Goal: Contribute content: Contribute content

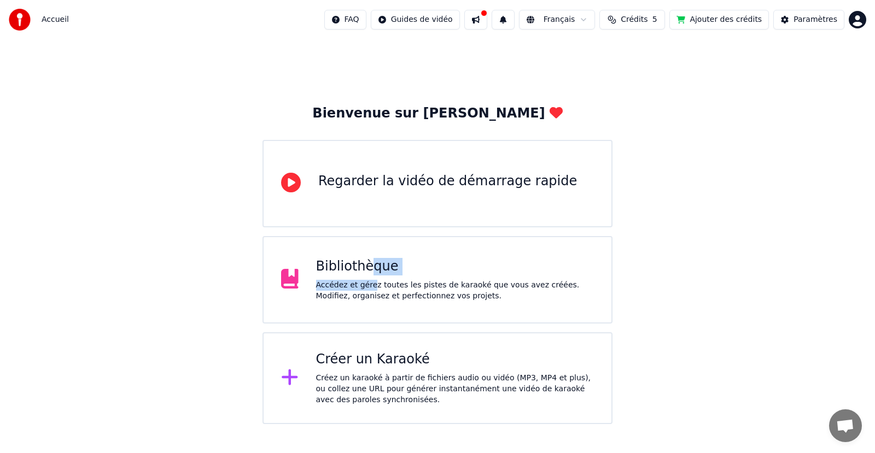
click at [369, 277] on div "Bibliothèque Accédez et gérez toutes les pistes de karaoké que vous avez créées…" at bounding box center [455, 280] width 278 height 44
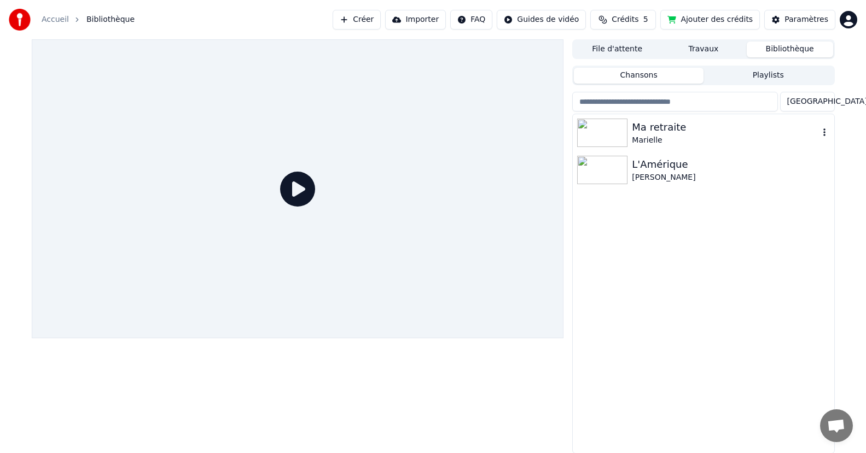
click at [649, 135] on div "Marielle" at bounding box center [725, 140] width 186 height 11
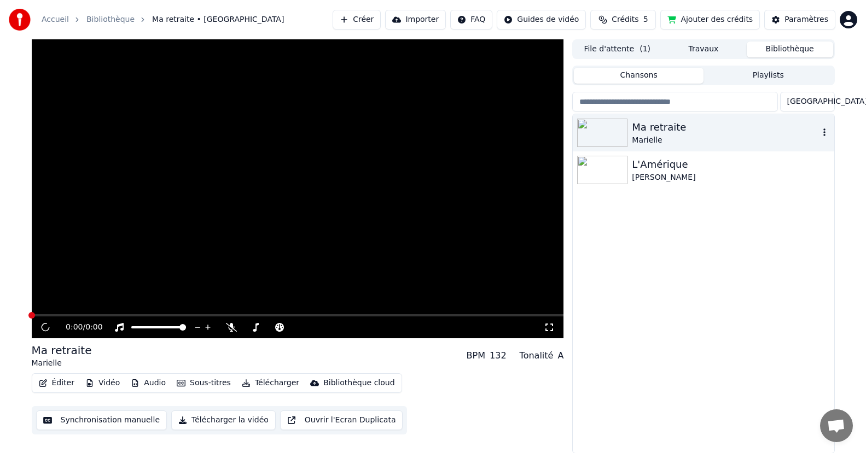
click at [649, 135] on div "Marielle" at bounding box center [725, 140] width 186 height 11
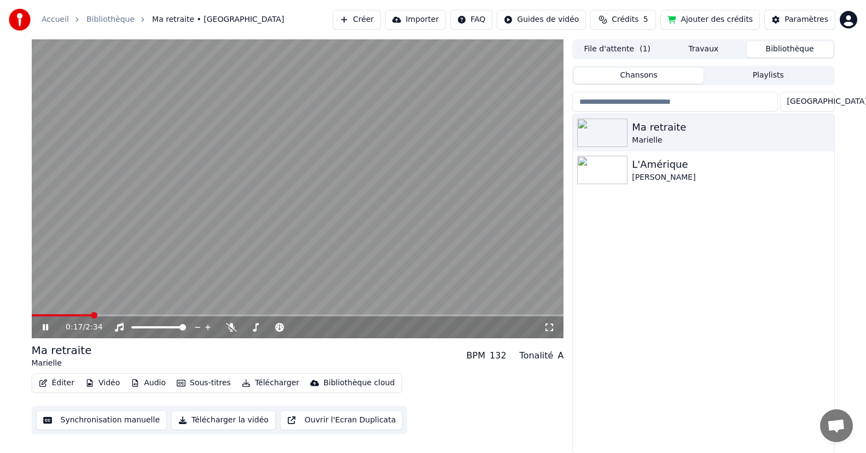
click at [43, 326] on icon at bounding box center [53, 327] width 26 height 9
click at [639, 162] on div "L'Amérique" at bounding box center [725, 164] width 186 height 15
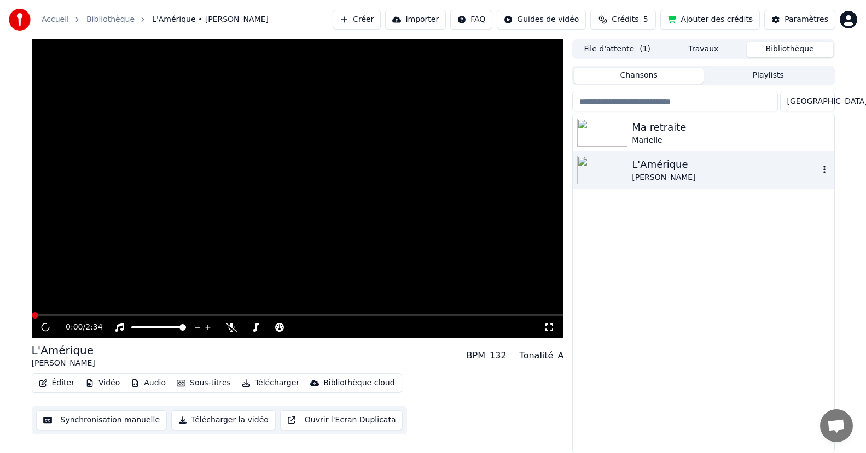
click at [639, 162] on div "L'Amérique" at bounding box center [725, 164] width 186 height 15
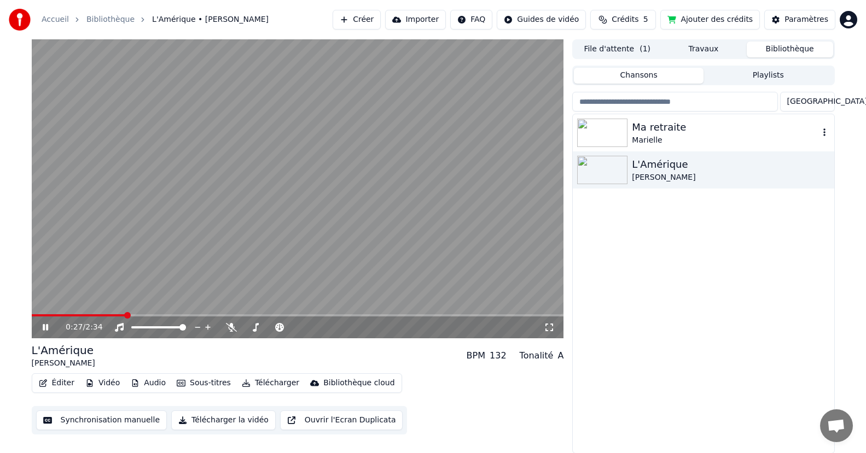
click at [631, 132] on div at bounding box center [604, 133] width 55 height 28
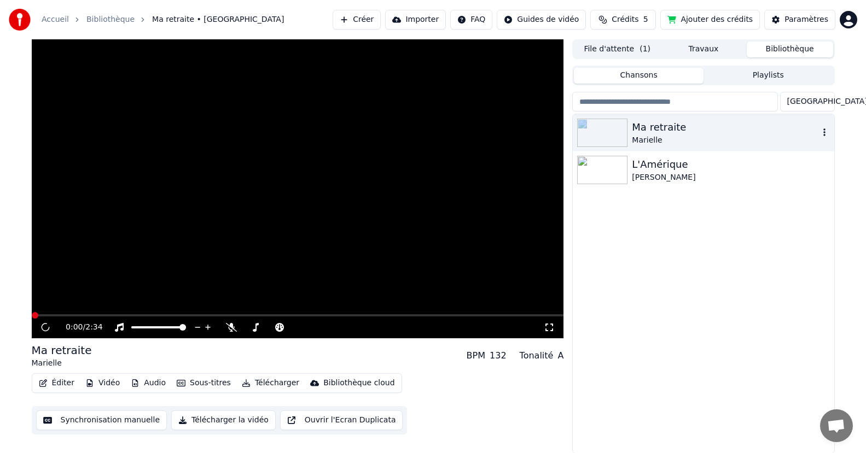
click at [631, 132] on div at bounding box center [604, 133] width 55 height 28
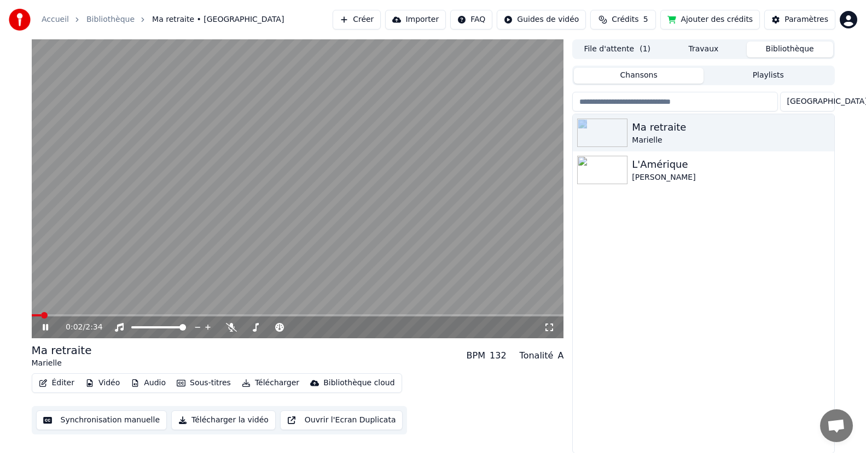
click at [77, 417] on button "Synchronisation manuelle" at bounding box center [101, 421] width 131 height 20
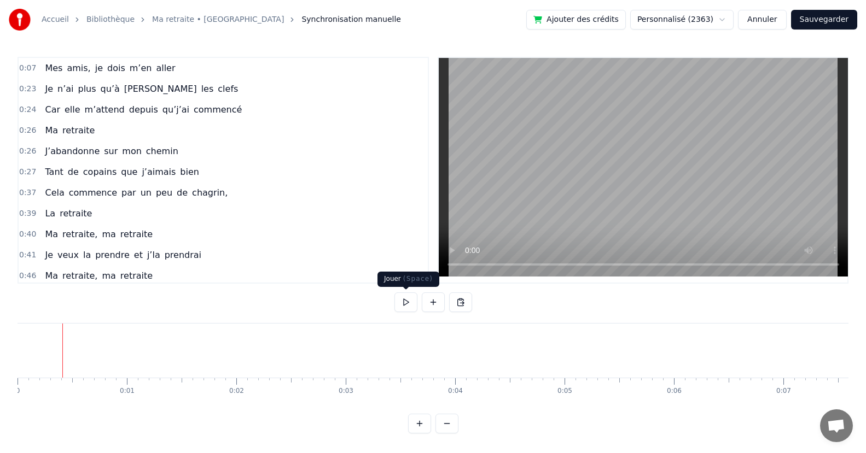
click at [405, 301] on button at bounding box center [405, 303] width 23 height 20
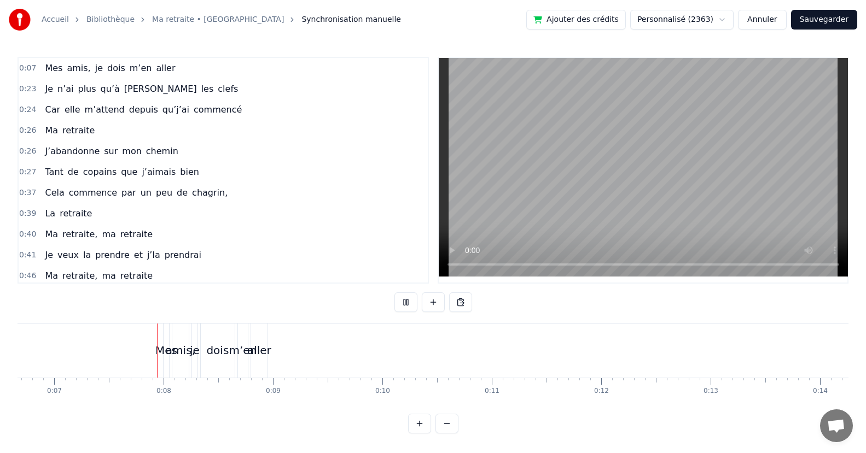
scroll to position [0, 737]
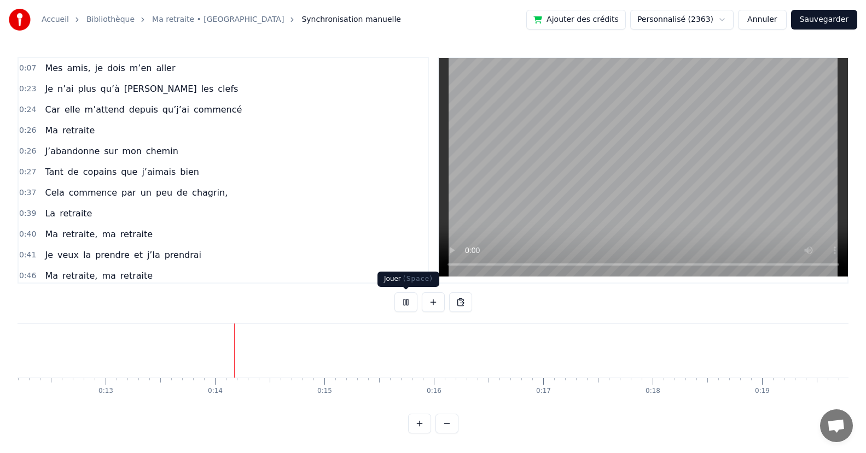
click at [405, 301] on button at bounding box center [405, 303] width 23 height 20
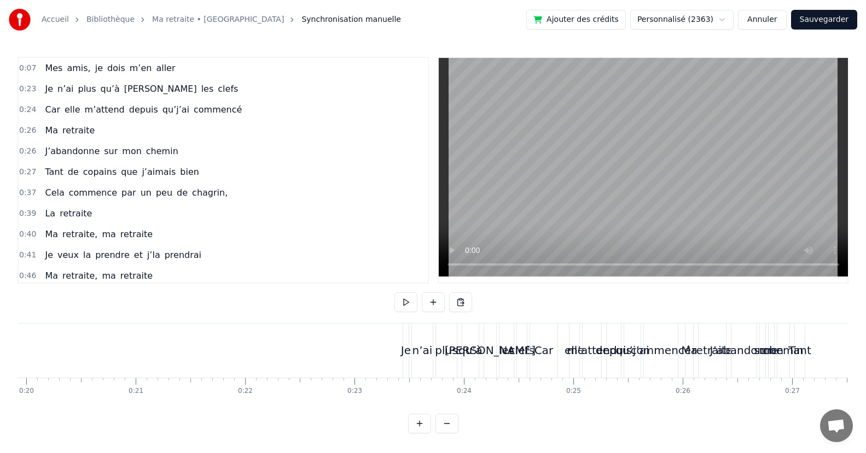
scroll to position [0, 2190]
click at [179, 19] on link "Ma retraite • [GEOGRAPHIC_DATA]" at bounding box center [218, 19] width 132 height 11
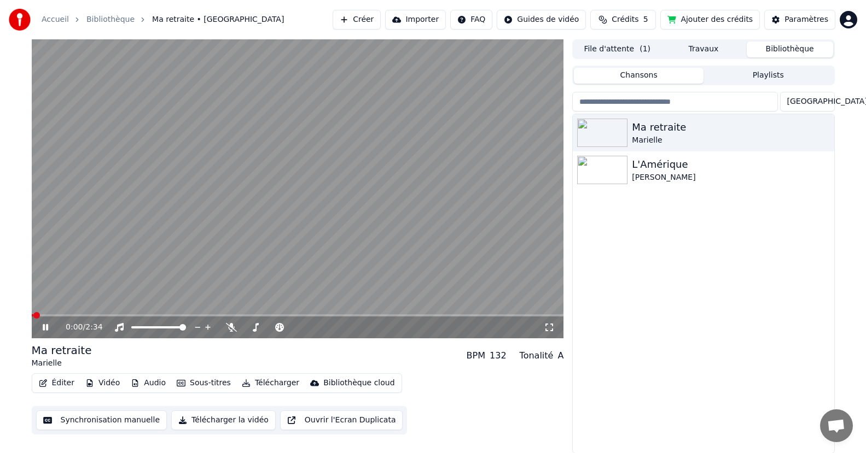
click at [81, 421] on button "Synchronisation manuelle" at bounding box center [101, 421] width 131 height 20
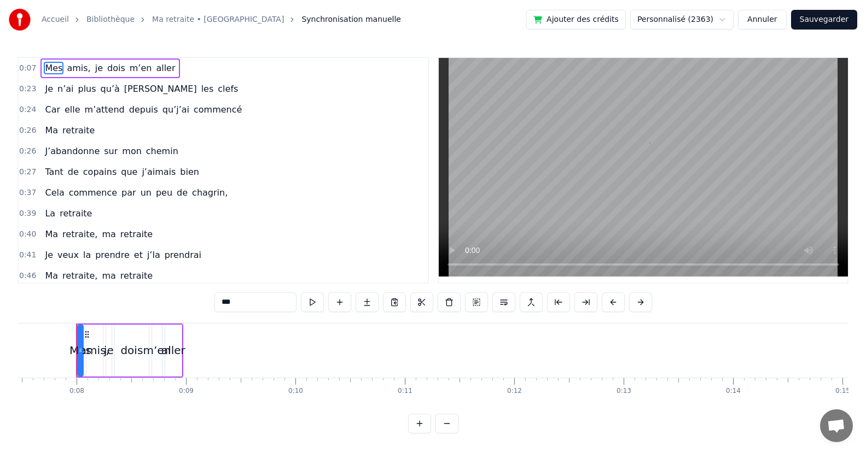
scroll to position [0, 819]
click at [185, 19] on link "Ma retraite • [GEOGRAPHIC_DATA]" at bounding box center [218, 19] width 132 height 11
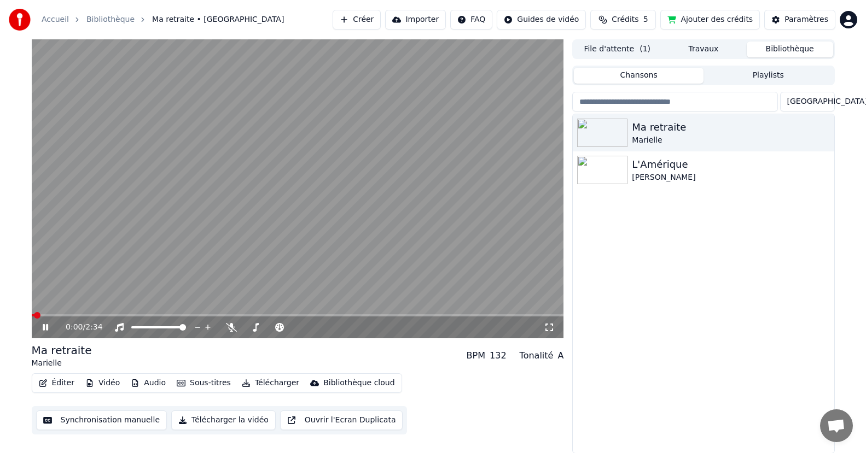
scroll to position [1, 0]
click at [59, 382] on button "Éditer" at bounding box center [56, 382] width 44 height 15
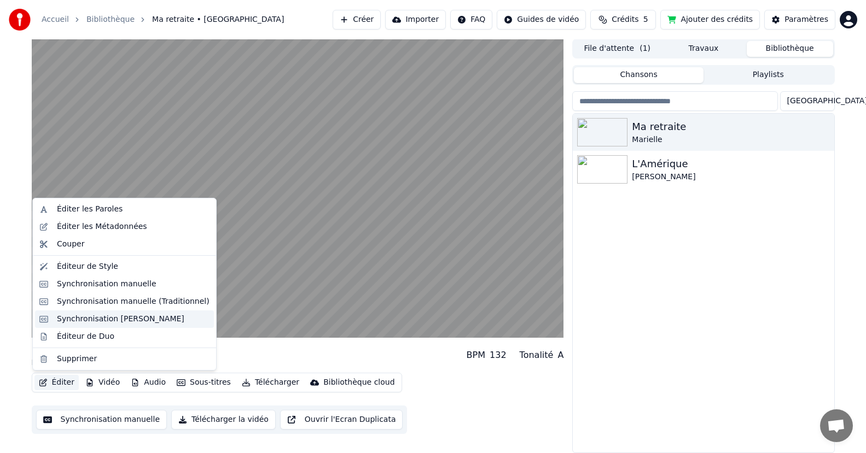
click at [118, 319] on div "Synchronisation [PERSON_NAME]" at bounding box center [120, 319] width 127 height 11
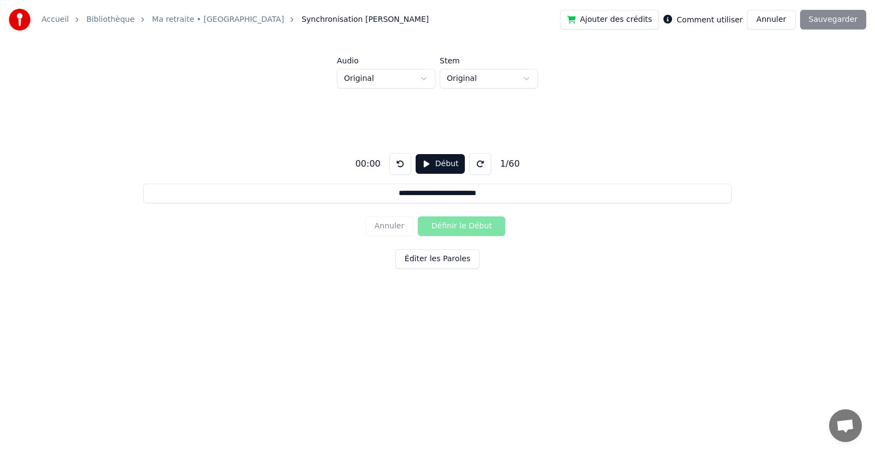
click at [189, 19] on link "Ma retraite • [GEOGRAPHIC_DATA]" at bounding box center [218, 19] width 132 height 11
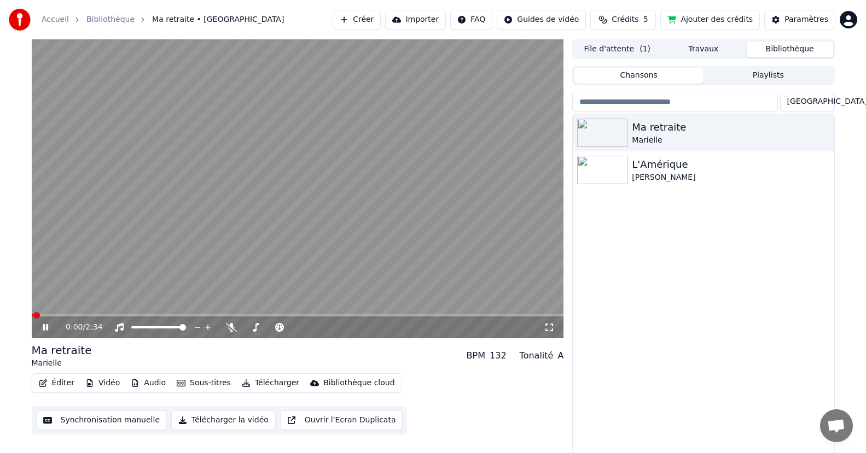
click at [89, 418] on button "Synchronisation manuelle" at bounding box center [101, 421] width 131 height 20
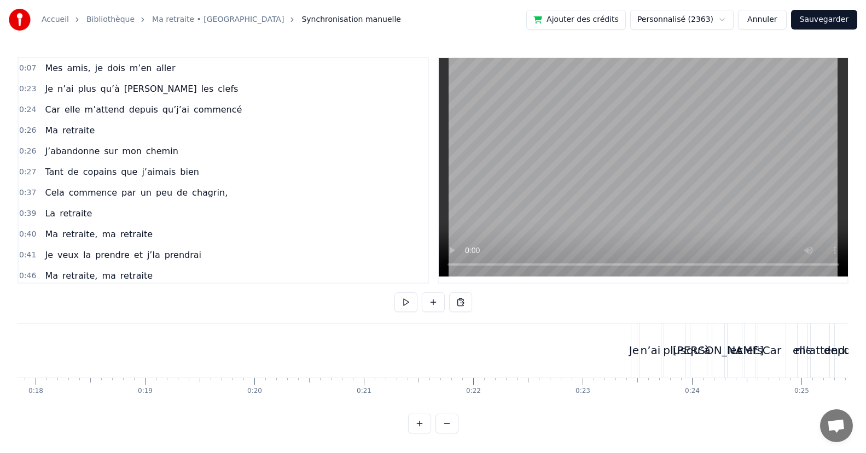
scroll to position [0, 2202]
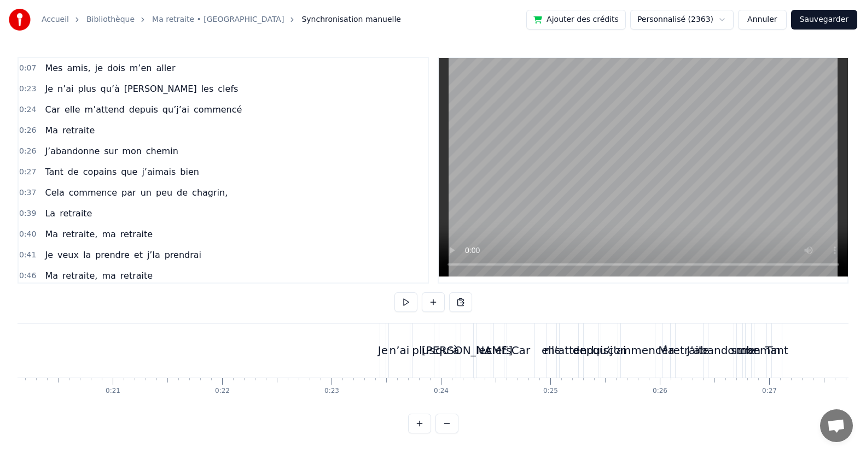
click at [383, 331] on div "Je" at bounding box center [382, 351] width 5 height 54
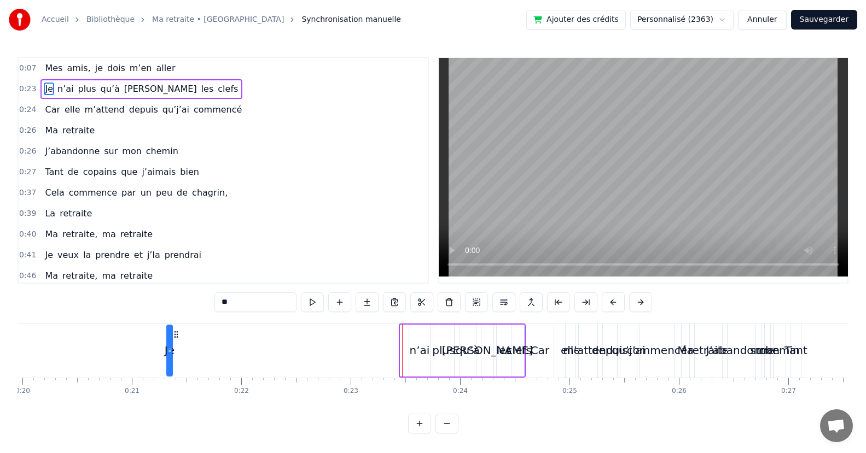
drag, startPoint x: 390, startPoint y: 335, endPoint x: 175, endPoint y: 336, distance: 215.5
click at [175, 336] on icon at bounding box center [176, 334] width 9 height 9
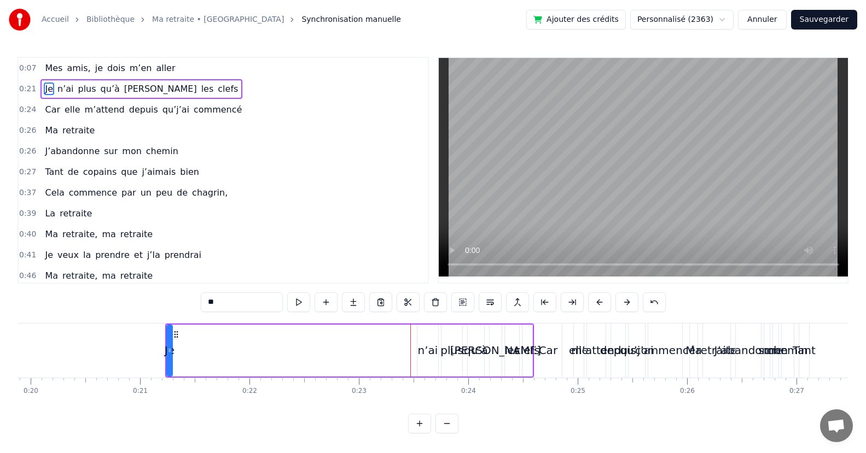
click at [655, 305] on button at bounding box center [654, 303] width 23 height 20
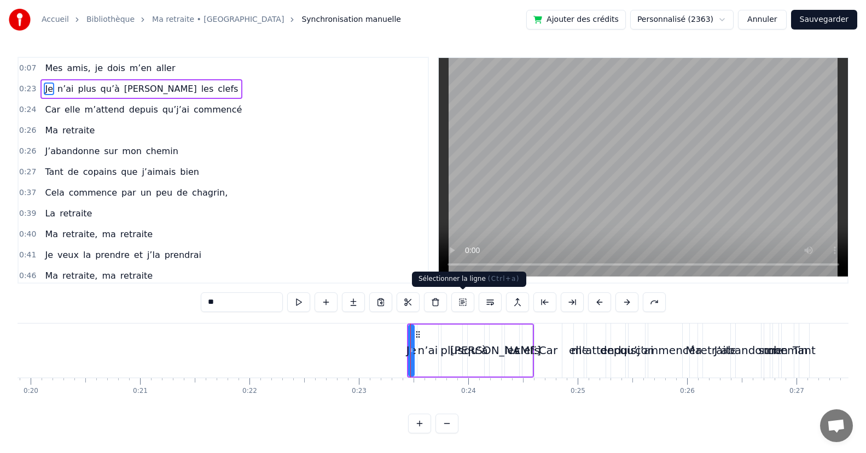
click at [461, 303] on button at bounding box center [462, 303] width 23 height 20
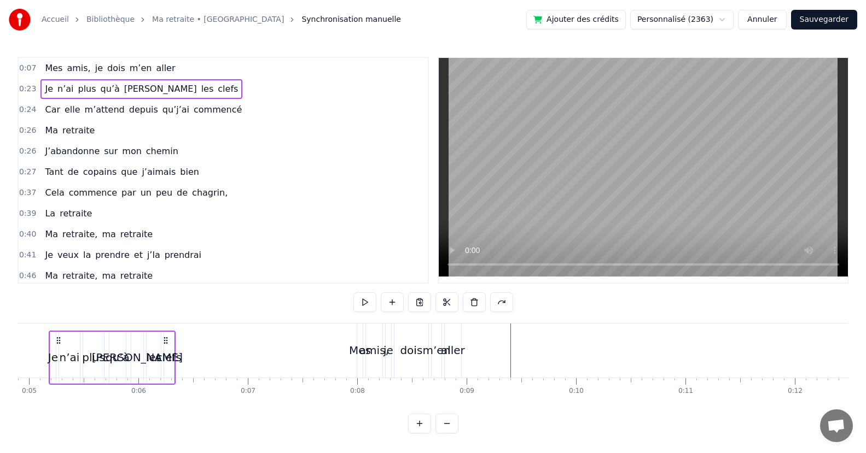
scroll to position [0, 496]
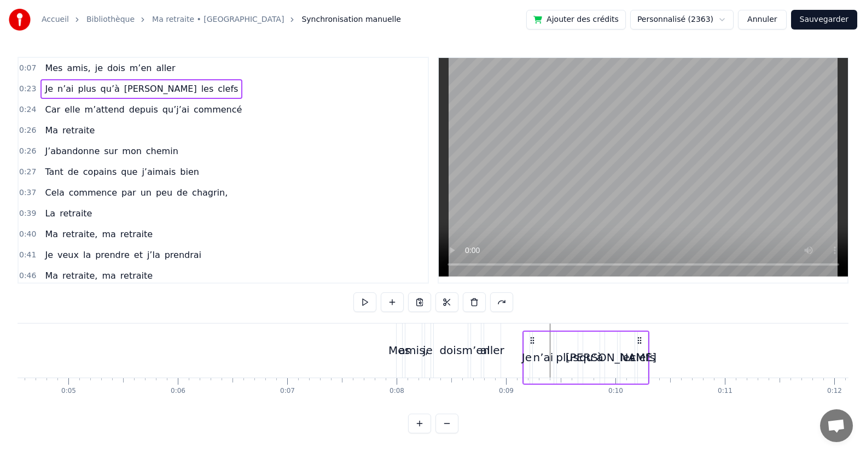
drag, startPoint x: 417, startPoint y: 334, endPoint x: 533, endPoint y: 332, distance: 115.4
click at [533, 336] on icon at bounding box center [532, 340] width 9 height 9
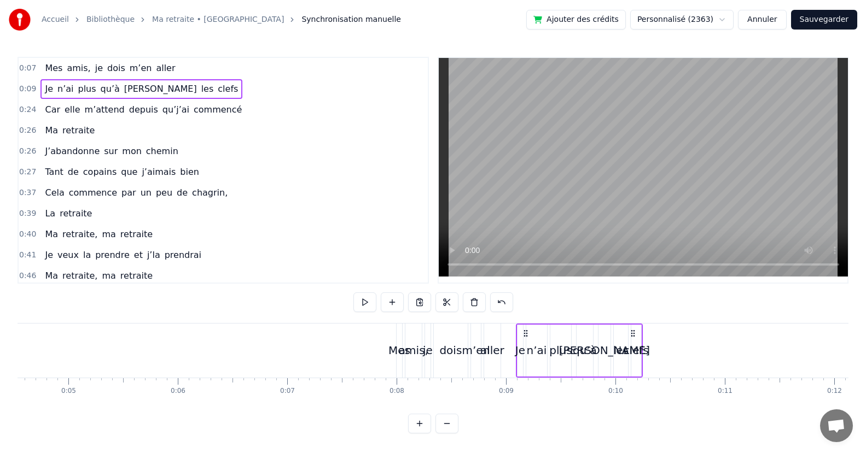
drag, startPoint x: 532, startPoint y: 323, endPoint x: 526, endPoint y: 323, distance: 6.6
click at [526, 329] on icon at bounding box center [525, 333] width 9 height 9
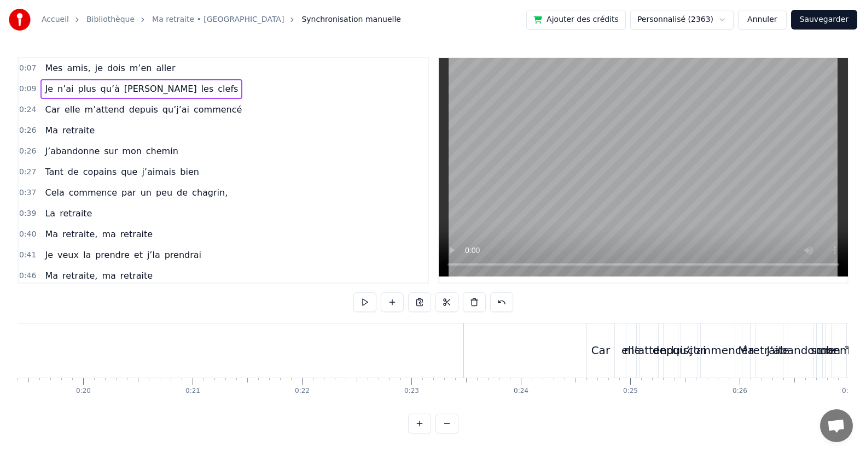
scroll to position [0, 2224]
click at [498, 329] on div "Car" at bounding box center [498, 351] width 27 height 54
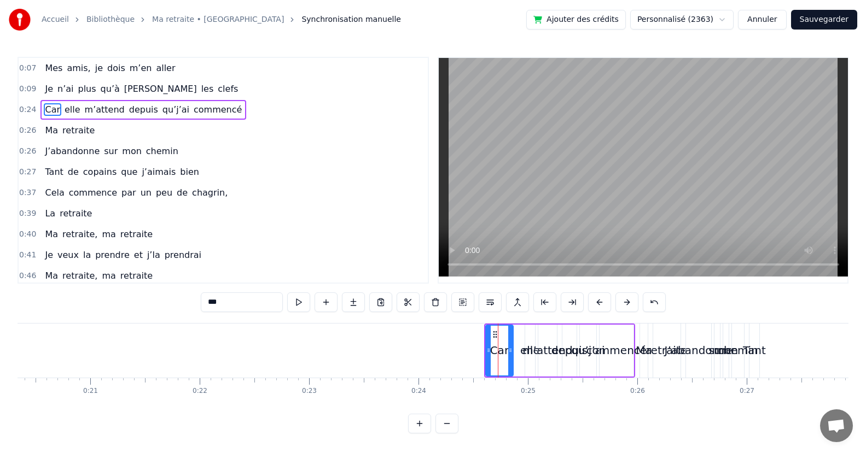
scroll to position [0, 0]
click at [463, 299] on button at bounding box center [462, 303] width 23 height 20
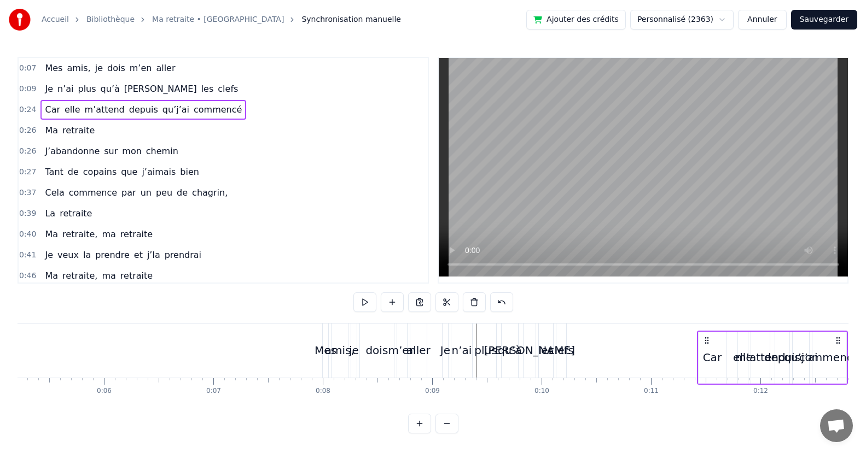
scroll to position [0, 582]
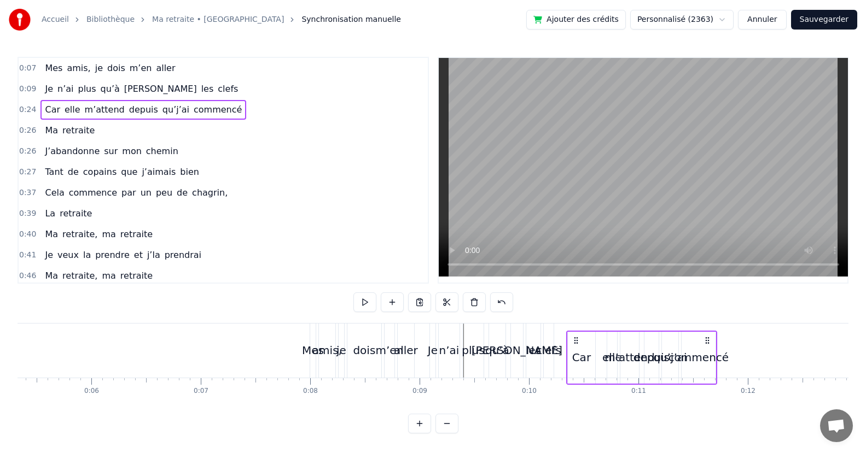
drag, startPoint x: 494, startPoint y: 331, endPoint x: 576, endPoint y: 323, distance: 82.4
click at [576, 331] on div "Car elle m’attend depuis qu’j’ai commencé" at bounding box center [641, 358] width 151 height 54
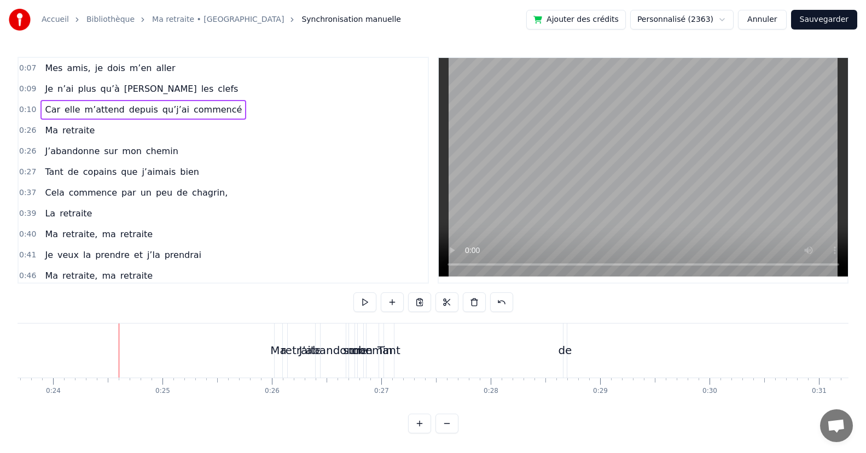
scroll to position [0, 2441]
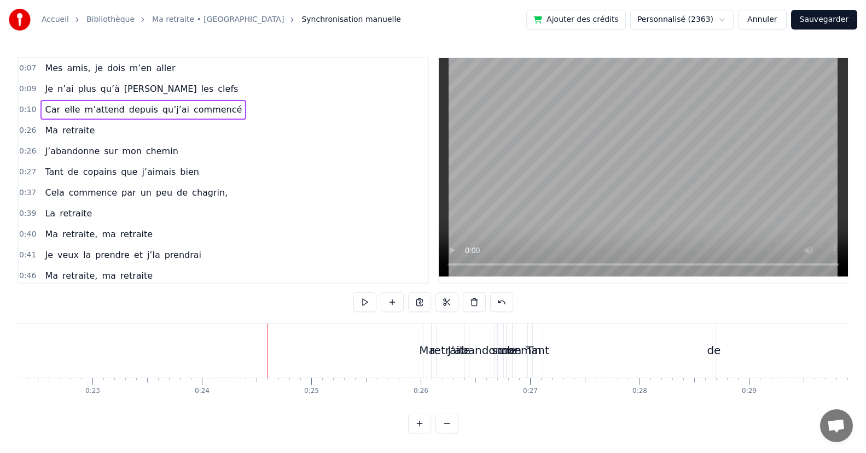
click at [428, 328] on div "Ma" at bounding box center [427, 351] width 8 height 54
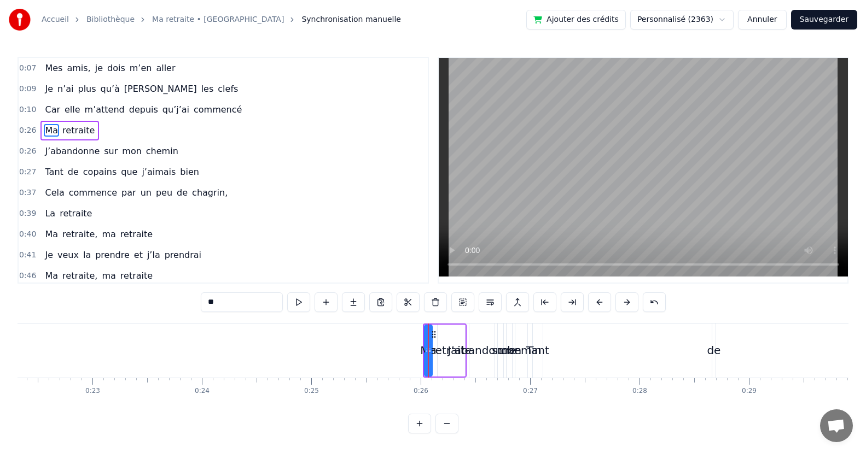
scroll to position [0, 0]
click at [463, 300] on button at bounding box center [462, 303] width 23 height 20
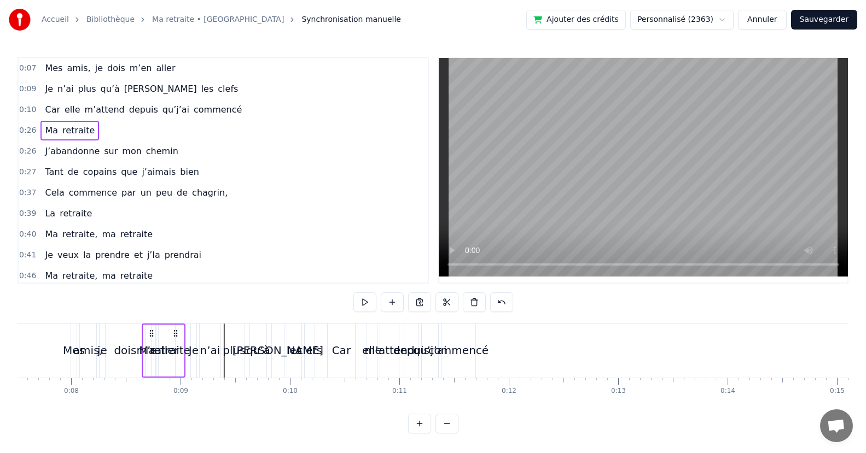
scroll to position [0, 821]
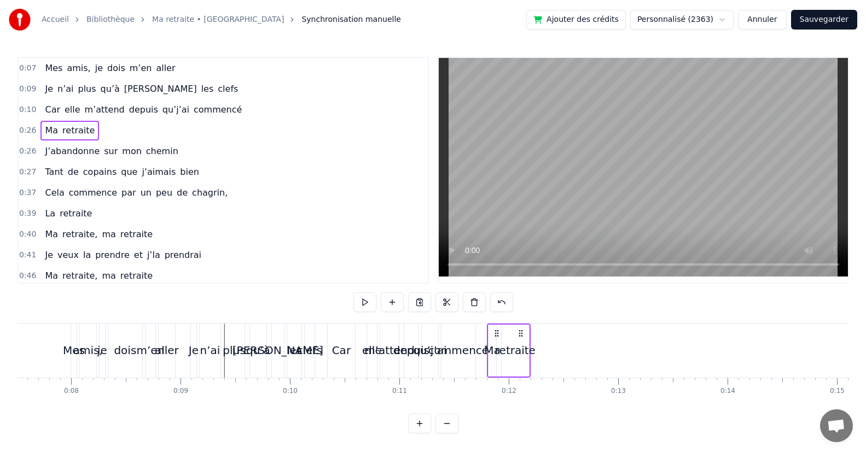
drag, startPoint x: 432, startPoint y: 333, endPoint x: 496, endPoint y: 349, distance: 65.9
click at [496, 349] on div "Ma retraite" at bounding box center [509, 351] width 44 height 54
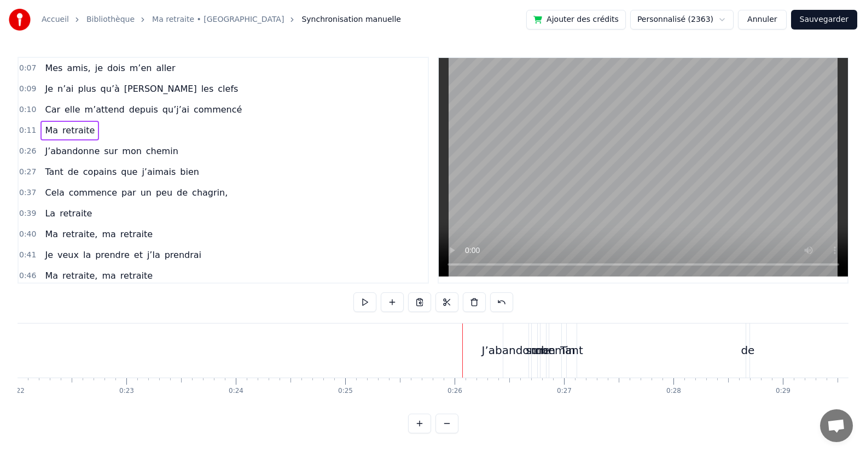
scroll to position [0, 2590]
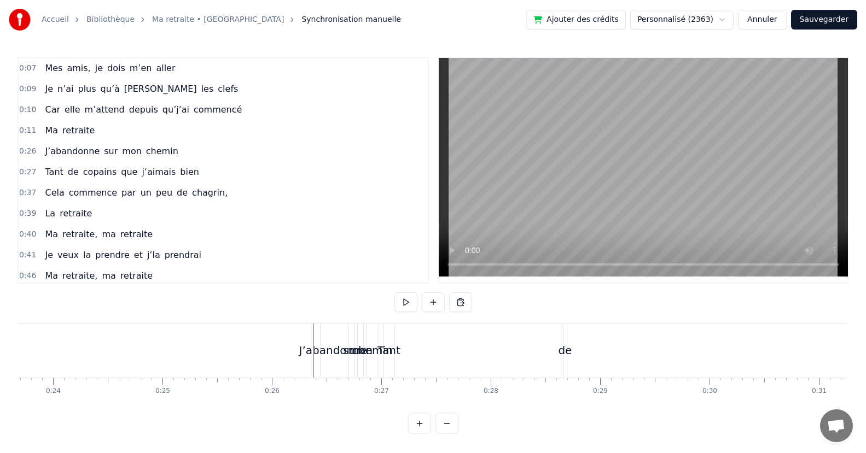
click at [359, 341] on div "mon" at bounding box center [360, 351] width 5 height 54
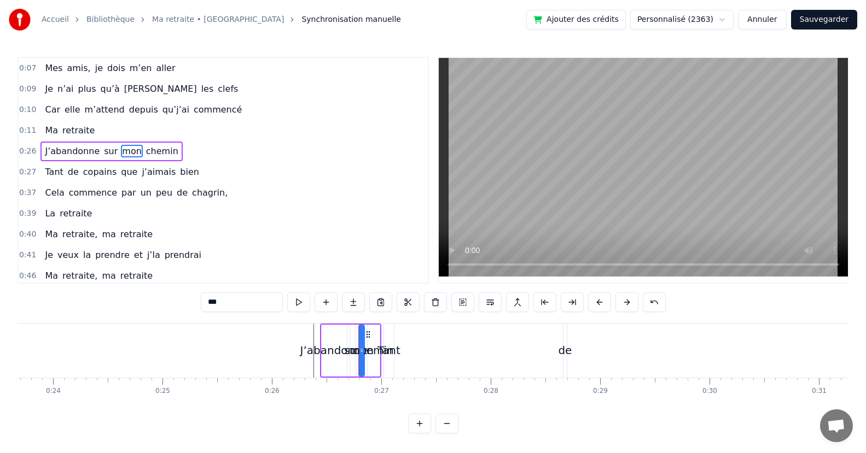
click at [306, 342] on div "J’abandonne" at bounding box center [334, 350] width 68 height 16
type input "**********"
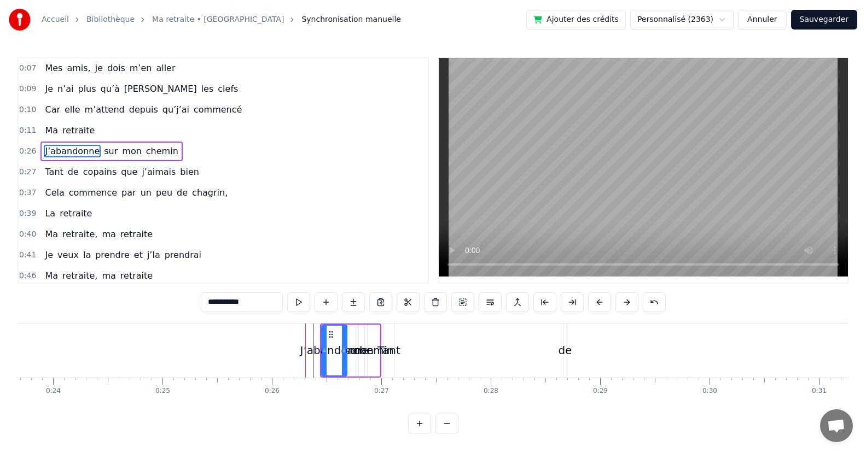
click at [310, 344] on div "J’abandonne" at bounding box center [334, 350] width 68 height 16
click at [461, 301] on button at bounding box center [462, 303] width 23 height 20
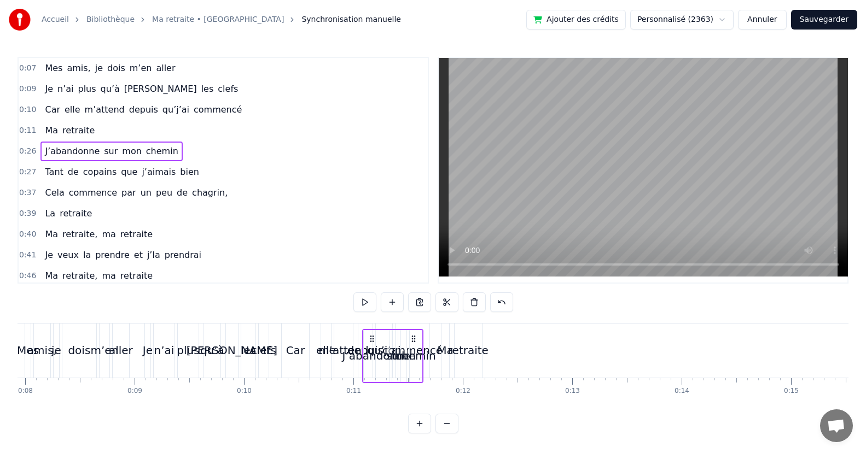
scroll to position [7, 0]
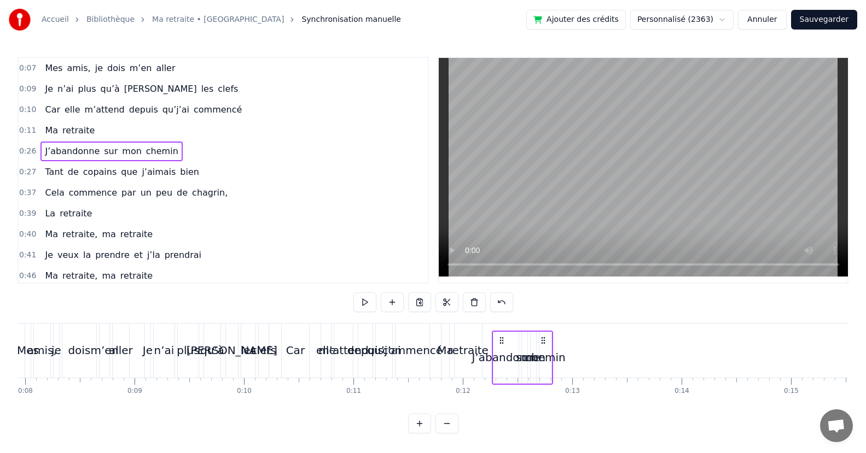
drag, startPoint x: 330, startPoint y: 332, endPoint x: 502, endPoint y: 370, distance: 175.9
click at [502, 370] on div "J’abandonne sur mon chemin" at bounding box center [522, 358] width 61 height 54
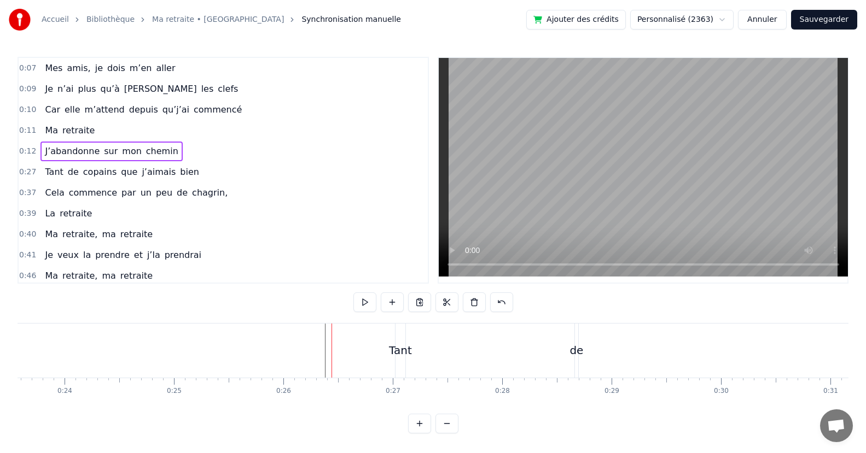
scroll to position [0, 2658]
click at [318, 329] on div "Tant" at bounding box center [321, 351] width 10 height 54
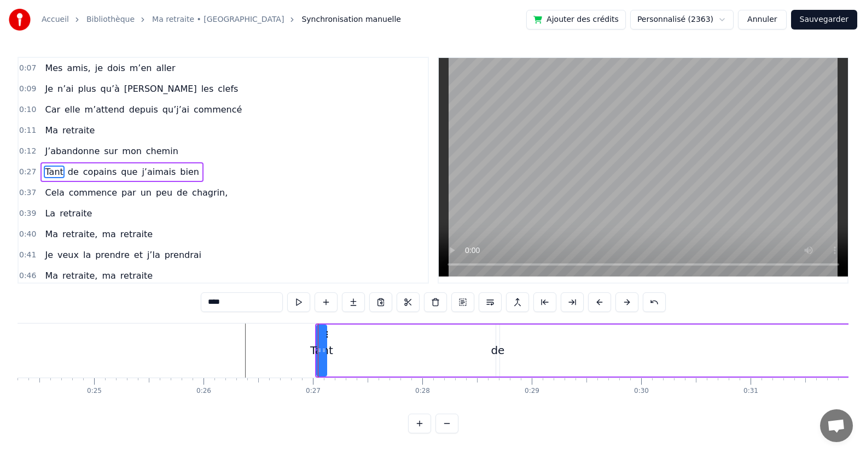
scroll to position [2, 0]
drag, startPoint x: 498, startPoint y: 341, endPoint x: 419, endPoint y: 346, distance: 79.4
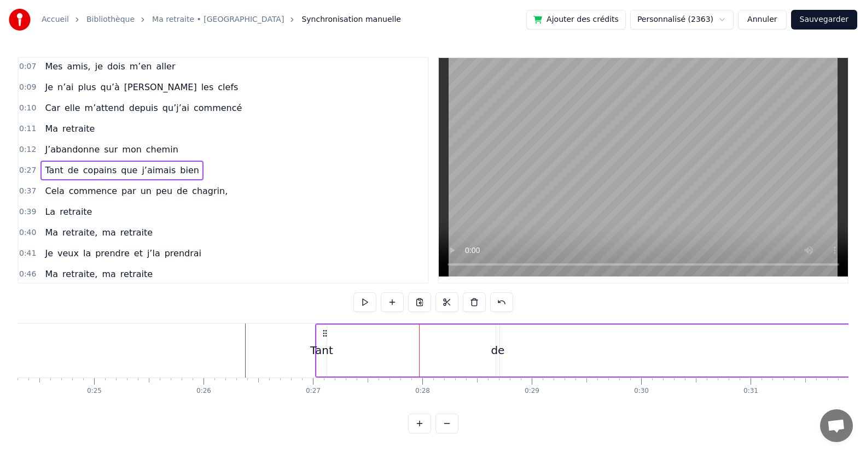
click at [497, 338] on div "de" at bounding box center [497, 351] width 3 height 52
drag, startPoint x: 507, startPoint y: 334, endPoint x: 350, endPoint y: 337, distance: 157.0
click at [350, 337] on icon at bounding box center [348, 334] width 9 height 9
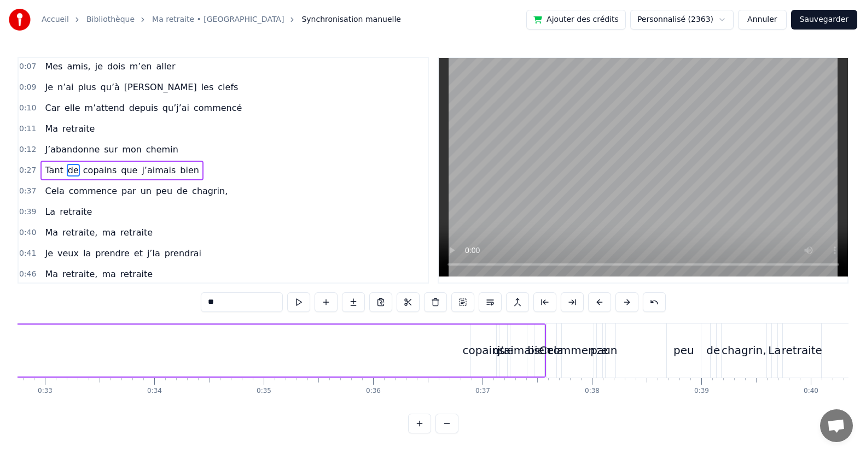
scroll to position [0, 3810]
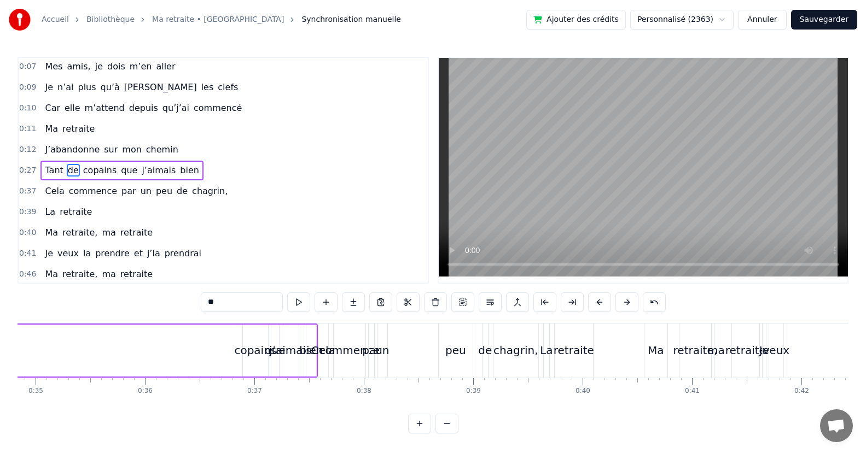
click at [252, 336] on div "copains" at bounding box center [255, 351] width 25 height 52
type input "*******"
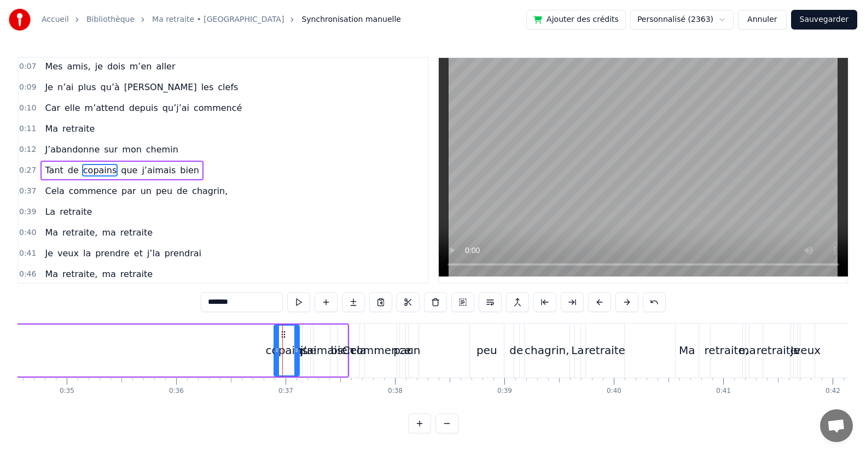
drag, startPoint x: 251, startPoint y: 332, endPoint x: 40, endPoint y: 335, distance: 210.6
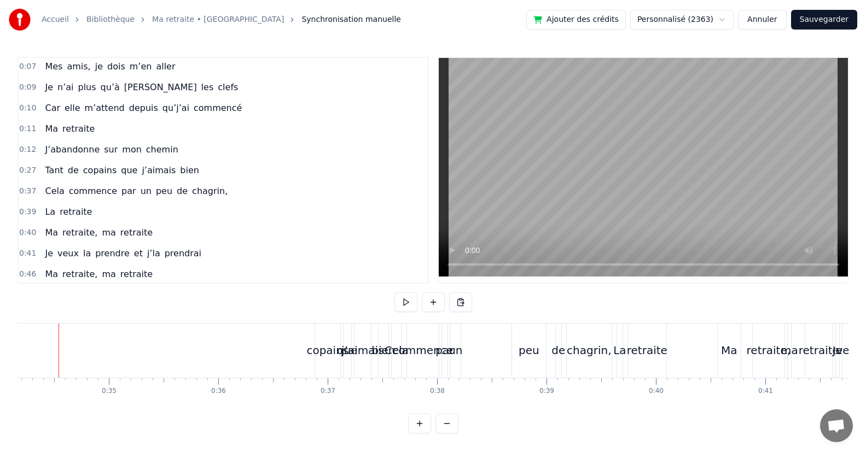
scroll to position [0, 3723]
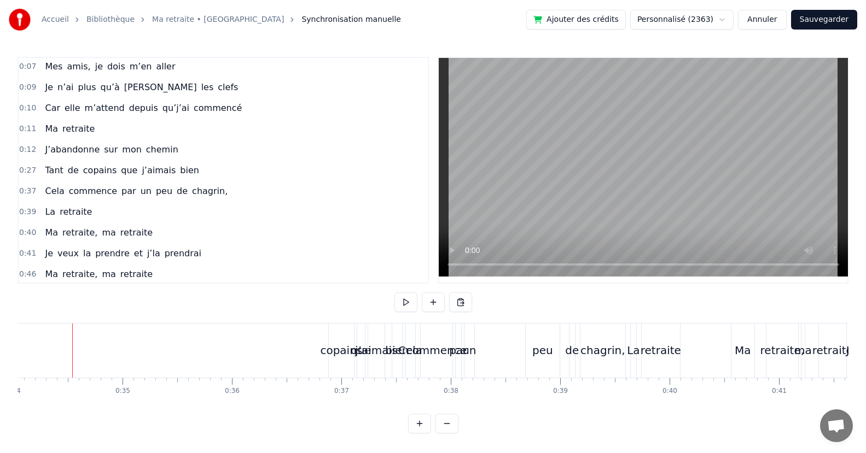
click at [339, 335] on div "copains" at bounding box center [341, 351] width 25 height 54
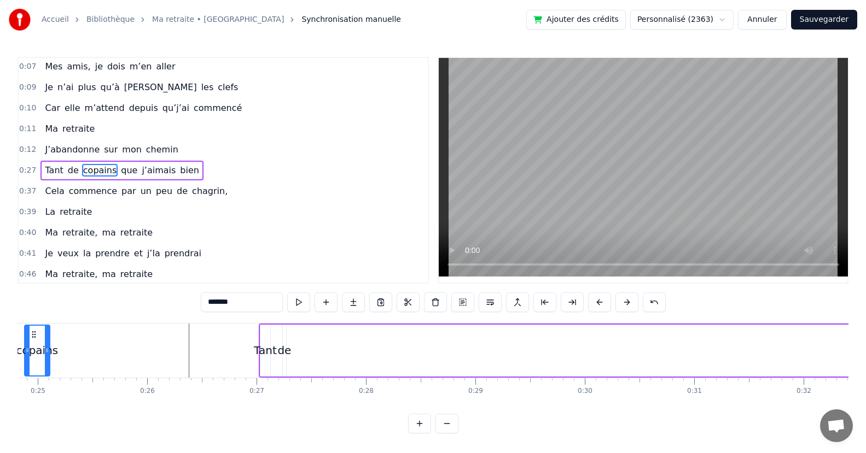
scroll to position [0, 2644]
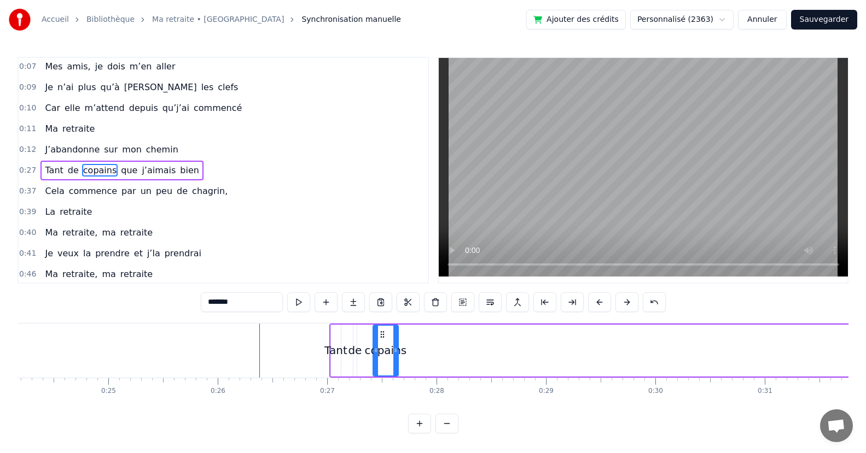
drag, startPoint x: 338, startPoint y: 333, endPoint x: 381, endPoint y: 365, distance: 53.9
click at [381, 365] on div "copains" at bounding box center [386, 351] width 24 height 50
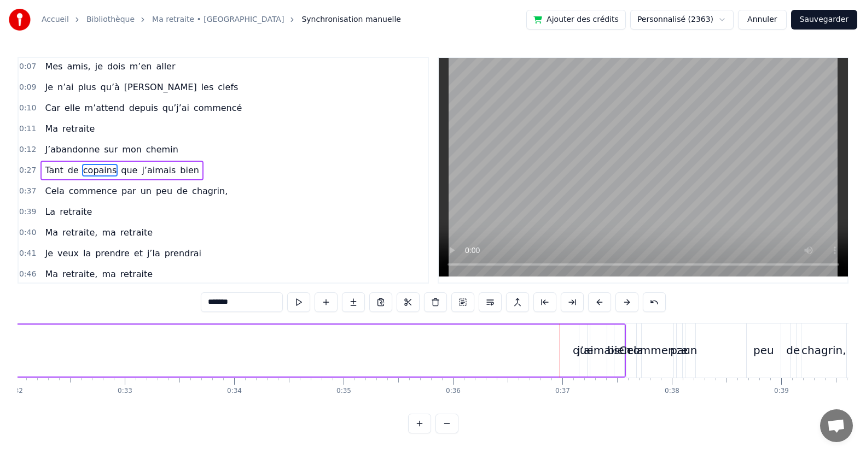
scroll to position [0, 3559]
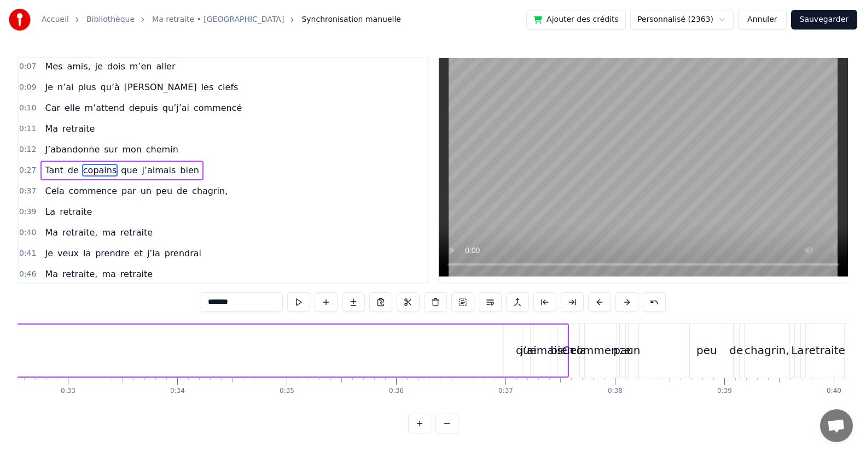
drag, startPoint x: 524, startPoint y: 341, endPoint x: 339, endPoint y: 346, distance: 186.0
click at [526, 336] on div "que" at bounding box center [526, 351] width 8 height 52
drag, startPoint x: 531, startPoint y: 334, endPoint x: 306, endPoint y: 336, distance: 225.3
click at [308, 336] on icon at bounding box center [312, 334] width 9 height 9
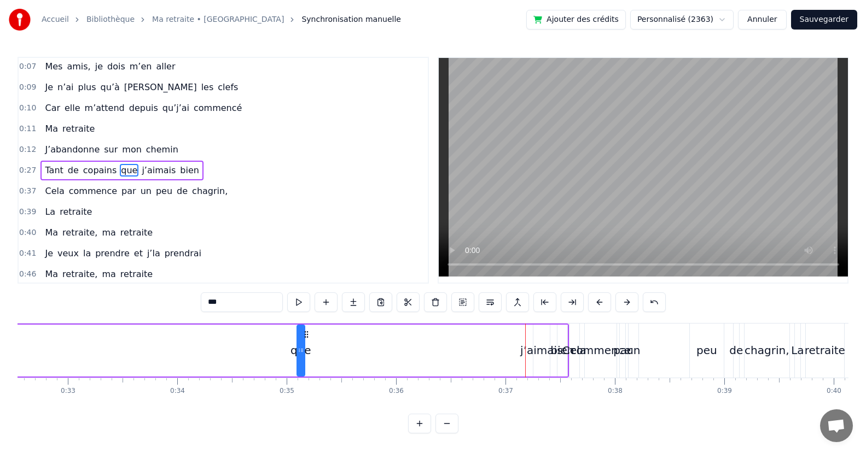
click at [538, 337] on div "j’aimais" at bounding box center [541, 351] width 16 height 52
click at [550, 334] on div at bounding box center [552, 351] width 4 height 50
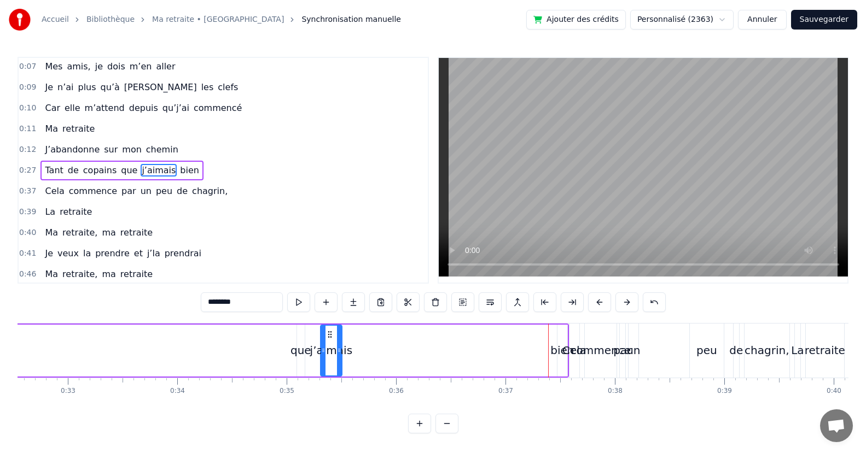
drag, startPoint x: 541, startPoint y: 331, endPoint x: 329, endPoint y: 320, distance: 213.0
click at [329, 320] on div "0:07 Mes [PERSON_NAME] dois m’en aller 0:09 Je n’ai plus qu’à [PERSON_NAME] cle…" at bounding box center [433, 245] width 831 height 377
click at [559, 340] on div "bien" at bounding box center [562, 351] width 10 height 52
type input "****"
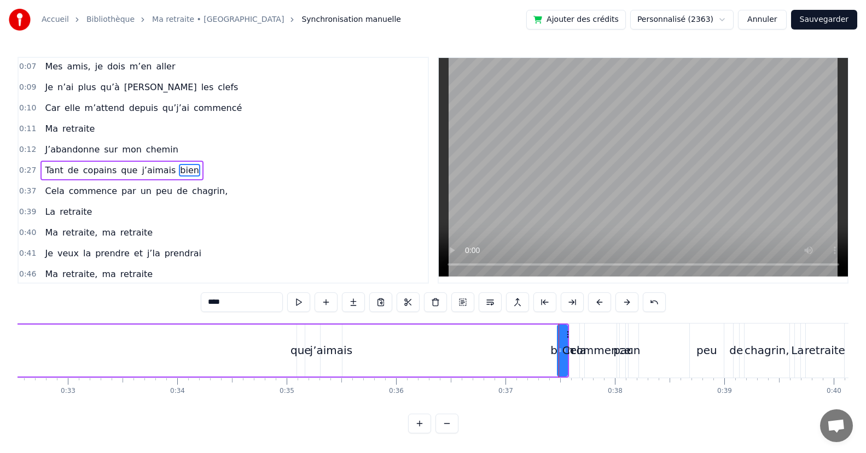
drag, startPoint x: 568, startPoint y: 335, endPoint x: 403, endPoint y: 341, distance: 165.3
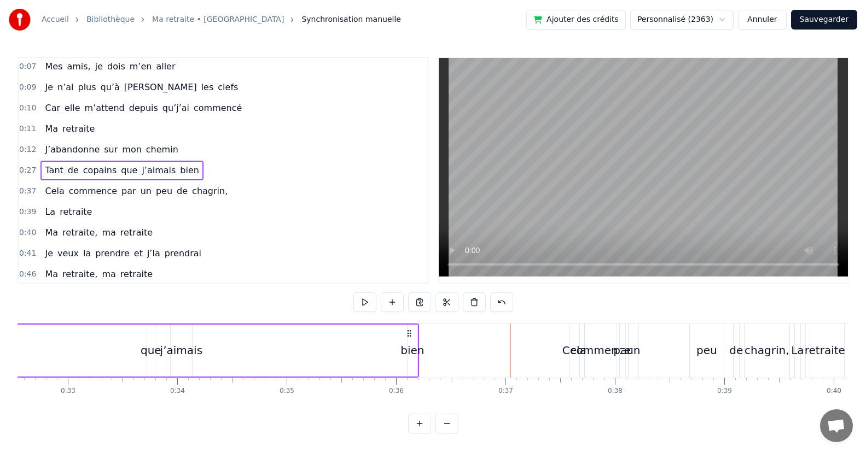
scroll to position [3, 0]
drag, startPoint x: 558, startPoint y: 333, endPoint x: 355, endPoint y: 368, distance: 205.9
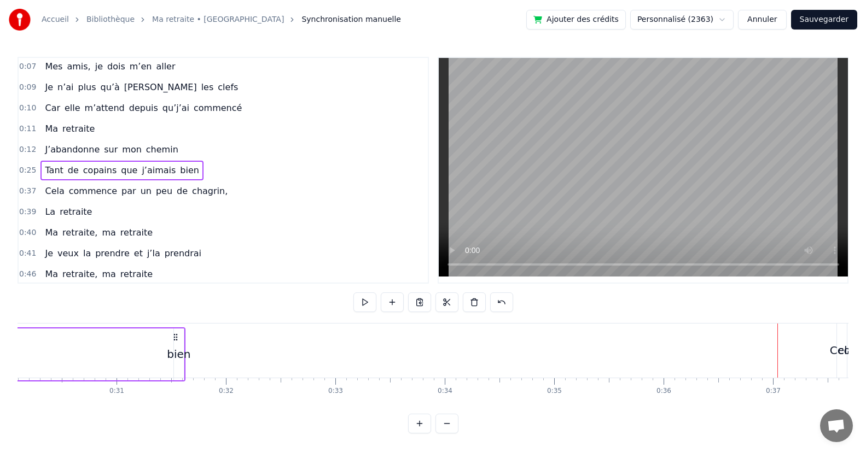
scroll to position [0, 3287]
drag, startPoint x: 356, startPoint y: 330, endPoint x: 197, endPoint y: 402, distance: 174.3
click at [197, 402] on div "Mes [PERSON_NAME] dois m’en [PERSON_NAME] n’ai plus qu’à [PERSON_NAME] clefs Ca…" at bounding box center [433, 364] width 831 height 82
click at [197, 329] on icon at bounding box center [197, 333] width 9 height 9
click at [196, 329] on icon at bounding box center [197, 333] width 9 height 9
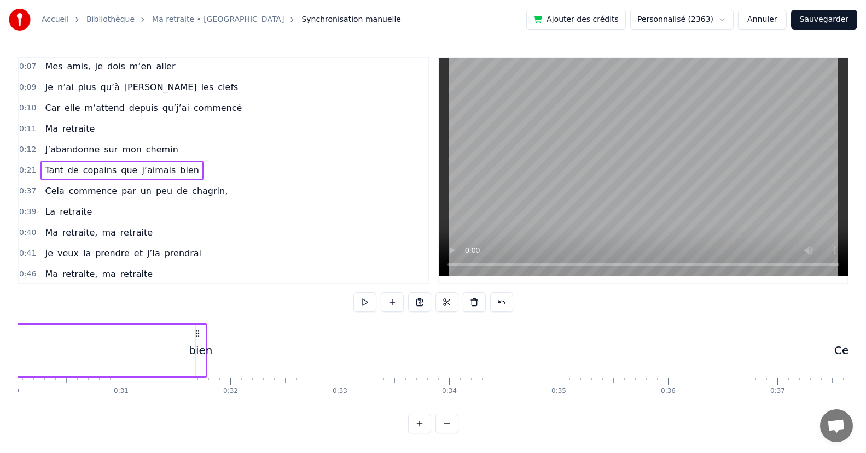
click at [199, 329] on icon at bounding box center [197, 333] width 9 height 9
drag, startPoint x: 208, startPoint y: 398, endPoint x: 160, endPoint y: 415, distance: 51.5
click at [160, 415] on div "0:07 Mes [PERSON_NAME] dois m’en aller 0:09 Je n’ai plus qu’à [PERSON_NAME] cle…" at bounding box center [433, 245] width 831 height 377
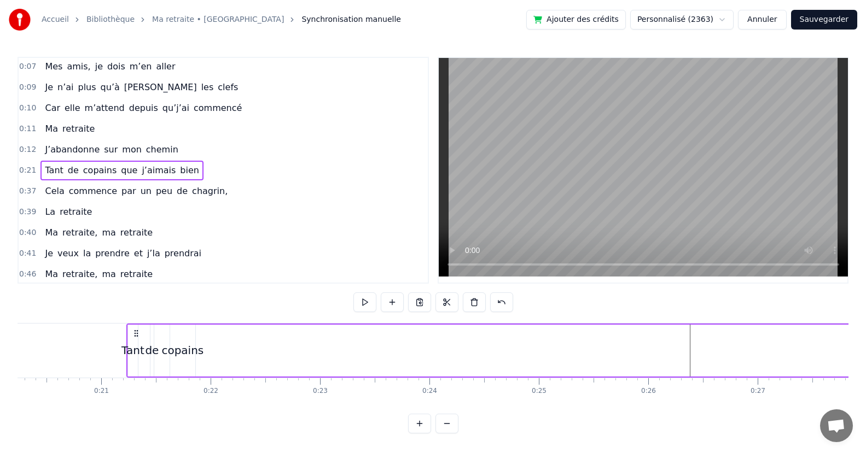
scroll to position [0, 2498]
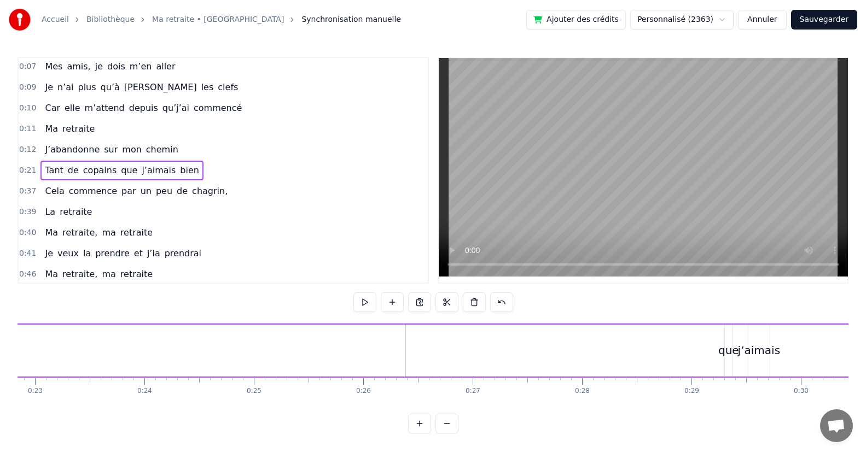
drag, startPoint x: 730, startPoint y: 331, endPoint x: 438, endPoint y: 352, distance: 292.8
click at [438, 352] on div "Tant de copains que j’aimais bien" at bounding box center [418, 351] width 1155 height 54
click at [727, 330] on div "que" at bounding box center [729, 351] width 8 height 52
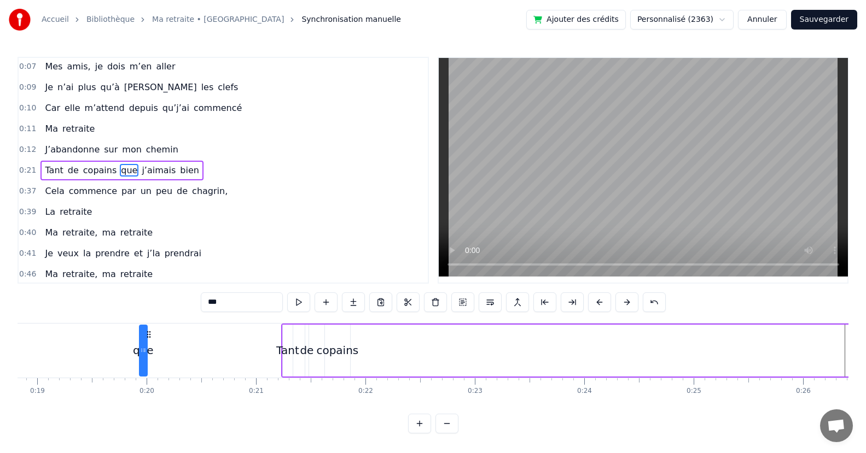
scroll to position [0, 2052]
drag, startPoint x: 735, startPoint y: 334, endPoint x: 381, endPoint y: 351, distance: 354.3
click at [378, 351] on div "que" at bounding box center [374, 351] width 7 height 50
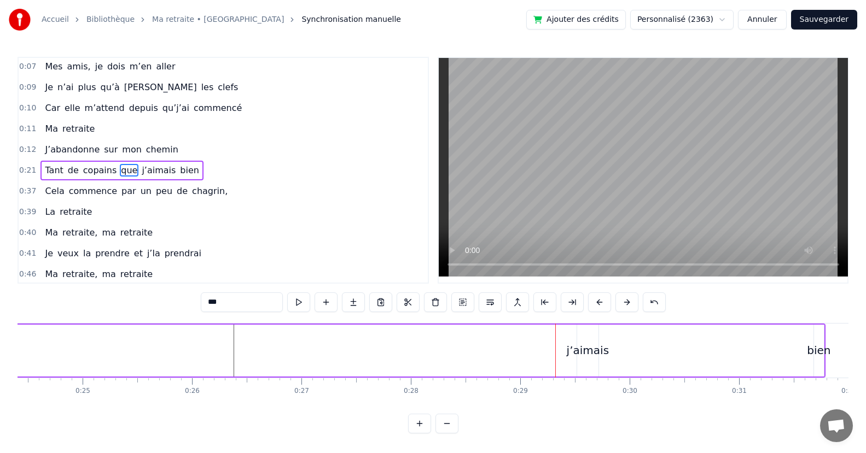
scroll to position [0, 2772]
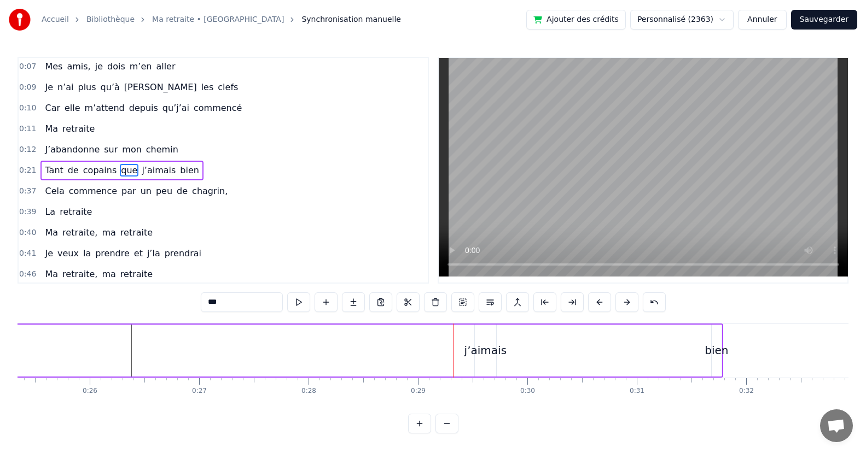
click at [483, 342] on div "j’aimais" at bounding box center [485, 350] width 42 height 16
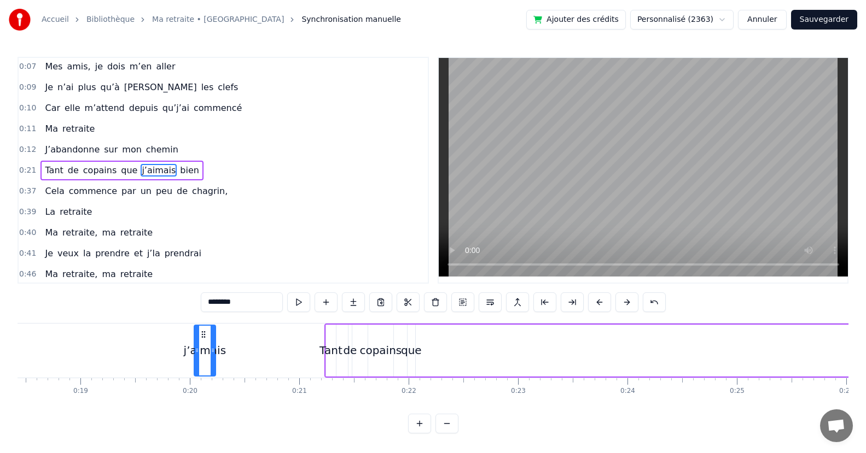
scroll to position [7, 0]
drag, startPoint x: 484, startPoint y: 333, endPoint x: 435, endPoint y: 368, distance: 60.0
click at [435, 368] on div "j’aimais" at bounding box center [437, 358] width 20 height 50
drag, startPoint x: 436, startPoint y: 327, endPoint x: 442, endPoint y: 328, distance: 6.0
click at [442, 334] on circle at bounding box center [442, 334] width 1 height 1
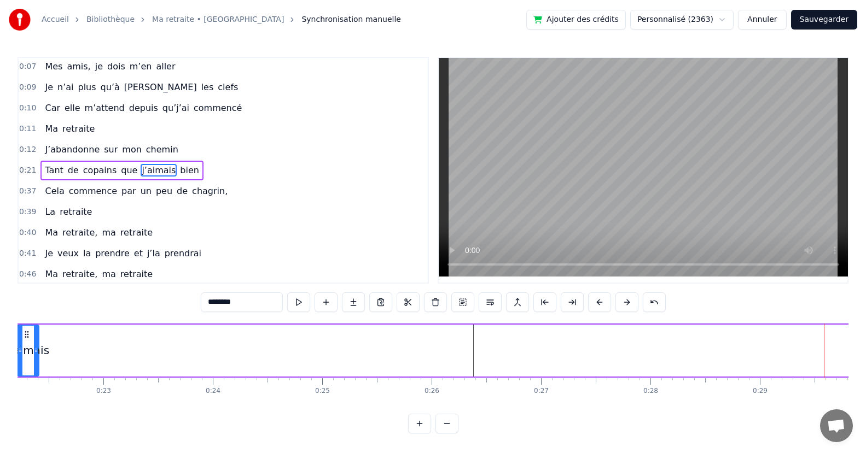
scroll to position [0, 2783]
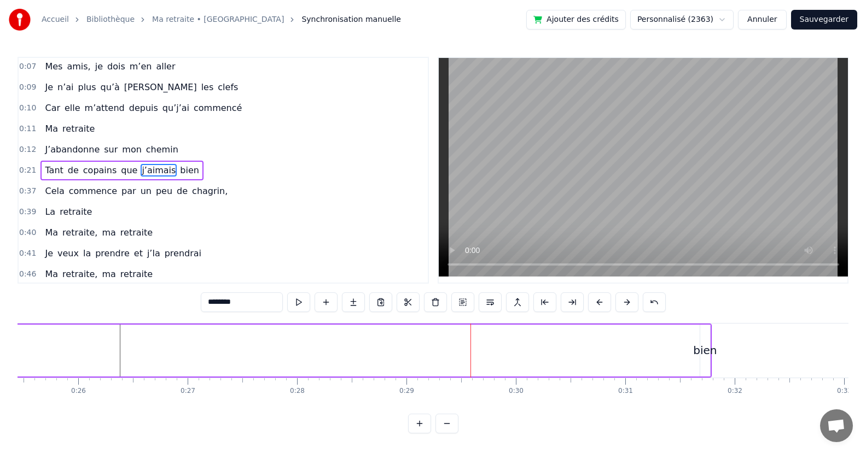
click at [704, 333] on div "bien" at bounding box center [705, 351] width 10 height 52
type input "****"
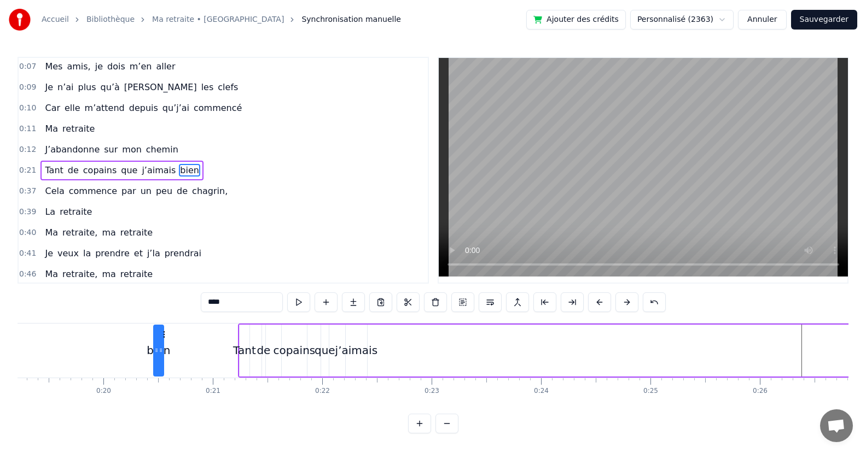
scroll to position [0, 2097]
drag, startPoint x: 711, startPoint y: 334, endPoint x: 400, endPoint y: 365, distance: 312.7
click at [400, 365] on div "Tant de copains que j’aimais bien" at bounding box center [819, 351] width 1155 height 54
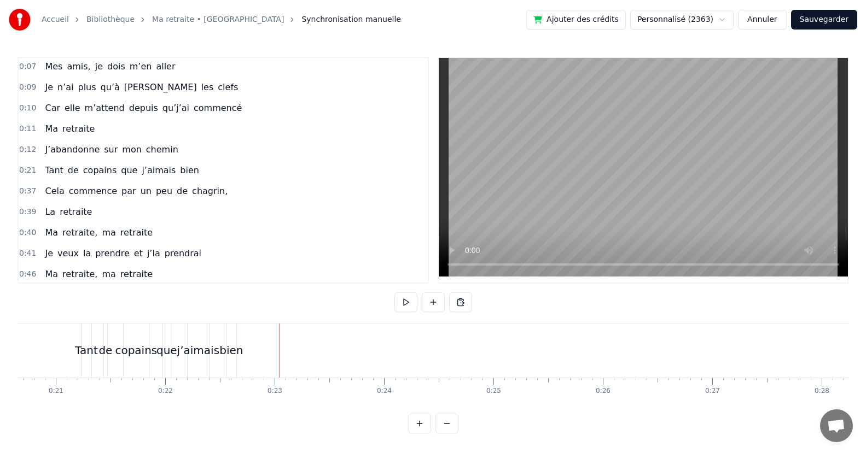
scroll to position [0, 1859]
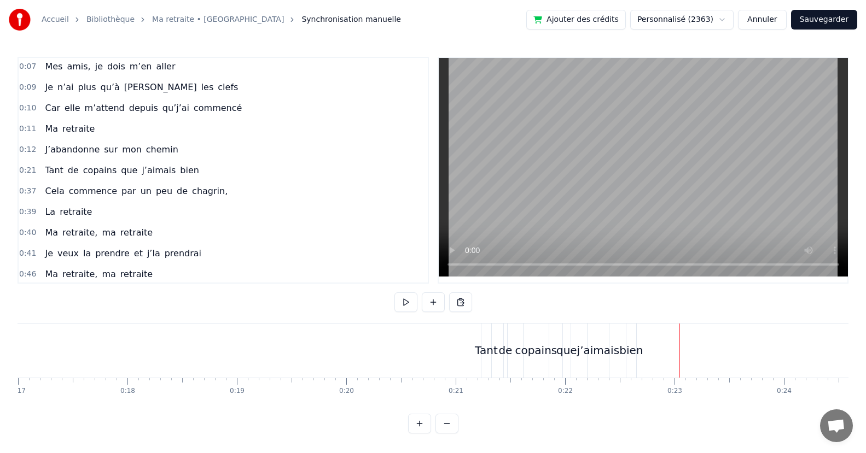
click at [487, 336] on div "Tant" at bounding box center [486, 351] width 10 height 54
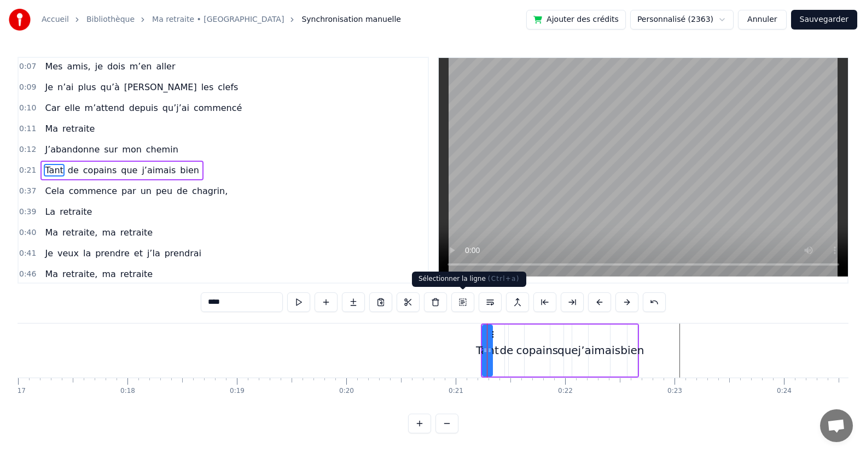
click at [461, 300] on button at bounding box center [462, 303] width 23 height 20
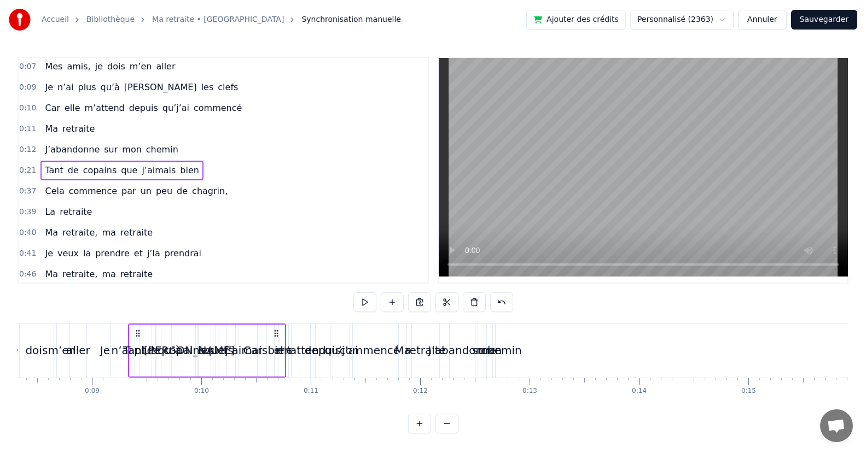
scroll to position [0, 895]
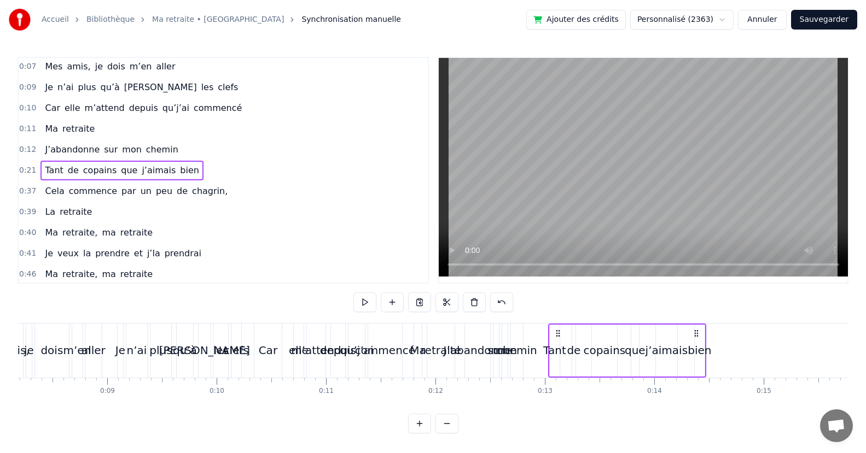
drag, startPoint x: 491, startPoint y: 333, endPoint x: 558, endPoint y: 327, distance: 67.5
click at [558, 327] on div "Tant de copains que j’aimais bien" at bounding box center [627, 351] width 158 height 54
click at [554, 335] on icon at bounding box center [554, 333] width 9 height 9
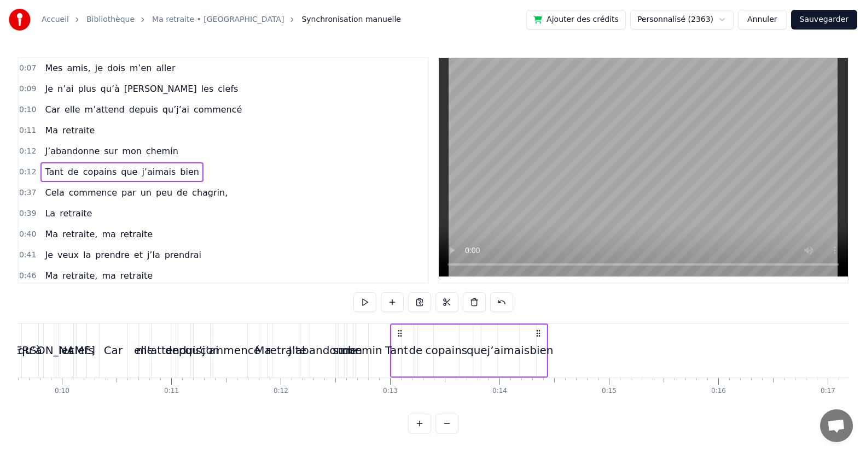
scroll to position [0, 970]
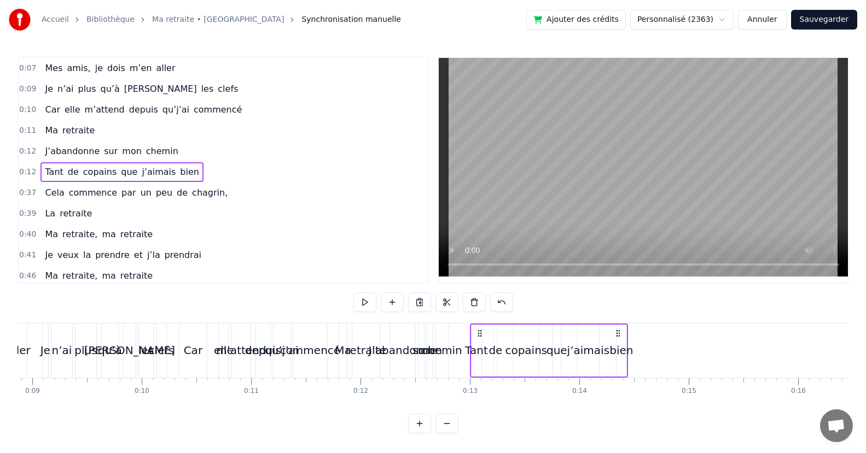
drag, startPoint x: 98, startPoint y: 414, endPoint x: 151, endPoint y: 410, distance: 53.2
click at [151, 405] on div "Mes [PERSON_NAME] dois m’en [PERSON_NAME] n’ai plus qu’à [PERSON_NAME] clefs Ca…" at bounding box center [433, 364] width 831 height 82
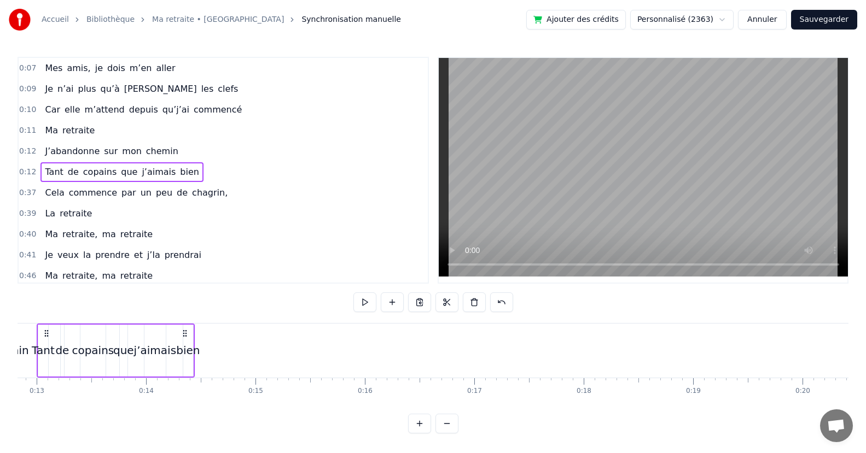
scroll to position [0, 1380]
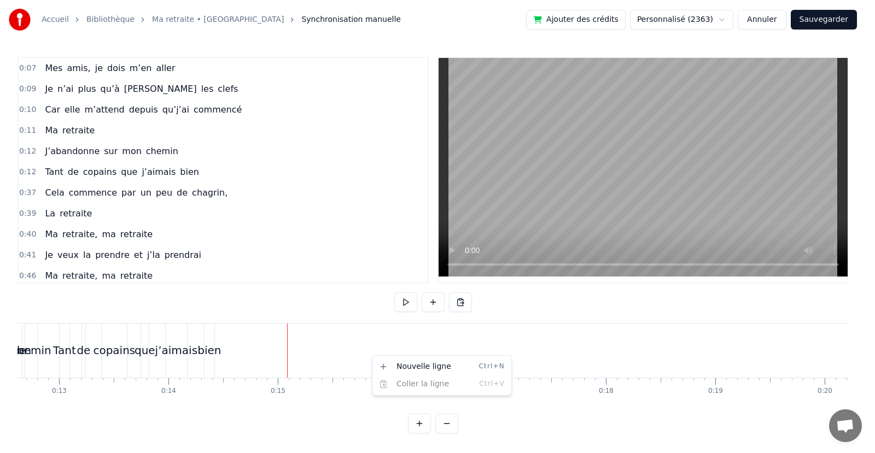
click at [354, 348] on html "Accueil Bibliothèque Ma retraite • [PERSON_NAME] manuelle Ajouter des crédits P…" at bounding box center [437, 225] width 875 height 451
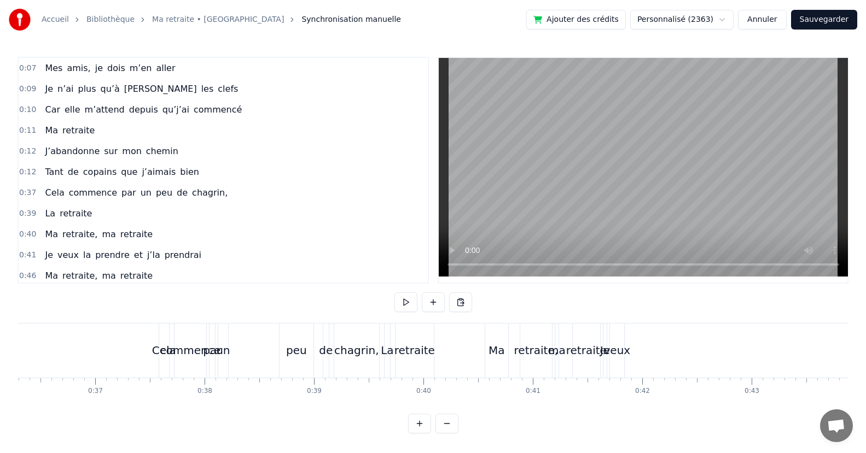
scroll to position [0, 4027]
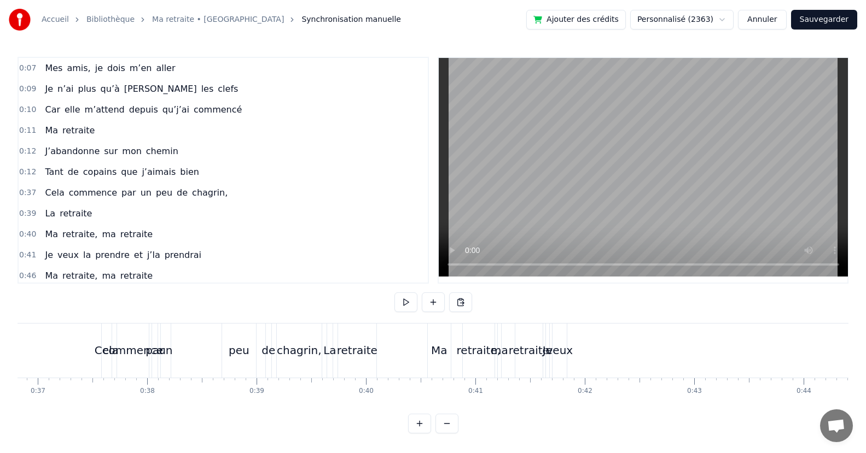
click at [106, 339] on div "Cela" at bounding box center [107, 351] width 10 height 54
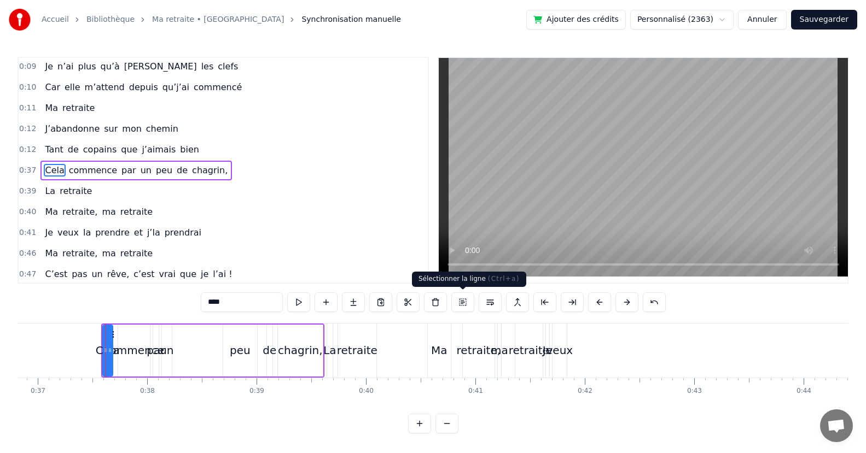
click at [462, 299] on button at bounding box center [462, 303] width 23 height 20
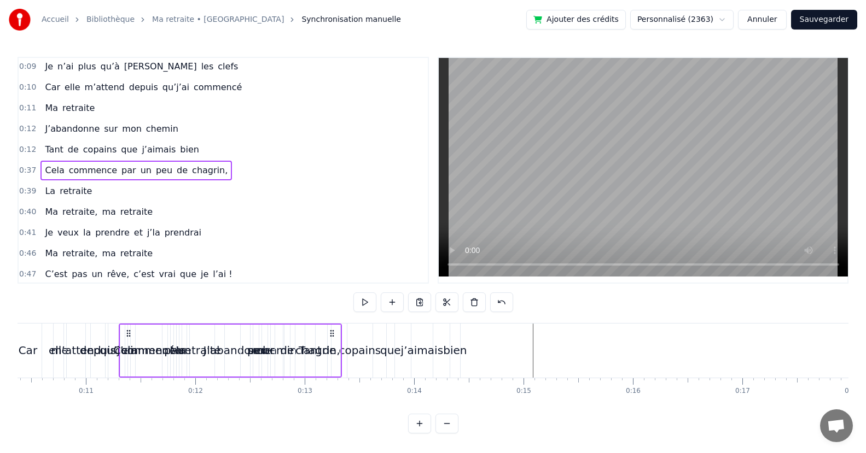
scroll to position [0, 1133]
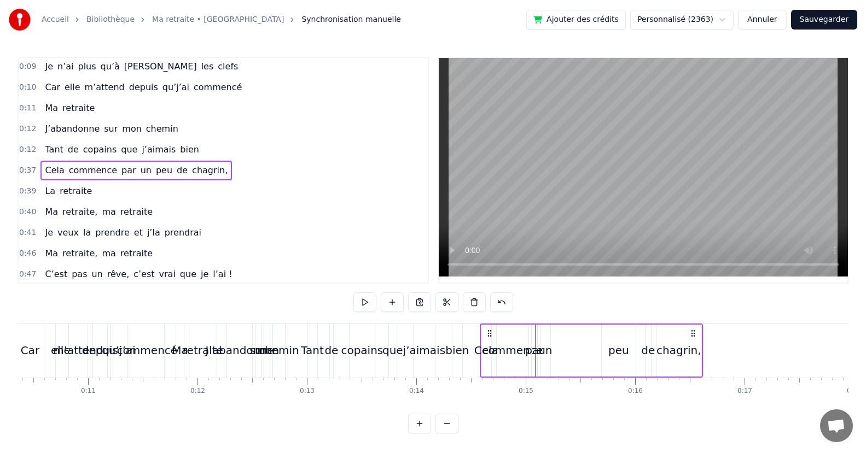
drag, startPoint x: 111, startPoint y: 332, endPoint x: 489, endPoint y: 340, distance: 378.5
click at [489, 340] on div "Cela commence par un peu de chagrin," at bounding box center [591, 351] width 223 height 54
click at [615, 336] on div "peu" at bounding box center [619, 351] width 34 height 52
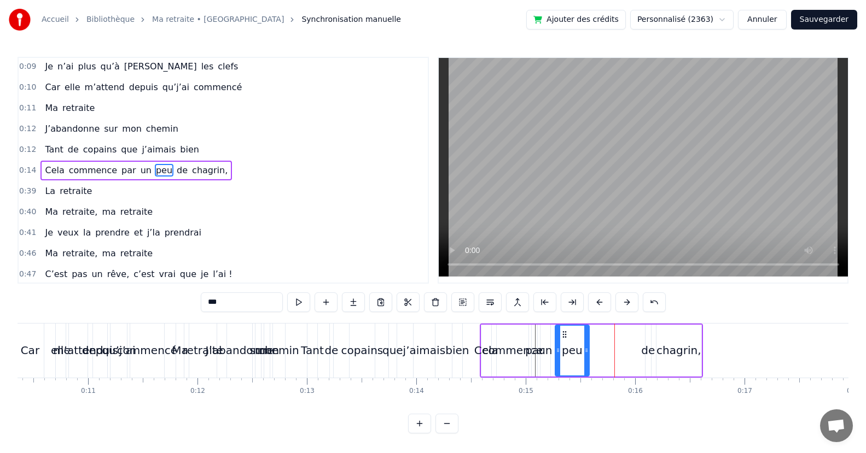
drag, startPoint x: 612, startPoint y: 334, endPoint x: 565, endPoint y: 345, distance: 47.8
click at [565, 345] on div "peu" at bounding box center [572, 351] width 33 height 50
click at [649, 333] on div "de" at bounding box center [647, 351] width 5 height 52
drag, startPoint x: 654, startPoint y: 335, endPoint x: 600, endPoint y: 341, distance: 53.9
click at [600, 341] on div "Cela commence par un peu de chagrin," at bounding box center [591, 351] width 223 height 54
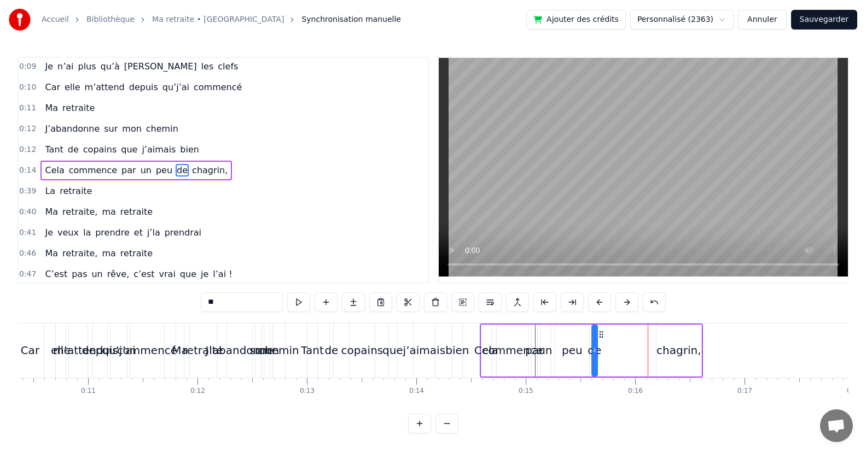
click at [677, 338] on div "chagrin," at bounding box center [678, 351] width 45 height 52
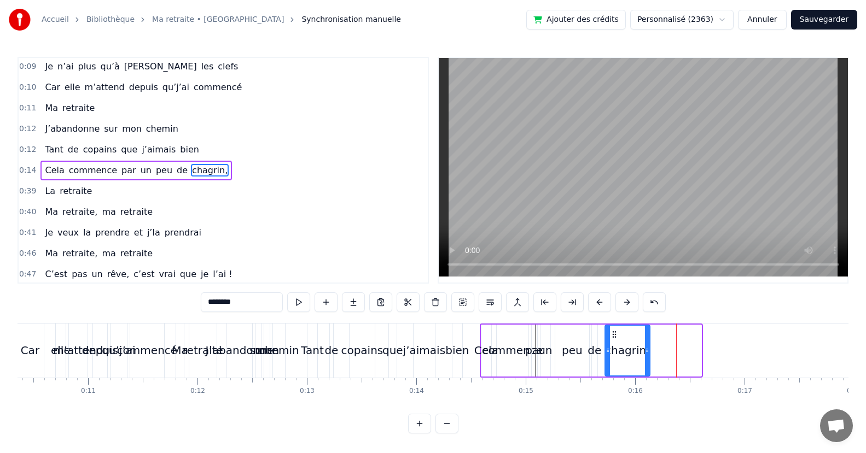
drag, startPoint x: 666, startPoint y: 333, endPoint x: 614, endPoint y: 342, distance: 52.1
click at [614, 342] on div "chagrin," at bounding box center [627, 351] width 44 height 50
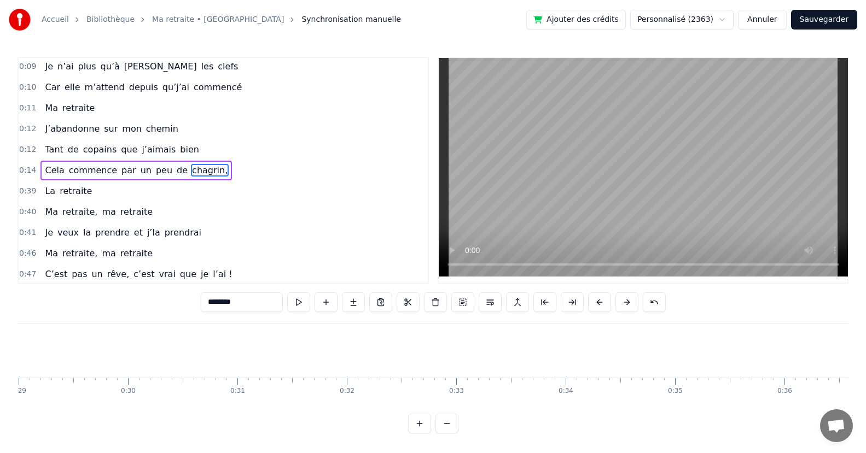
scroll to position [0, 4072]
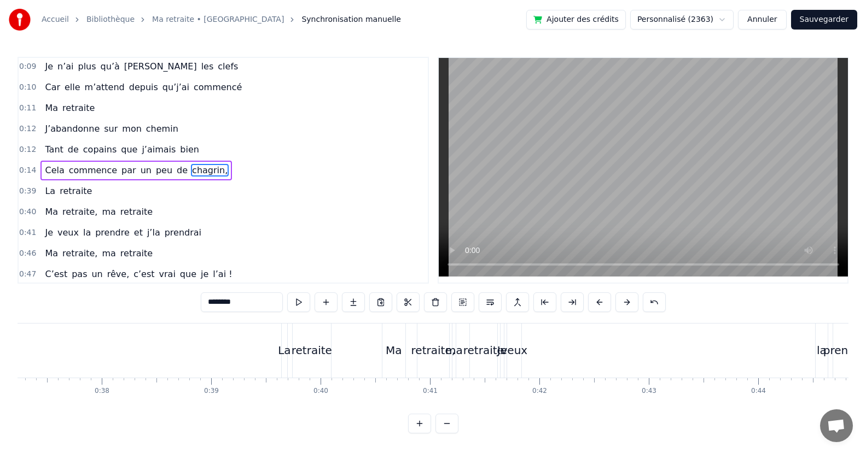
click at [285, 334] on div "La" at bounding box center [284, 351] width 5 height 54
type input "**"
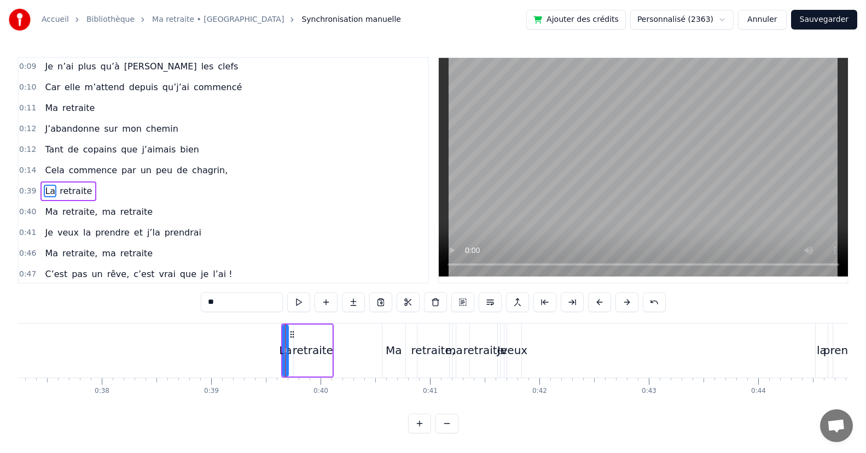
scroll to position [43, 0]
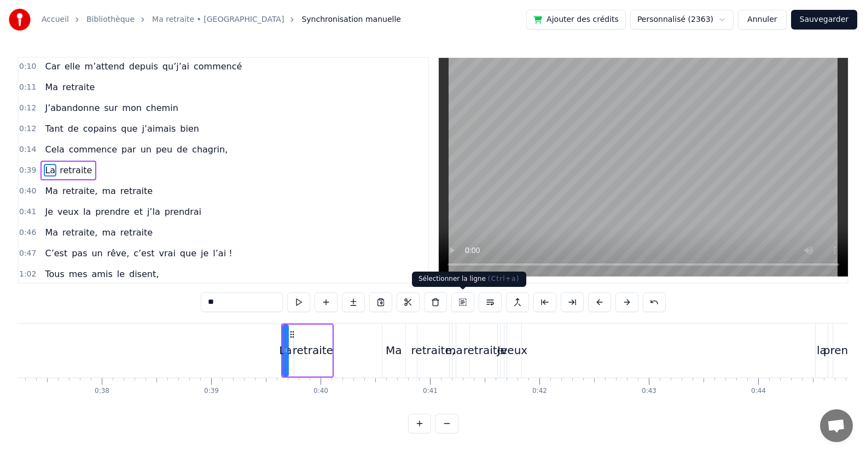
click at [464, 300] on button at bounding box center [462, 303] width 23 height 20
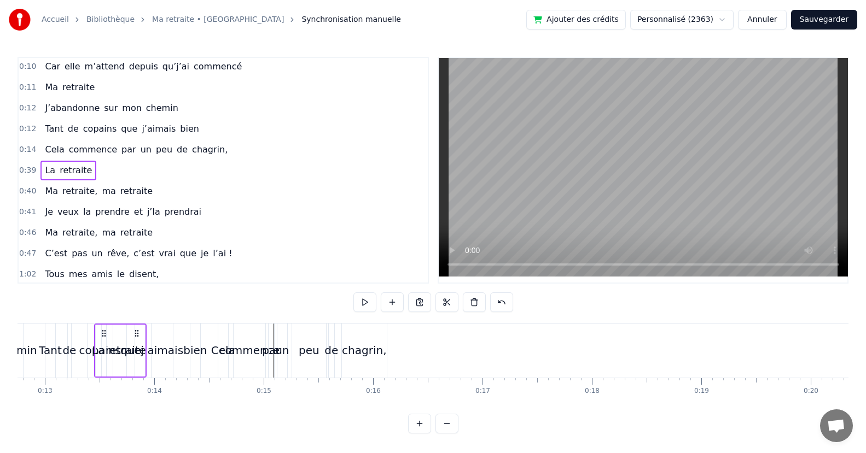
scroll to position [0, 1370]
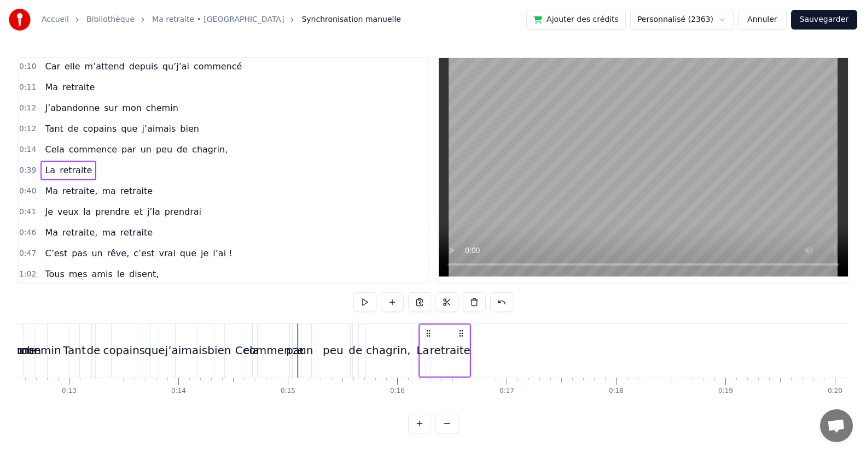
drag, startPoint x: 291, startPoint y: 334, endPoint x: 429, endPoint y: 336, distance: 137.3
click at [429, 336] on icon at bounding box center [428, 333] width 9 height 9
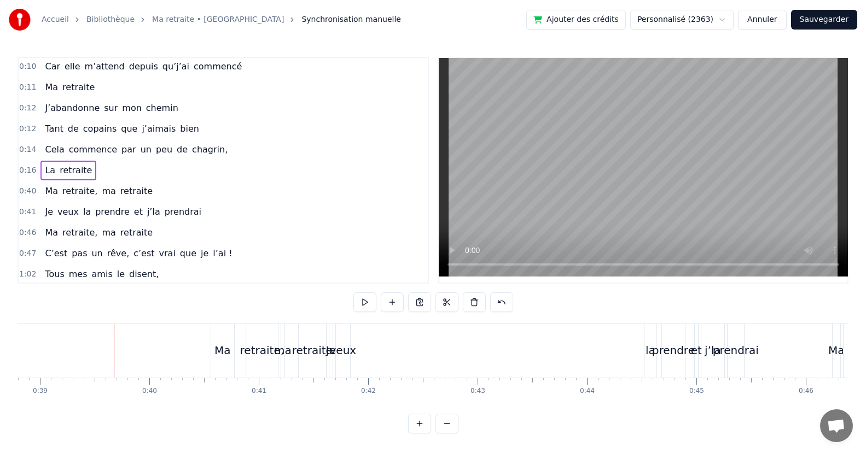
scroll to position [0, 4278]
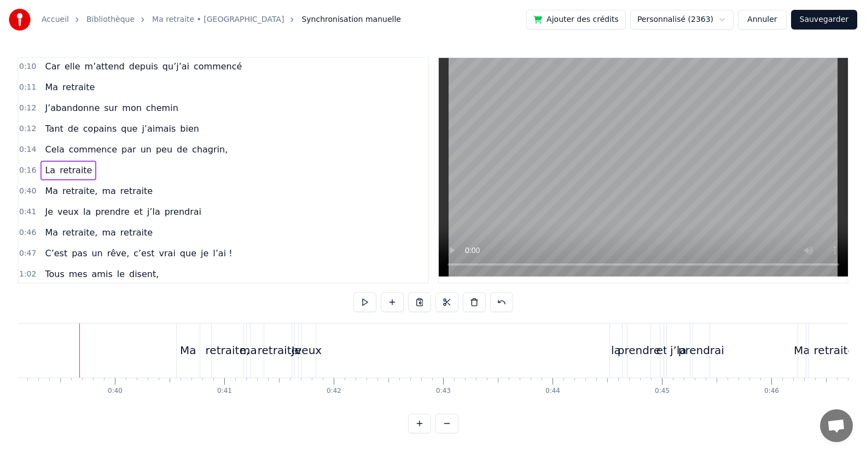
click at [191, 337] on div "Ma" at bounding box center [188, 351] width 23 height 54
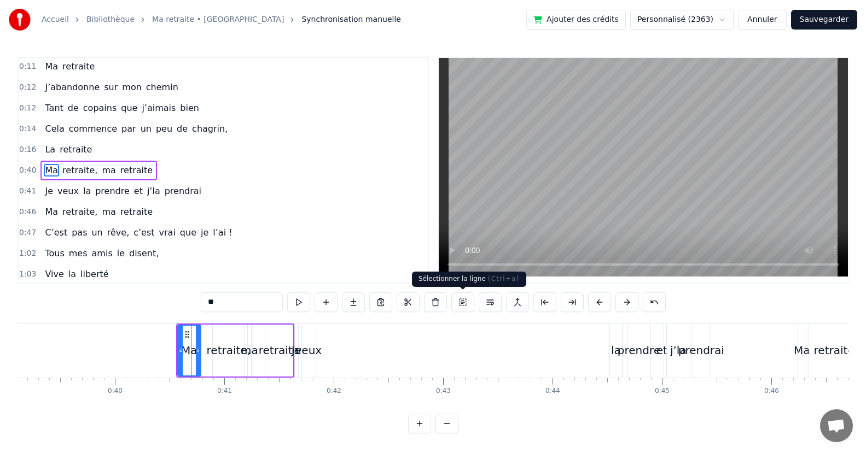
click at [463, 300] on button at bounding box center [462, 303] width 23 height 20
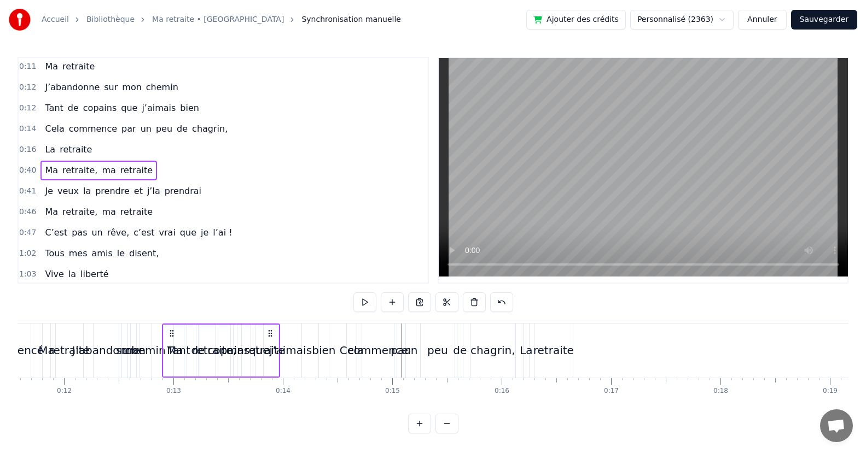
scroll to position [7, 0]
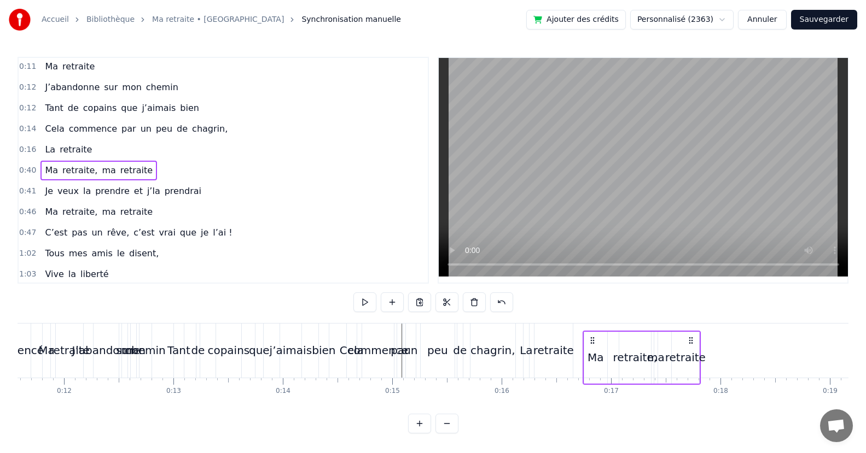
drag, startPoint x: 186, startPoint y: 331, endPoint x: 592, endPoint y: 377, distance: 407.9
click at [592, 377] on div "Ma retraite, ma retraite" at bounding box center [641, 358] width 118 height 54
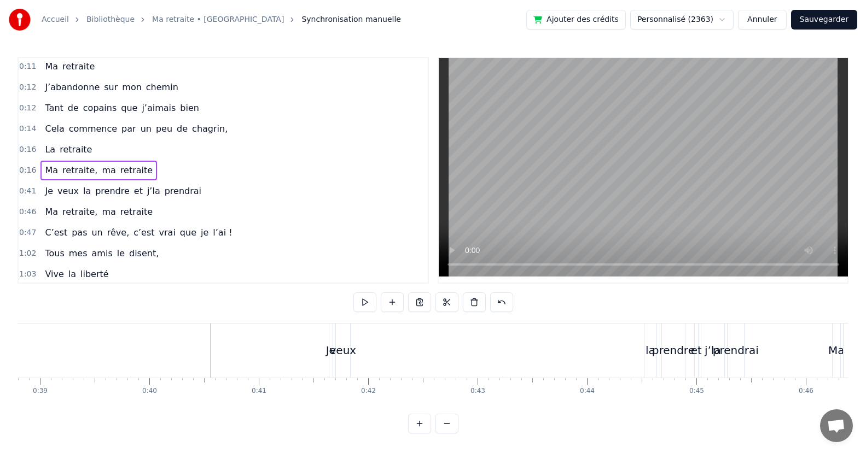
scroll to position [0, 4358]
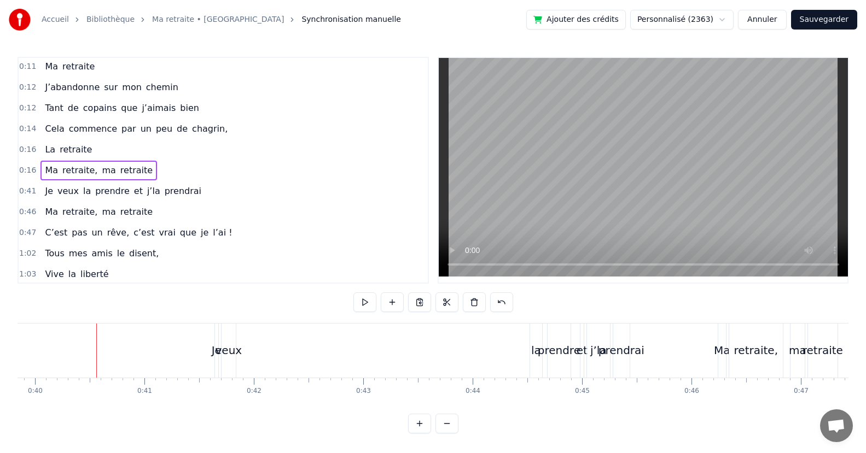
click at [217, 325] on div "Je" at bounding box center [216, 351] width 3 height 54
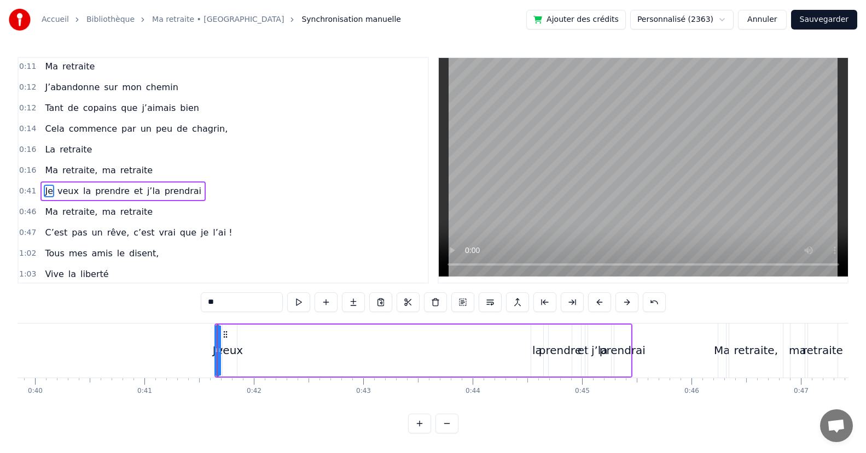
scroll to position [85, 0]
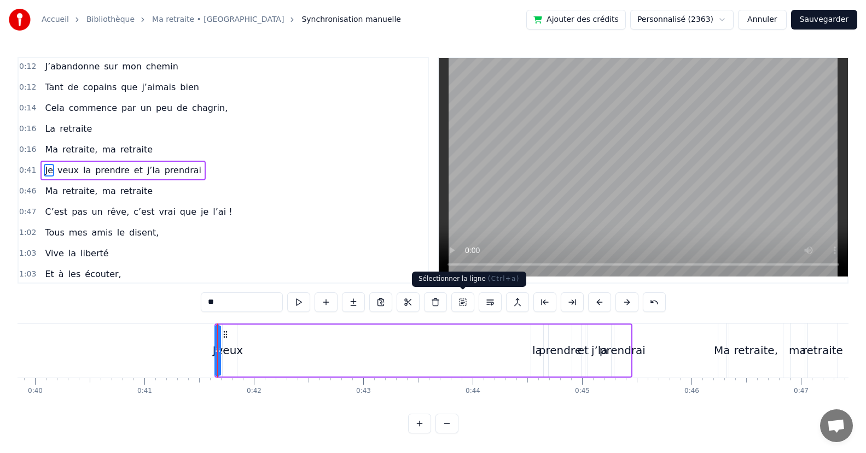
click at [462, 301] on button at bounding box center [462, 303] width 23 height 20
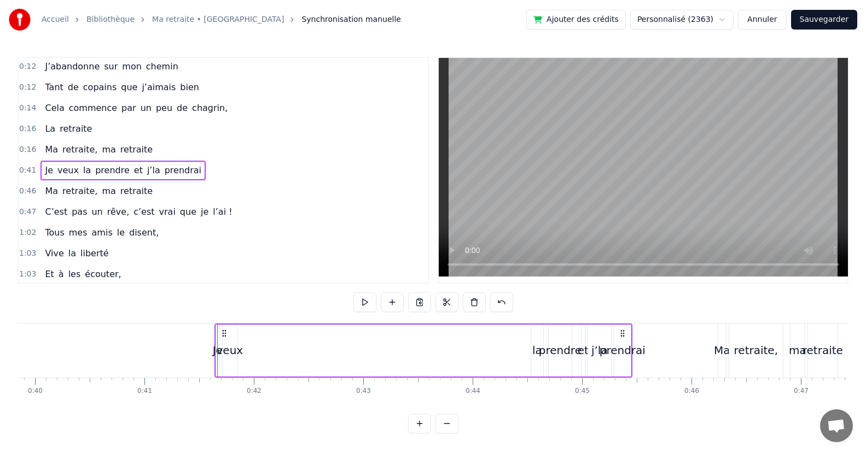
drag, startPoint x: 537, startPoint y: 337, endPoint x: 258, endPoint y: 341, distance: 279.5
click at [249, 343] on div "Je veux la prendre et j’la prendrai" at bounding box center [423, 351] width 418 height 54
click at [537, 340] on div "la" at bounding box center [537, 351] width 12 height 52
click at [561, 339] on div "prendre" at bounding box center [560, 351] width 23 height 52
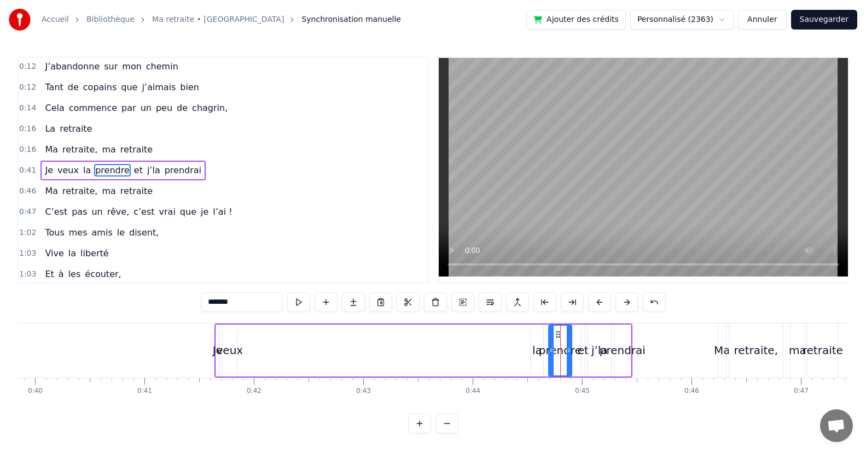
click at [538, 342] on div "la" at bounding box center [537, 350] width 10 height 16
type input "**"
click at [481, 349] on div "Je veux la prendre et j’la prendrai" at bounding box center [423, 351] width 418 height 54
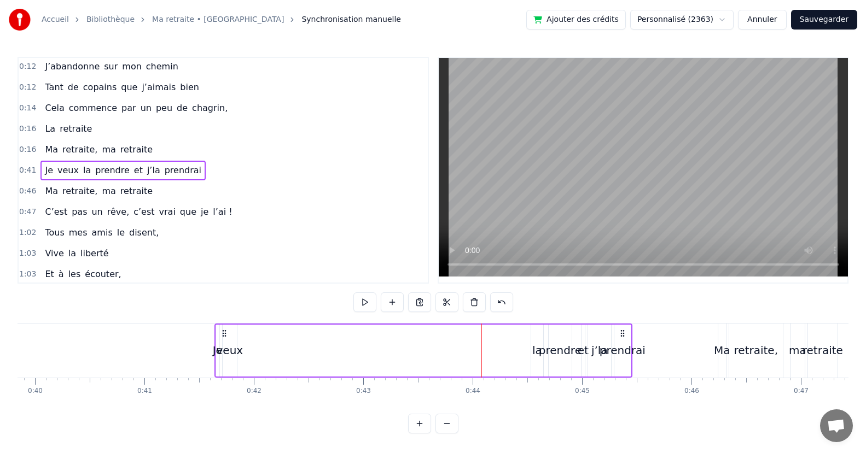
click at [538, 349] on div "la" at bounding box center [537, 350] width 10 height 16
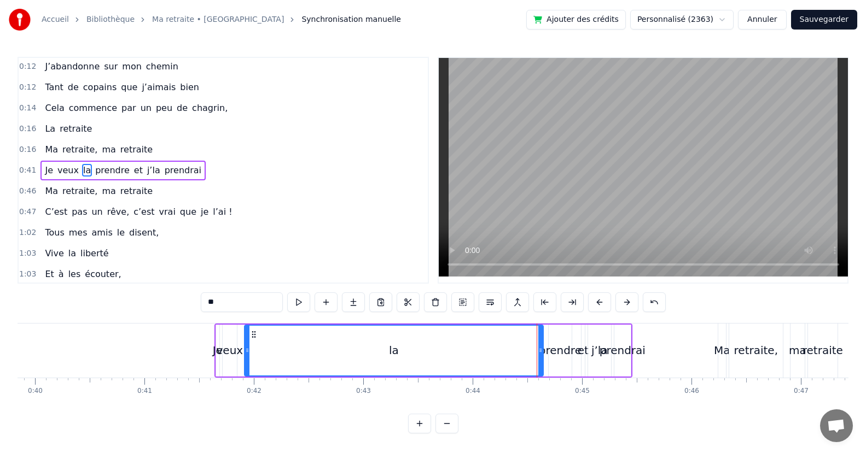
drag, startPoint x: 533, startPoint y: 341, endPoint x: 247, endPoint y: 334, distance: 286.7
click at [247, 334] on div at bounding box center [247, 351] width 4 height 50
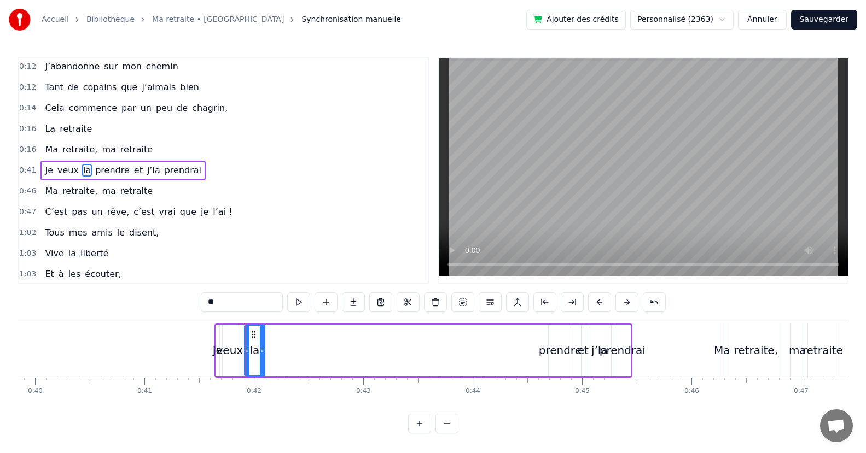
drag, startPoint x: 540, startPoint y: 347, endPoint x: 262, endPoint y: 345, distance: 278.4
click at [262, 345] on div at bounding box center [262, 351] width 4 height 50
click at [557, 341] on div "prendre" at bounding box center [560, 351] width 23 height 52
type input "*******"
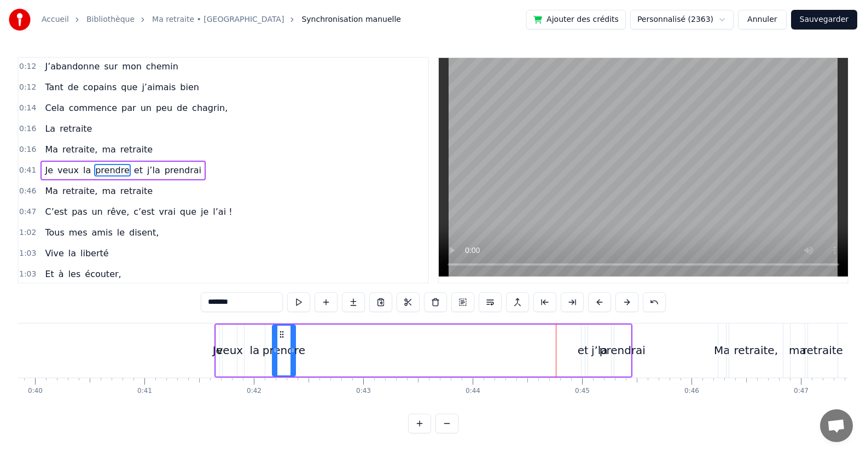
drag, startPoint x: 558, startPoint y: 333, endPoint x: 282, endPoint y: 337, distance: 276.2
click at [282, 337] on icon at bounding box center [281, 334] width 9 height 9
drag, startPoint x: 584, startPoint y: 350, endPoint x: 484, endPoint y: 339, distance: 100.2
click at [480, 340] on div "Je veux la prendre et j’la prendrai" at bounding box center [423, 351] width 418 height 54
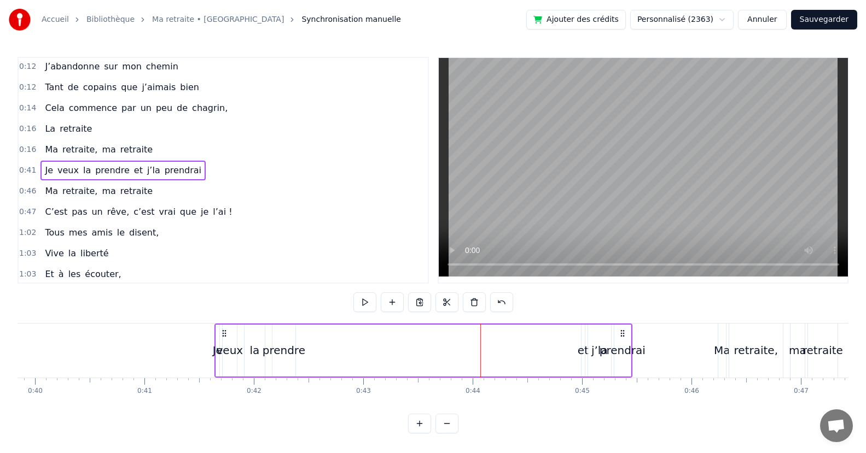
click at [581, 350] on div "et" at bounding box center [583, 350] width 11 height 16
drag, startPoint x: 591, startPoint y: 335, endPoint x: 321, endPoint y: 334, distance: 270.2
click at [321, 334] on icon at bounding box center [320, 334] width 9 height 9
click at [599, 352] on div "j’la" at bounding box center [599, 350] width 16 height 16
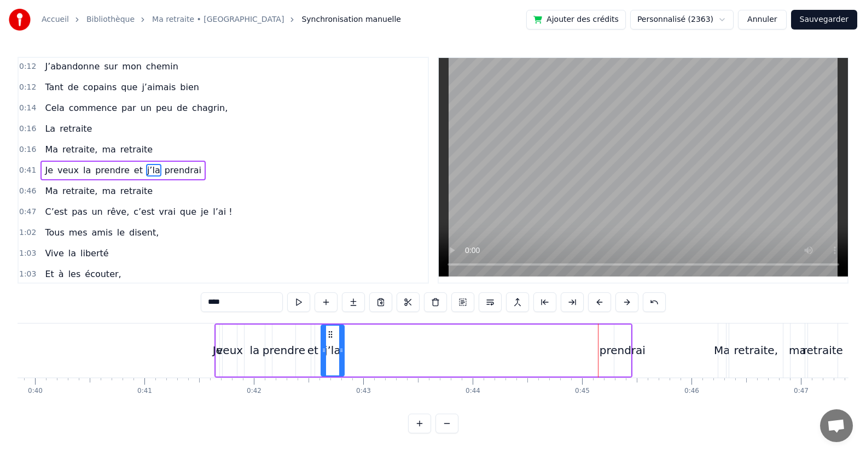
drag, startPoint x: 596, startPoint y: 335, endPoint x: 329, endPoint y: 339, distance: 266.9
click at [329, 339] on icon at bounding box center [330, 334] width 9 height 9
click at [617, 339] on div "prendrai" at bounding box center [622, 351] width 16 height 52
type input "********"
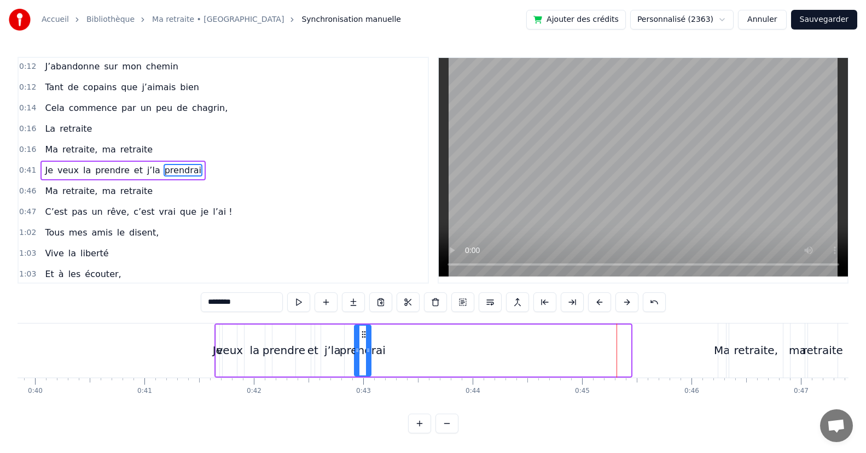
drag, startPoint x: 623, startPoint y: 333, endPoint x: 363, endPoint y: 323, distance: 259.9
click at [363, 324] on div "Je veux la prendre et j’la prendrai" at bounding box center [423, 351] width 418 height 54
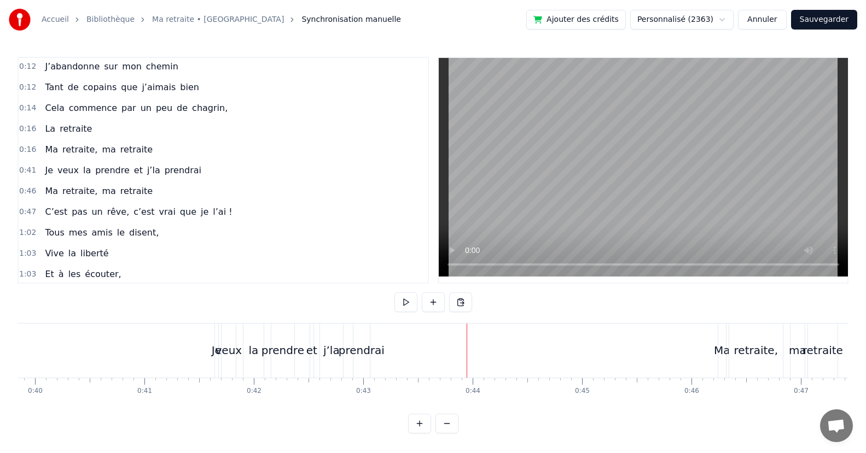
click at [229, 337] on div "veux" at bounding box center [228, 351] width 14 height 54
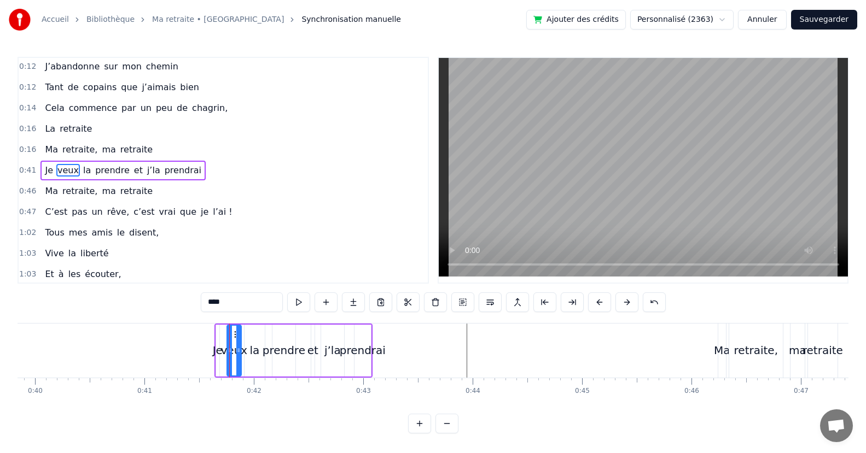
click at [235, 334] on icon at bounding box center [236, 334] width 9 height 9
click at [237, 336] on icon at bounding box center [239, 334] width 9 height 9
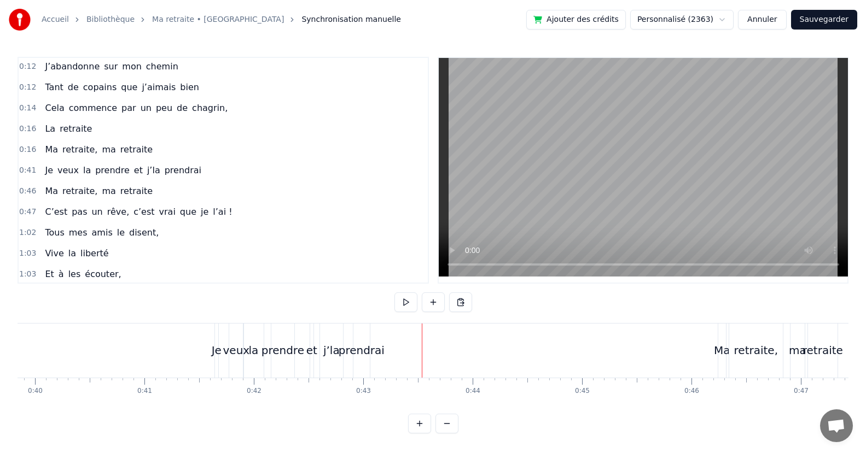
click at [217, 333] on div "Je" at bounding box center [216, 351] width 3 height 54
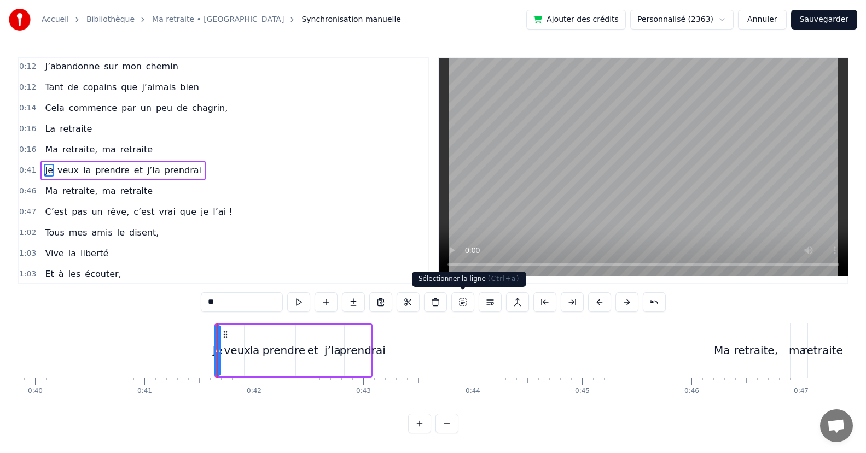
click at [463, 300] on button at bounding box center [462, 303] width 23 height 20
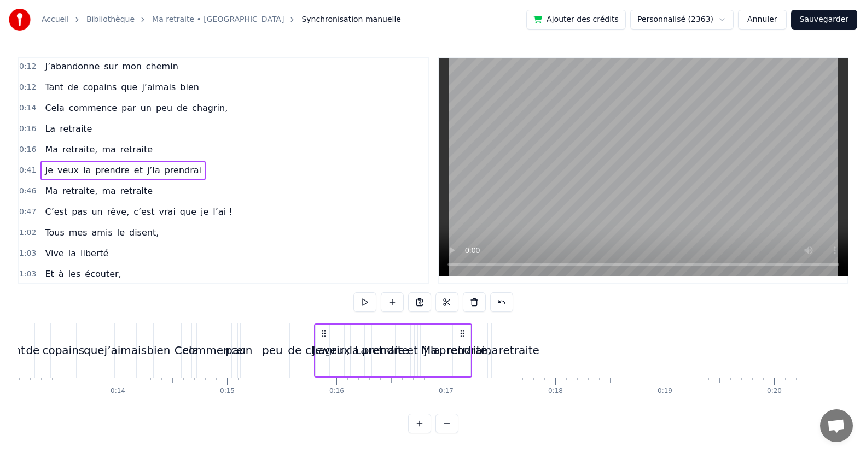
scroll to position [7, 0]
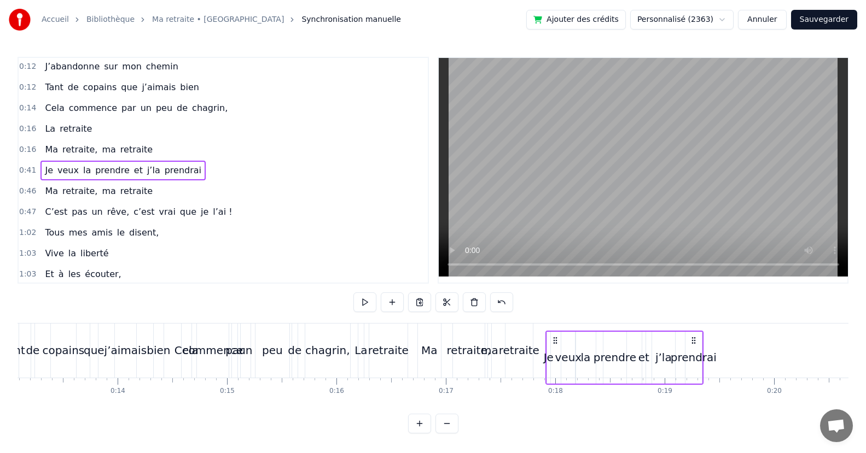
drag, startPoint x: 224, startPoint y: 333, endPoint x: 555, endPoint y: 383, distance: 334.8
click at [555, 383] on div "Mes [PERSON_NAME] dois m’en [PERSON_NAME] n’ai plus qu’à [PERSON_NAME] clefs Ca…" at bounding box center [433, 364] width 831 height 82
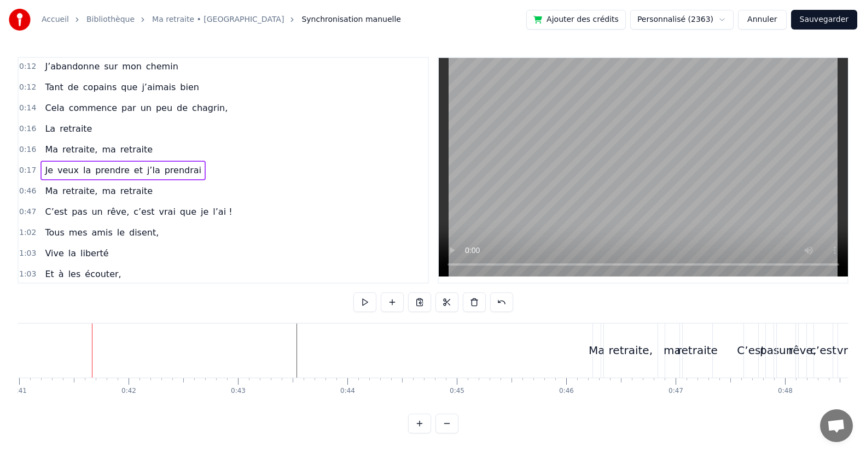
scroll to position [0, 4734]
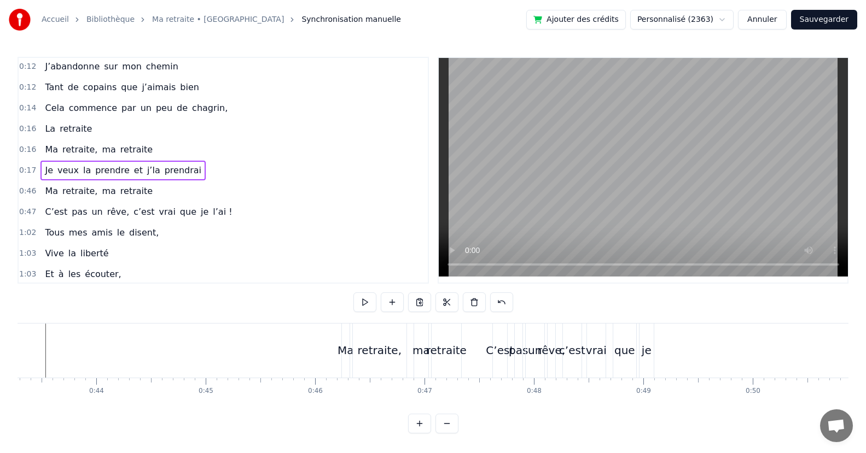
click at [346, 330] on div "Ma" at bounding box center [346, 351] width 8 height 54
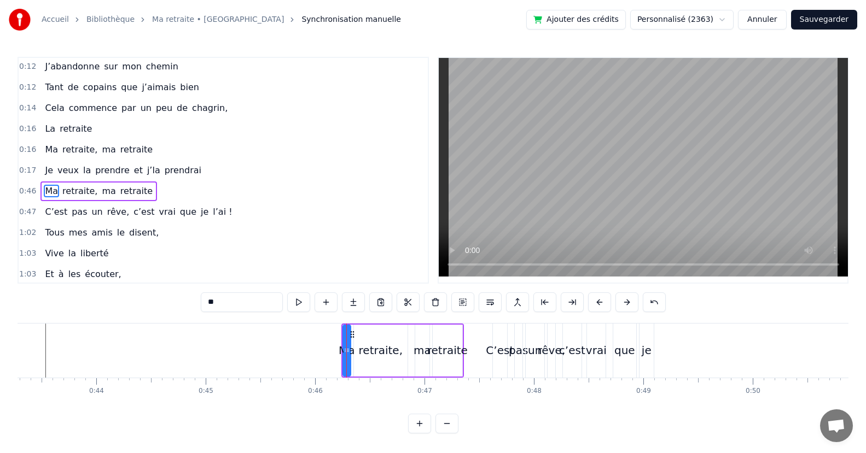
scroll to position [106, 0]
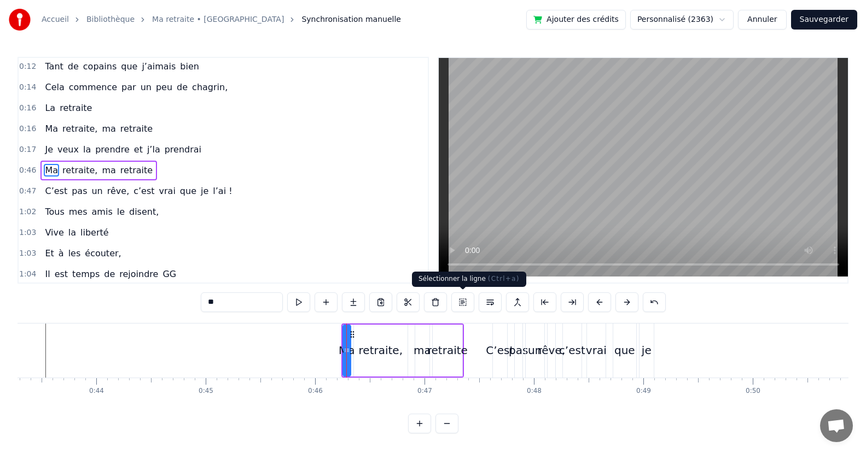
click at [462, 302] on button at bounding box center [462, 303] width 23 height 20
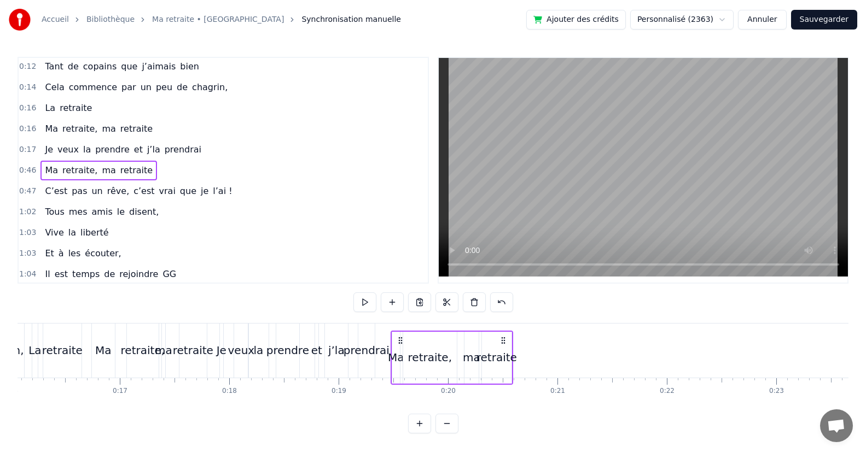
scroll to position [7, 0]
drag, startPoint x: 350, startPoint y: 333, endPoint x: 404, endPoint y: 356, distance: 58.5
click at [404, 356] on div "Ma retraite, ma retraite" at bounding box center [456, 358] width 123 height 54
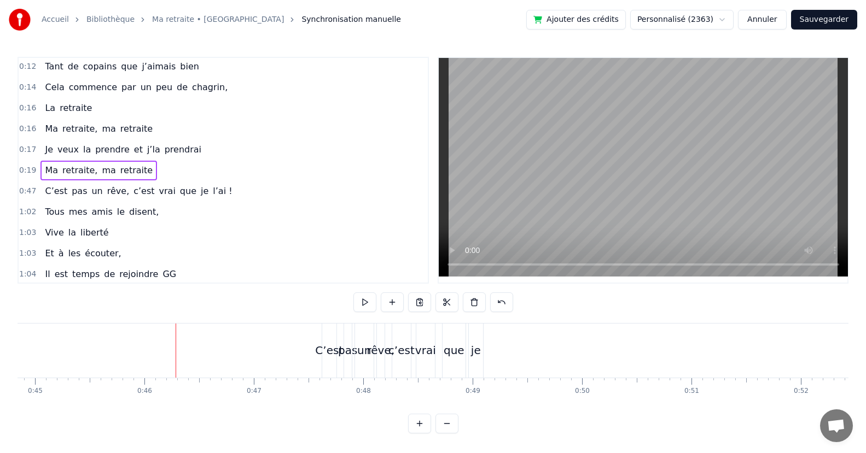
scroll to position [0, 5053]
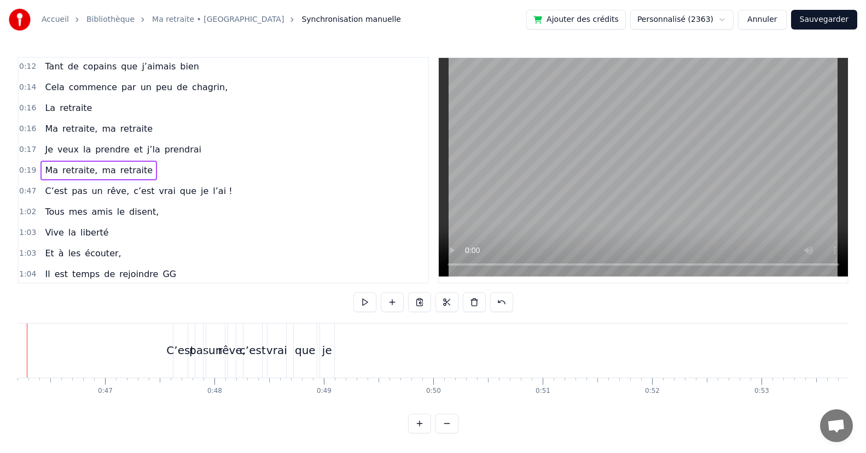
click at [182, 330] on div "C’est" at bounding box center [180, 351] width 14 height 54
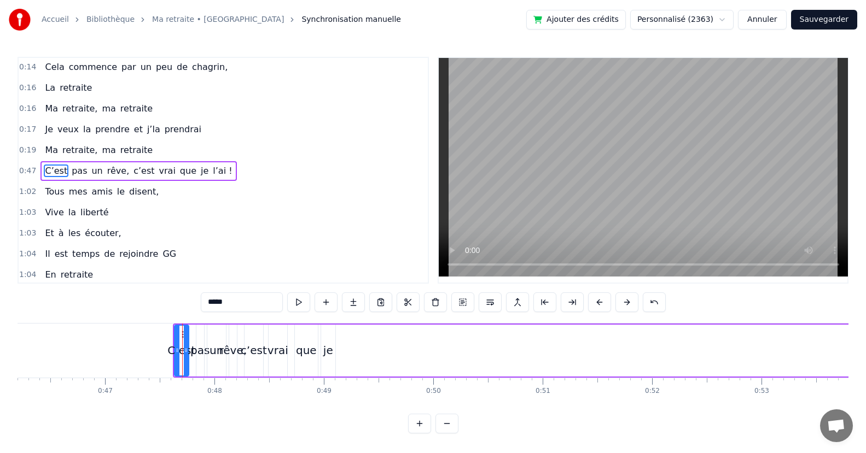
scroll to position [126, 0]
click at [462, 303] on button at bounding box center [462, 303] width 23 height 20
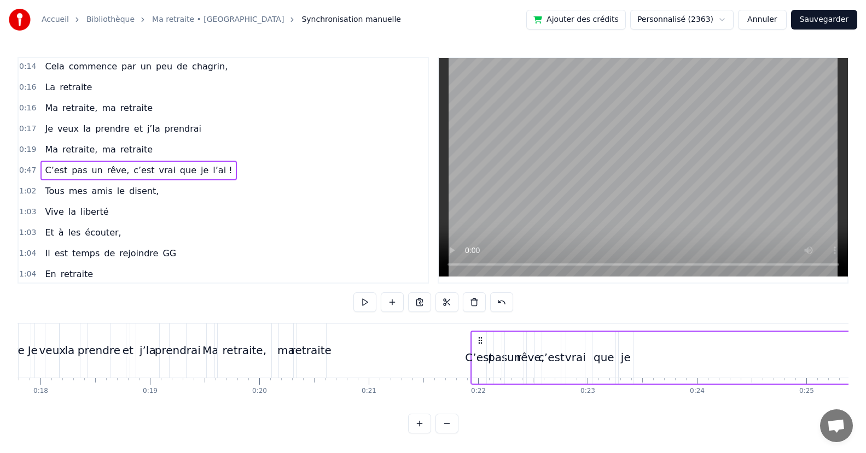
scroll to position [7, 0]
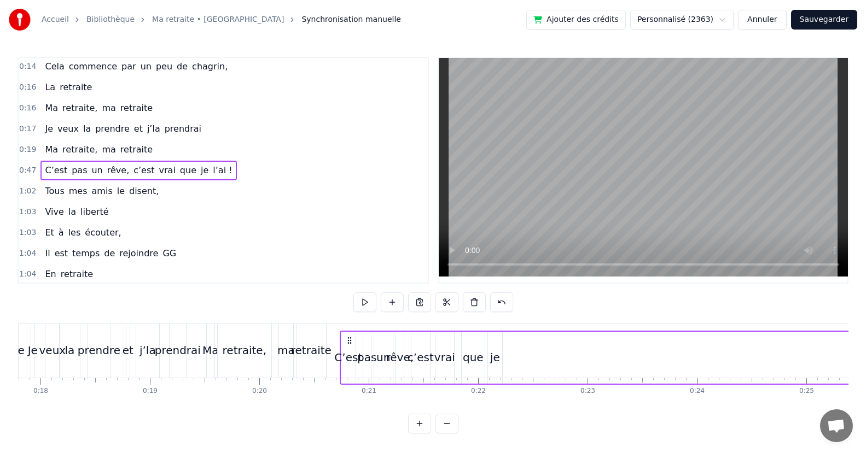
drag, startPoint x: 183, startPoint y: 333, endPoint x: 349, endPoint y: 346, distance: 167.4
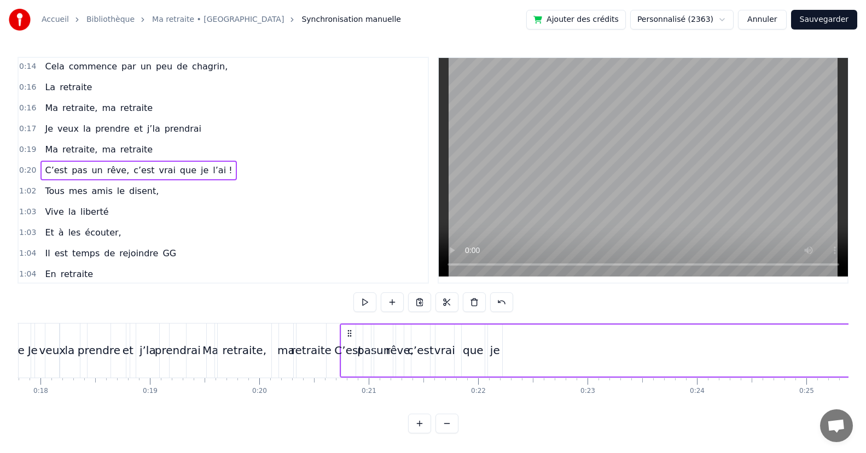
click at [470, 335] on div "que" at bounding box center [473, 351] width 23 height 52
click at [466, 335] on icon at bounding box center [465, 334] width 9 height 9
click at [493, 355] on div "je" at bounding box center [495, 350] width 10 height 16
drag, startPoint x: 494, startPoint y: 337, endPoint x: 489, endPoint y: 340, distance: 5.9
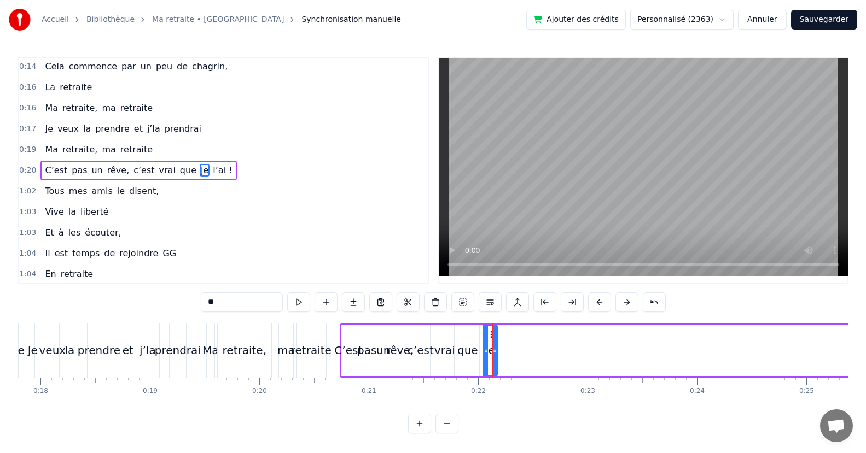
click at [489, 340] on div "je" at bounding box center [489, 351] width 13 height 50
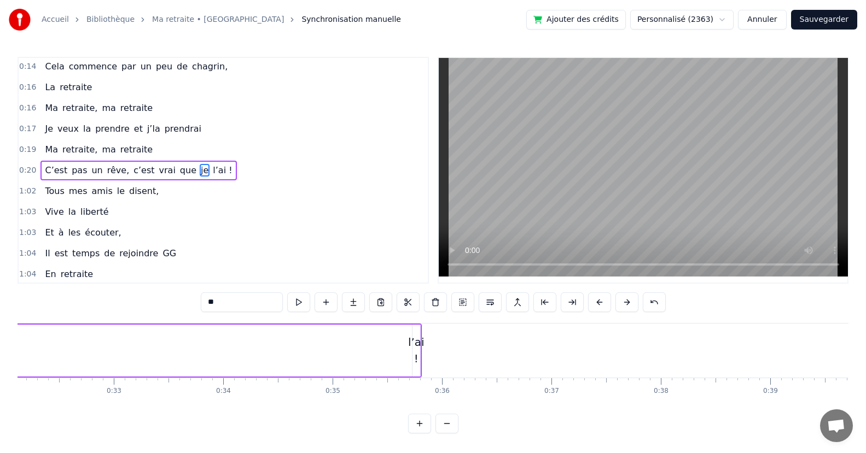
scroll to position [0, 3616]
click at [313, 347] on div "l’ai !" at bounding box center [313, 350] width 16 height 33
type input "******"
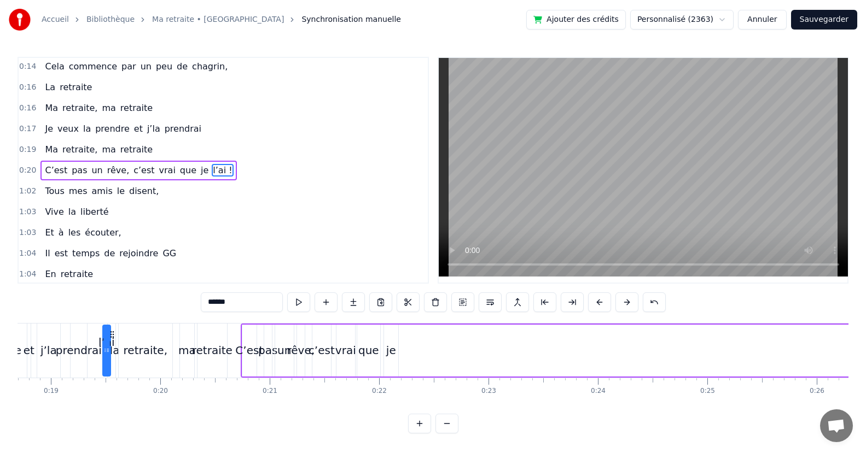
scroll to position [0, 2044]
drag, startPoint x: 320, startPoint y: 334, endPoint x: 409, endPoint y: 357, distance: 92.2
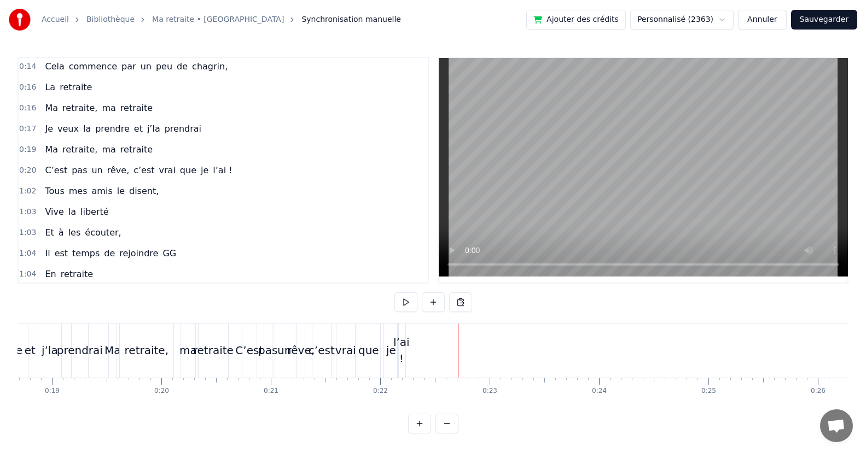
drag, startPoint x: 401, startPoint y: 343, endPoint x: 408, endPoint y: 343, distance: 6.6
click at [212, 172] on span "l’ai !" at bounding box center [222, 170] width 21 height 13
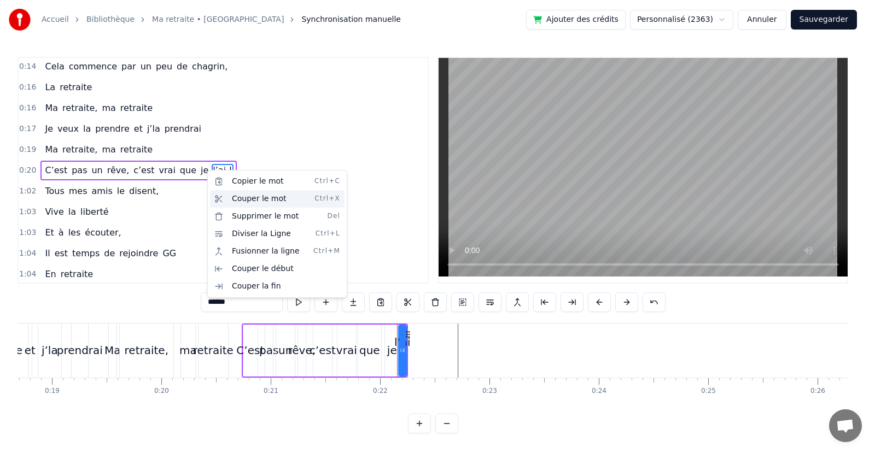
click at [237, 201] on div "Couper le mot Ctrl+X" at bounding box center [277, 199] width 135 height 18
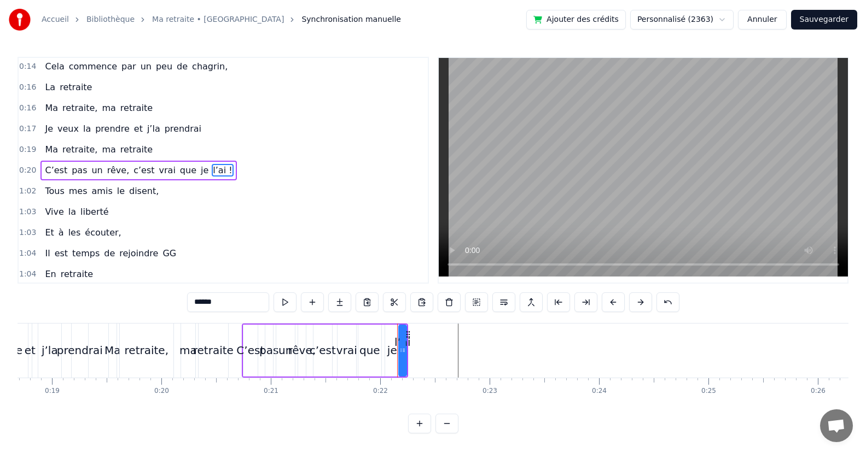
click at [229, 169] on div "0:20 C’est pas un rêve, c’est vrai que je l’ai !" at bounding box center [223, 170] width 409 height 21
click at [212, 172] on span "l’ai !" at bounding box center [222, 170] width 21 height 13
click at [360, 250] on div "1:04 Il est temps de rejoindre GG" at bounding box center [223, 253] width 409 height 21
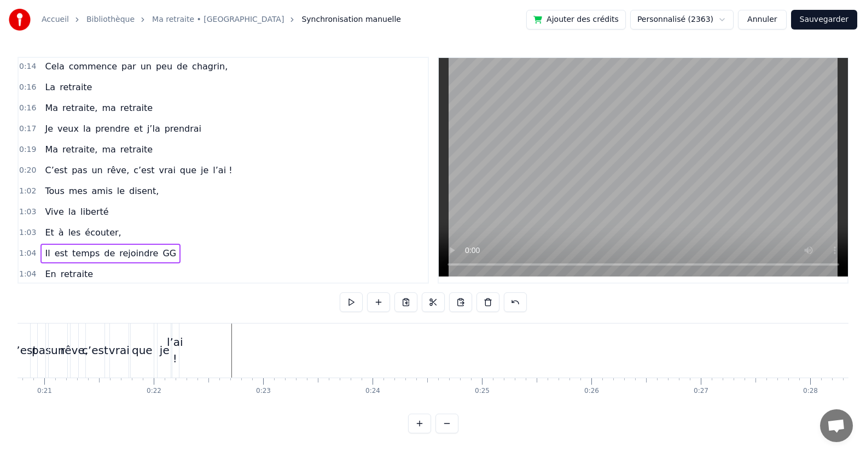
scroll to position [0, 1996]
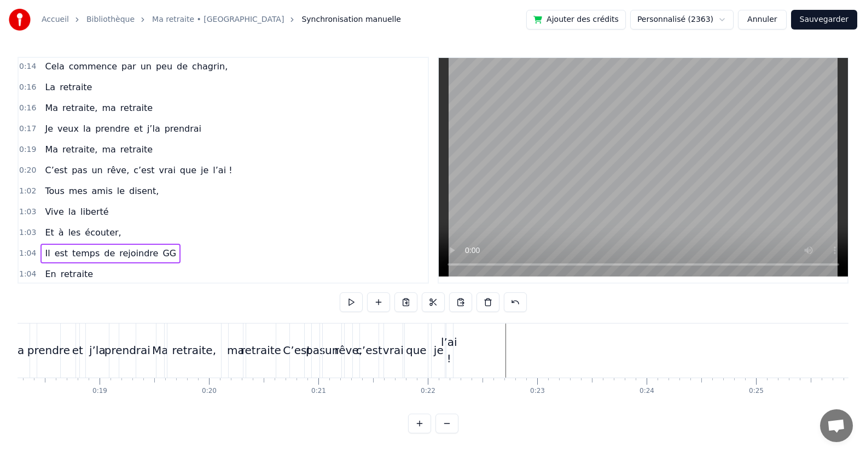
click at [448, 368] on div "l’ai !" at bounding box center [449, 351] width 8 height 54
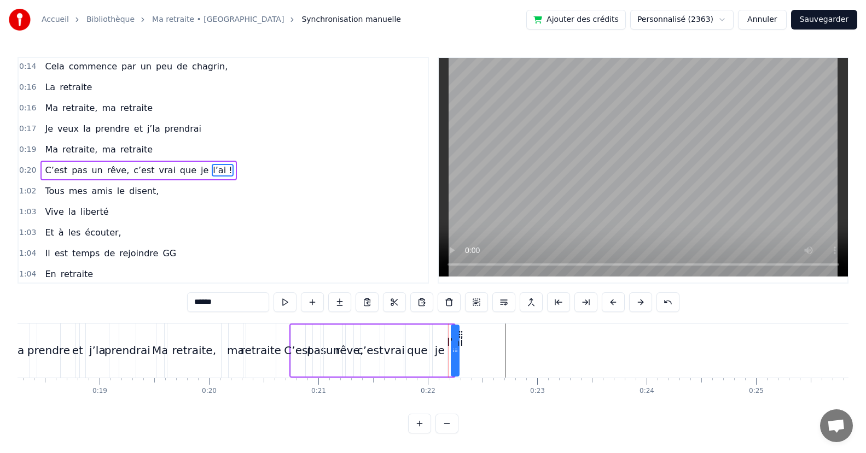
click at [462, 334] on circle at bounding box center [461, 334] width 1 height 1
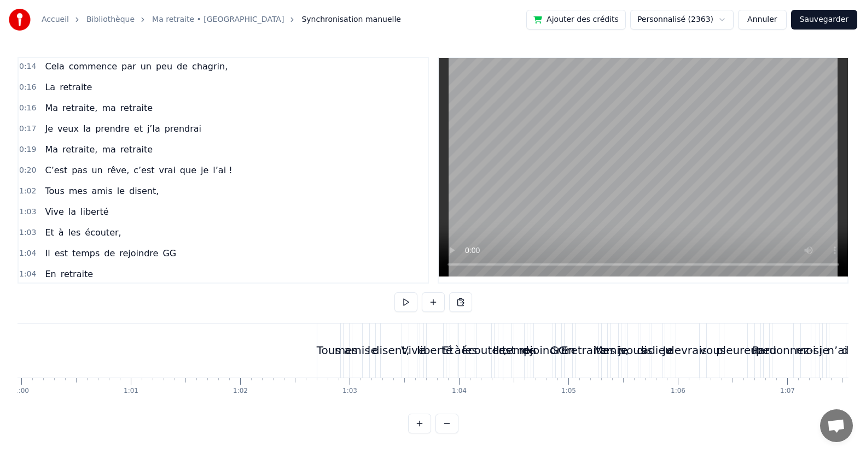
scroll to position [0, 6627]
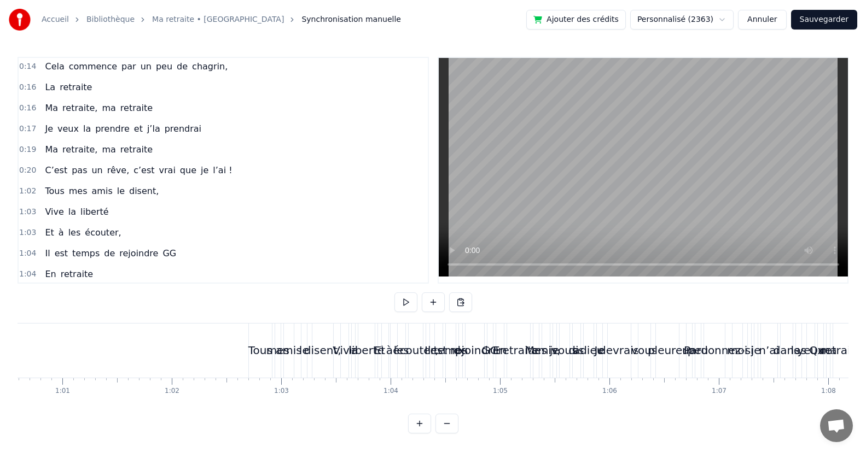
click at [256, 335] on div "Tous" at bounding box center [260, 351] width 23 height 54
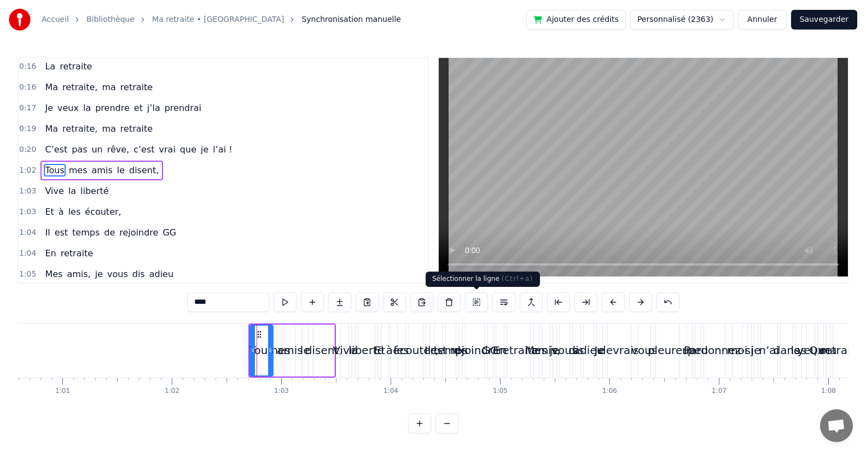
click at [475, 301] on button at bounding box center [476, 303] width 23 height 20
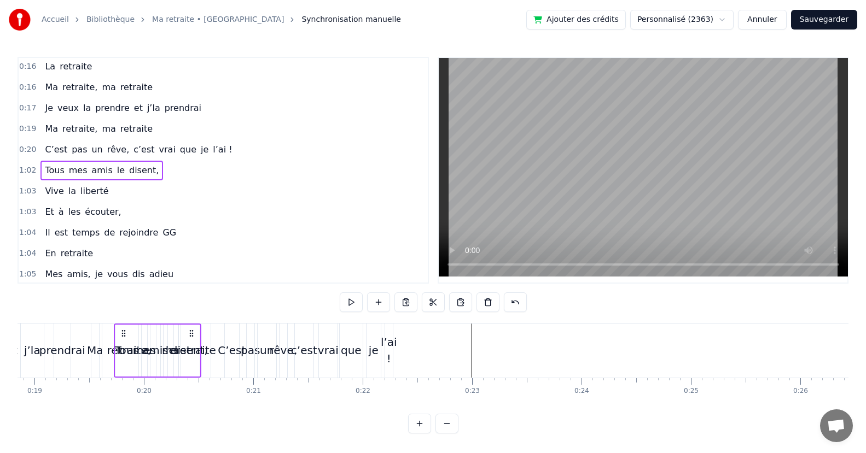
scroll to position [0, 2034]
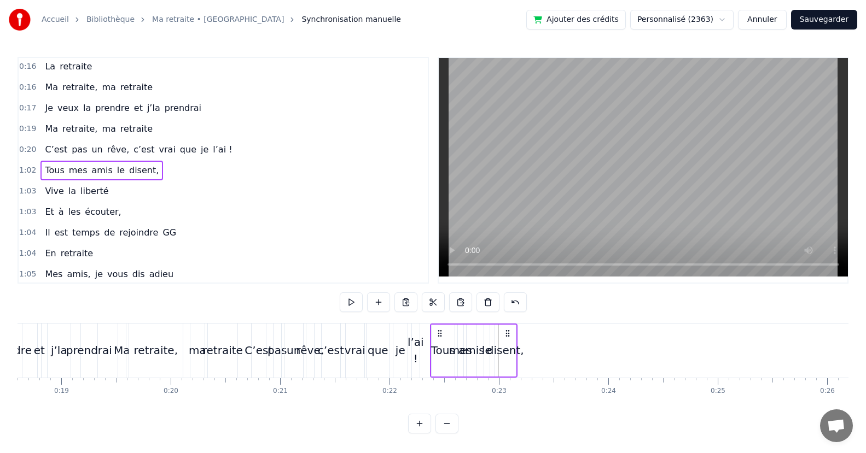
drag, startPoint x: 258, startPoint y: 333, endPoint x: 439, endPoint y: 346, distance: 182.0
click at [439, 346] on div "Tous mes amis le disent," at bounding box center [474, 351] width 88 height 54
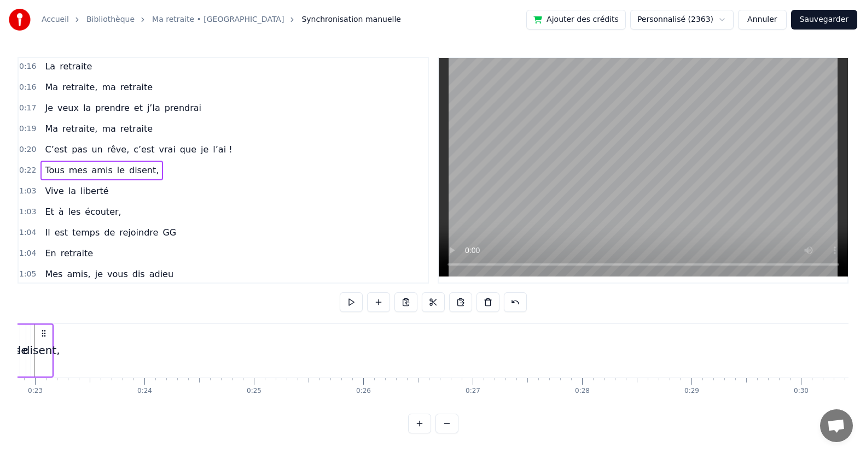
scroll to position [0, 2121]
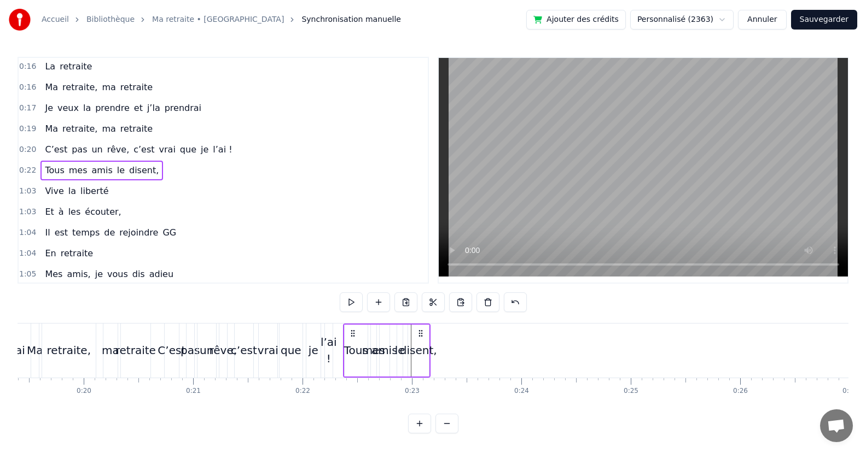
click at [357, 350] on div "Tous" at bounding box center [356, 350] width 24 height 16
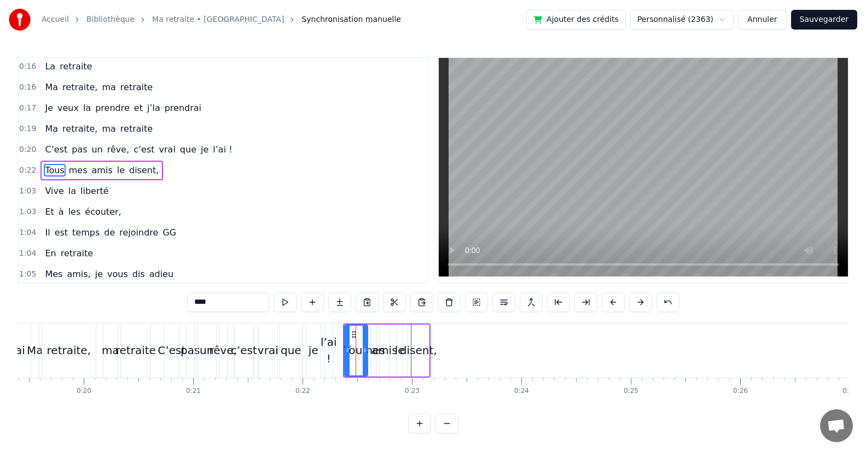
click at [382, 348] on div "amis" at bounding box center [384, 350] width 26 height 16
click at [403, 349] on div "disent," at bounding box center [418, 350] width 37 height 16
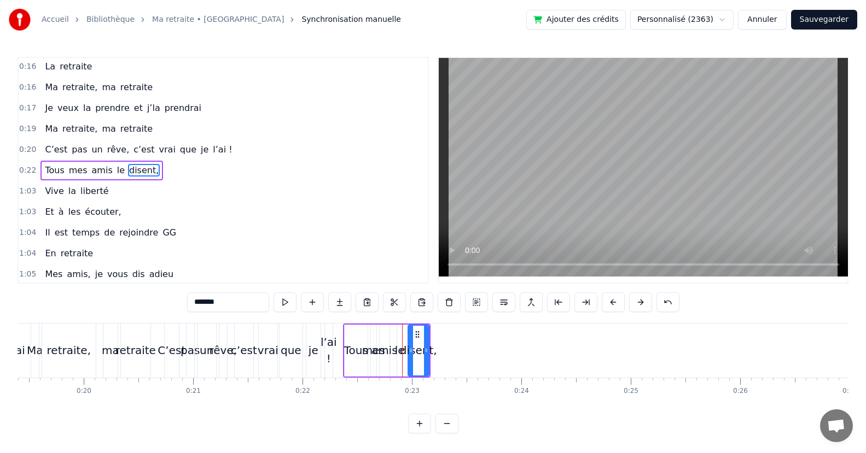
click at [417, 351] on div "disent," at bounding box center [418, 350] width 37 height 16
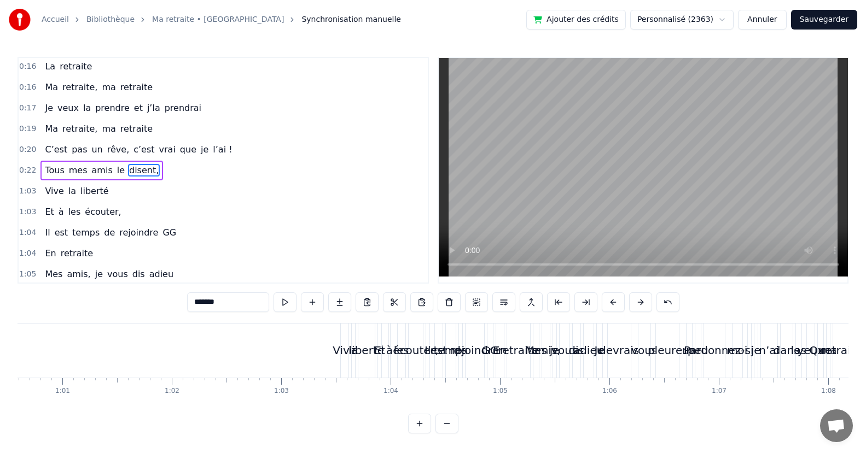
scroll to position [0, 6479]
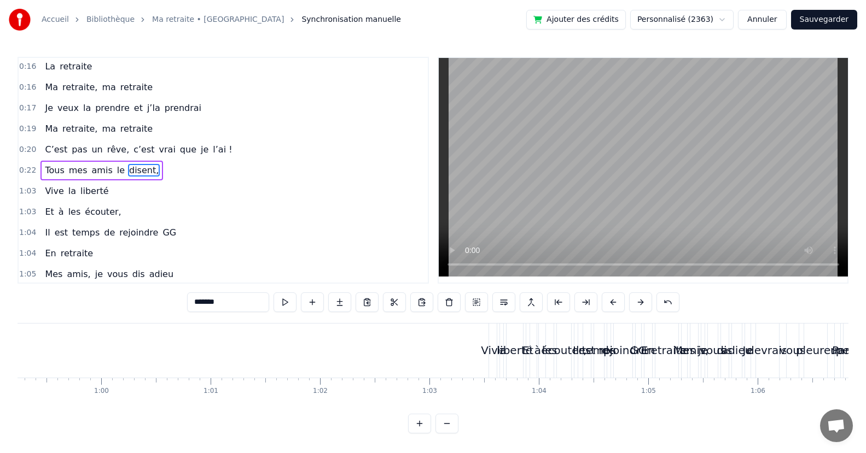
click at [492, 335] on div "Vive" at bounding box center [493, 351] width 8 height 54
type input "****"
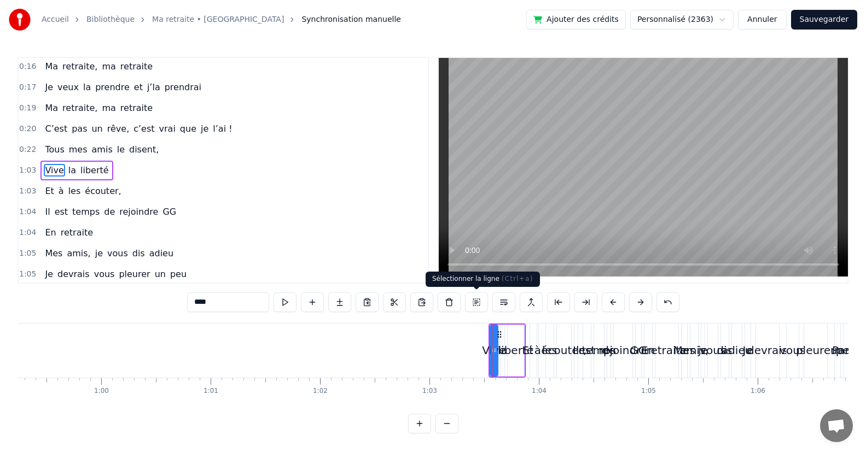
click at [476, 300] on button at bounding box center [476, 303] width 23 height 20
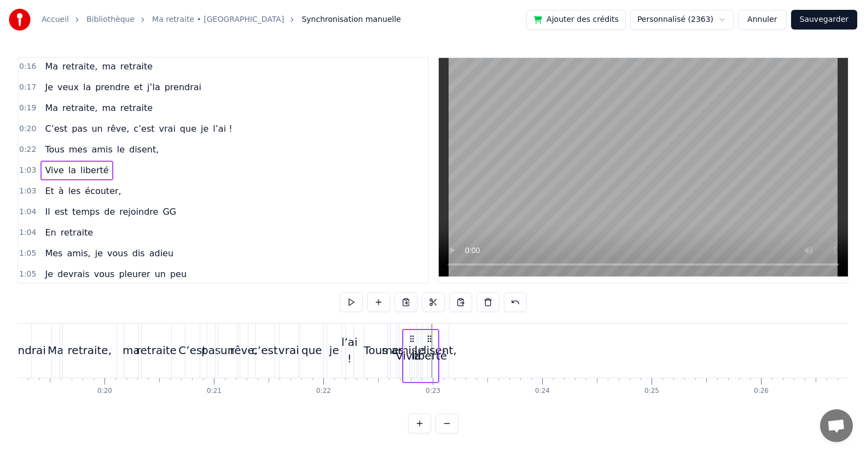
scroll to position [7, 0]
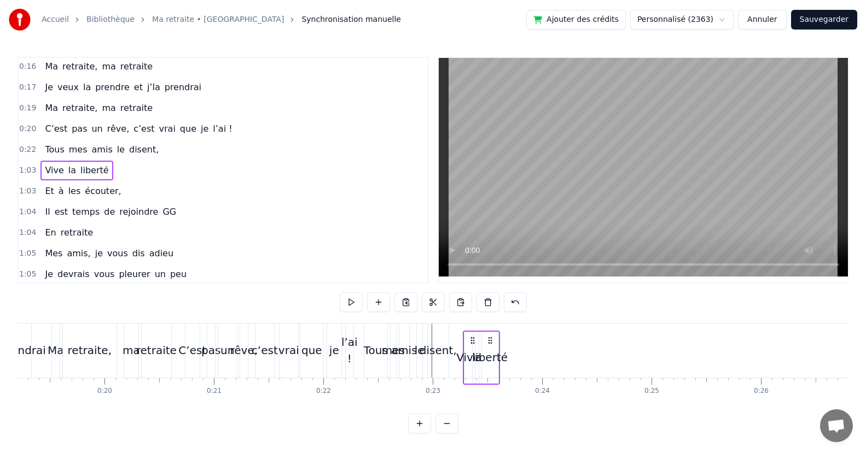
drag, startPoint x: 497, startPoint y: 333, endPoint x: 471, endPoint y: 362, distance: 39.2
click at [471, 362] on div "Vive la liberté" at bounding box center [481, 358] width 37 height 54
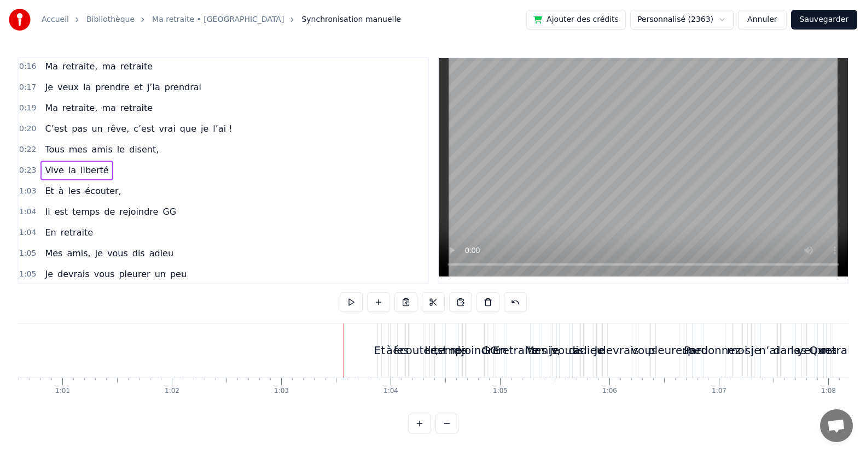
scroll to position [0, 6718]
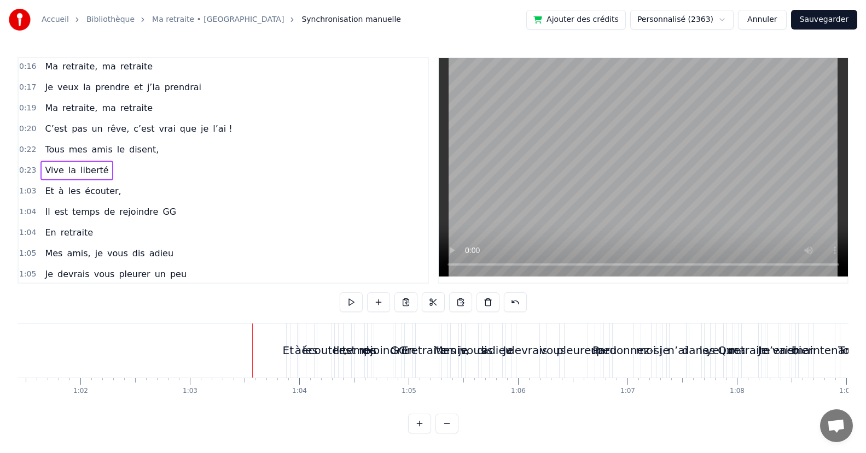
click at [289, 325] on div "Et" at bounding box center [288, 351] width 3 height 54
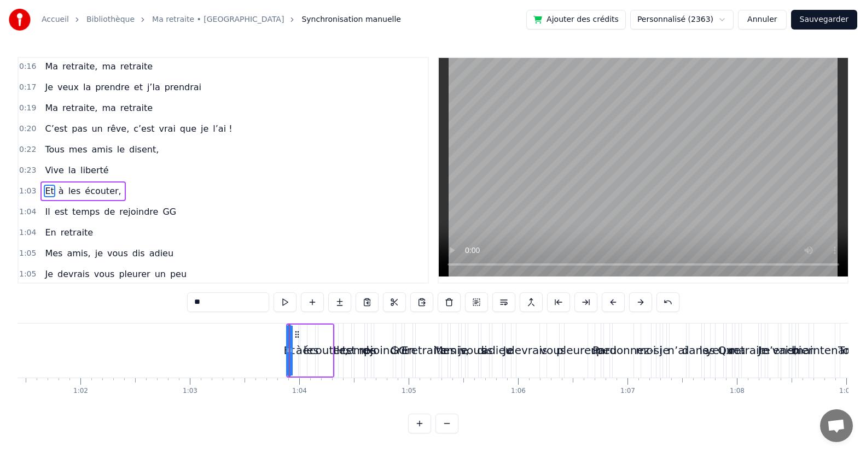
scroll to position [189, 0]
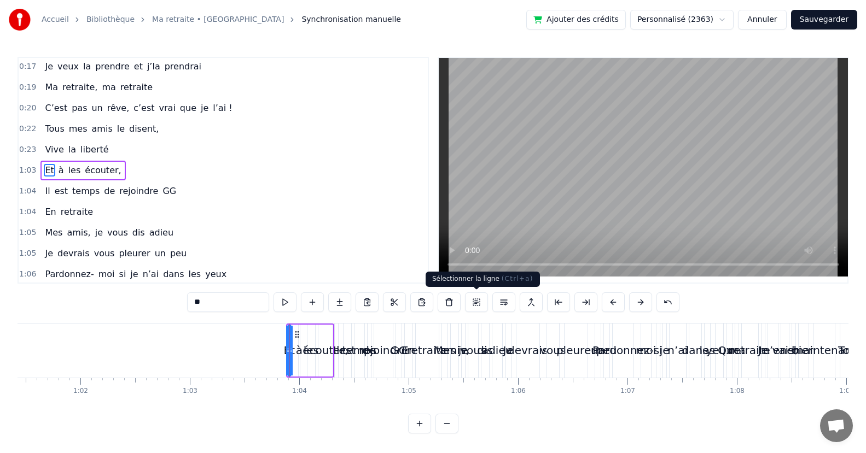
click at [474, 302] on button at bounding box center [476, 303] width 23 height 20
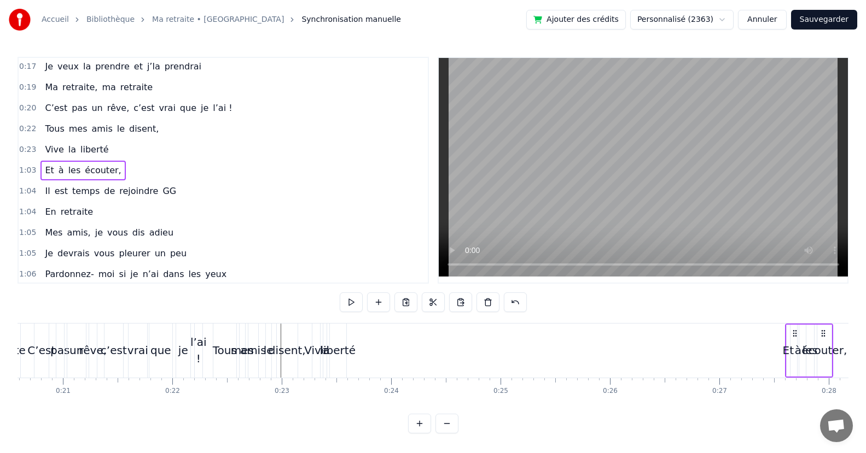
scroll to position [0, 2254]
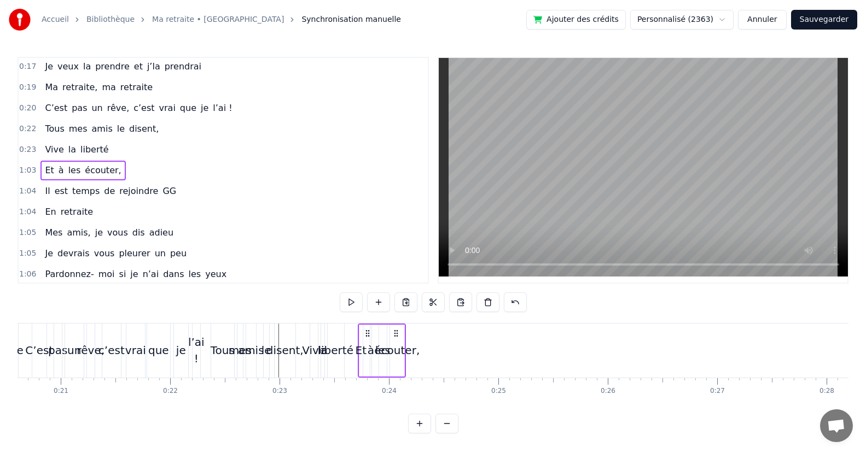
drag, startPoint x: 297, startPoint y: 333, endPoint x: 369, endPoint y: 320, distance: 72.7
click at [369, 320] on div "0:07 Mes [PERSON_NAME] dois m’en aller 0:09 Je n’ai plus qu’à [PERSON_NAME] cle…" at bounding box center [433, 245] width 831 height 377
click at [46, 195] on span "Il" at bounding box center [47, 191] width 7 height 13
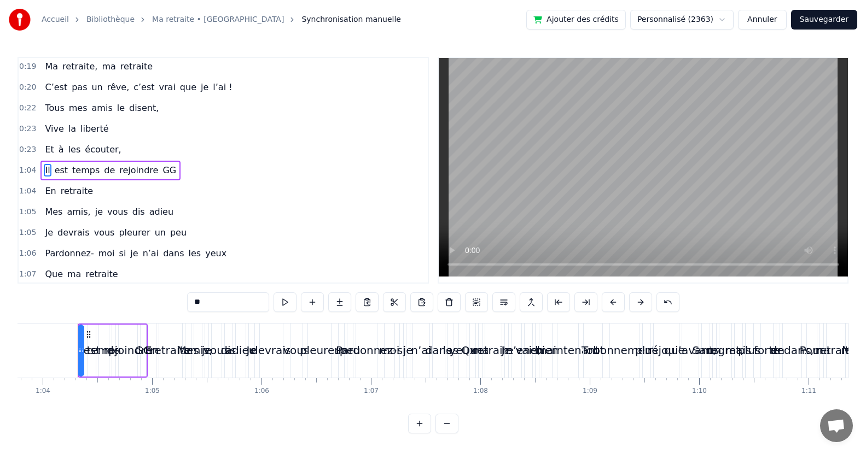
scroll to position [0, 6980]
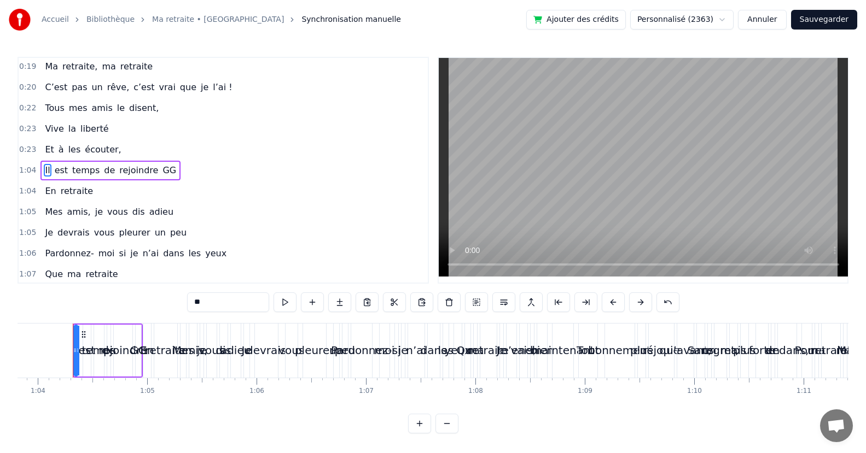
click at [48, 192] on span "En" at bounding box center [50, 191] width 13 height 13
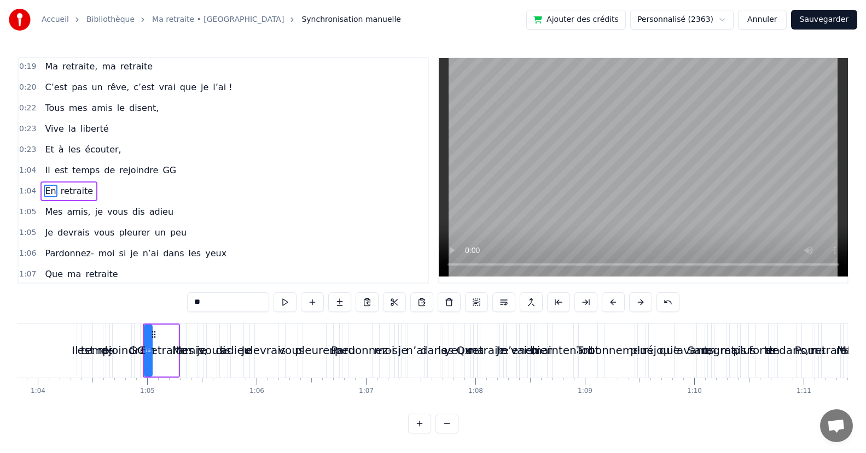
scroll to position [230, 0]
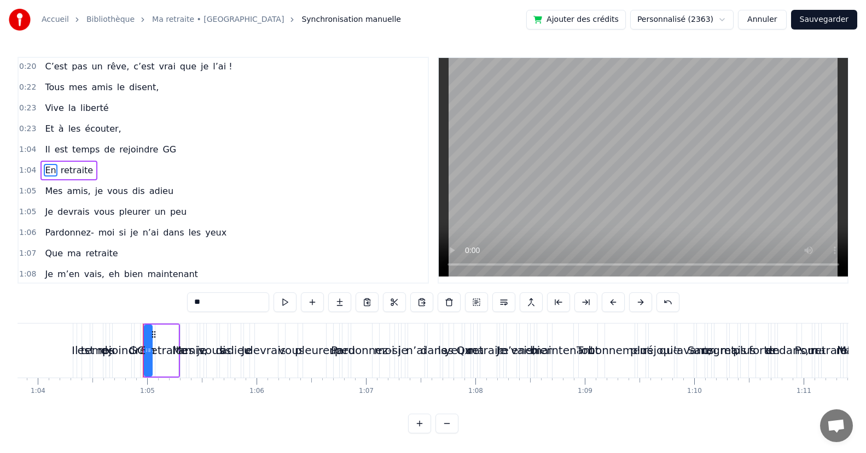
click at [46, 149] on span "Il" at bounding box center [47, 149] width 7 height 13
type input "**"
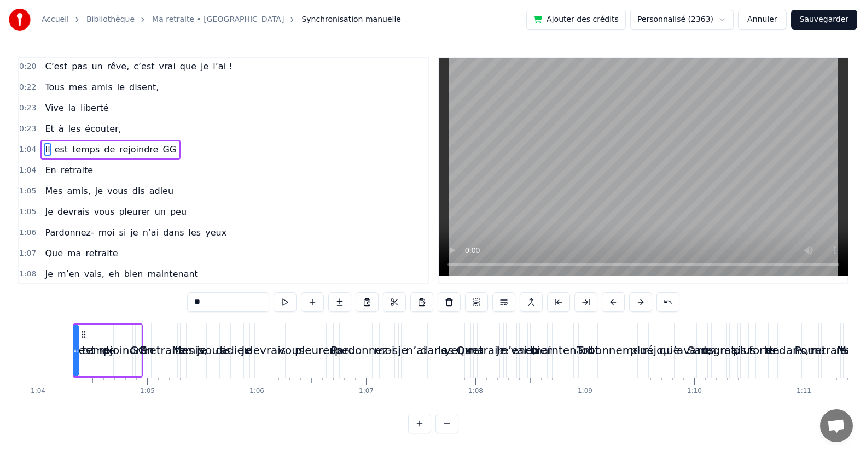
scroll to position [209, 0]
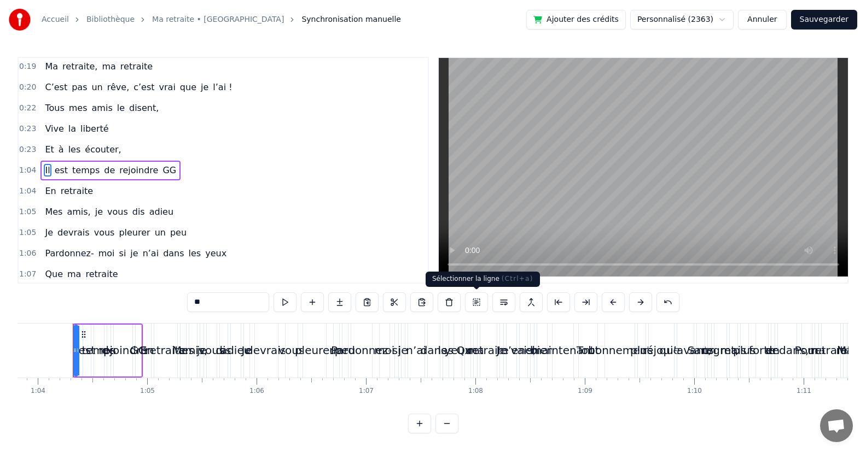
click at [477, 301] on button at bounding box center [476, 303] width 23 height 20
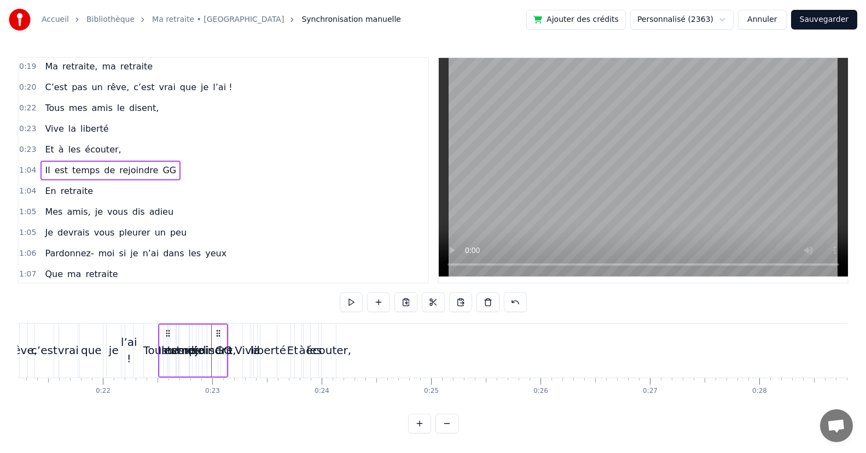
scroll to position [0, 2296]
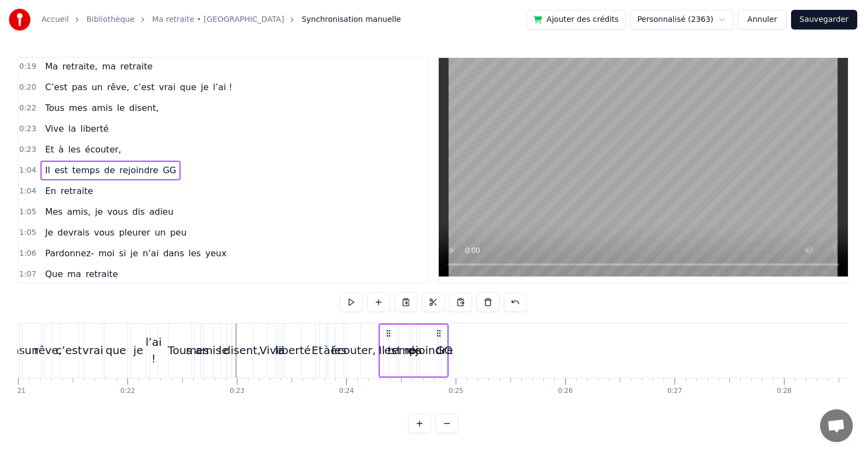
drag, startPoint x: 81, startPoint y: 331, endPoint x: 387, endPoint y: 367, distance: 307.8
click at [387, 367] on div "Il est temps de rejoindre GG" at bounding box center [413, 351] width 70 height 54
click at [382, 353] on div "Il" at bounding box center [381, 350] width 6 height 16
click at [45, 191] on span "En" at bounding box center [50, 191] width 13 height 13
type input "**"
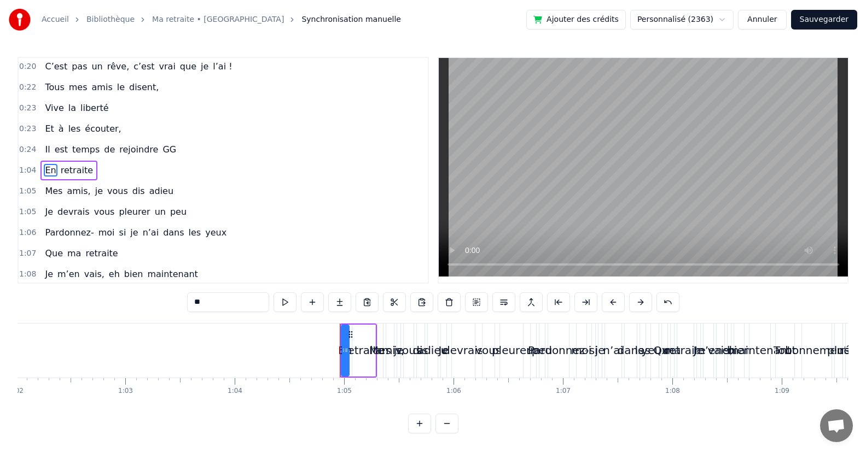
scroll to position [0, 7050]
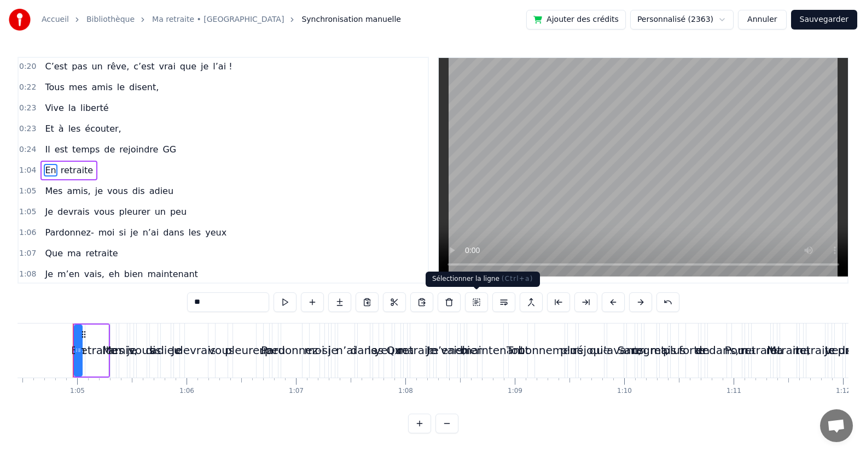
click at [474, 302] on button at bounding box center [476, 303] width 23 height 20
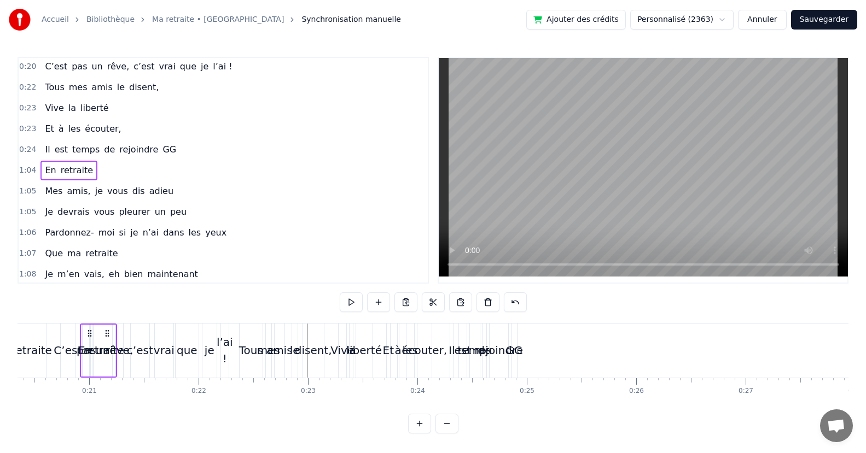
scroll to position [0, 2225]
drag, startPoint x: 82, startPoint y: 331, endPoint x: 535, endPoint y: 351, distance: 453.2
click at [535, 351] on div "En retraite" at bounding box center [544, 351] width 37 height 54
click at [48, 192] on span "Mes" at bounding box center [54, 191] width 20 height 13
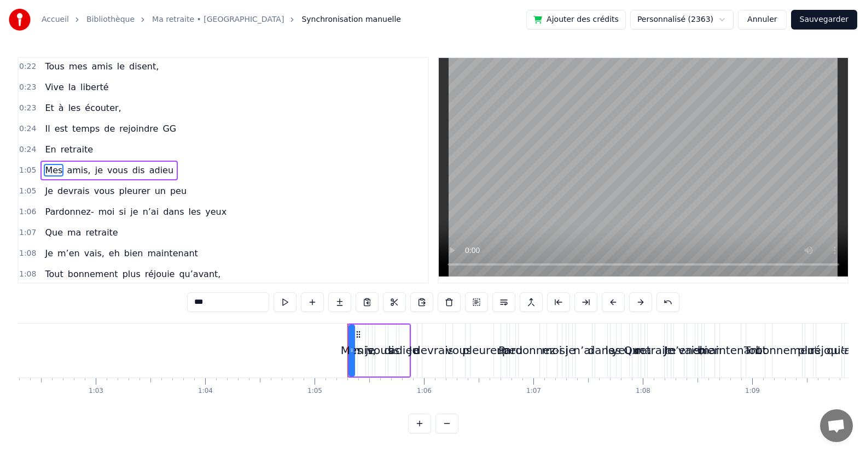
scroll to position [0, 7087]
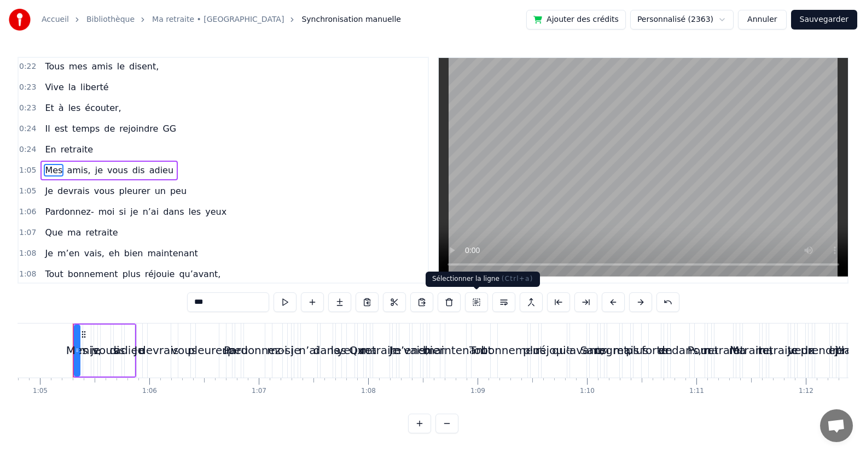
click at [474, 301] on button at bounding box center [476, 303] width 23 height 20
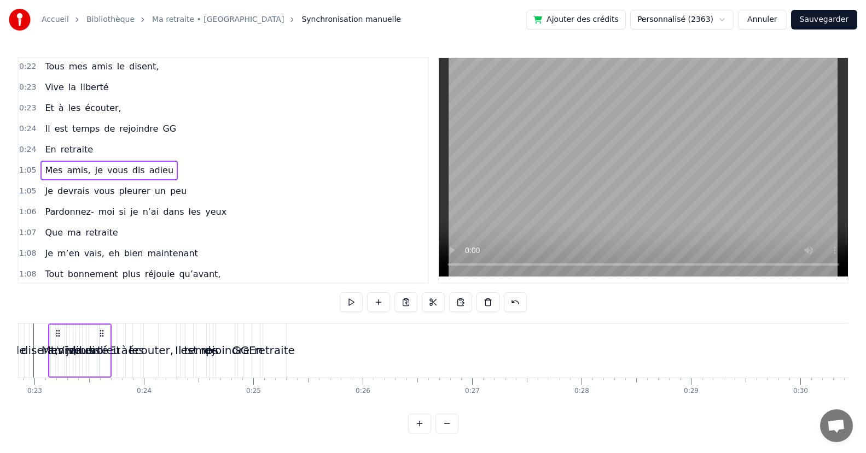
scroll to position [0, 2456]
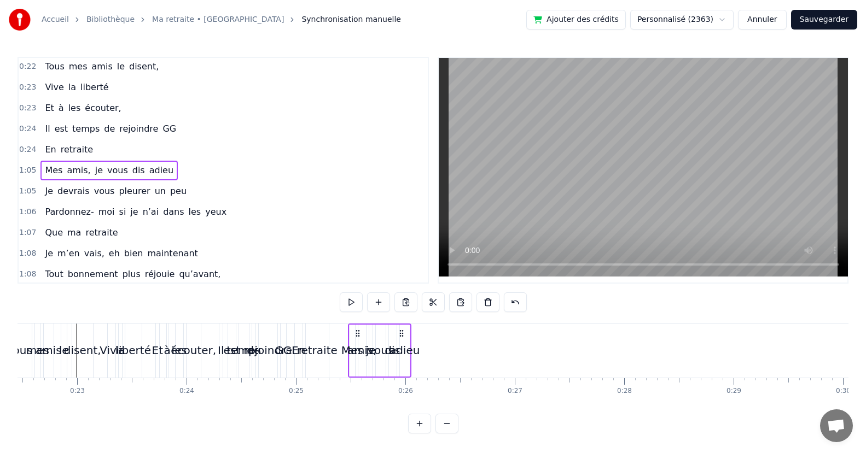
drag, startPoint x: 83, startPoint y: 332, endPoint x: 358, endPoint y: 342, distance: 275.3
click at [358, 342] on div "Mes [PERSON_NAME] vous dis adieu" at bounding box center [379, 351] width 63 height 54
click at [45, 191] on span "Je" at bounding box center [49, 191] width 10 height 13
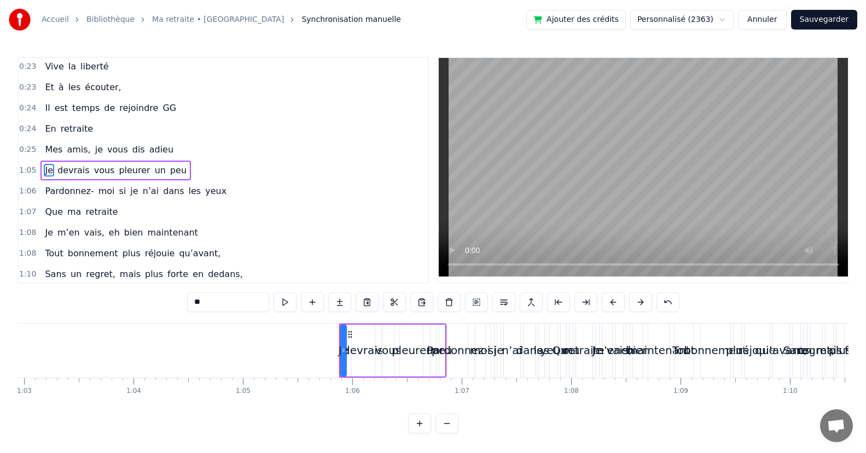
scroll to position [0, 7151]
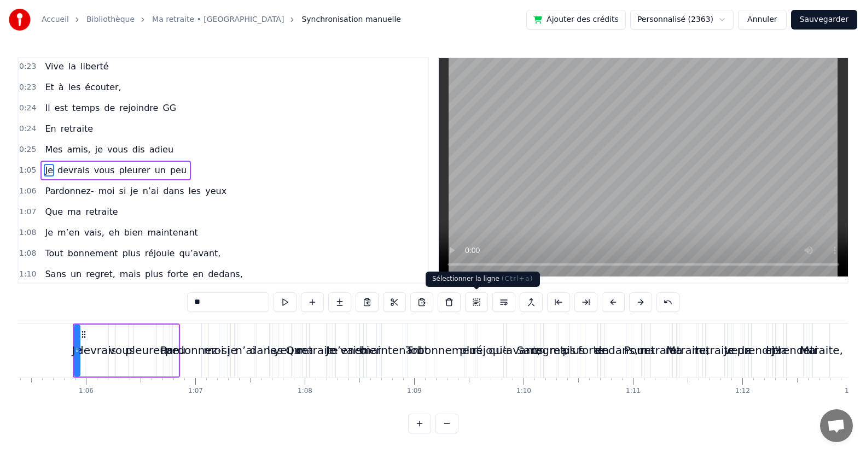
click at [477, 300] on button at bounding box center [476, 303] width 23 height 20
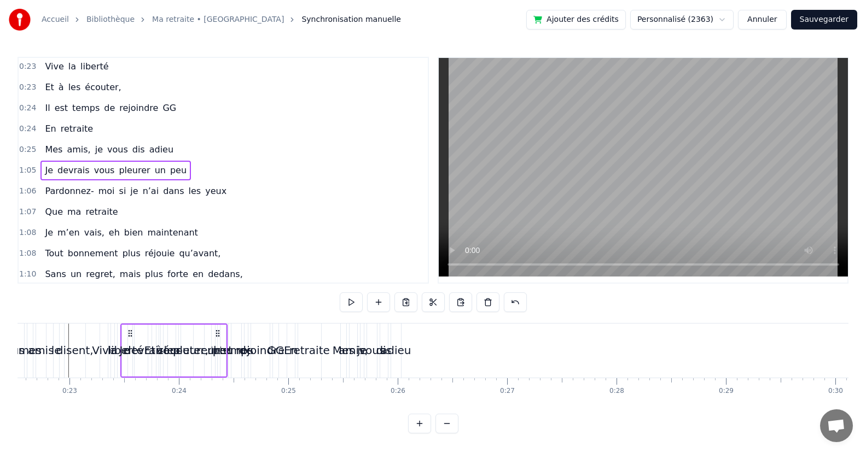
scroll to position [0, 2452]
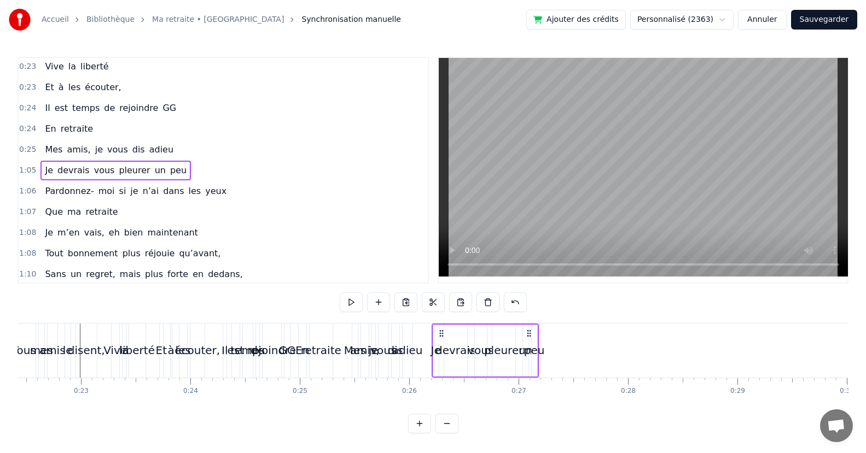
drag, startPoint x: 83, startPoint y: 332, endPoint x: 442, endPoint y: 340, distance: 358.8
click at [442, 340] on div "[PERSON_NAME] vous pleurer un peu" at bounding box center [484, 351] width 107 height 54
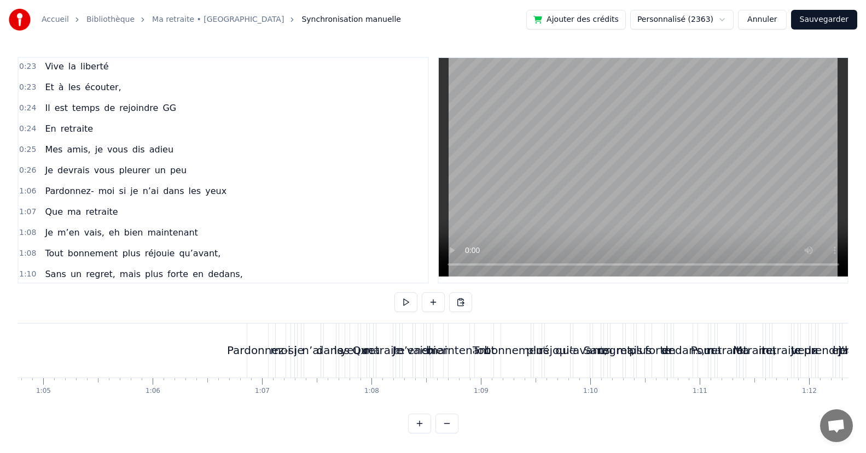
scroll to position [0, 7095]
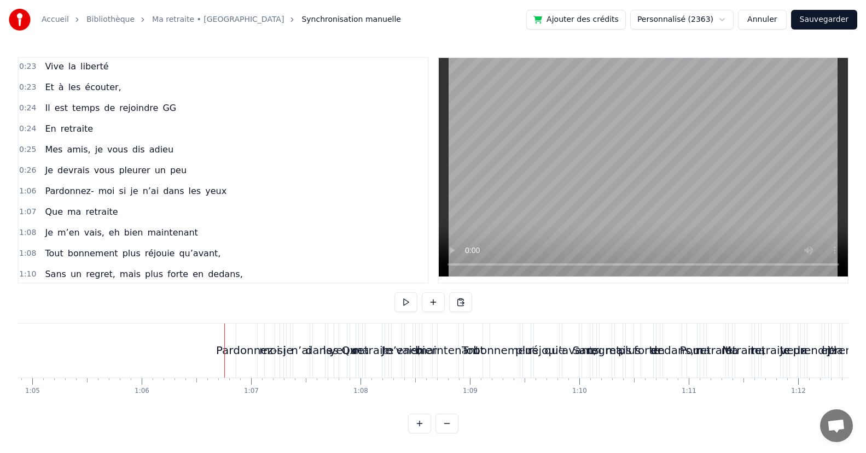
click at [48, 191] on span "Pardonnez-" at bounding box center [69, 191] width 51 height 13
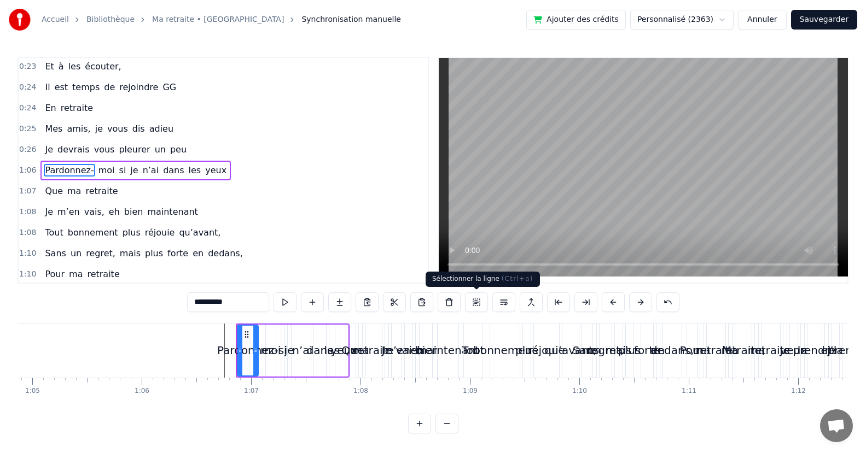
click at [475, 298] on button at bounding box center [476, 303] width 23 height 20
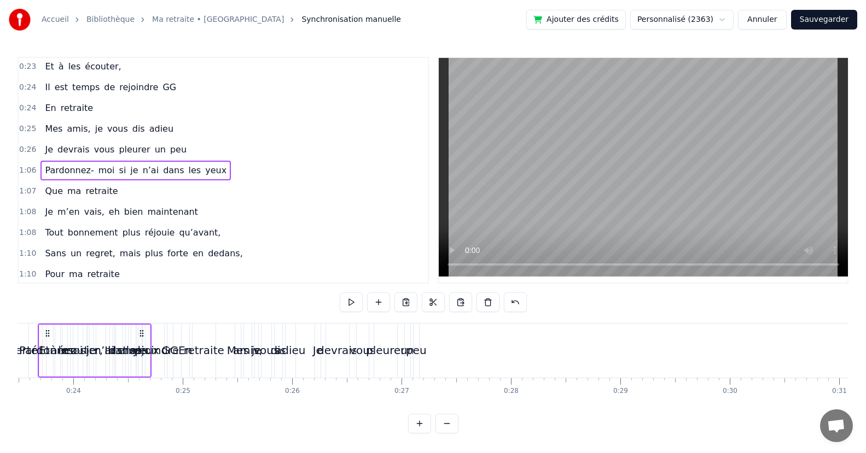
scroll to position [0, 2538]
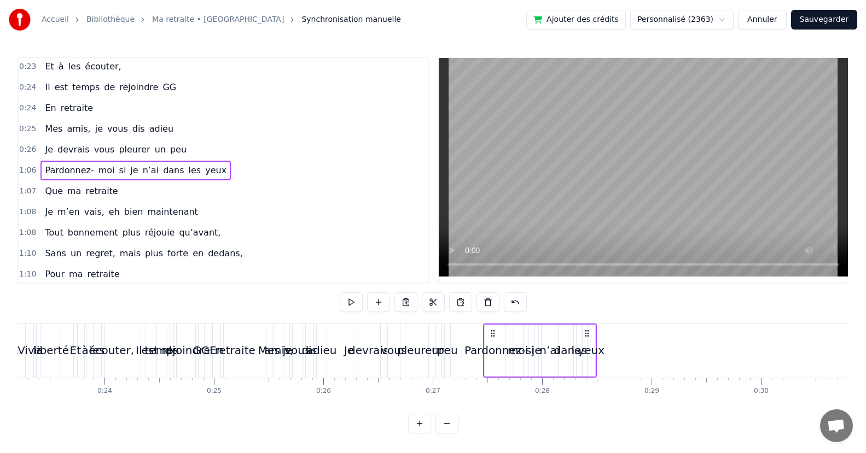
drag, startPoint x: 247, startPoint y: 332, endPoint x: 494, endPoint y: 347, distance: 247.6
click at [494, 347] on div "Pardonnez- moi si je n’ai dans les yeux" at bounding box center [540, 351] width 114 height 54
click at [50, 194] on span "Que" at bounding box center [54, 191] width 20 height 13
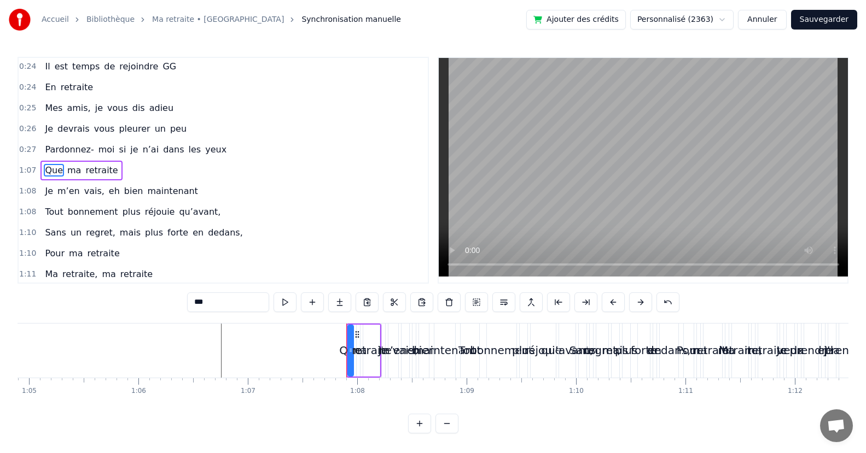
scroll to position [0, 7371]
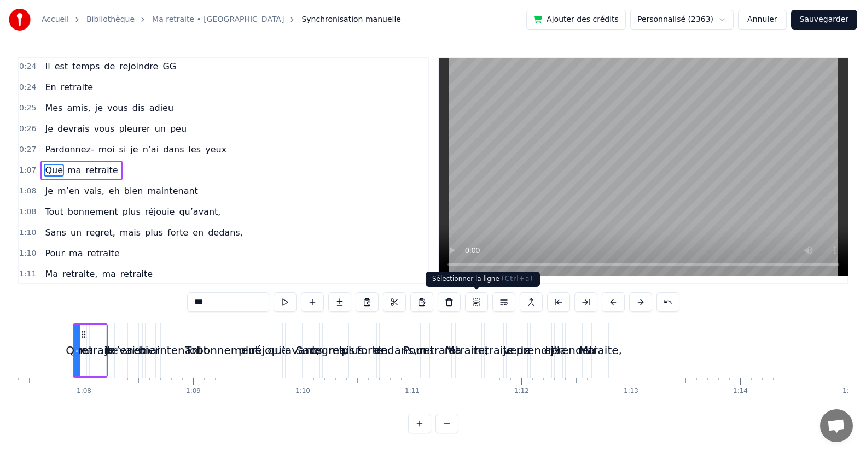
click at [474, 300] on button at bounding box center [476, 303] width 23 height 20
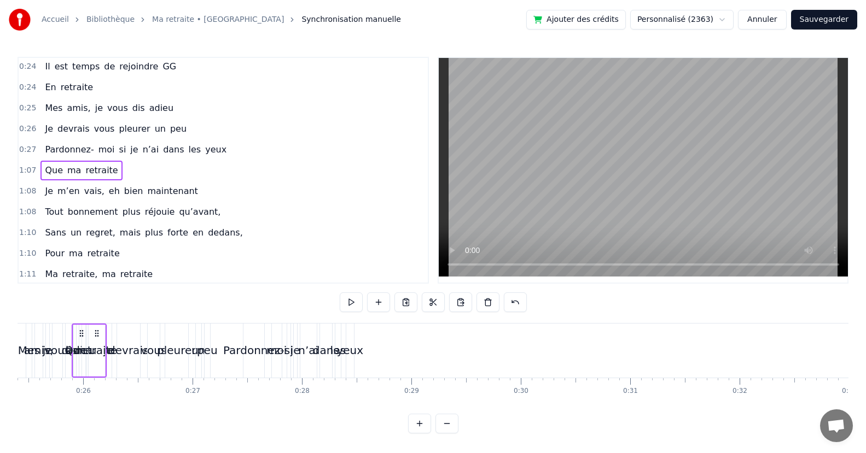
scroll to position [0, 2777]
drag, startPoint x: 83, startPoint y: 333, endPoint x: 384, endPoint y: 361, distance: 303.3
click at [384, 361] on div "Que ma retraite" at bounding box center [392, 351] width 35 height 54
click at [45, 189] on span "Je" at bounding box center [49, 191] width 10 height 13
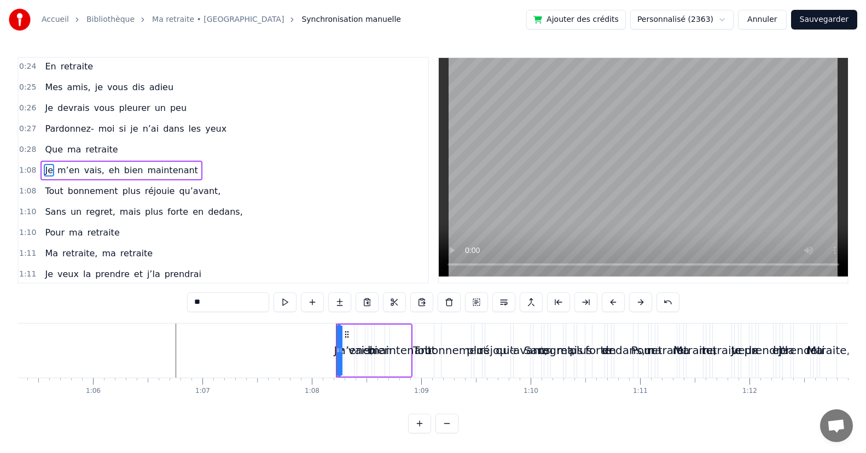
scroll to position [0, 7406]
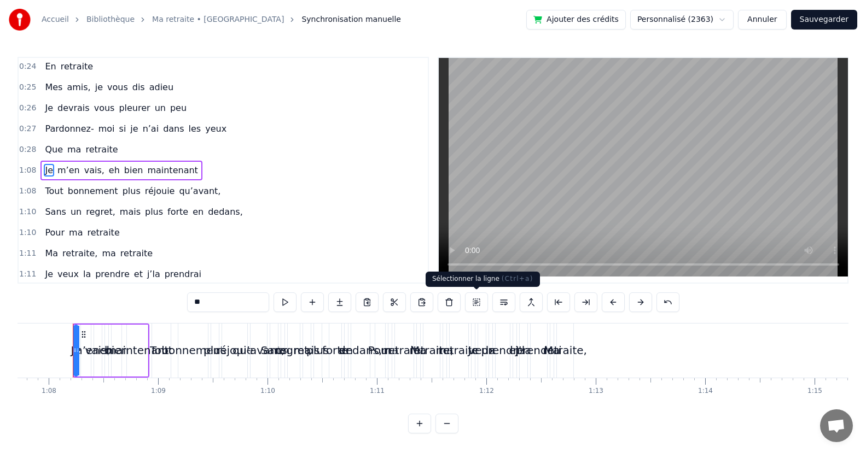
click at [474, 305] on button at bounding box center [476, 303] width 23 height 20
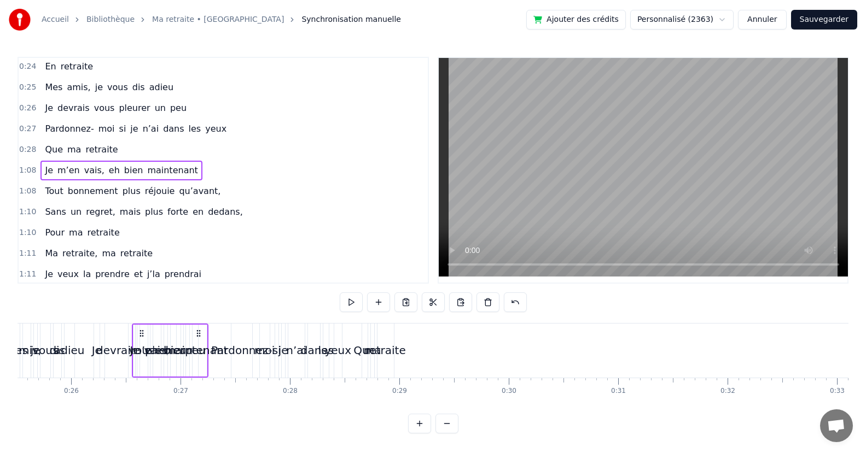
scroll to position [0, 2790]
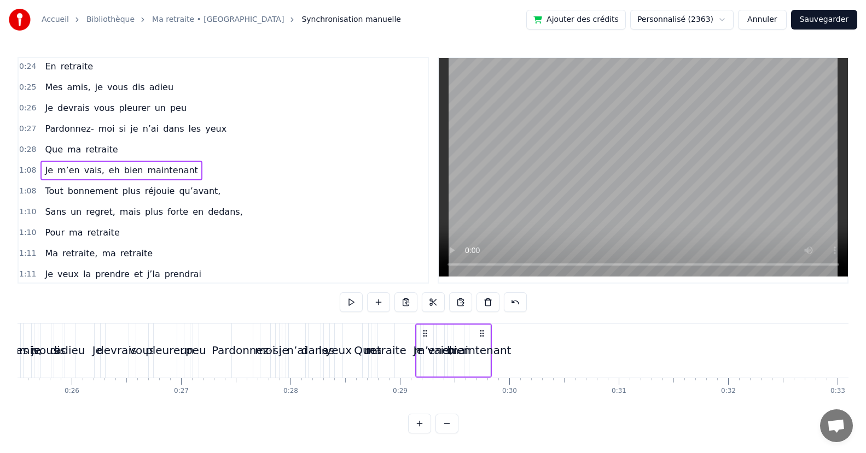
drag, startPoint x: 83, startPoint y: 332, endPoint x: 425, endPoint y: 344, distance: 342.6
click at [425, 344] on div "Je m’en vais, [PERSON_NAME] maintenant" at bounding box center [453, 351] width 77 height 54
click at [49, 190] on span "Tout" at bounding box center [54, 191] width 20 height 13
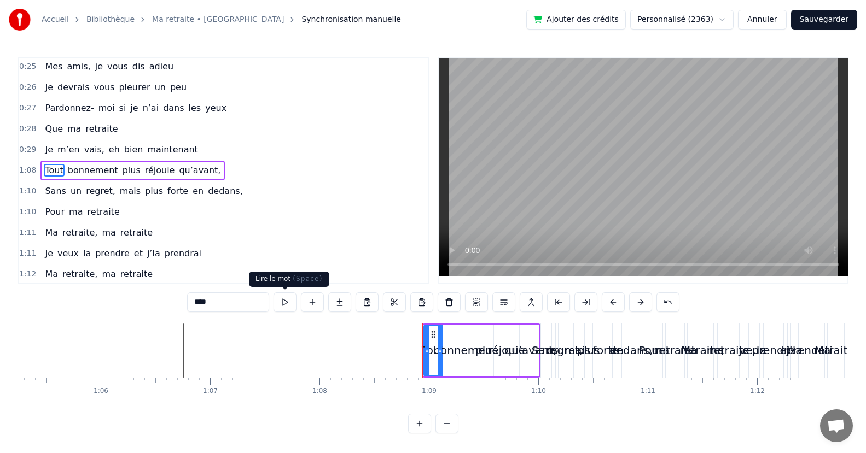
scroll to position [0, 7485]
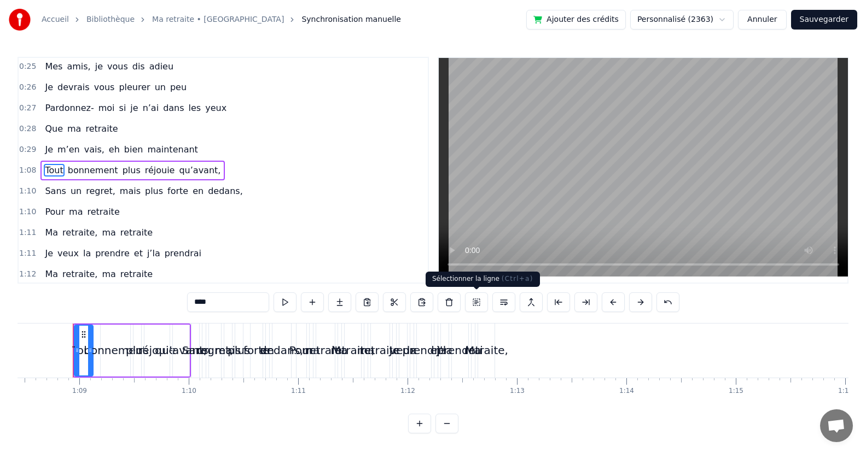
click at [478, 303] on button at bounding box center [476, 303] width 23 height 20
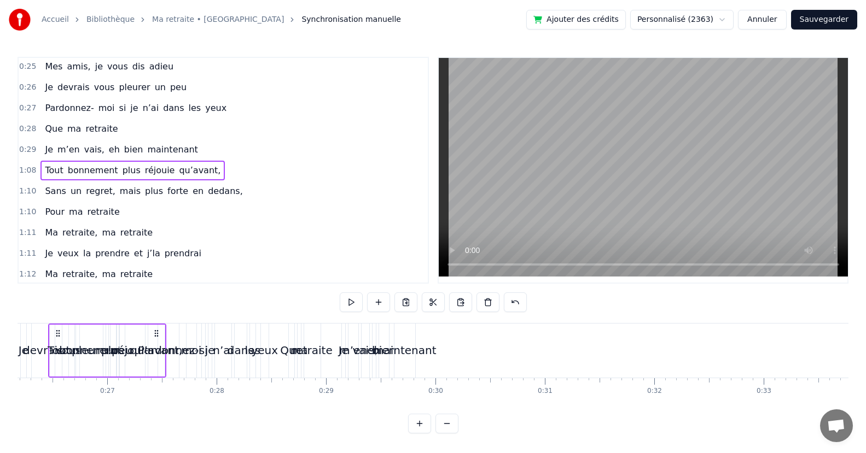
scroll to position [0, 2837]
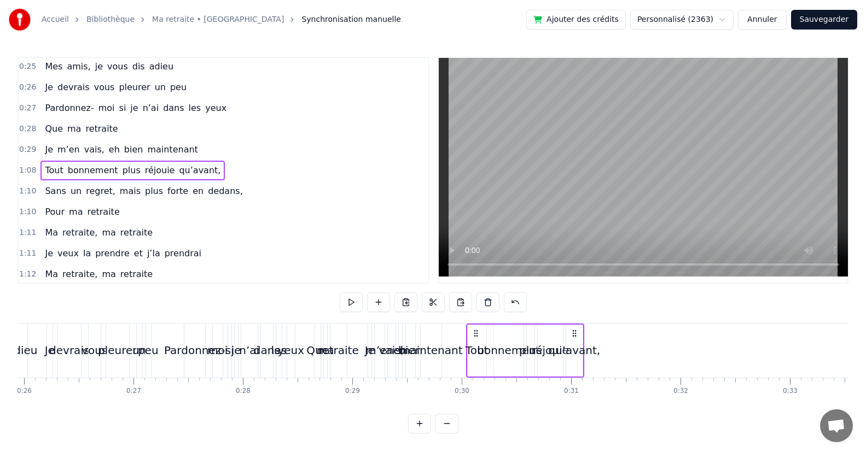
drag, startPoint x: 83, startPoint y: 333, endPoint x: 476, endPoint y: 345, distance: 393.4
click at [476, 345] on div "Tout bonnement plus réjouie qu’avant," at bounding box center [525, 351] width 118 height 54
click at [49, 193] on span "Sans" at bounding box center [55, 191] width 23 height 13
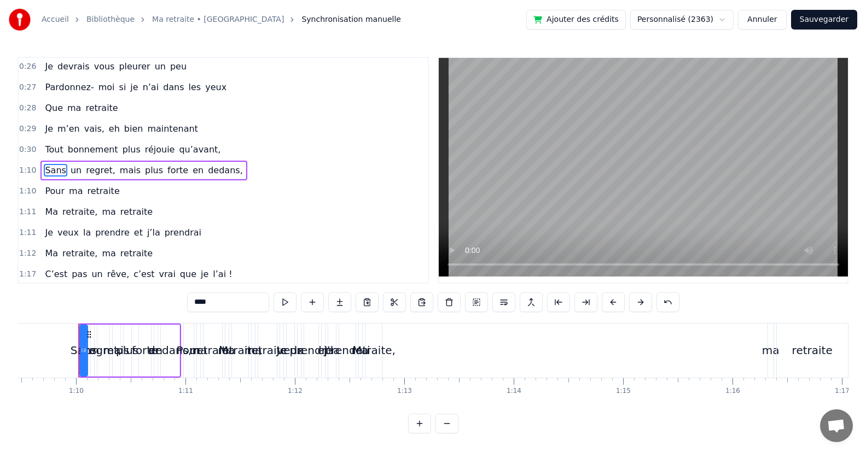
scroll to position [0, 7603]
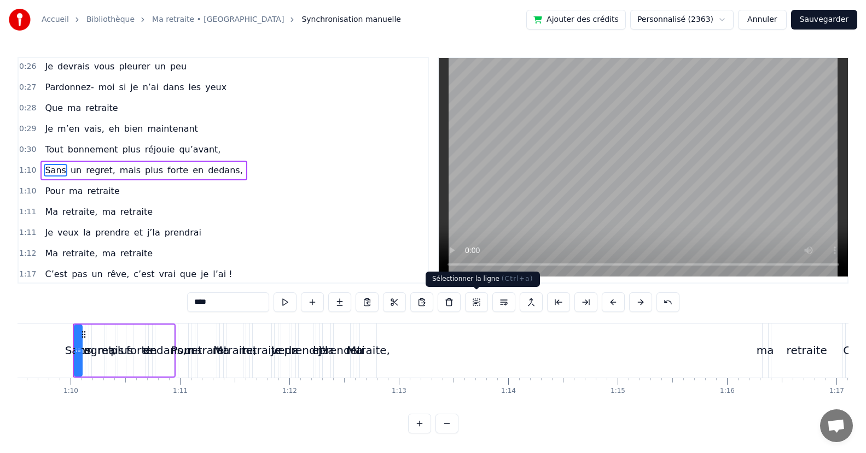
click at [476, 301] on button at bounding box center [476, 303] width 23 height 20
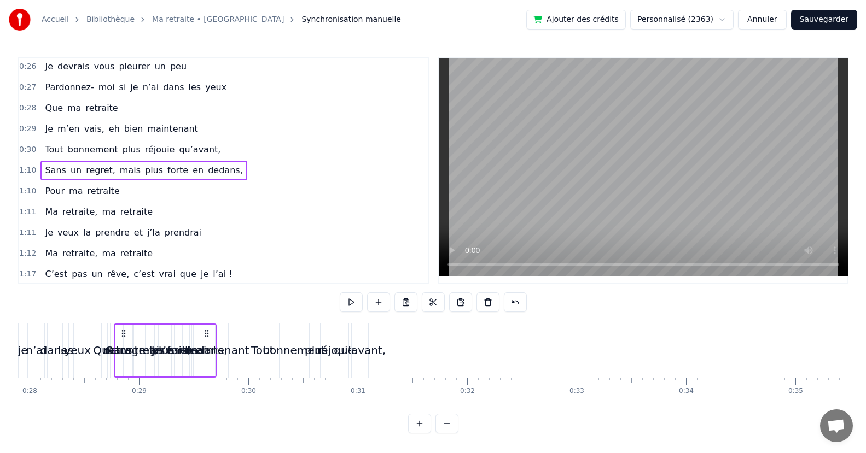
scroll to position [0, 3046]
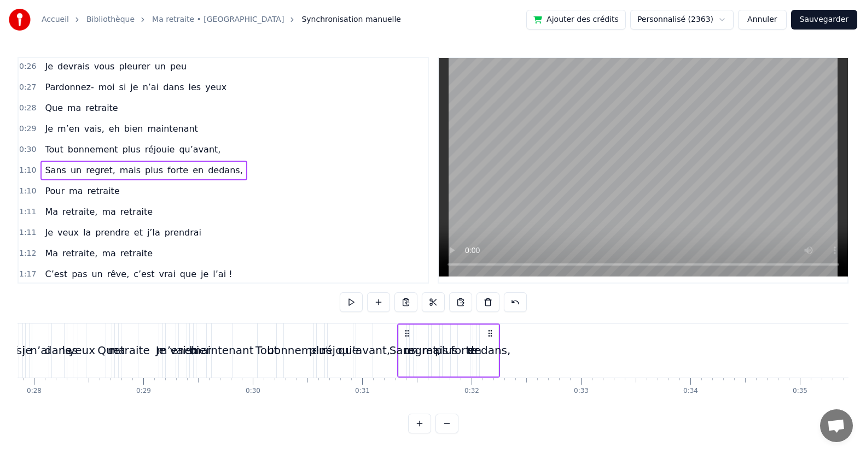
drag, startPoint x: 85, startPoint y: 333, endPoint x: 409, endPoint y: 371, distance: 326.6
click at [409, 371] on div "Sans un regret, mais plus forte en dedans," at bounding box center [448, 351] width 103 height 54
click at [49, 191] on span "Pour" at bounding box center [55, 191] width 22 height 13
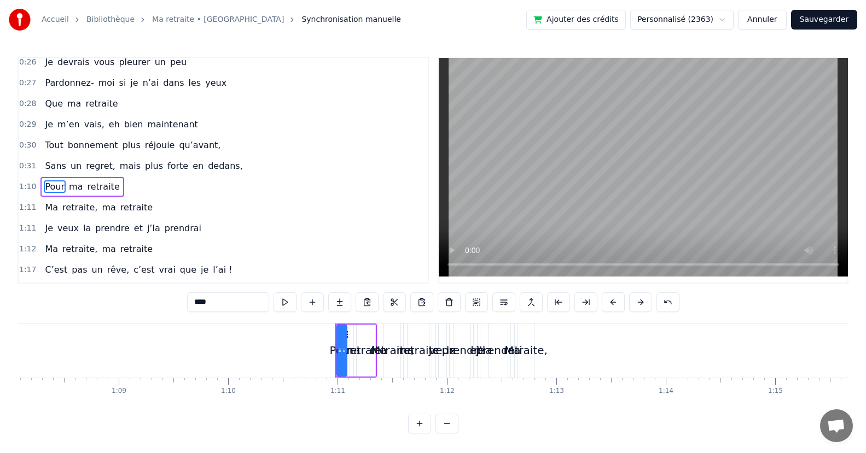
scroll to position [0, 7708]
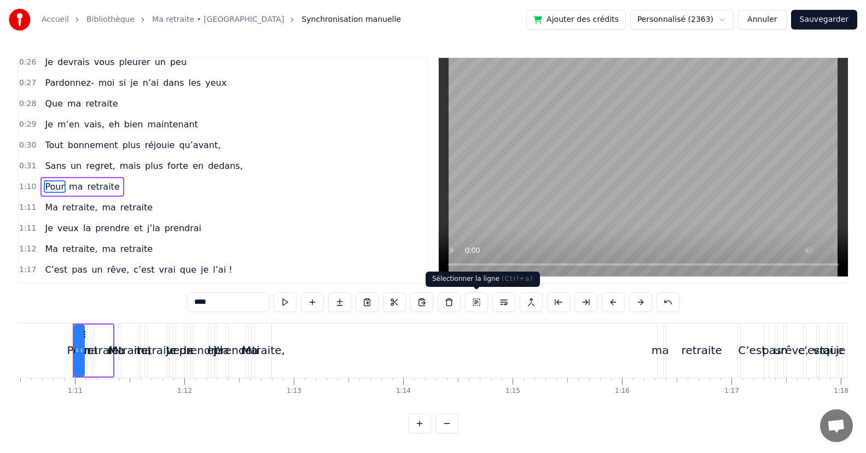
click at [474, 302] on button at bounding box center [476, 303] width 23 height 20
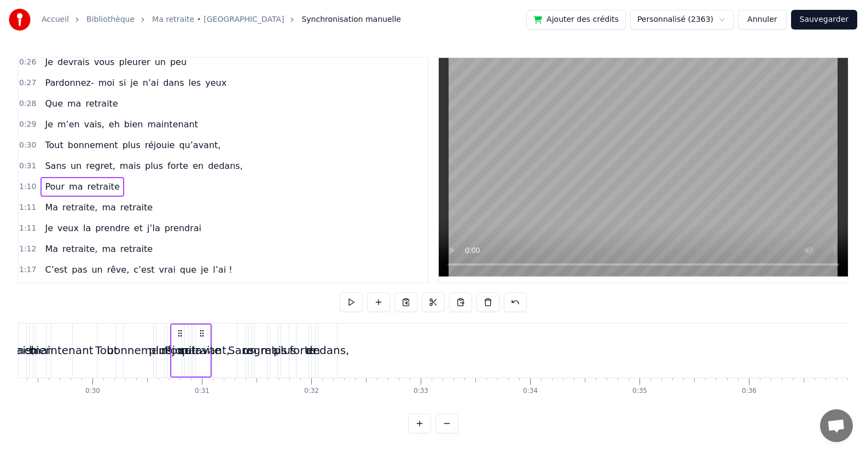
scroll to position [0, 3203]
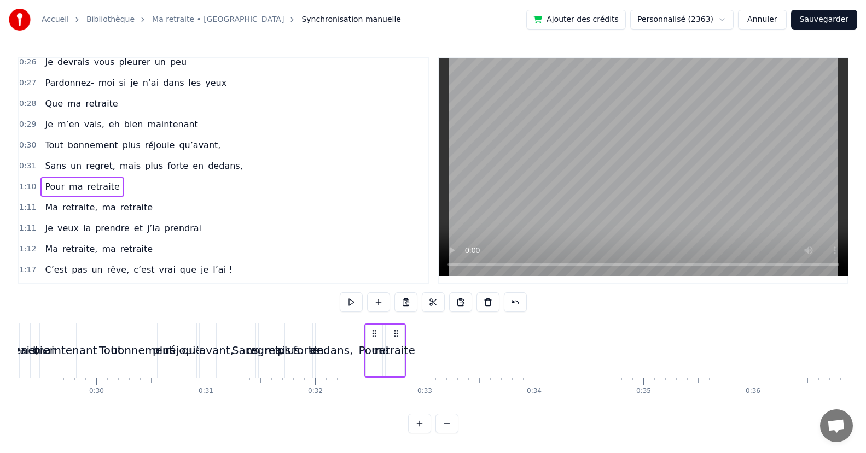
drag, startPoint x: 82, startPoint y: 333, endPoint x: 374, endPoint y: 366, distance: 293.4
click at [374, 366] on div "Pour ma retraite" at bounding box center [385, 351] width 42 height 54
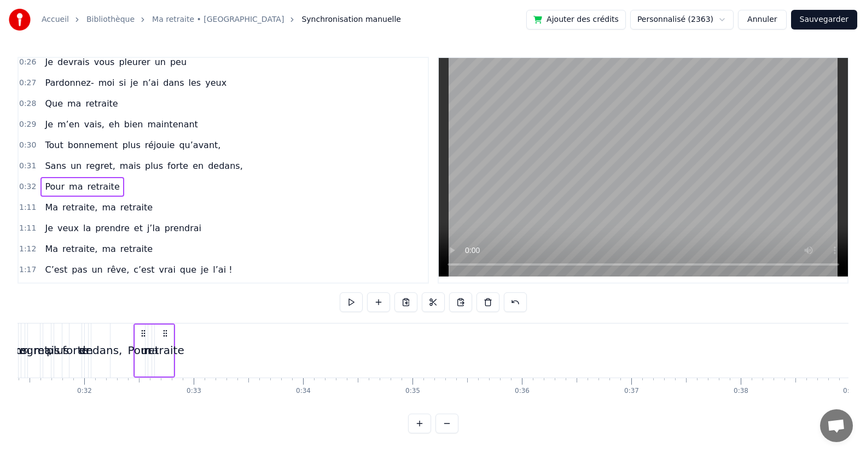
scroll to position [0, 3958]
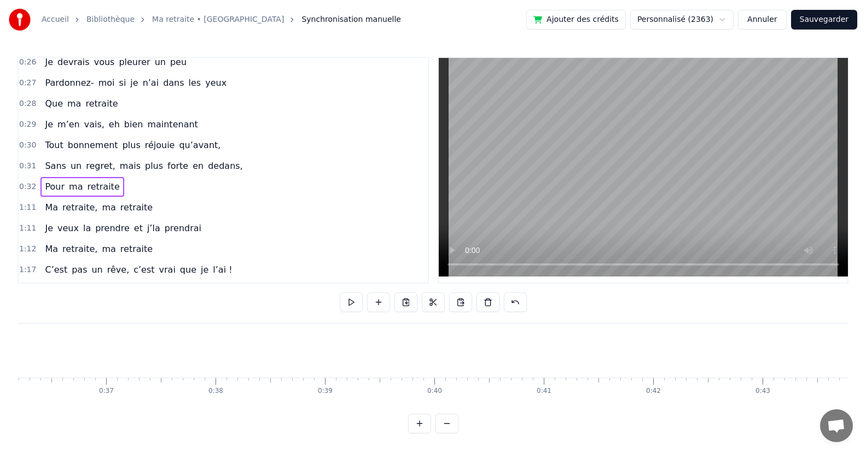
click at [820, 16] on button "Sauvegarder" at bounding box center [824, 20] width 66 height 20
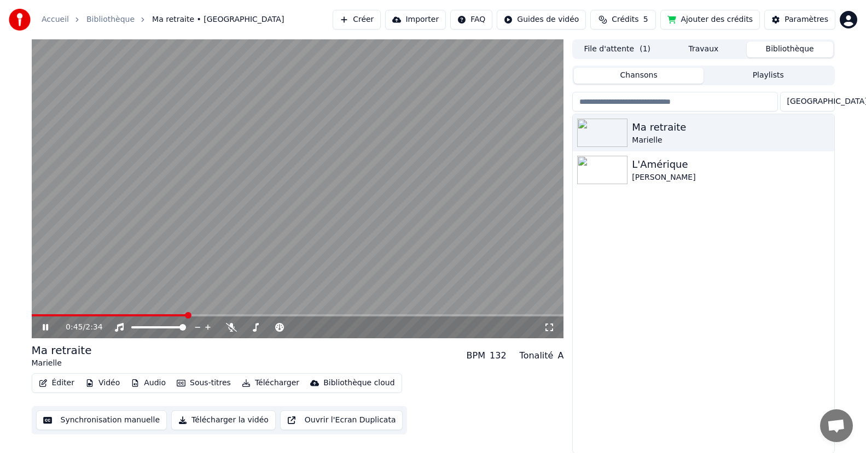
click at [99, 419] on button "Synchronisation manuelle" at bounding box center [101, 421] width 131 height 20
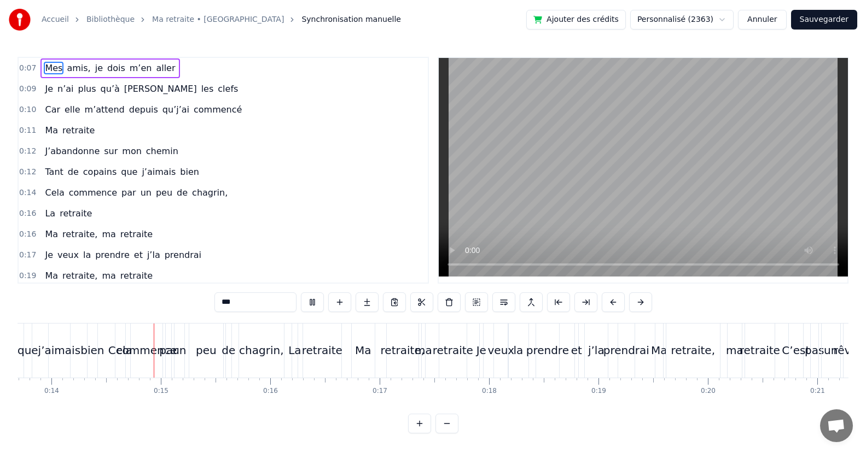
scroll to position [0, 1516]
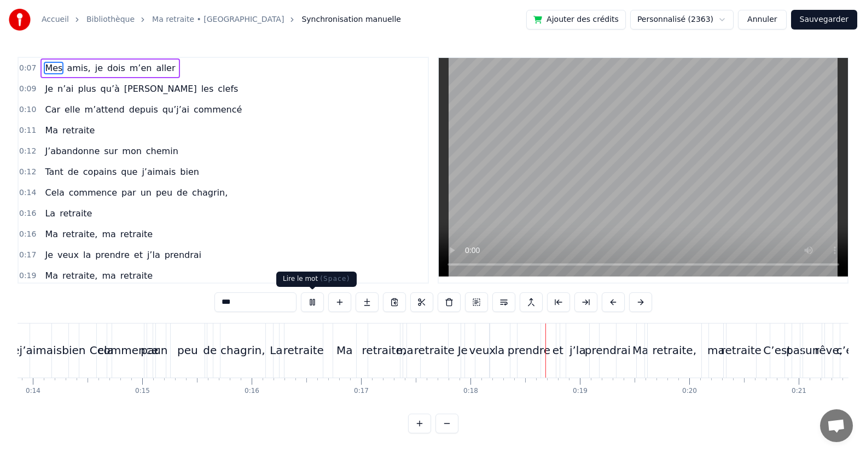
click at [317, 296] on button at bounding box center [312, 303] width 23 height 20
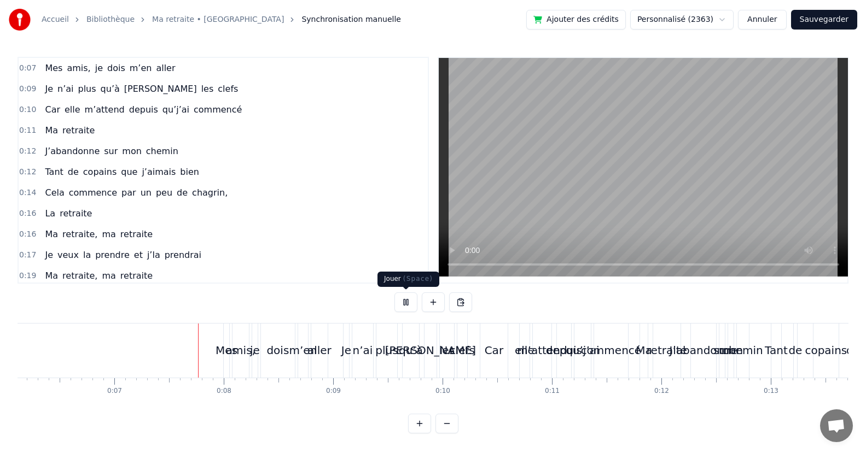
scroll to position [0, 736]
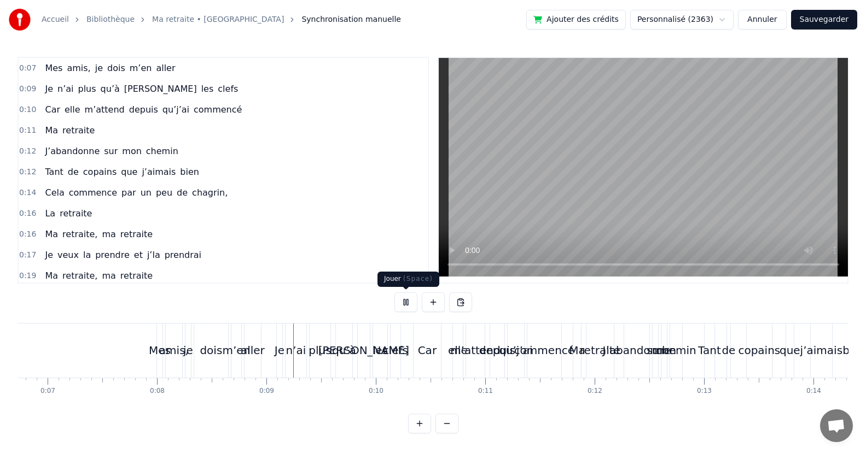
click at [407, 302] on button at bounding box center [405, 303] width 23 height 20
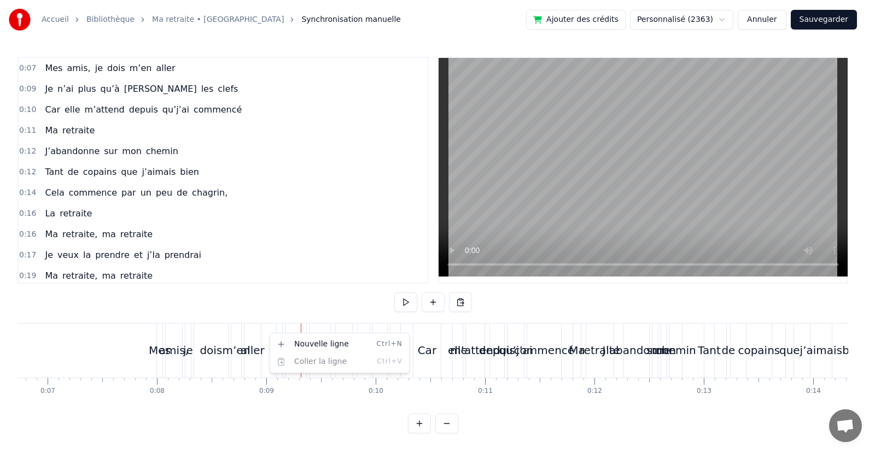
click at [269, 334] on html "Accueil Bibliothèque Ma retraite • [PERSON_NAME] manuelle Ajouter des crédits P…" at bounding box center [437, 225] width 875 height 451
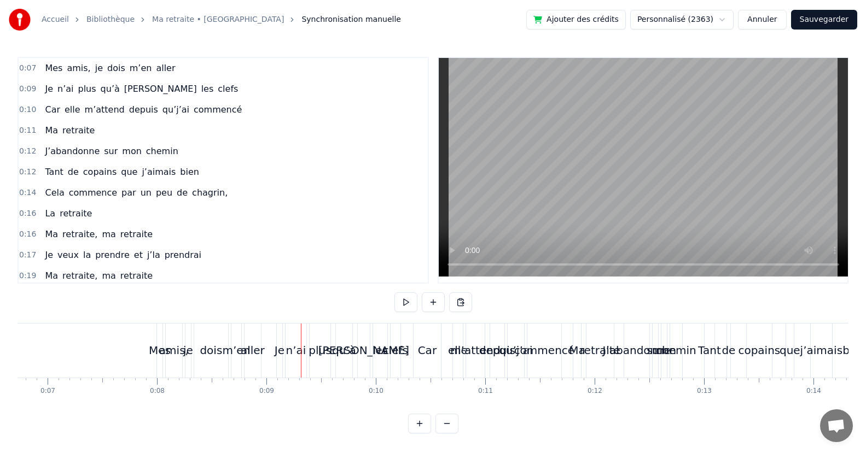
click at [280, 333] on div "Je" at bounding box center [279, 351] width 5 height 54
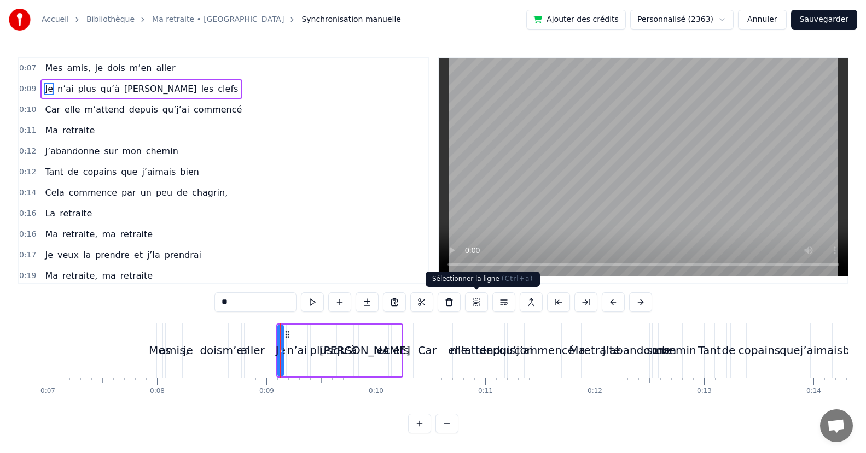
click at [476, 302] on button at bounding box center [476, 303] width 23 height 20
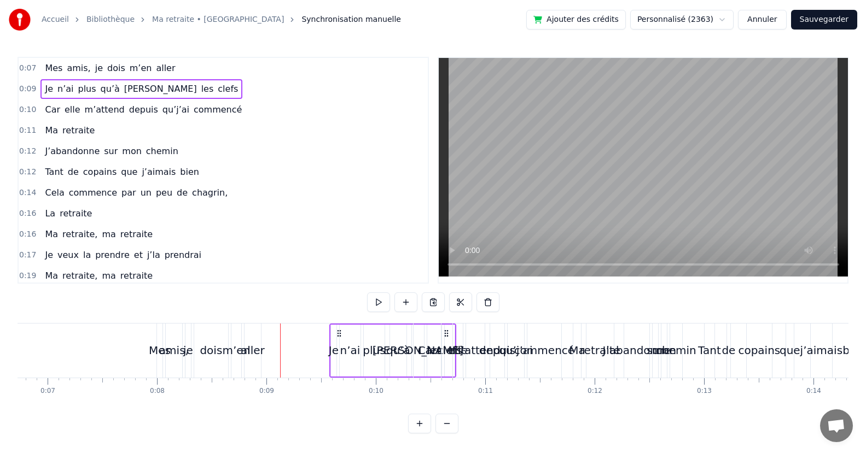
drag, startPoint x: 285, startPoint y: 332, endPoint x: 339, endPoint y: 339, distance: 53.5
click at [339, 339] on div "Je n’ai plus qu’à [PERSON_NAME] clefs" at bounding box center [392, 351] width 127 height 54
drag, startPoint x: 287, startPoint y: 333, endPoint x: 341, endPoint y: 328, distance: 54.4
click at [341, 328] on div "Je n’ai plus qu’à [PERSON_NAME] clefs" at bounding box center [393, 351] width 127 height 54
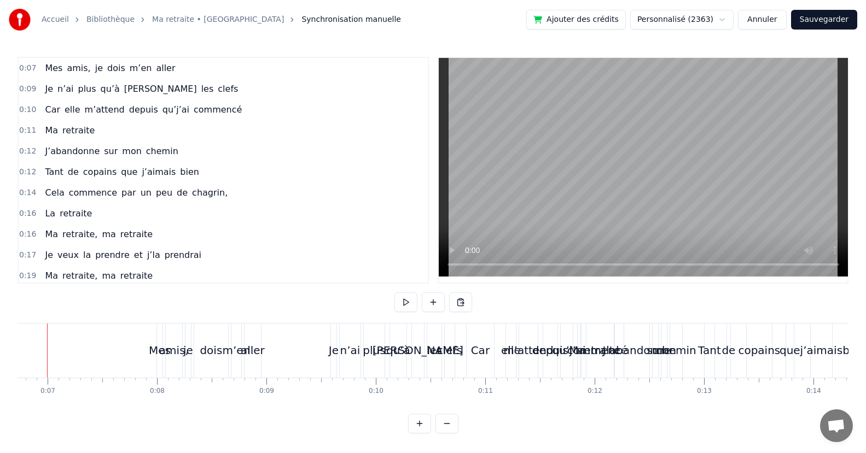
scroll to position [0, 710]
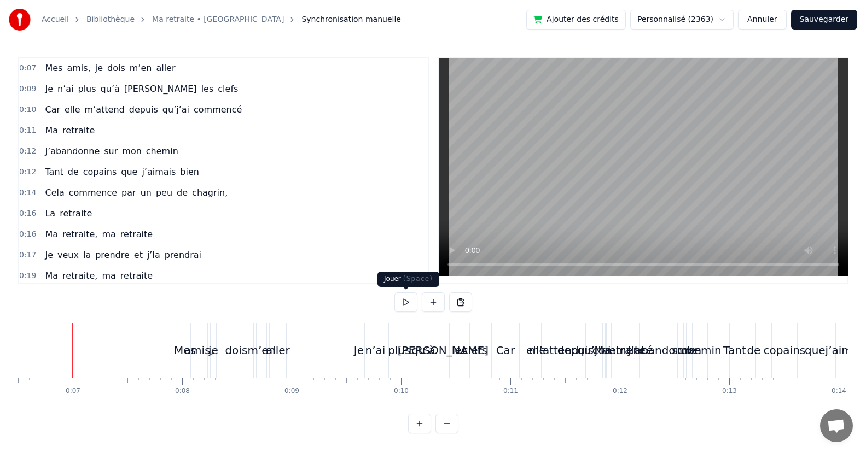
click at [403, 298] on button at bounding box center [405, 303] width 23 height 20
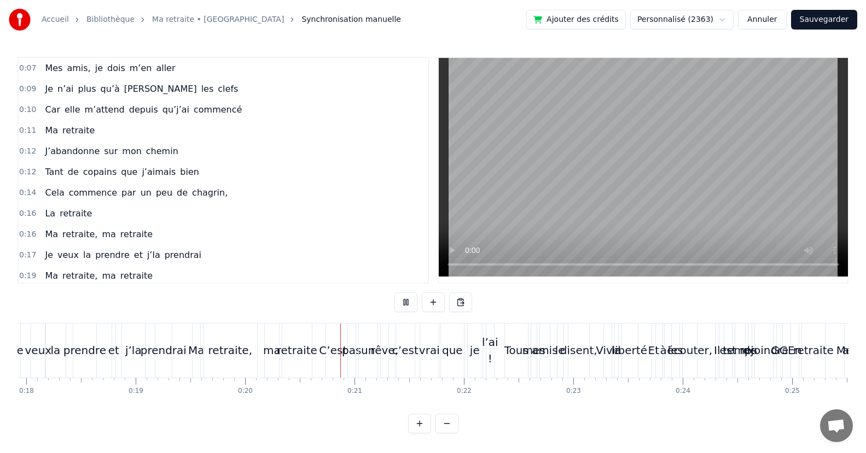
scroll to position [0, 2175]
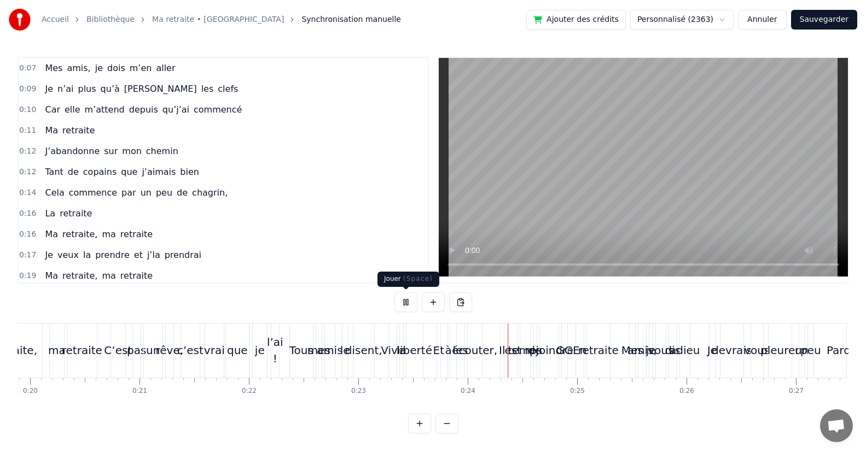
drag, startPoint x: 404, startPoint y: 300, endPoint x: 396, endPoint y: 303, distance: 8.1
click at [404, 300] on button at bounding box center [405, 303] width 23 height 20
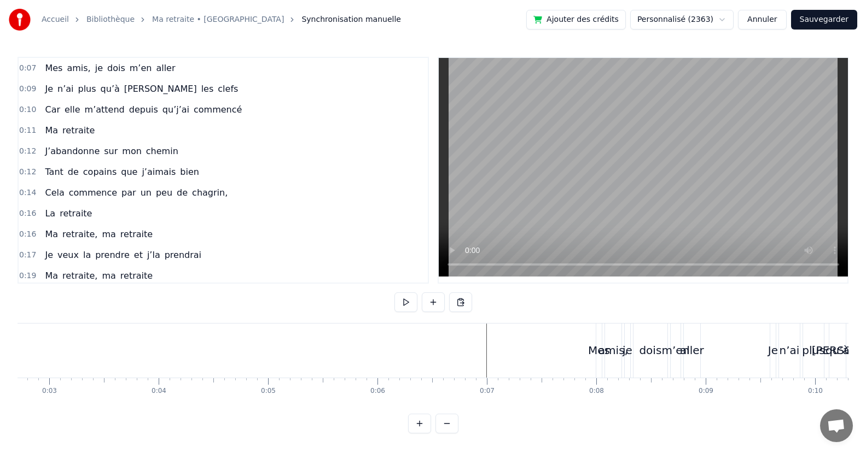
scroll to position [0, 331]
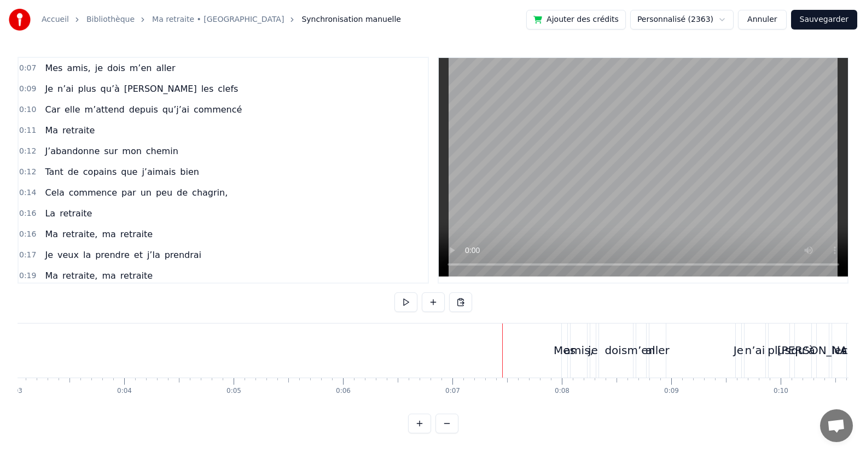
click at [404, 304] on button at bounding box center [405, 303] width 23 height 20
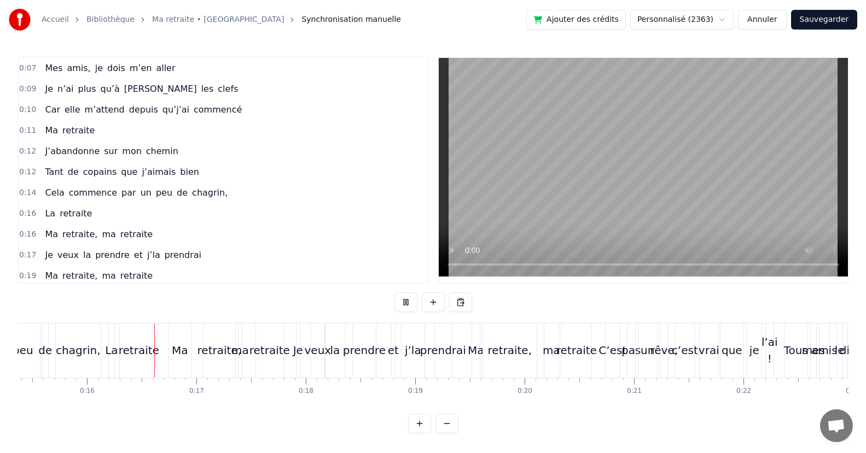
scroll to position [0, 1686]
click at [407, 304] on button at bounding box center [405, 303] width 23 height 20
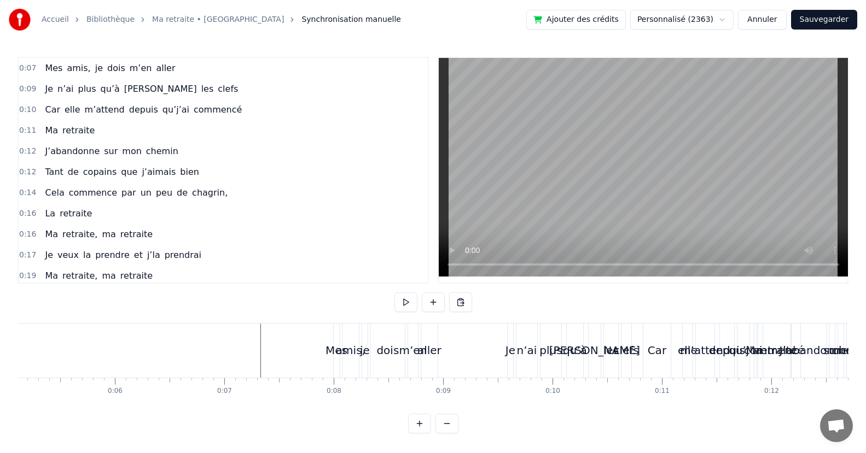
scroll to position [0, 0]
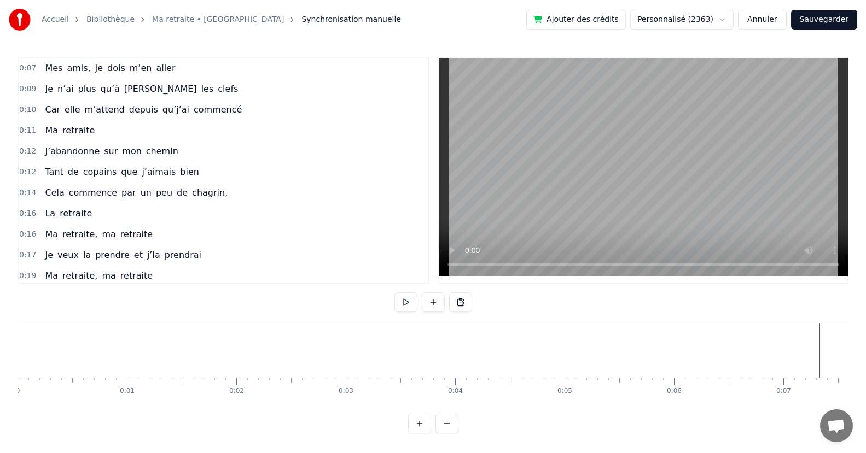
click at [406, 304] on button at bounding box center [405, 303] width 23 height 20
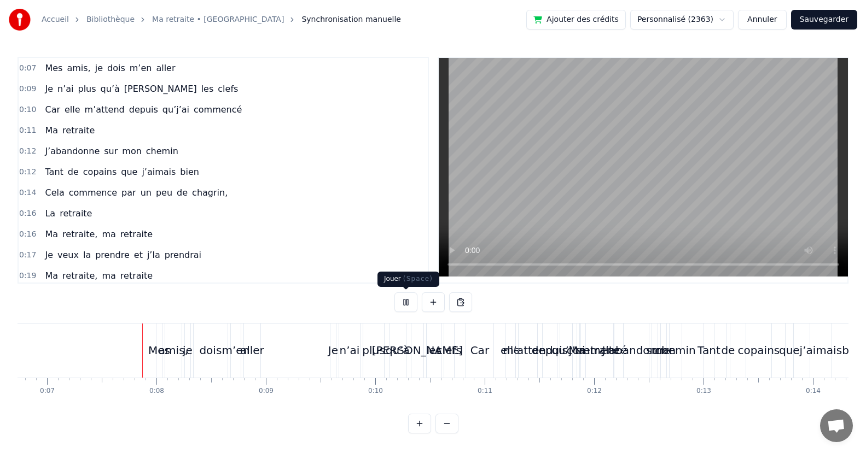
scroll to position [0, 740]
click at [404, 301] on button at bounding box center [405, 303] width 23 height 20
click at [155, 330] on div "Mes" at bounding box center [155, 351] width 5 height 54
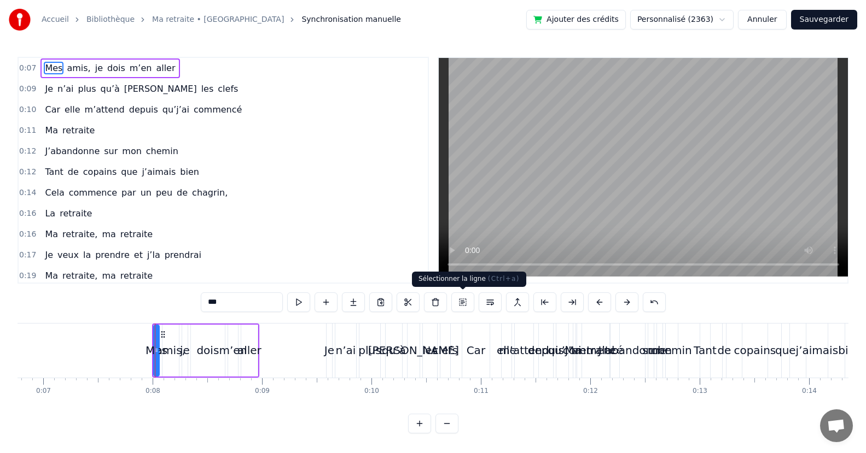
click at [465, 299] on button at bounding box center [462, 303] width 23 height 20
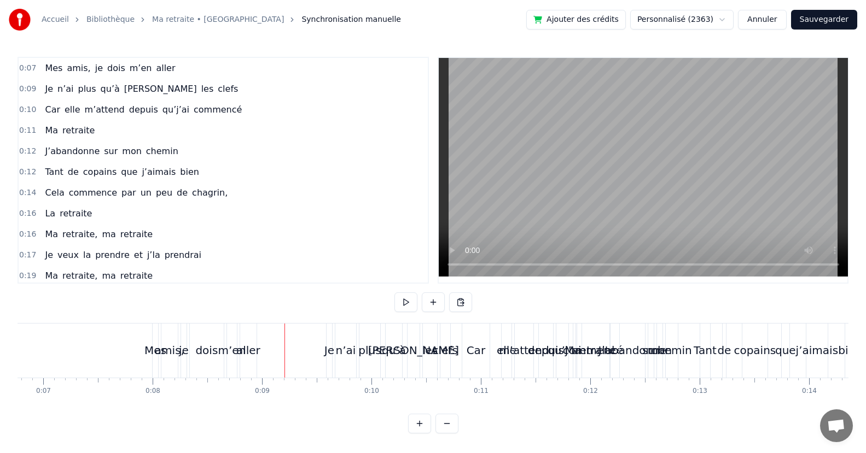
click at [155, 337] on div "Mes" at bounding box center [155, 351] width 5 height 54
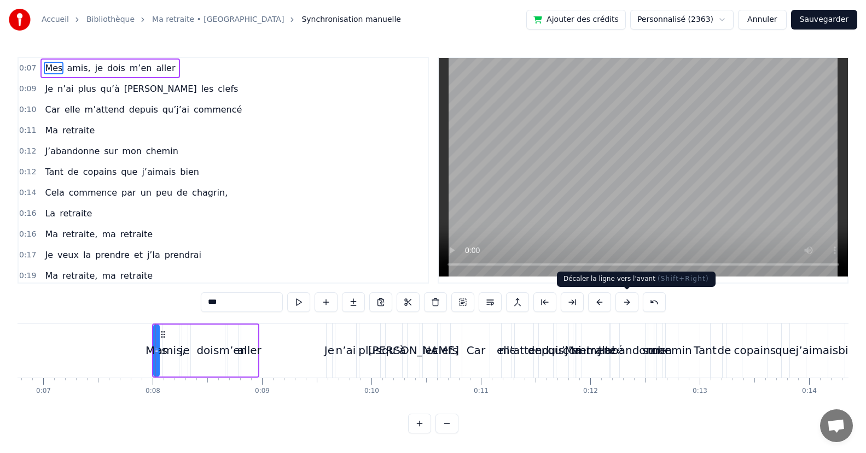
click at [625, 302] on button at bounding box center [626, 303] width 23 height 20
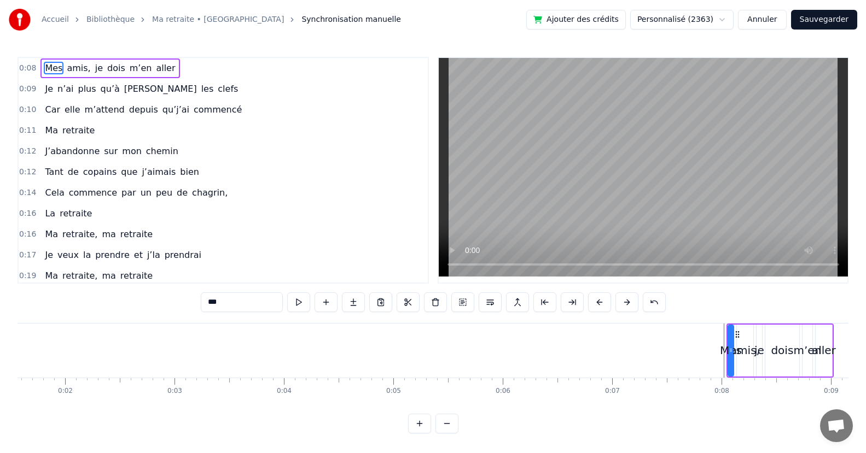
scroll to position [0, 0]
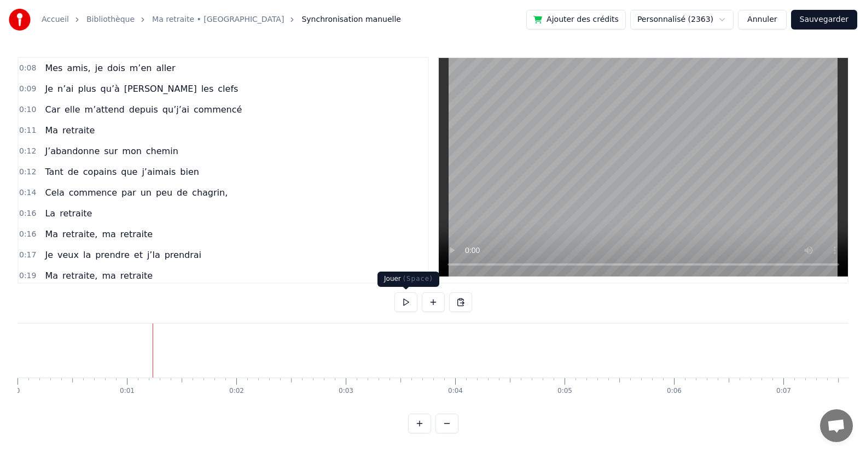
click at [404, 300] on button at bounding box center [405, 303] width 23 height 20
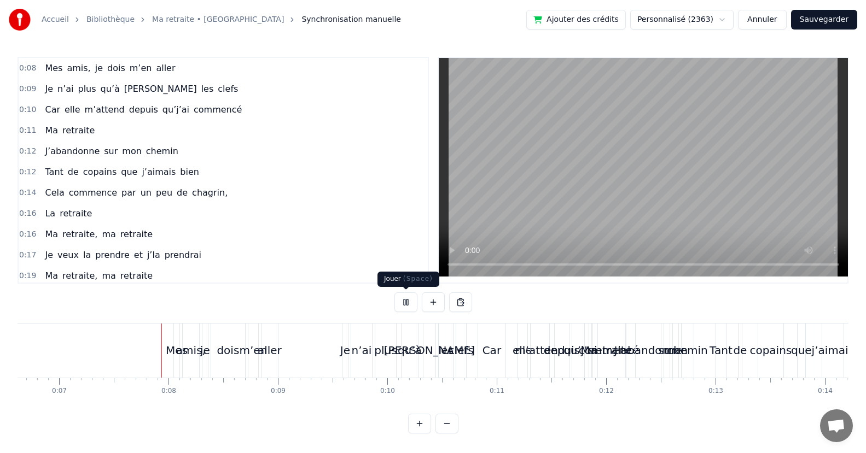
scroll to position [0, 739]
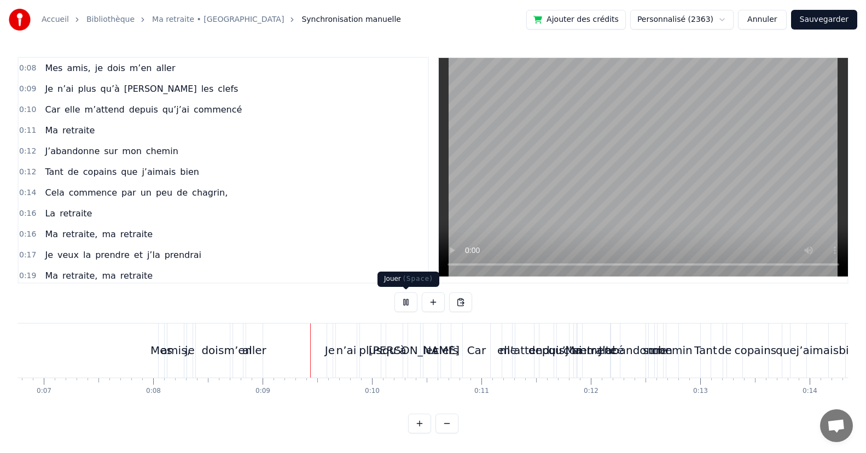
click at [405, 301] on button at bounding box center [405, 303] width 23 height 20
click at [162, 336] on div "Mes" at bounding box center [161, 351] width 5 height 54
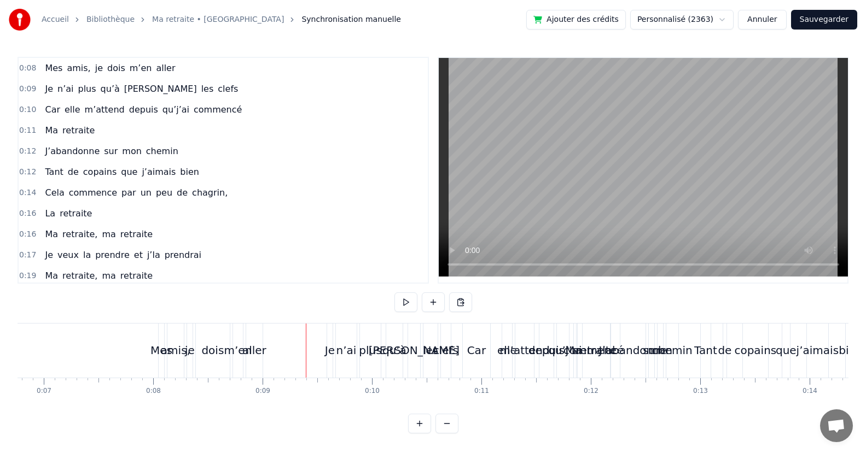
click at [258, 335] on div "aller" at bounding box center [254, 351] width 16 height 54
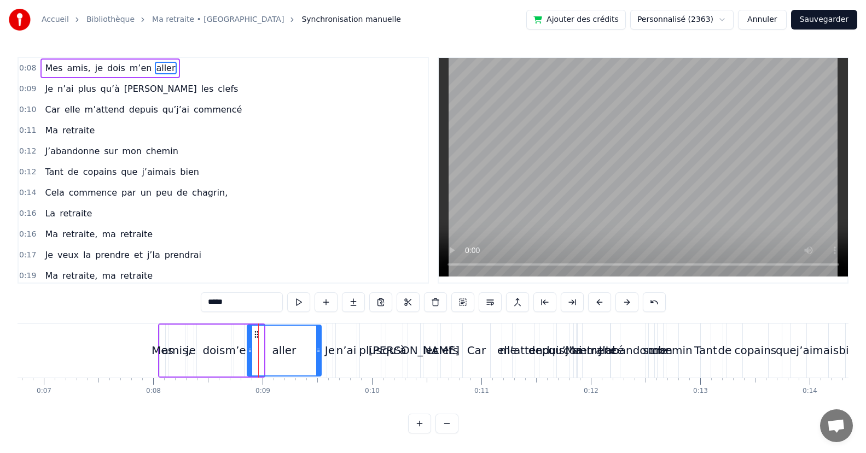
drag, startPoint x: 261, startPoint y: 337, endPoint x: 319, endPoint y: 329, distance: 58.0
click at [319, 329] on div at bounding box center [318, 351] width 4 height 50
drag, startPoint x: 250, startPoint y: 340, endPoint x: 285, endPoint y: 336, distance: 34.6
click at [285, 336] on div at bounding box center [284, 351] width 4 height 50
click at [244, 337] on div "Mes [PERSON_NAME] dois m’en aller" at bounding box center [240, 351] width 165 height 54
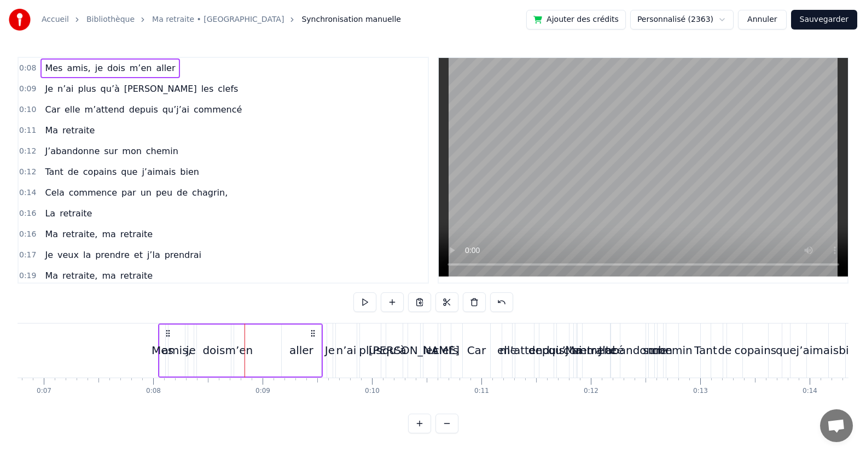
click at [230, 340] on div "dois" at bounding box center [214, 351] width 34 height 52
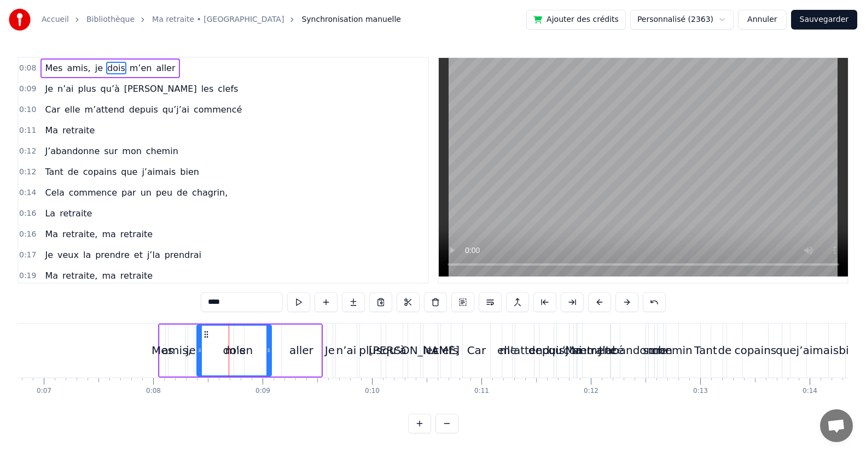
drag, startPoint x: 228, startPoint y: 338, endPoint x: 268, endPoint y: 338, distance: 40.5
click at [268, 338] on div at bounding box center [268, 351] width 4 height 50
click at [237, 339] on div "dois" at bounding box center [233, 351] width 73 height 50
drag, startPoint x: 269, startPoint y: 349, endPoint x: 230, endPoint y: 353, distance: 39.5
click at [230, 353] on icon at bounding box center [229, 350] width 4 height 9
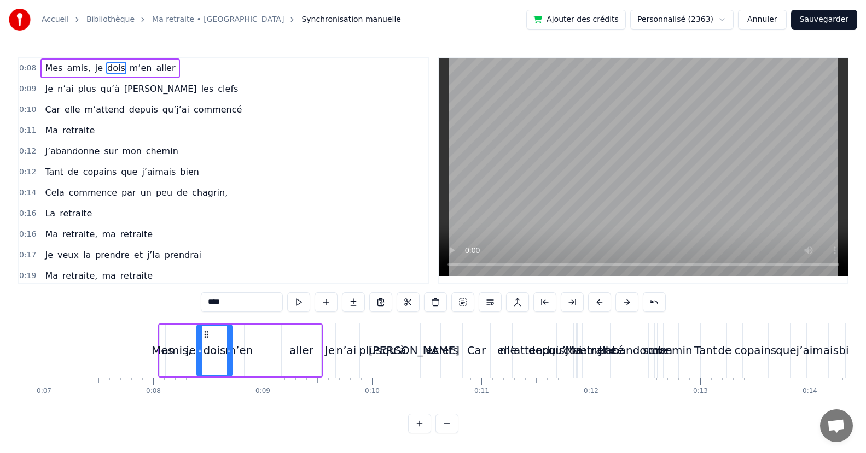
click at [242, 340] on div "m’en" at bounding box center [239, 351] width 10 height 52
drag, startPoint x: 244, startPoint y: 335, endPoint x: 276, endPoint y: 334, distance: 31.2
click at [276, 334] on circle at bounding box center [275, 334] width 1 height 1
click at [221, 335] on div "dois" at bounding box center [214, 351] width 35 height 52
drag, startPoint x: 206, startPoint y: 333, endPoint x: 225, endPoint y: 332, distance: 19.7
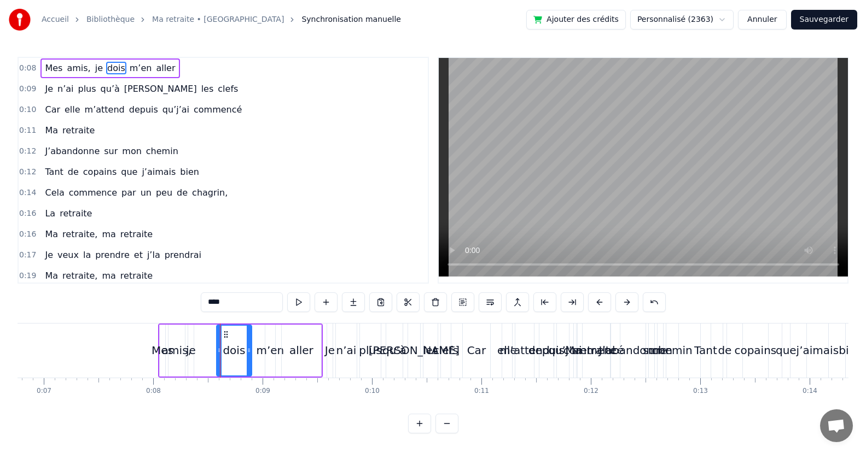
click at [225, 332] on icon at bounding box center [225, 334] width 9 height 9
click at [191, 341] on div "je" at bounding box center [190, 351] width 5 height 52
drag, startPoint x: 199, startPoint y: 335, endPoint x: 215, endPoint y: 334, distance: 16.4
click at [215, 334] on icon at bounding box center [212, 334] width 9 height 9
click at [182, 351] on div "amis," at bounding box center [177, 350] width 30 height 16
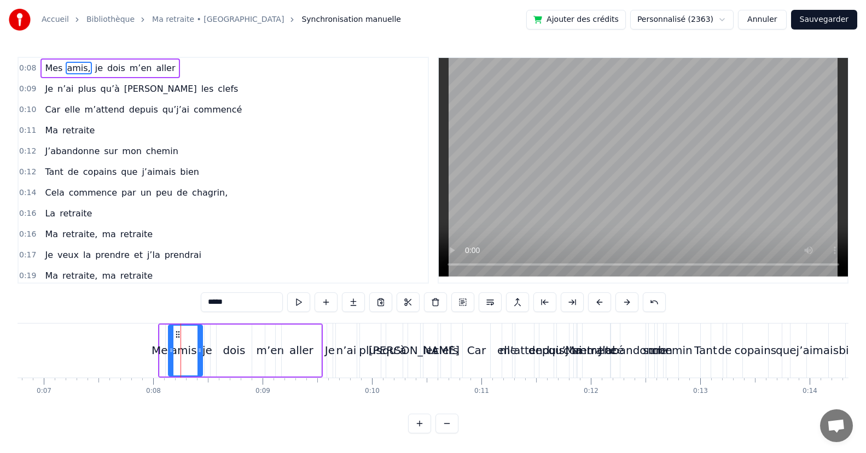
drag, startPoint x: 180, startPoint y: 335, endPoint x: 197, endPoint y: 336, distance: 17.0
click at [198, 336] on div at bounding box center [199, 351] width 4 height 50
drag, startPoint x: 178, startPoint y: 336, endPoint x: 190, endPoint y: 333, distance: 12.3
click at [190, 333] on icon at bounding box center [189, 334] width 9 height 9
click at [208, 338] on div "amis," at bounding box center [197, 351] width 33 height 50
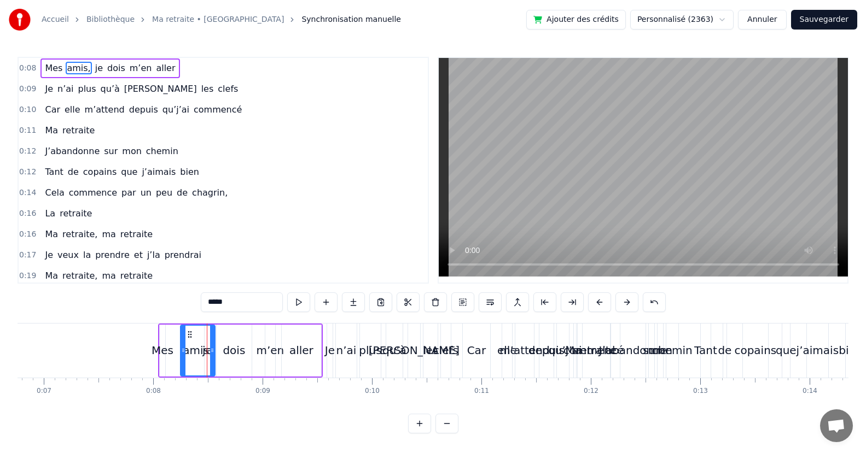
click at [231, 365] on div "dois" at bounding box center [234, 351] width 35 height 52
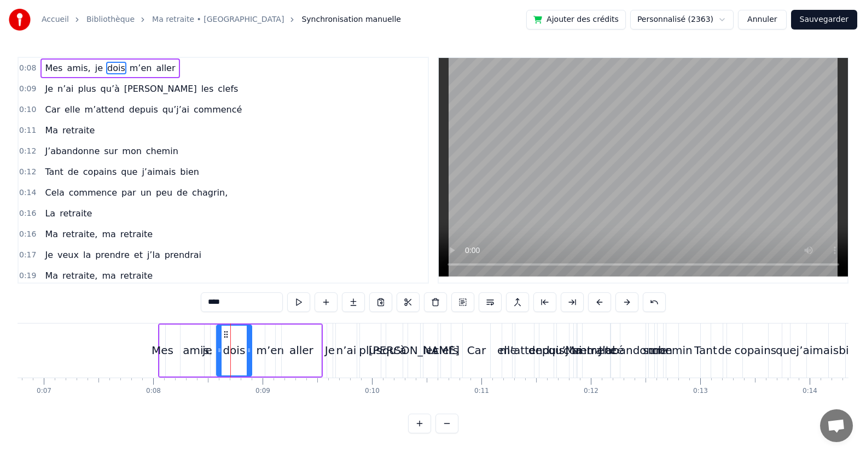
click at [208, 344] on div "je" at bounding box center [207, 350] width 10 height 16
drag, startPoint x: 212, startPoint y: 333, endPoint x: 230, endPoint y: 336, distance: 18.3
click at [236, 346] on div "dois" at bounding box center [234, 350] width 22 height 16
click at [241, 335] on div "dois" at bounding box center [234, 351] width 34 height 50
click at [238, 347] on div "dois" at bounding box center [234, 350] width 22 height 16
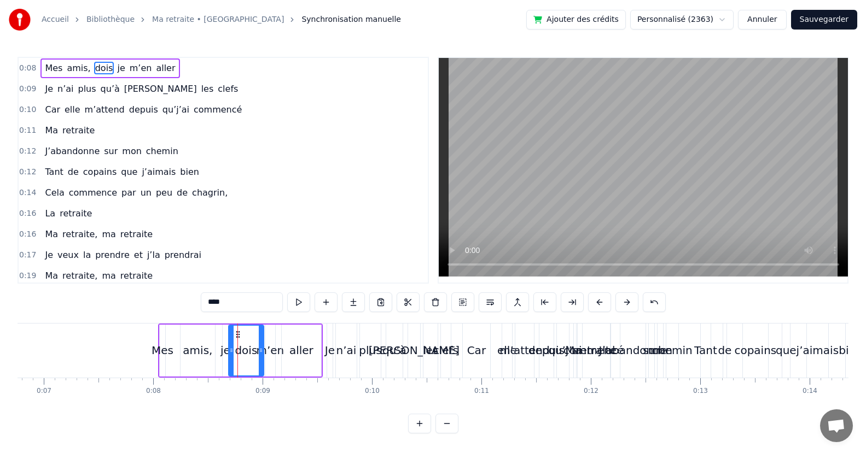
drag, startPoint x: 224, startPoint y: 334, endPoint x: 236, endPoint y: 333, distance: 12.0
click at [129, 67] on span "m’en" at bounding box center [141, 68] width 25 height 13
type input "****"
drag, startPoint x: 271, startPoint y: 336, endPoint x: 283, endPoint y: 330, distance: 13.7
click at [283, 330] on div at bounding box center [285, 351] width 4 height 50
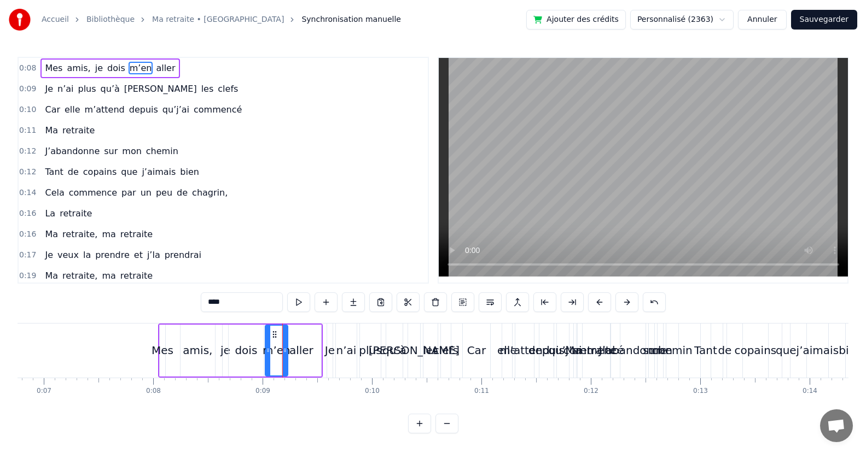
click at [296, 395] on div "Mes [PERSON_NAME] dois m’en [PERSON_NAME] n’ai plus qu’à [PERSON_NAME] clefs Ca…" at bounding box center [433, 364] width 831 height 82
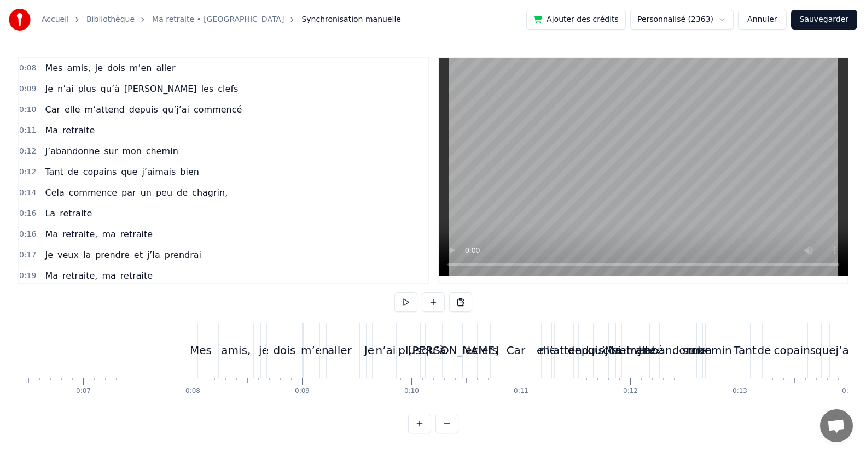
scroll to position [0, 697]
click at [401, 300] on button at bounding box center [405, 303] width 23 height 20
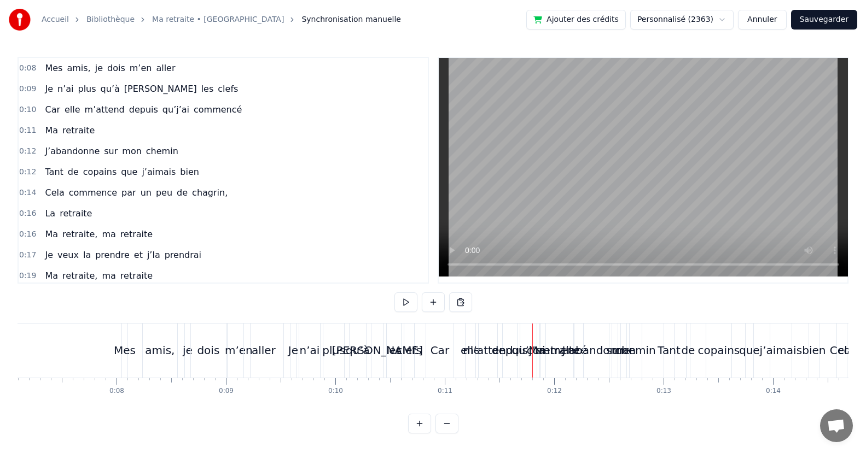
scroll to position [0, 559]
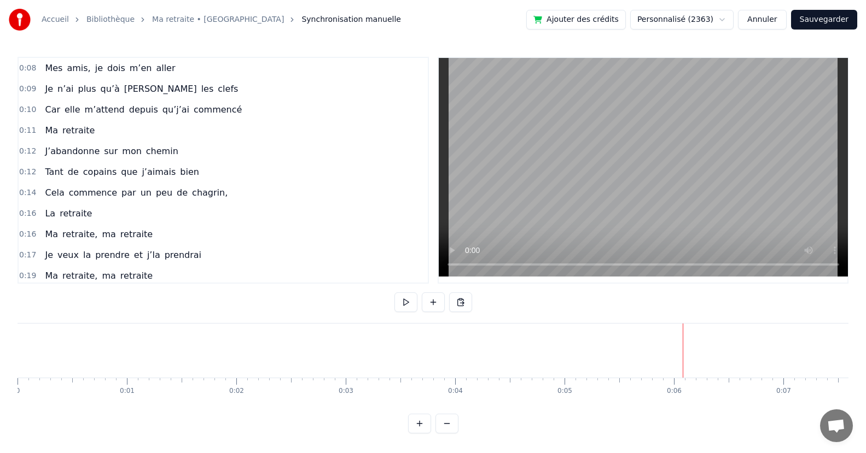
click at [403, 300] on button at bounding box center [405, 303] width 23 height 20
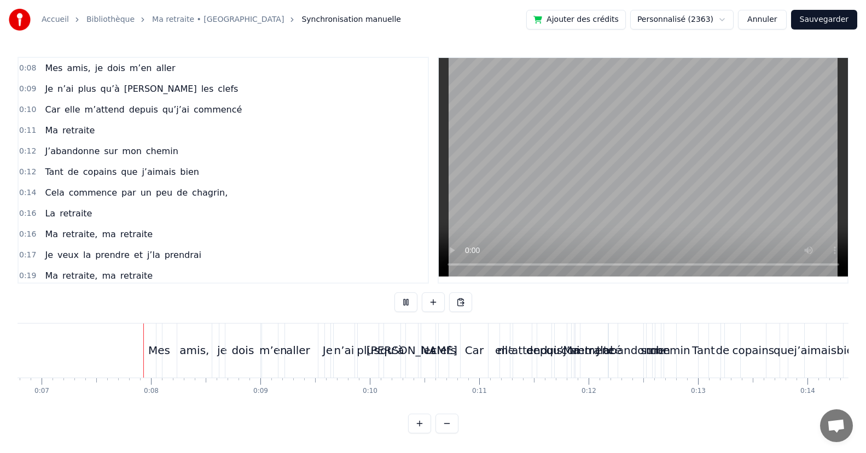
scroll to position [0, 746]
click at [403, 301] on button at bounding box center [405, 303] width 23 height 20
click at [291, 339] on div "aller" at bounding box center [293, 351] width 39 height 54
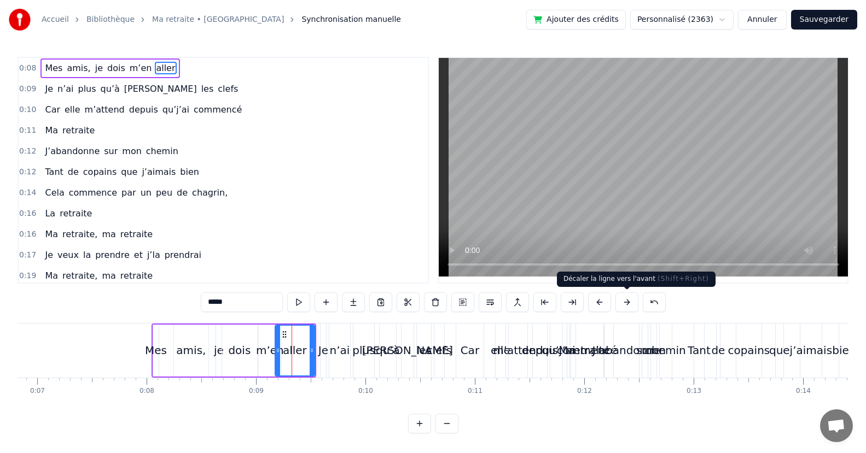
click at [626, 303] on button at bounding box center [626, 303] width 23 height 20
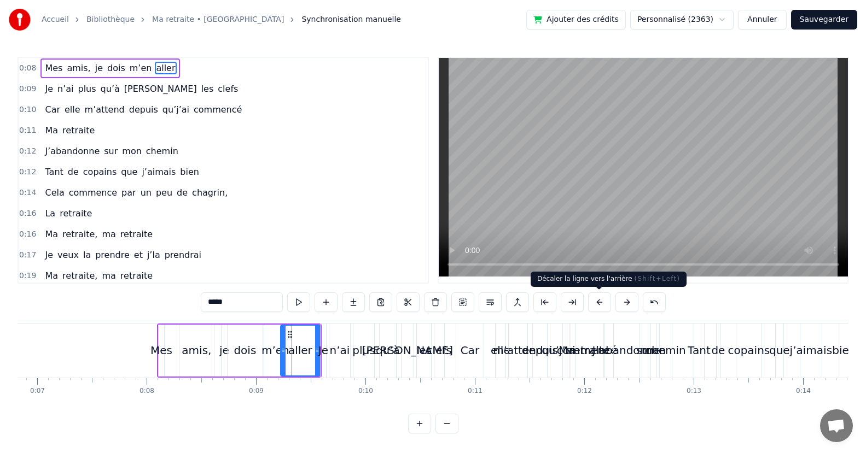
click at [598, 303] on button at bounding box center [599, 303] width 23 height 20
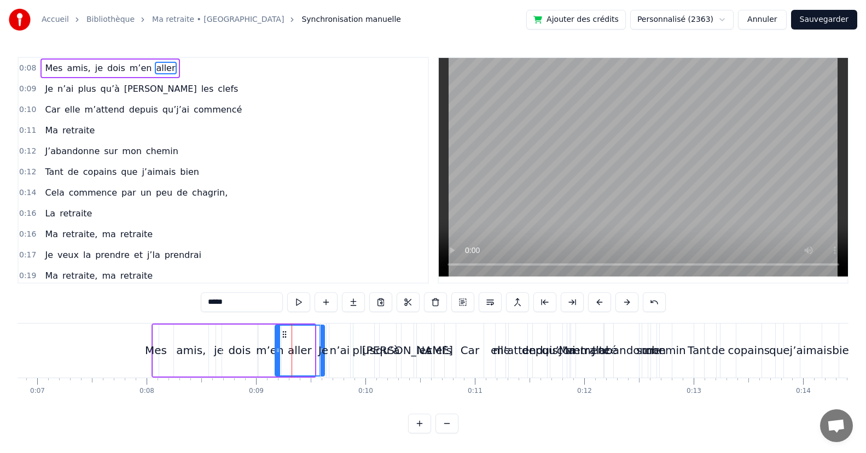
drag, startPoint x: 313, startPoint y: 338, endPoint x: 323, endPoint y: 337, distance: 9.9
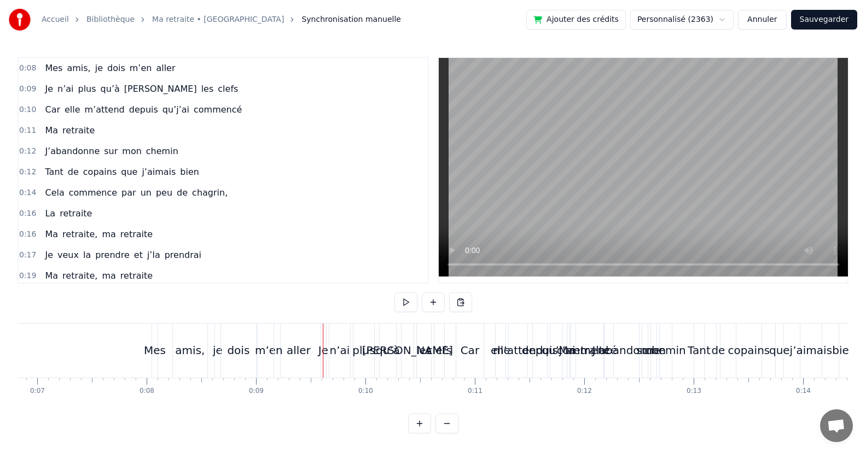
click at [158, 330] on div "Mes [PERSON_NAME] dois m’en aller" at bounding box center [238, 351] width 174 height 54
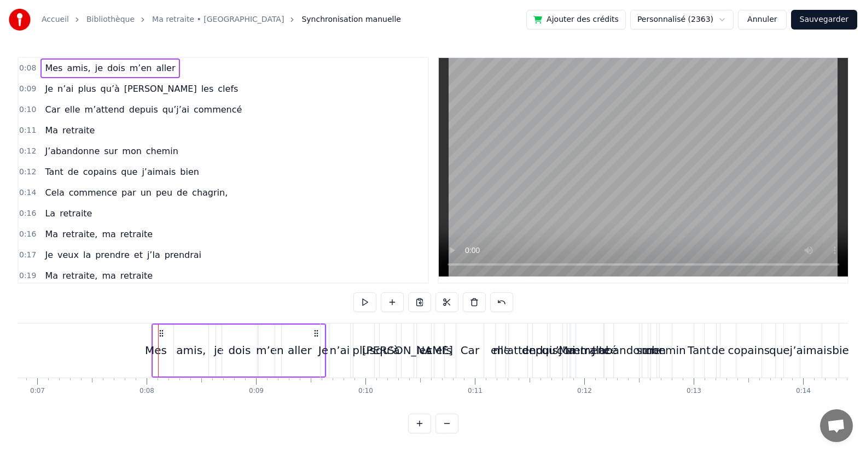
click at [590, 218] on video at bounding box center [643, 167] width 409 height 219
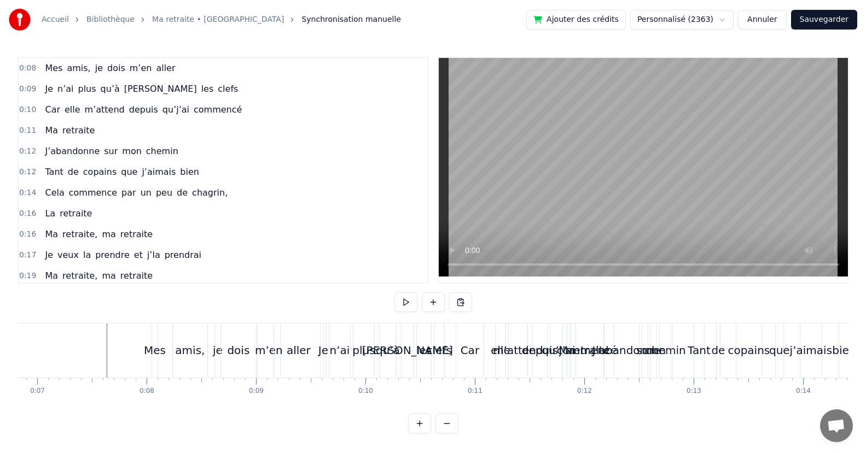
click at [152, 340] on div "Mes" at bounding box center [154, 351] width 5 height 54
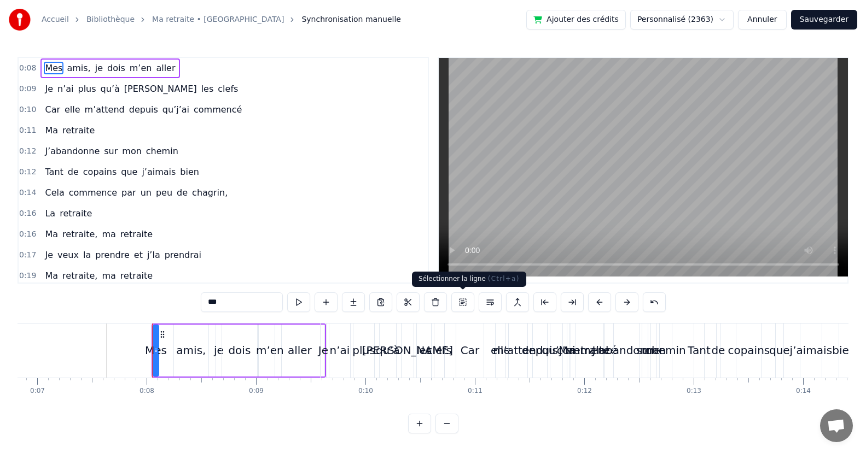
click at [464, 299] on button at bounding box center [462, 303] width 23 height 20
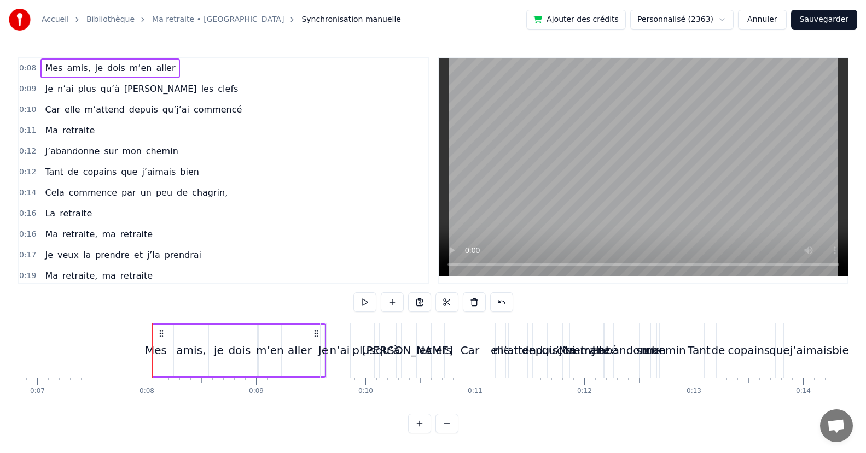
click at [314, 331] on circle at bounding box center [314, 330] width 1 height 1
click at [316, 333] on icon at bounding box center [316, 333] width 9 height 9
click at [334, 336] on div "n’ai" at bounding box center [339, 351] width 21 height 54
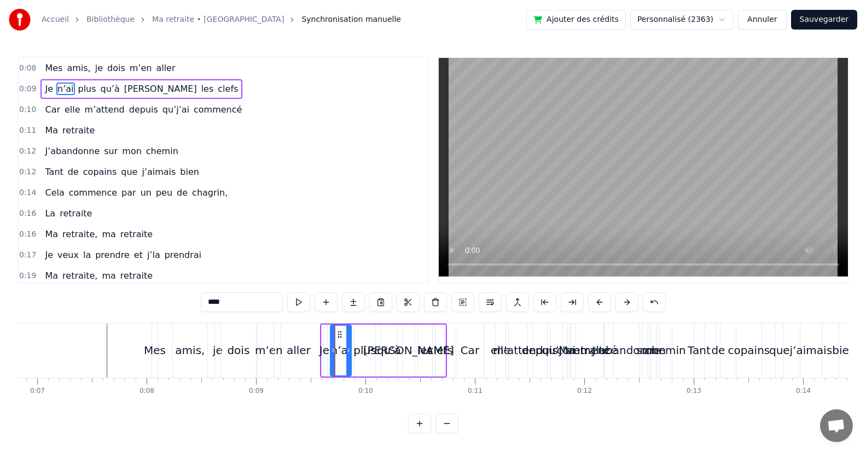
click at [45, 87] on span "Je" at bounding box center [49, 89] width 10 height 13
type input "**"
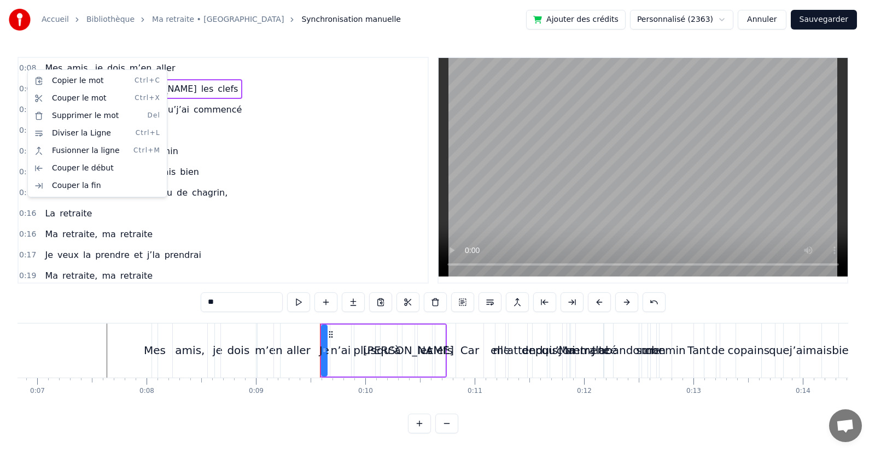
click at [625, 299] on html "Accueil Bibliothèque Ma retraite • [PERSON_NAME] manuelle Ajouter des crédits P…" at bounding box center [437, 225] width 875 height 451
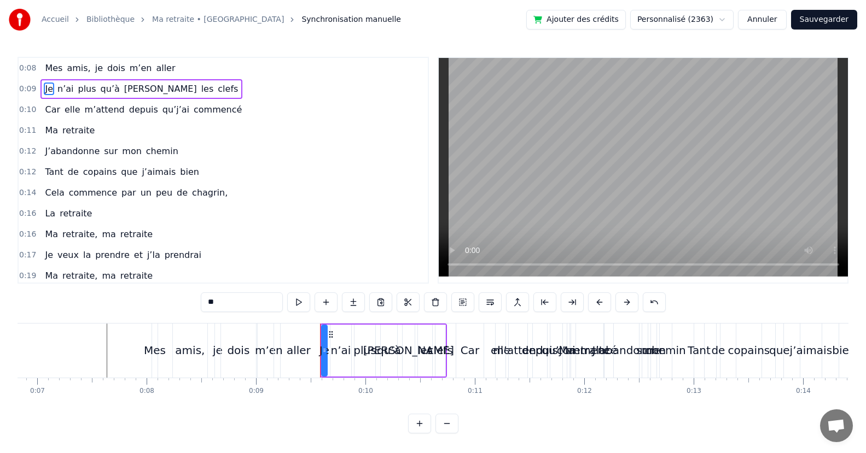
click at [44, 89] on span "Je" at bounding box center [49, 89] width 10 height 13
click at [463, 300] on button at bounding box center [462, 303] width 23 height 20
drag, startPoint x: 446, startPoint y: 335, endPoint x: 480, endPoint y: 334, distance: 33.9
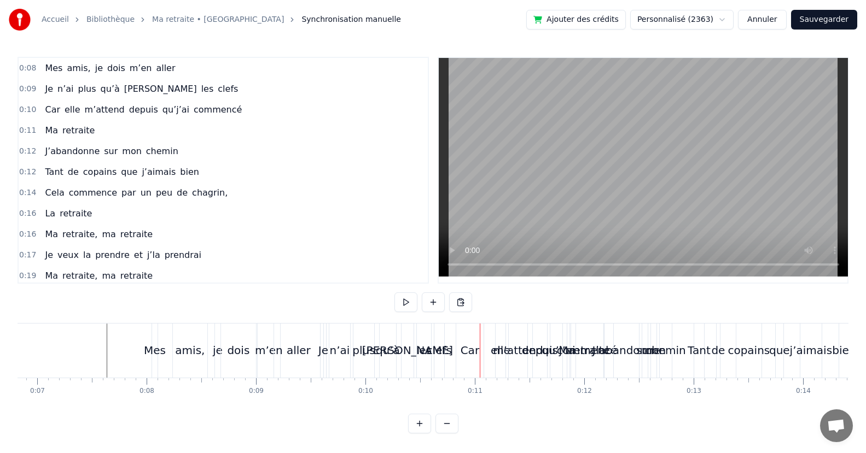
click at [324, 332] on div "Je" at bounding box center [322, 351] width 5 height 54
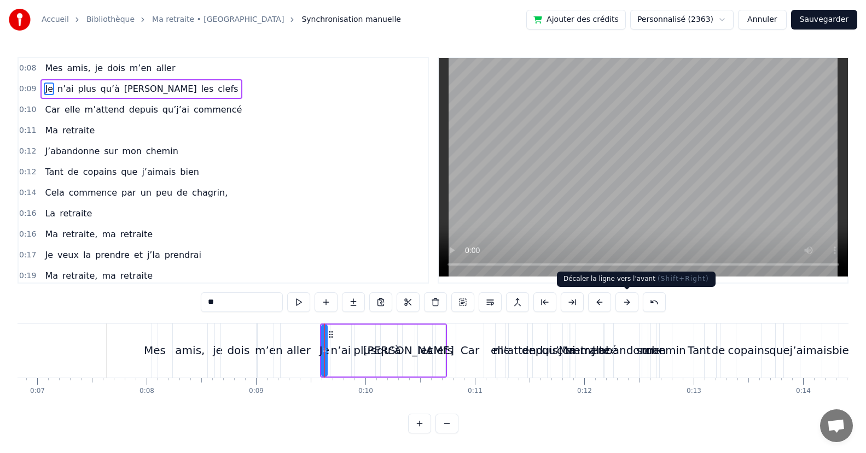
click at [629, 301] on button at bounding box center [626, 303] width 23 height 20
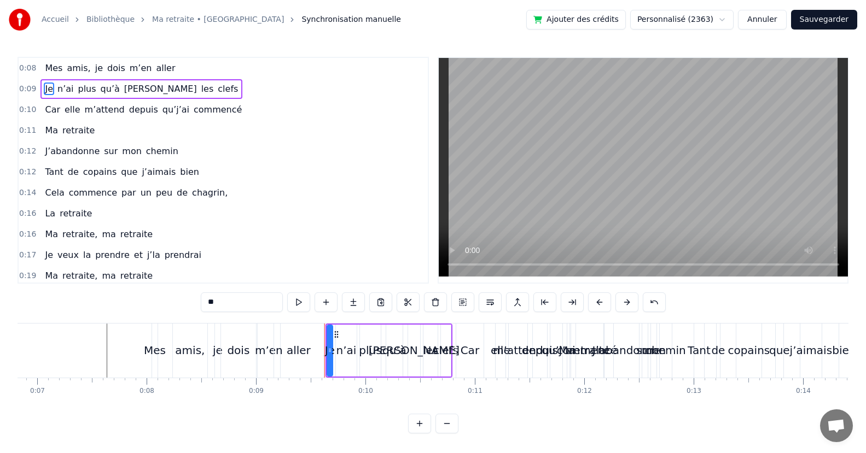
click at [629, 301] on button at bounding box center [626, 303] width 23 height 20
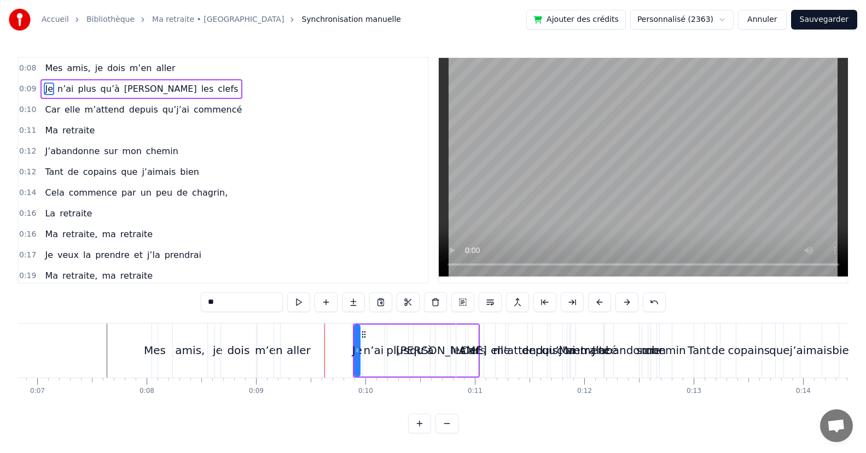
click at [629, 301] on button at bounding box center [626, 303] width 23 height 20
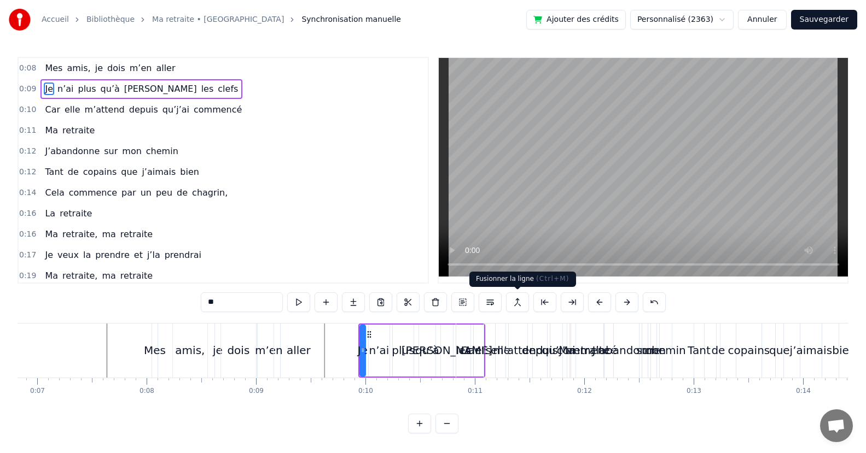
click at [516, 300] on button at bounding box center [517, 303] width 23 height 20
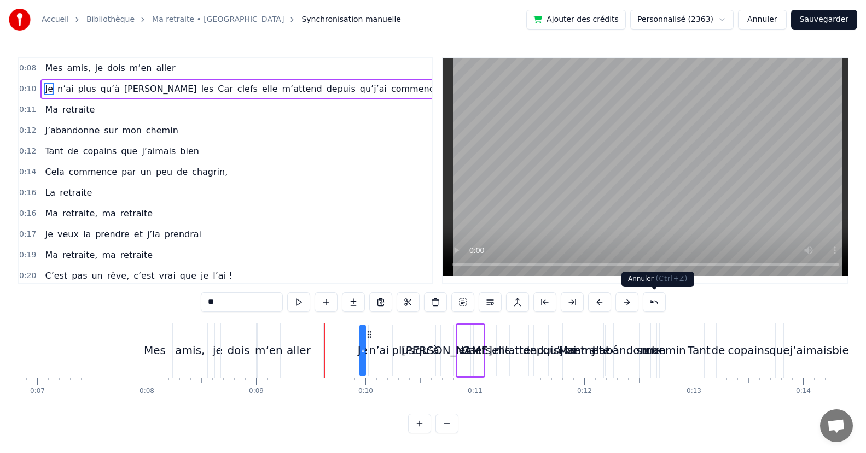
click at [652, 303] on button at bounding box center [654, 303] width 23 height 20
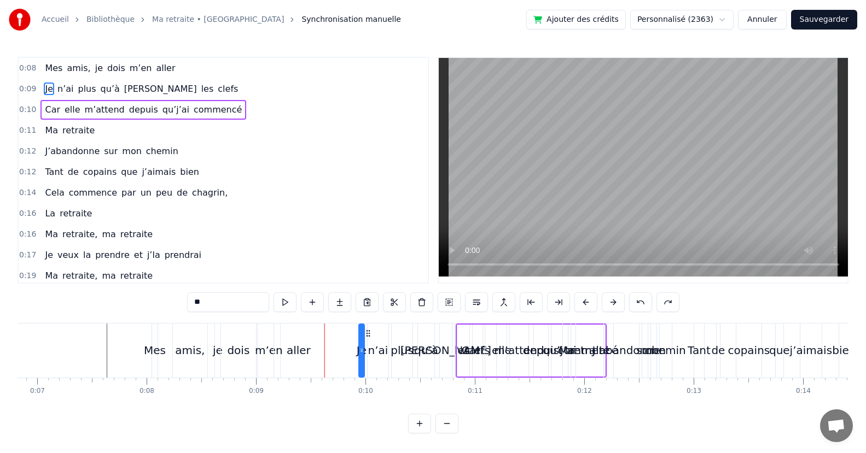
click at [45, 88] on span "Je" at bounding box center [49, 89] width 10 height 13
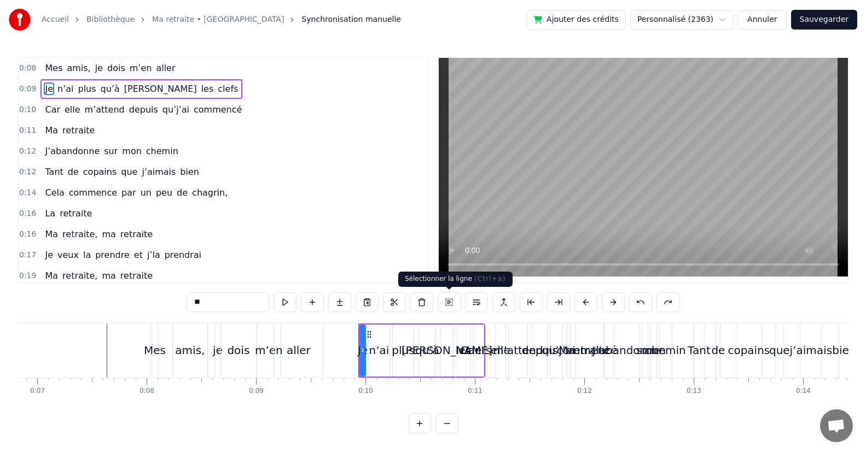
click at [447, 301] on button at bounding box center [449, 303] width 23 height 20
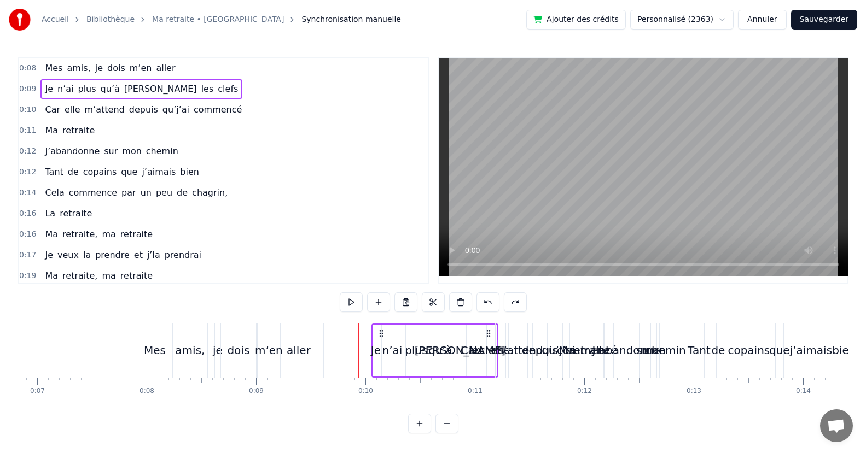
drag, startPoint x: 367, startPoint y: 334, endPoint x: 380, endPoint y: 334, distance: 13.1
click at [380, 334] on icon at bounding box center [381, 333] width 9 height 9
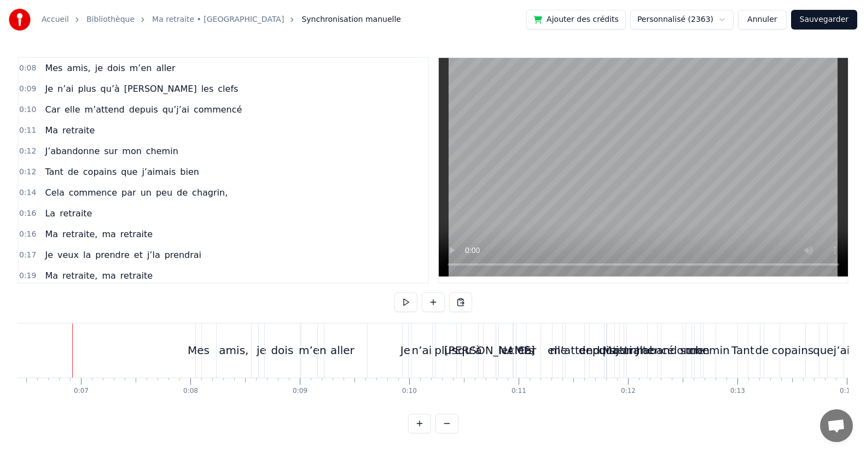
scroll to position [0, 0]
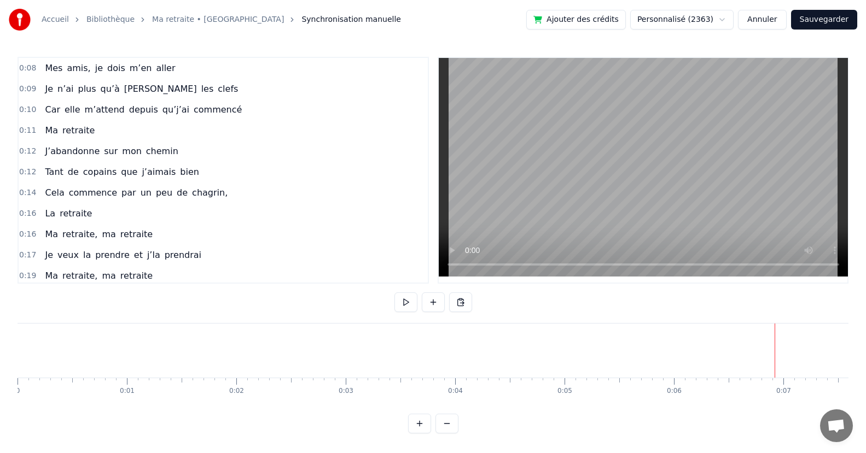
click at [404, 301] on button at bounding box center [405, 303] width 23 height 20
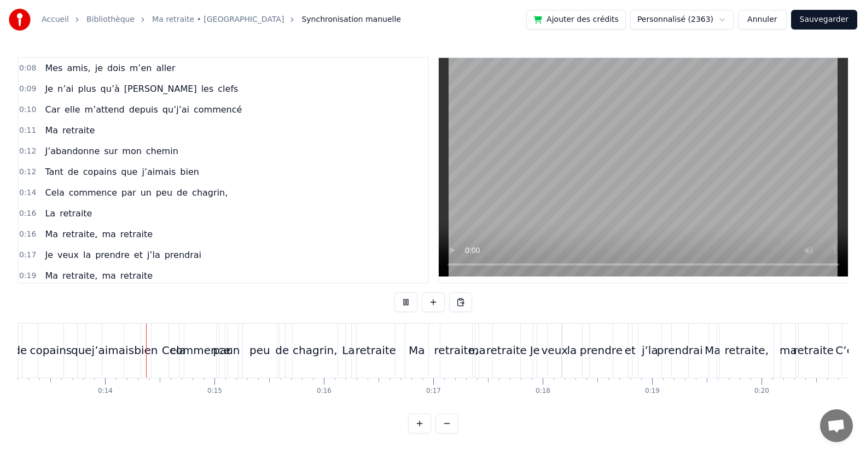
scroll to position [0, 1457]
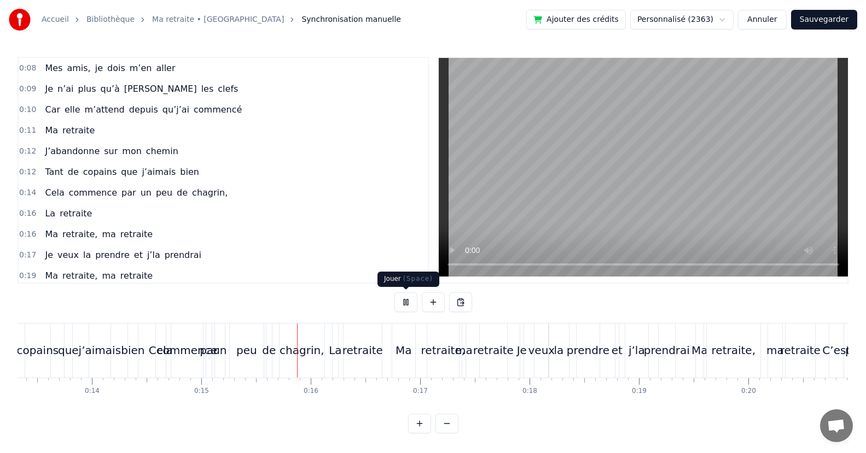
click at [405, 300] on button at bounding box center [405, 303] width 23 height 20
click at [122, 401] on div "Mes [PERSON_NAME] dois m’en [PERSON_NAME] n’ai plus qu’à [PERSON_NAME] clefs Ca…" at bounding box center [433, 364] width 831 height 82
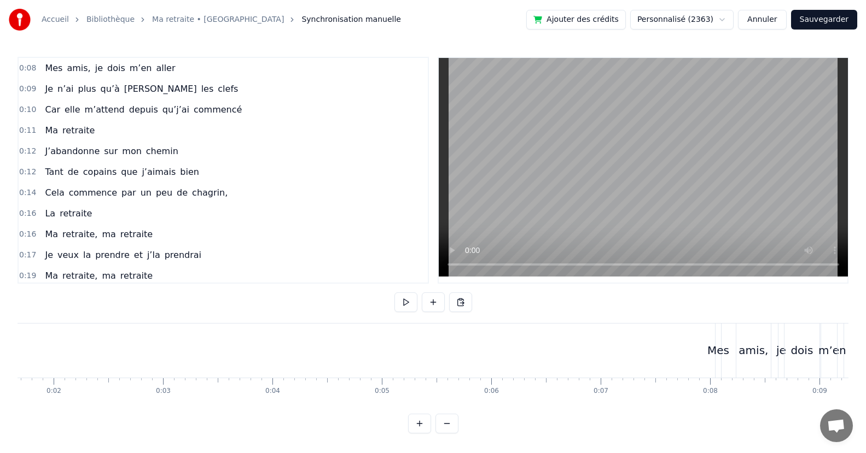
scroll to position [0, 0]
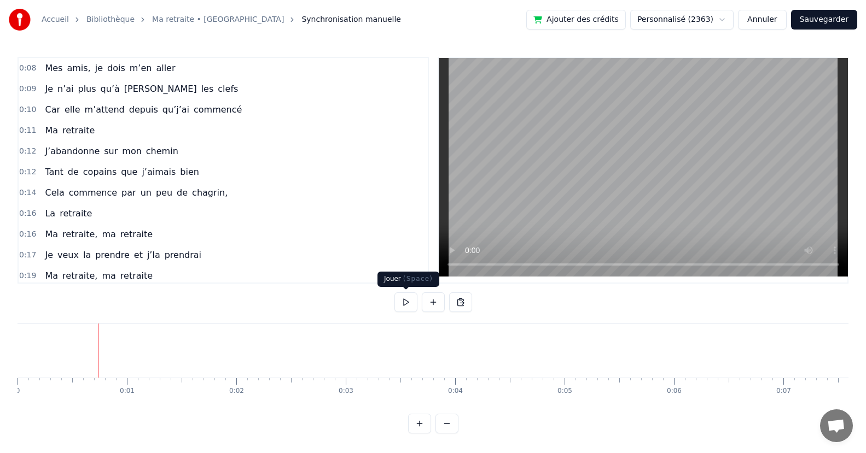
click at [404, 302] on button at bounding box center [405, 303] width 23 height 20
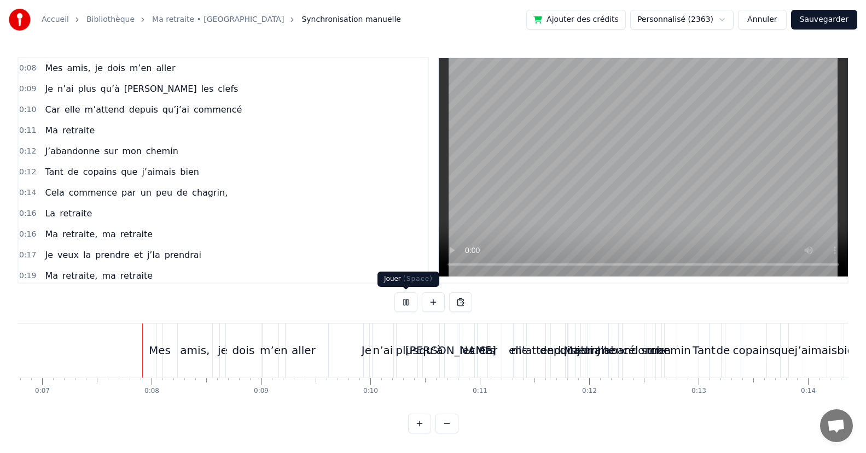
scroll to position [0, 745]
click at [405, 299] on button at bounding box center [405, 303] width 23 height 20
click at [312, 338] on div "aller" at bounding box center [299, 351] width 49 height 54
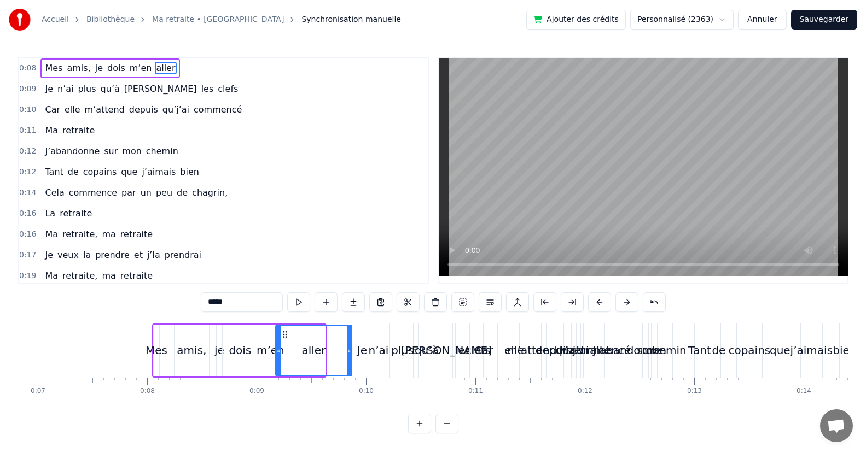
drag, startPoint x: 324, startPoint y: 336, endPoint x: 350, endPoint y: 331, distance: 26.7
click at [350, 331] on div at bounding box center [349, 351] width 4 height 50
click at [16, 347] on div "Accueil Bibliothèque Ma retraite • [PERSON_NAME] manuelle Ajouter des crédits P…" at bounding box center [433, 217] width 866 height 434
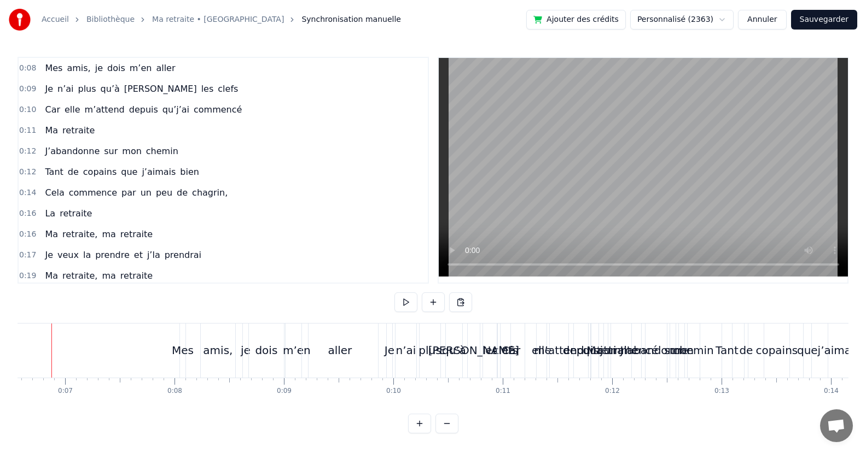
scroll to position [0, 697]
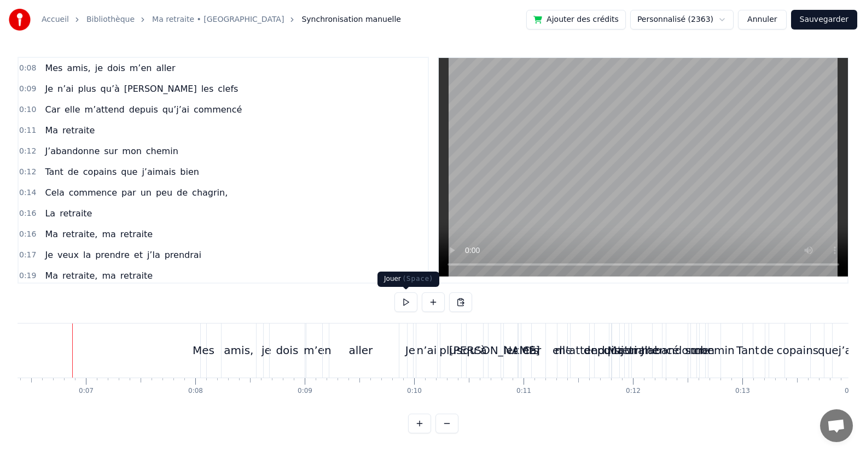
click at [404, 299] on button at bounding box center [405, 303] width 23 height 20
click at [403, 304] on button at bounding box center [405, 303] width 23 height 20
click at [203, 337] on div "Mes" at bounding box center [203, 351] width 5 height 54
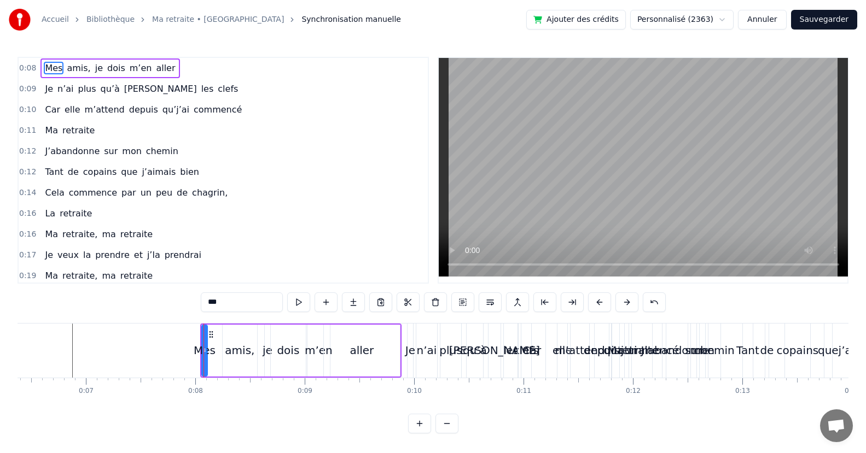
click at [69, 66] on span "amis," at bounding box center [79, 68] width 26 height 13
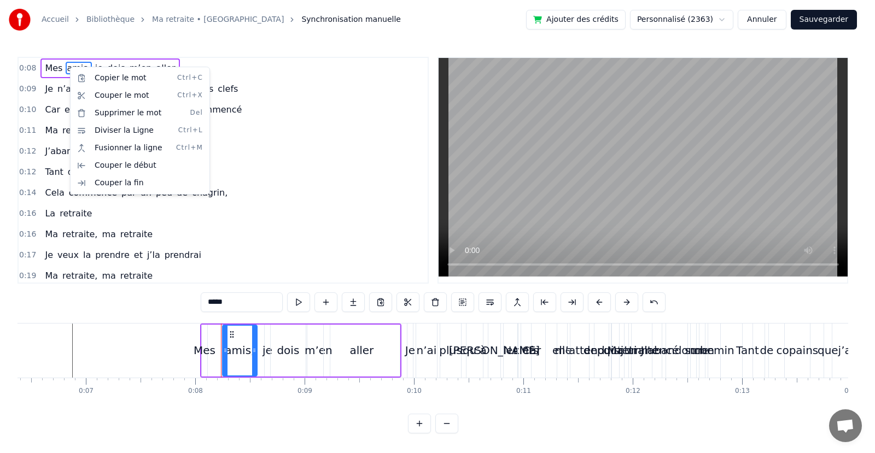
click at [268, 348] on html "Accueil Bibliothèque Ma retraite • [PERSON_NAME] manuelle Ajouter des crédits P…" at bounding box center [437, 225] width 875 height 451
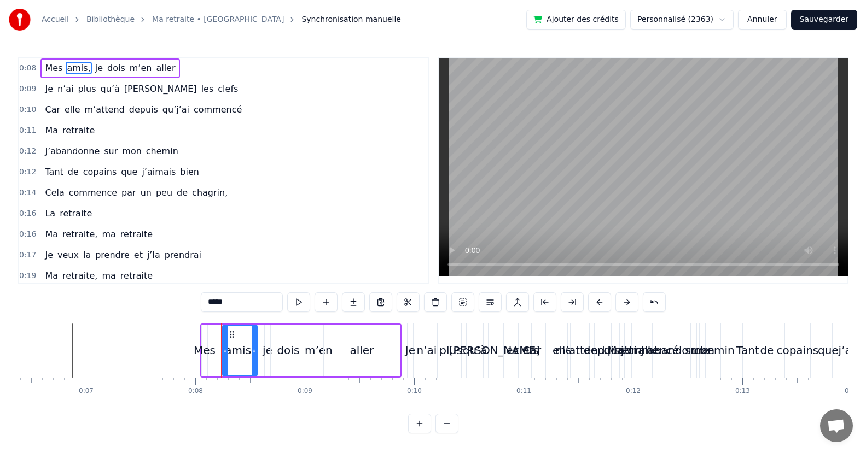
click at [269, 337] on div "je" at bounding box center [267, 351] width 5 height 52
drag, startPoint x: 267, startPoint y: 328, endPoint x: 273, endPoint y: 326, distance: 6.8
click at [273, 326] on div at bounding box center [274, 351] width 4 height 50
click at [288, 341] on div "dois" at bounding box center [288, 351] width 35 height 52
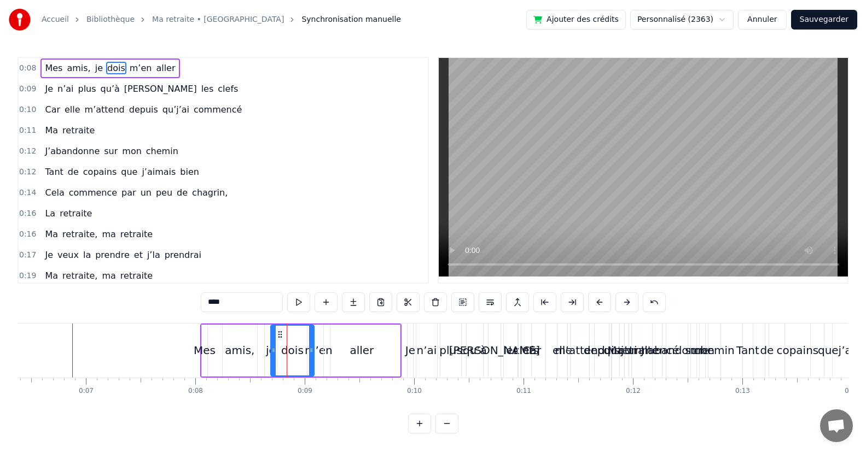
drag, startPoint x: 304, startPoint y: 331, endPoint x: 312, endPoint y: 326, distance: 9.3
click at [312, 326] on div at bounding box center [311, 351] width 4 height 50
click at [319, 341] on div "m’en" at bounding box center [318, 351] width 22 height 52
drag, startPoint x: 328, startPoint y: 333, endPoint x: 343, endPoint y: 330, distance: 16.1
click at [343, 330] on div at bounding box center [343, 351] width 4 height 50
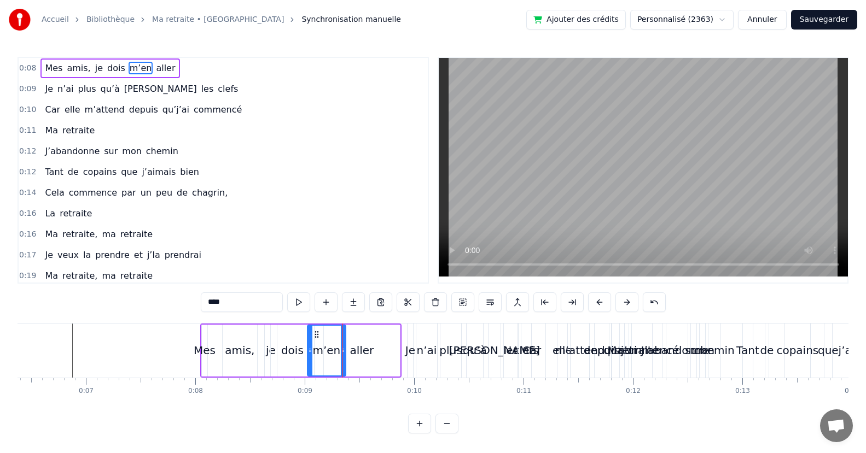
click at [361, 353] on div "aller" at bounding box center [361, 350] width 24 height 16
type input "*****"
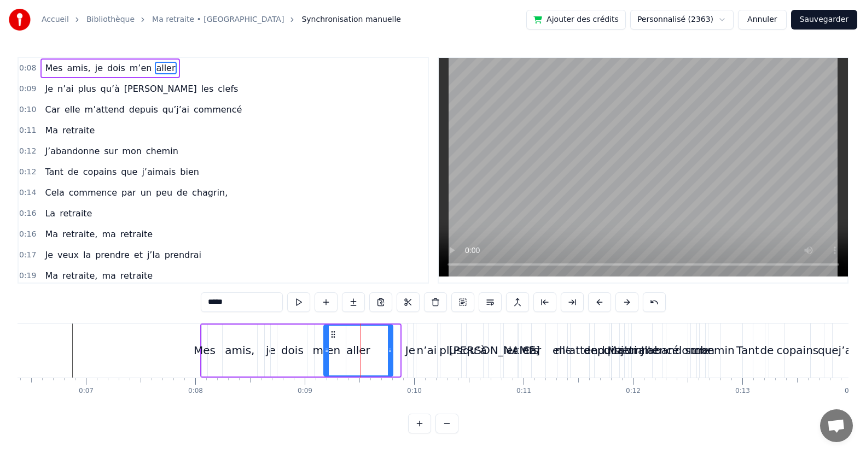
drag, startPoint x: 398, startPoint y: 335, endPoint x: 391, endPoint y: 337, distance: 7.6
click at [391, 337] on div at bounding box center [390, 351] width 4 height 50
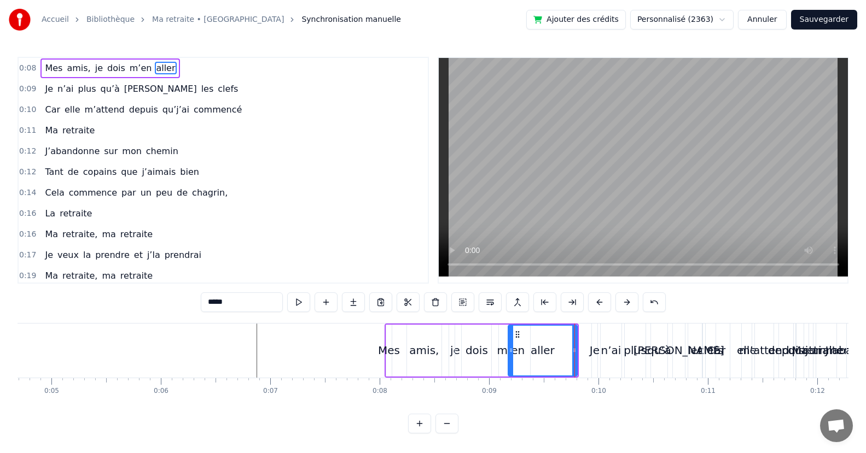
scroll to position [0, 0]
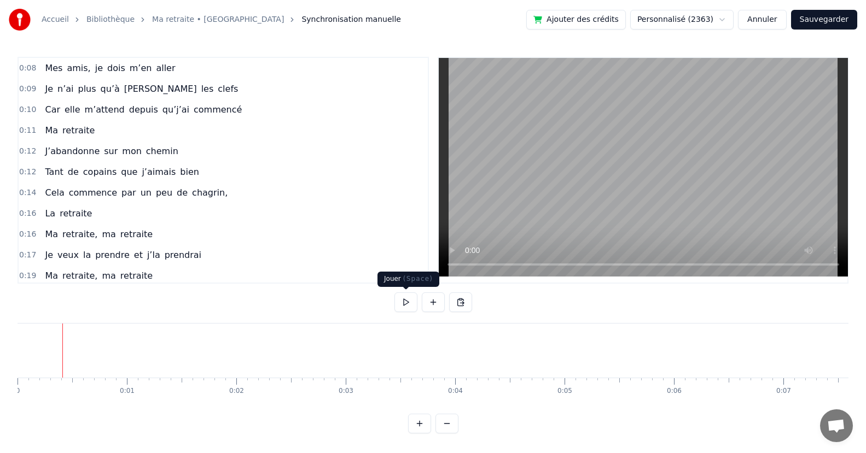
click at [406, 301] on button at bounding box center [405, 303] width 23 height 20
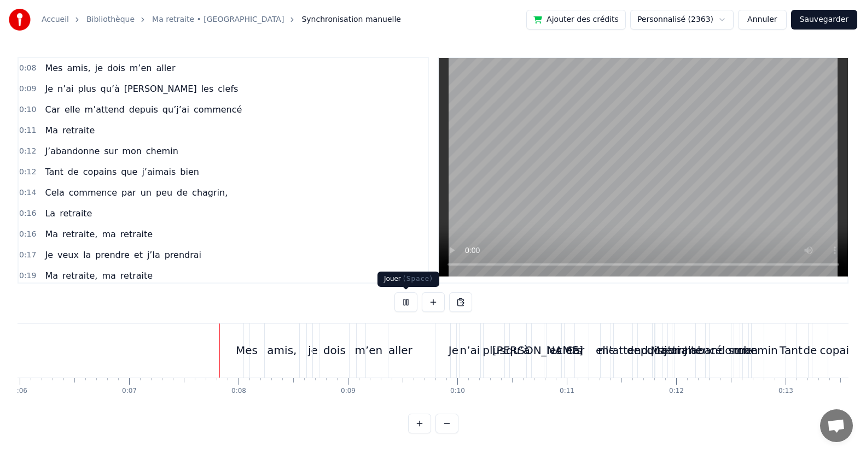
scroll to position [0, 744]
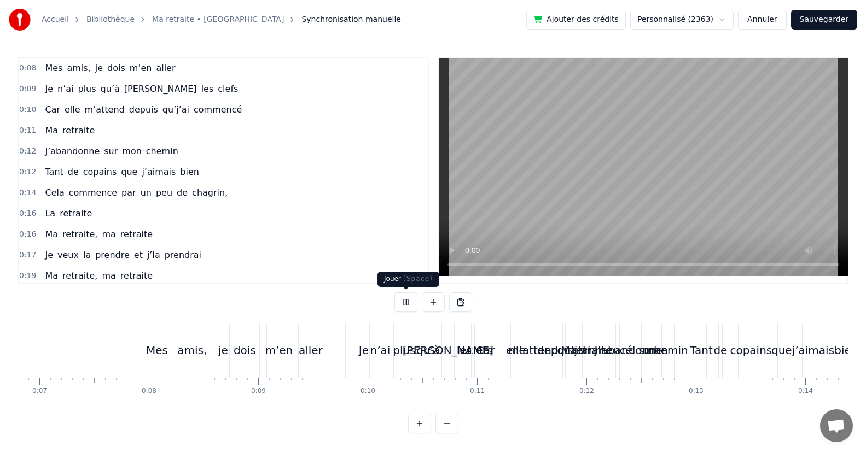
click at [406, 304] on button at bounding box center [405, 303] width 23 height 20
click at [158, 346] on div "Mes" at bounding box center [157, 350] width 22 height 16
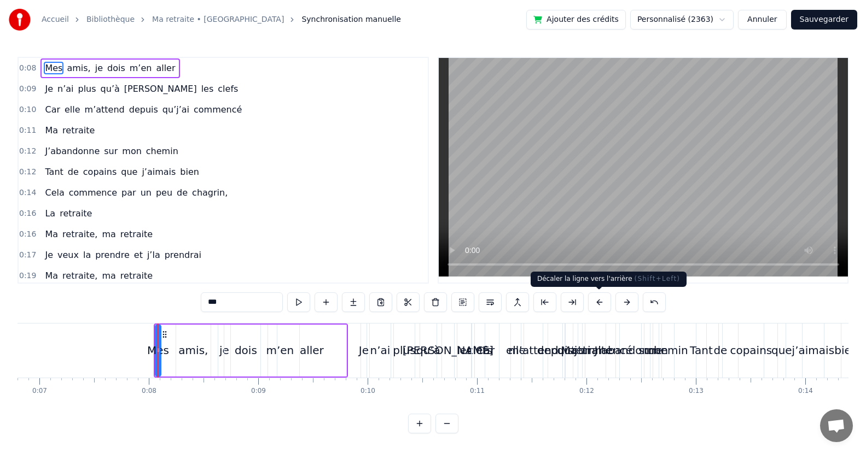
click at [599, 302] on button at bounding box center [599, 303] width 23 height 20
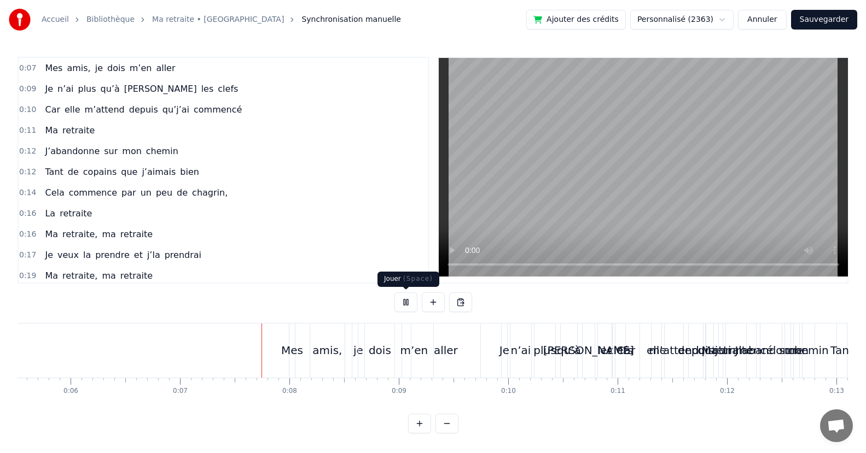
scroll to position [0, 730]
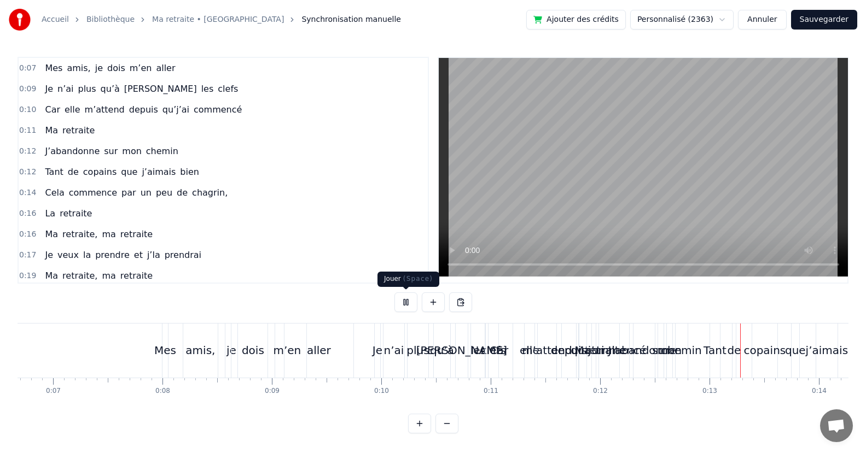
click at [405, 303] on button at bounding box center [405, 303] width 23 height 20
click at [377, 360] on div "Je" at bounding box center [377, 351] width 5 height 54
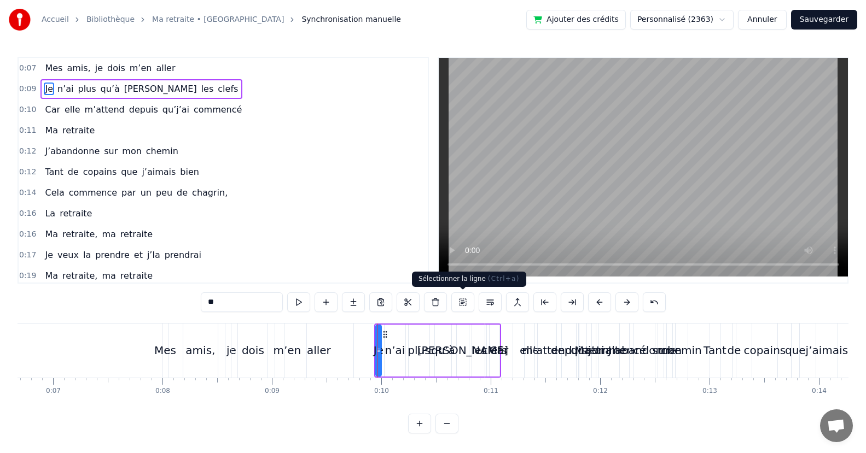
click at [462, 300] on button at bounding box center [462, 303] width 23 height 20
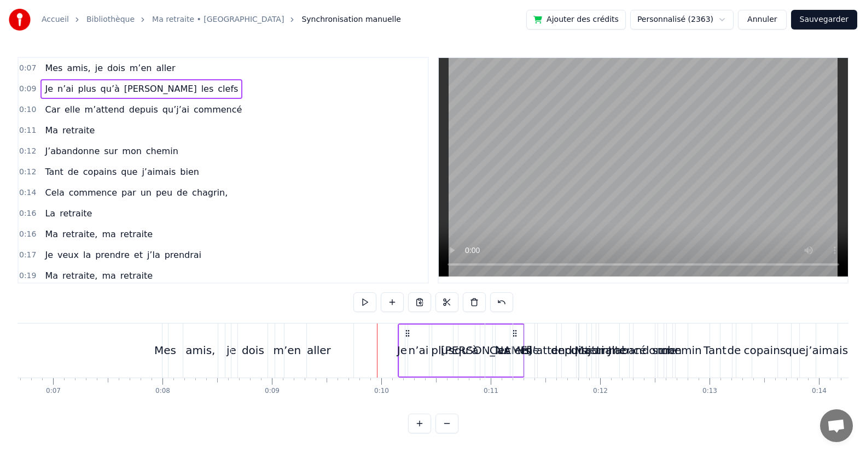
drag, startPoint x: 383, startPoint y: 331, endPoint x: 407, endPoint y: 327, distance: 23.9
click at [407, 327] on div "Je n’ai plus qu’à [PERSON_NAME] clefs" at bounding box center [461, 351] width 127 height 54
click at [377, 348] on div "Je" at bounding box center [379, 350] width 10 height 16
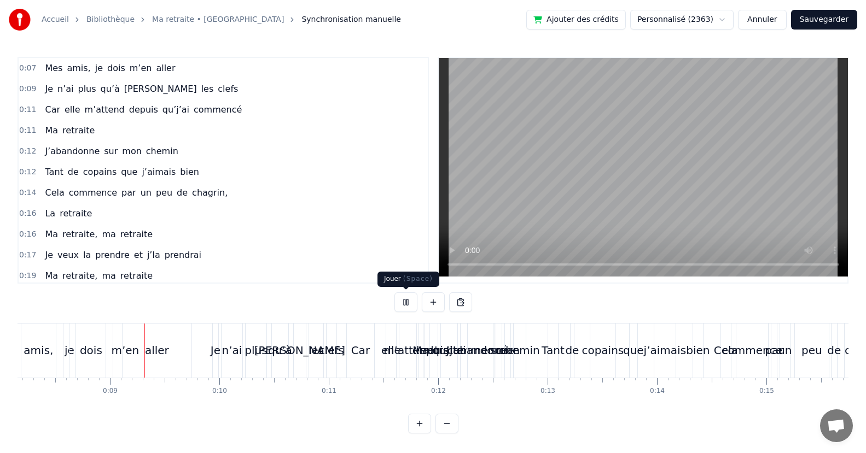
scroll to position [0, 896]
click at [404, 304] on button at bounding box center [405, 303] width 23 height 20
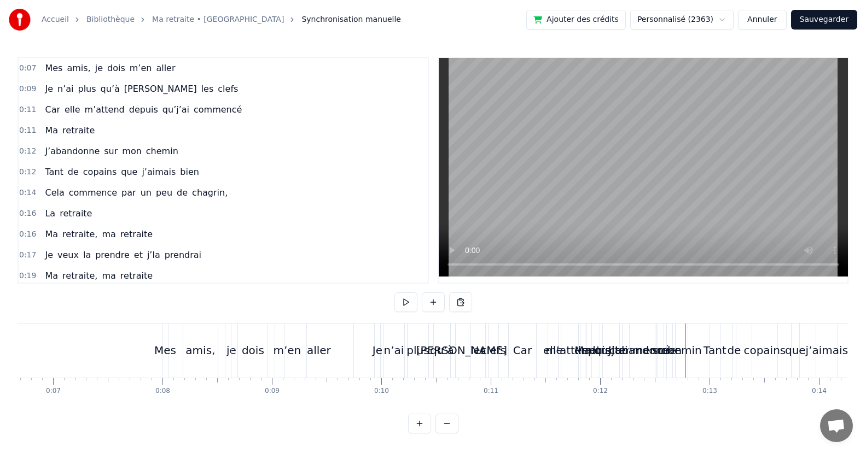
scroll to position [0, 867]
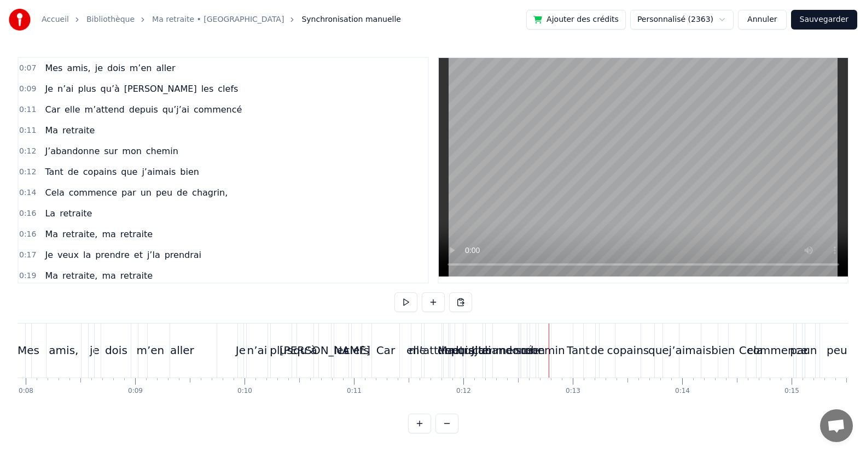
click at [241, 334] on div "Je" at bounding box center [240, 351] width 5 height 54
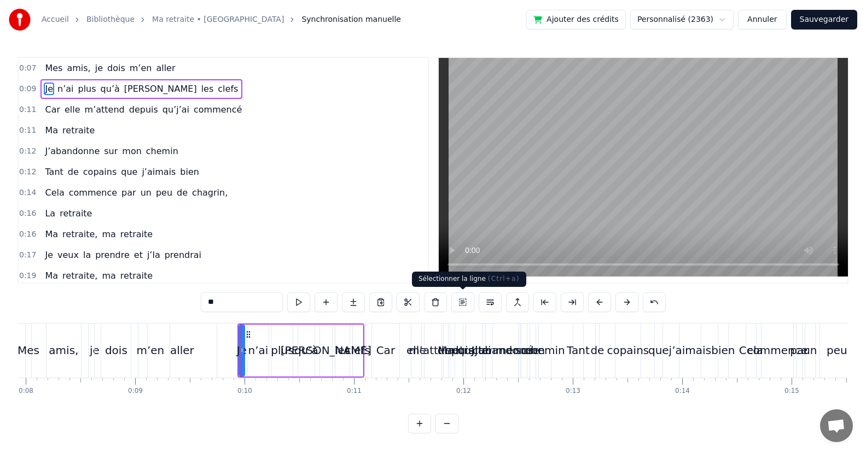
click at [462, 301] on button at bounding box center [462, 303] width 23 height 20
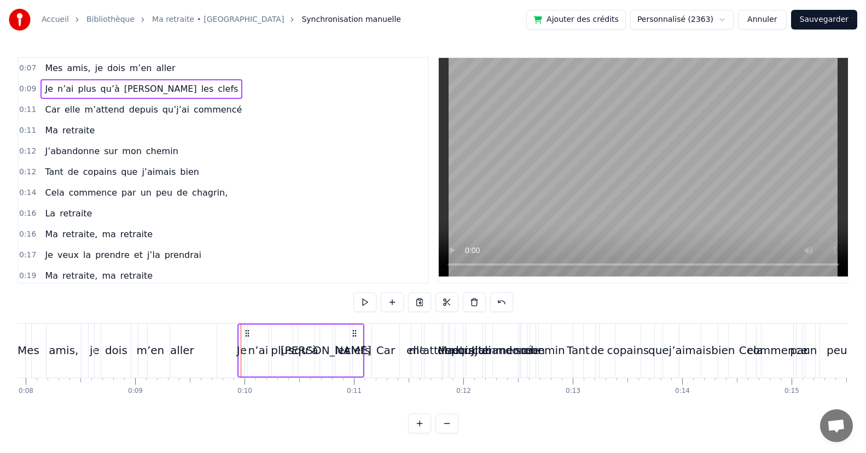
click at [247, 333] on icon at bounding box center [247, 333] width 9 height 9
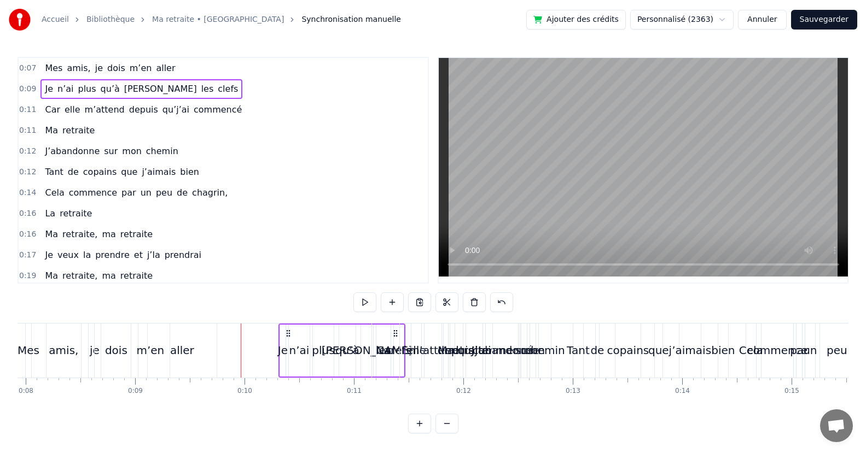
drag, startPoint x: 247, startPoint y: 333, endPoint x: 288, endPoint y: 327, distance: 41.5
click at [288, 327] on div "Je n’ai plus qu’à [PERSON_NAME] clefs" at bounding box center [341, 351] width 127 height 54
drag, startPoint x: 247, startPoint y: 331, endPoint x: 276, endPoint y: 333, distance: 28.5
click at [276, 333] on icon at bounding box center [273, 333] width 9 height 9
click at [22, 88] on span "0:10" at bounding box center [27, 89] width 17 height 11
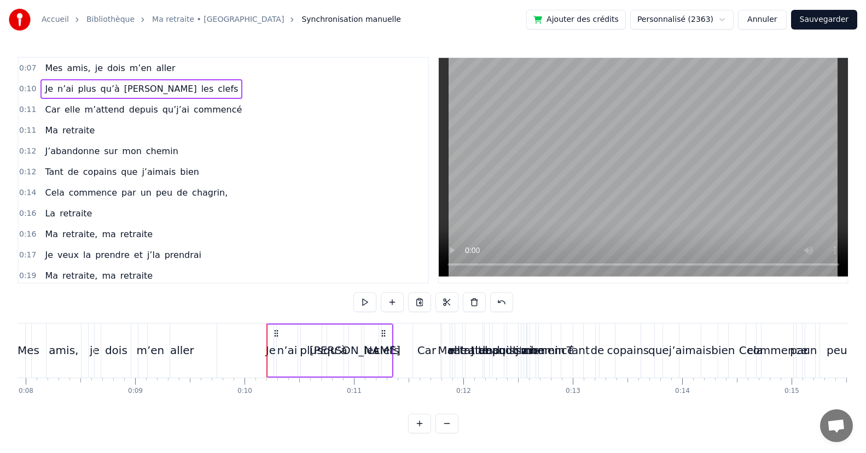
click at [24, 88] on span "0:10" at bounding box center [27, 89] width 17 height 11
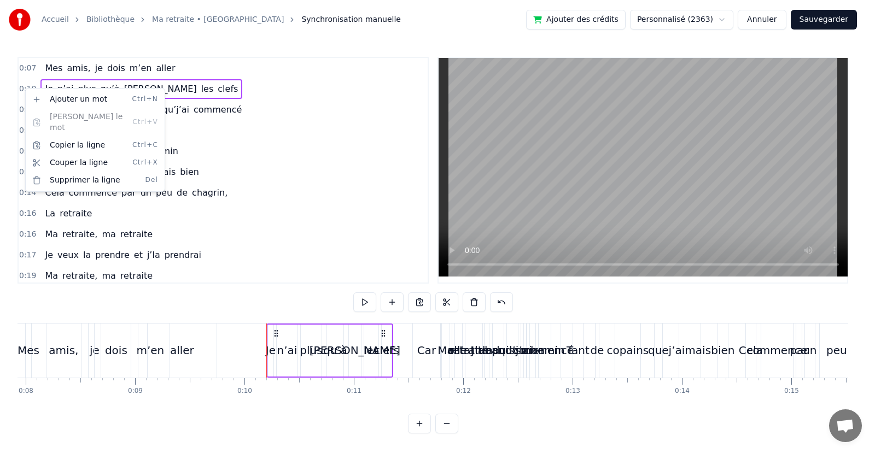
click at [259, 147] on html "Accueil Bibliothèque Ma retraite • [PERSON_NAME] manuelle Ajouter des crédits P…" at bounding box center [437, 225] width 875 height 451
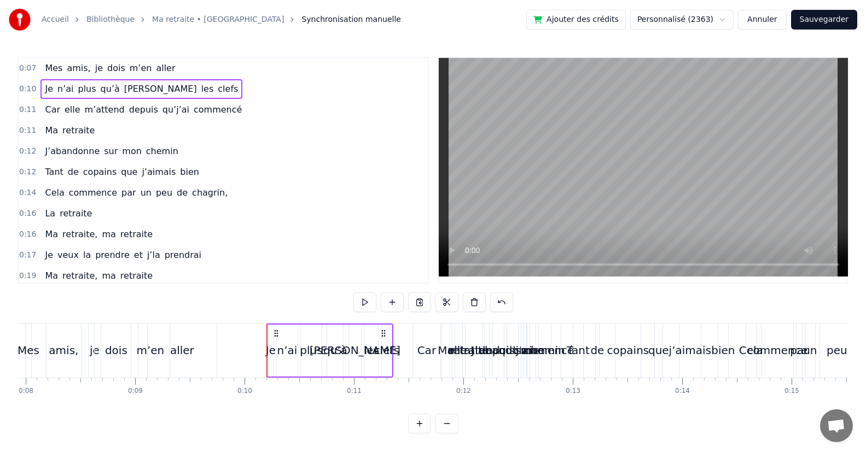
click at [24, 88] on span "0:10" at bounding box center [27, 89] width 17 height 11
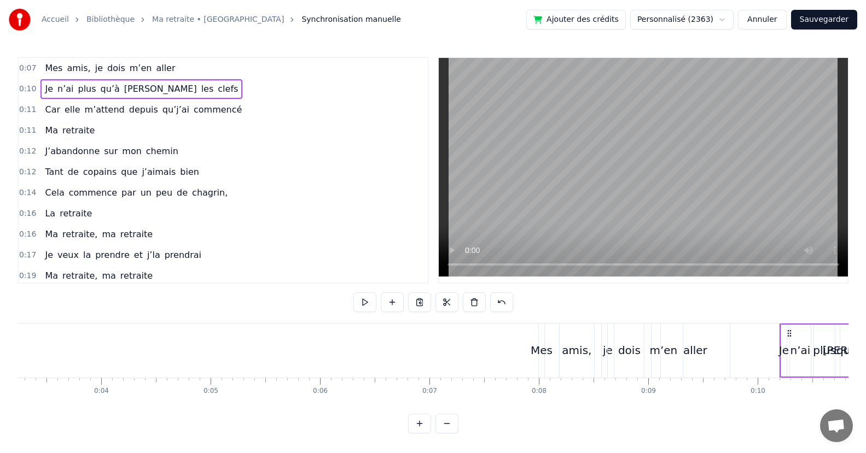
scroll to position [0, 0]
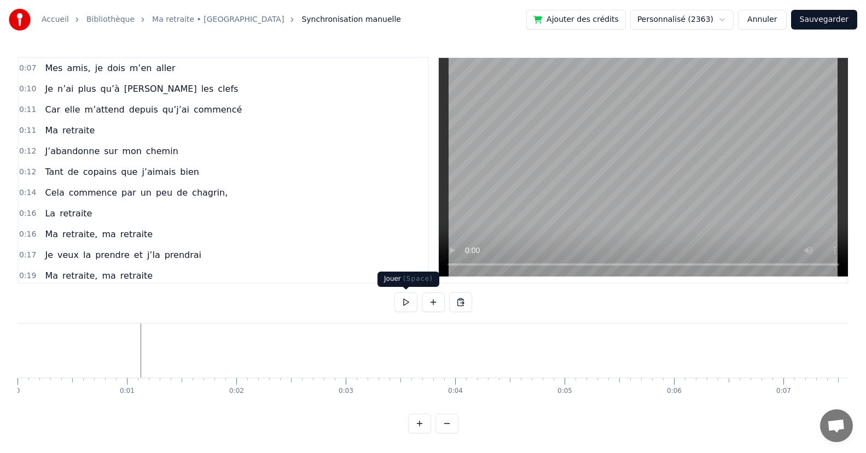
click at [406, 301] on button at bounding box center [405, 303] width 23 height 20
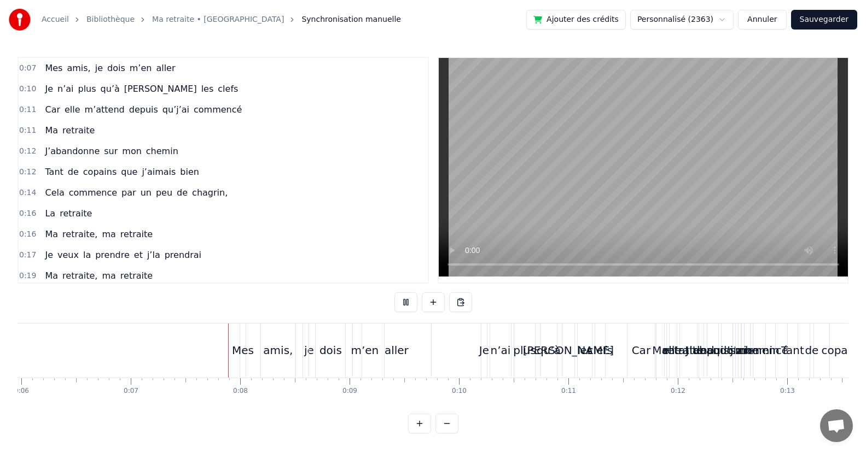
scroll to position [0, 742]
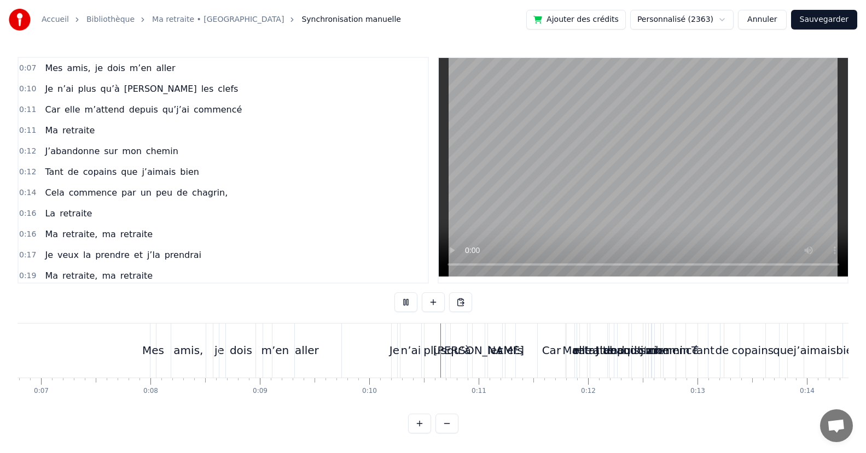
click at [406, 300] on button at bounding box center [405, 303] width 23 height 20
click at [153, 334] on div "Mes" at bounding box center [152, 351] width 5 height 54
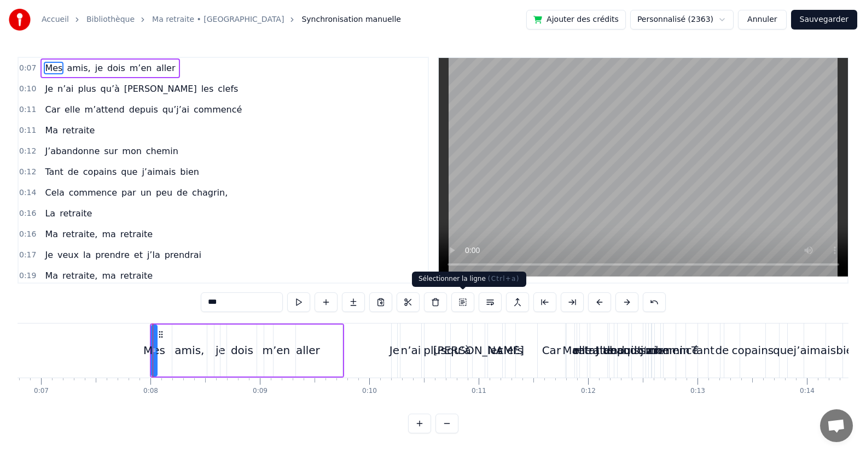
click at [461, 301] on button at bounding box center [462, 303] width 23 height 20
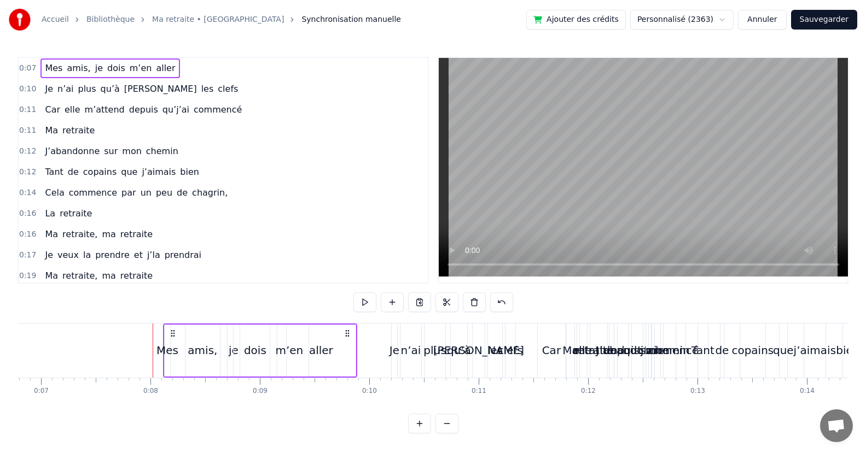
drag, startPoint x: 159, startPoint y: 331, endPoint x: 172, endPoint y: 332, distance: 13.2
click at [172, 332] on icon at bounding box center [172, 333] width 9 height 9
drag, startPoint x: 92, startPoint y: 405, endPoint x: 49, endPoint y: 419, distance: 45.1
click at [30, 420] on div "0:08 Mes [PERSON_NAME] dois m’en aller 0:10 Je n’ai plus qu’à [PERSON_NAME] cle…" at bounding box center [433, 245] width 831 height 377
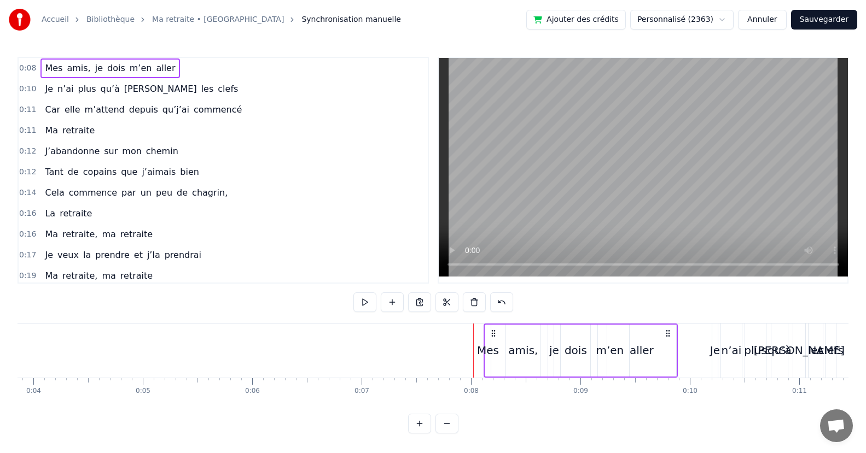
scroll to position [0, 0]
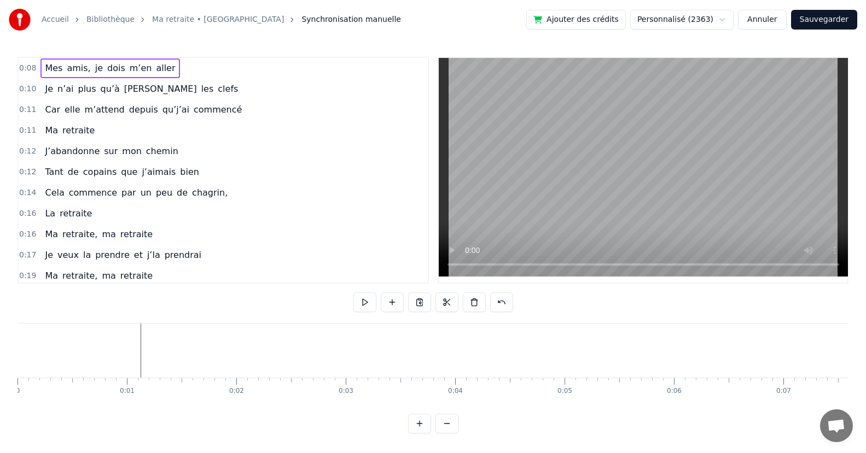
click at [404, 301] on button at bounding box center [405, 303] width 23 height 20
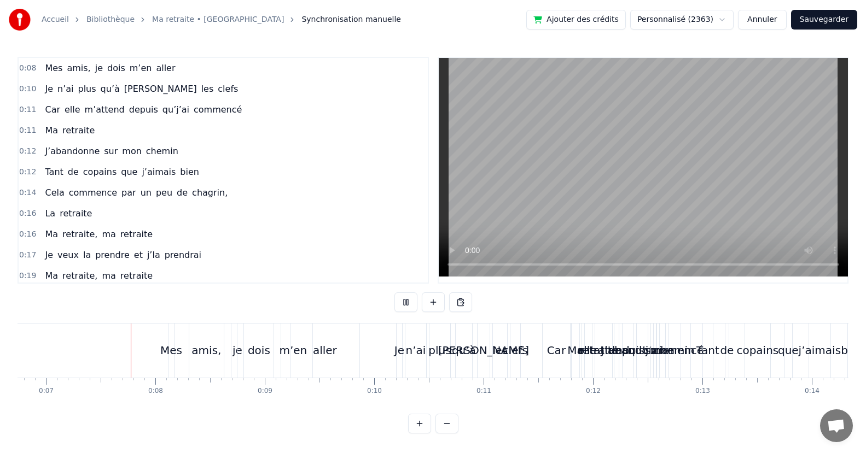
scroll to position [0, 738]
click at [404, 302] on button at bounding box center [405, 303] width 23 height 20
click at [171, 336] on div "Mes" at bounding box center [170, 351] width 5 height 54
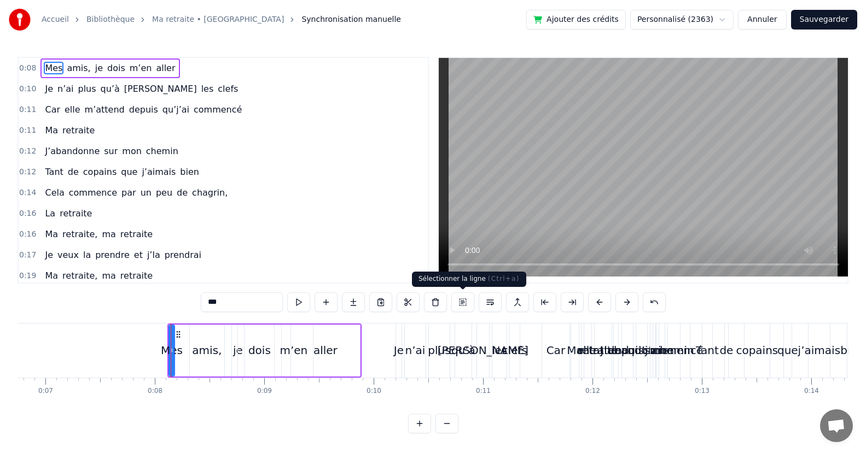
click at [459, 298] on button at bounding box center [462, 303] width 23 height 20
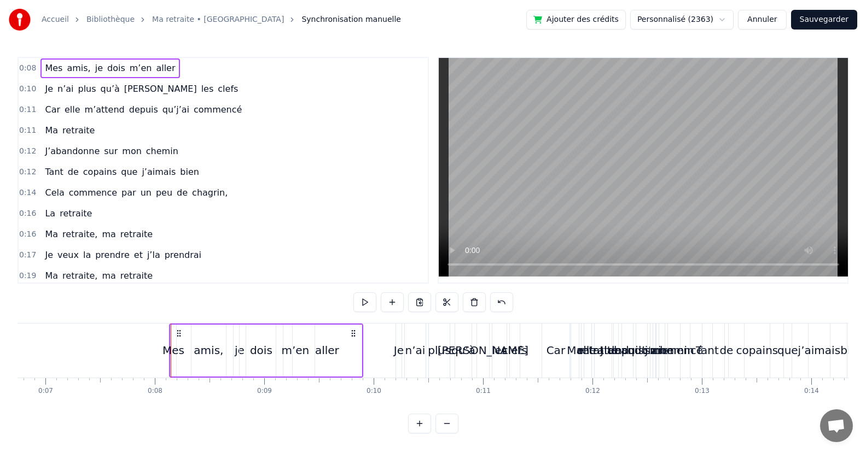
click at [179, 333] on icon at bounding box center [178, 333] width 9 height 9
click at [174, 341] on div "Mes" at bounding box center [173, 351] width 5 height 52
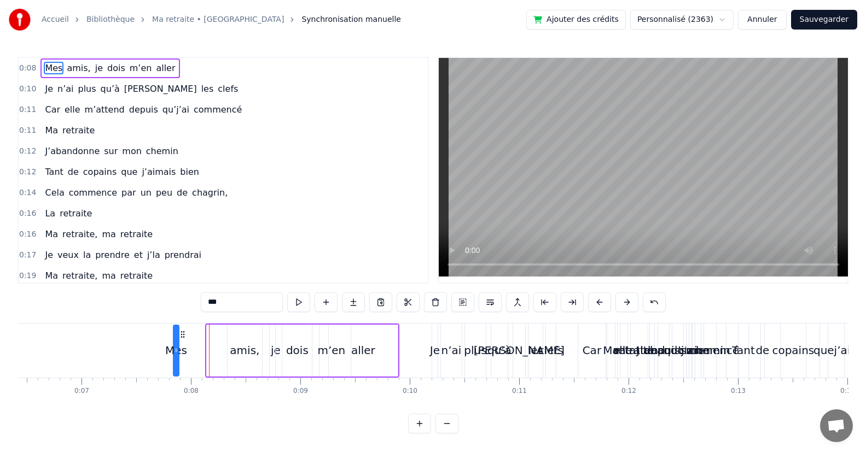
scroll to position [0, 687]
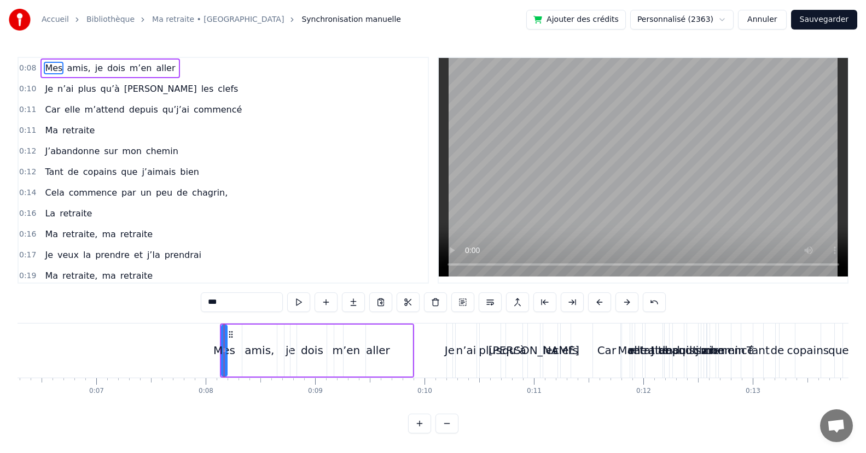
drag, startPoint x: 179, startPoint y: 333, endPoint x: 230, endPoint y: 346, distance: 52.4
click at [226, 346] on div "Mes" at bounding box center [224, 351] width 4 height 50
drag, startPoint x: 83, startPoint y: 398, endPoint x: 57, endPoint y: 411, distance: 28.9
click at [51, 405] on div "Mes [PERSON_NAME] dois m’en [PERSON_NAME] n’ai plus qu’à [PERSON_NAME] clefs Ca…" at bounding box center [433, 364] width 831 height 82
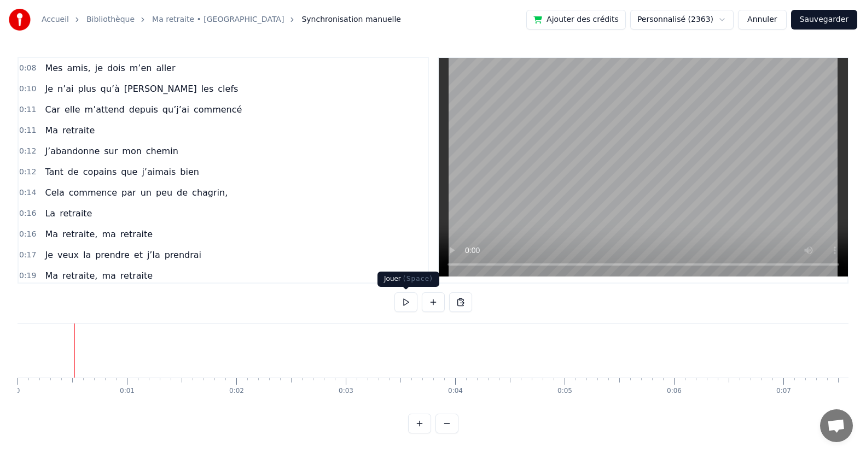
click at [405, 305] on button at bounding box center [405, 303] width 23 height 20
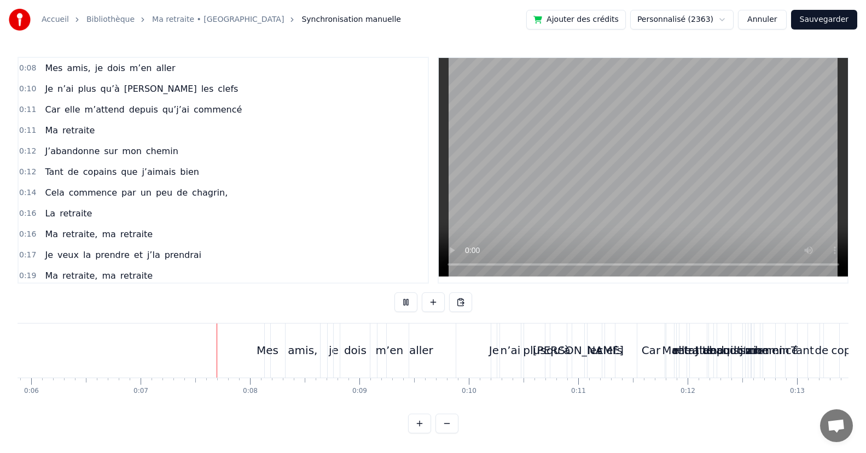
scroll to position [0, 721]
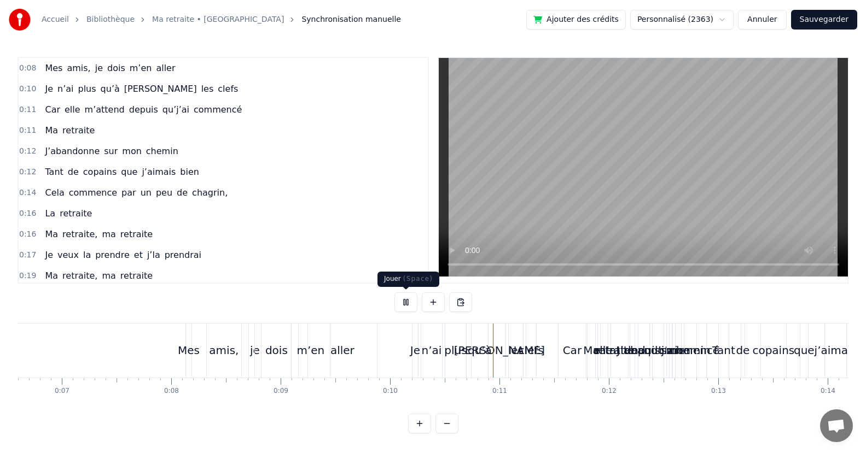
click at [405, 302] on button at bounding box center [405, 303] width 23 height 20
click at [188, 335] on div "Mes" at bounding box center [188, 351] width 5 height 54
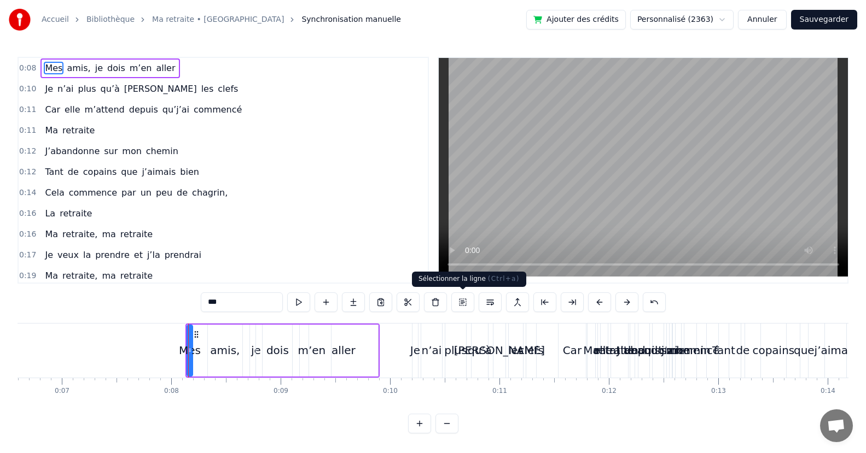
click at [463, 299] on button at bounding box center [462, 303] width 23 height 20
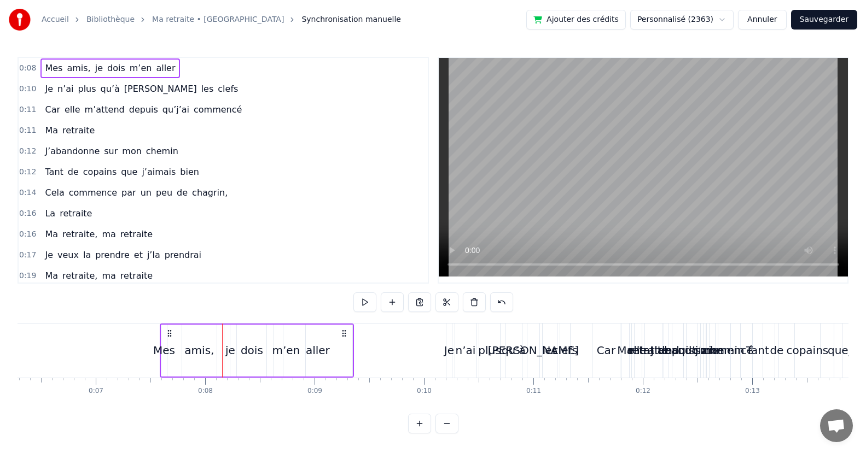
scroll to position [0, 672]
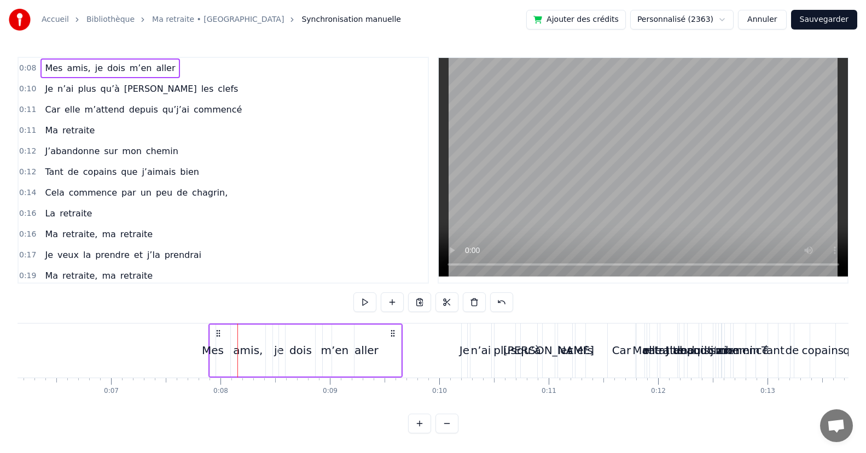
drag, startPoint x: 195, startPoint y: 329, endPoint x: 218, endPoint y: 343, distance: 27.3
click at [218, 343] on div "Mes [PERSON_NAME] dois m’en aller" at bounding box center [305, 351] width 194 height 54
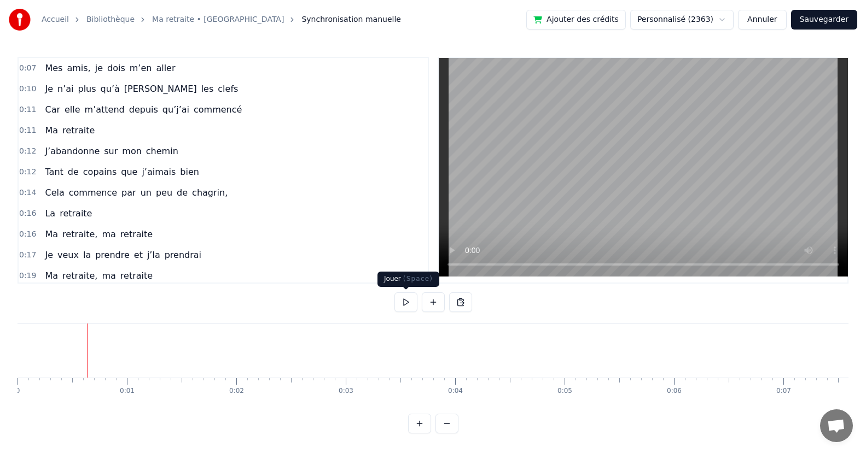
click at [407, 300] on button at bounding box center [405, 303] width 23 height 20
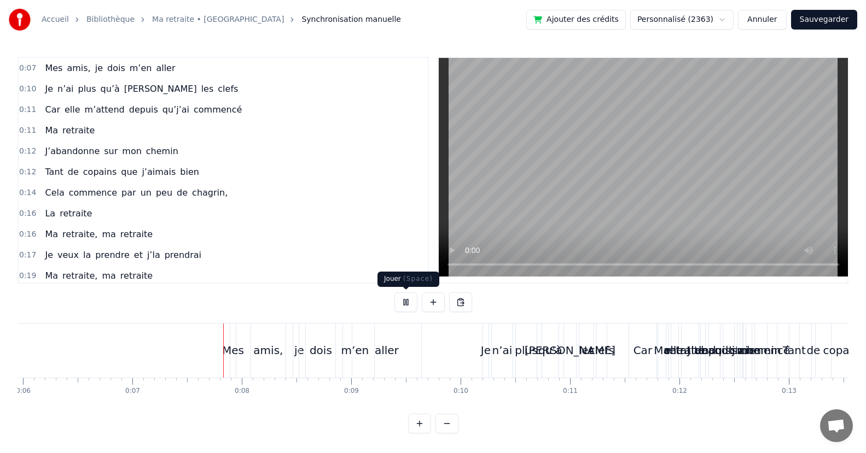
scroll to position [0, 737]
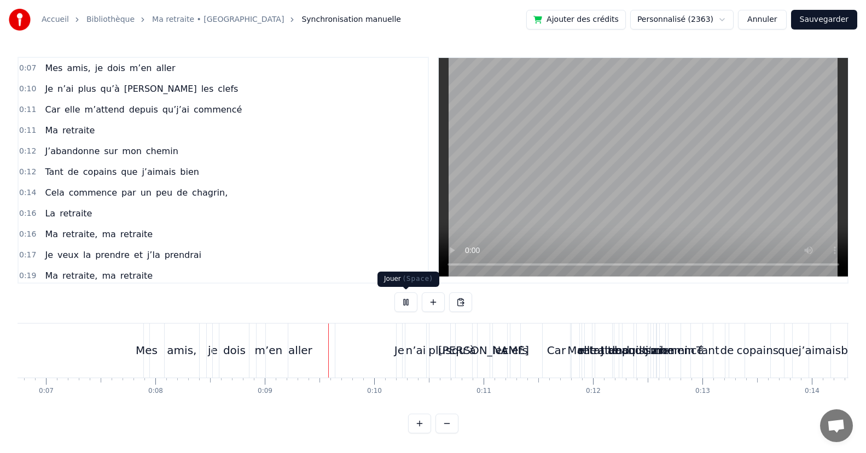
click at [407, 302] on button at bounding box center [405, 303] width 23 height 20
click at [148, 338] on div "Mes" at bounding box center [146, 351] width 5 height 54
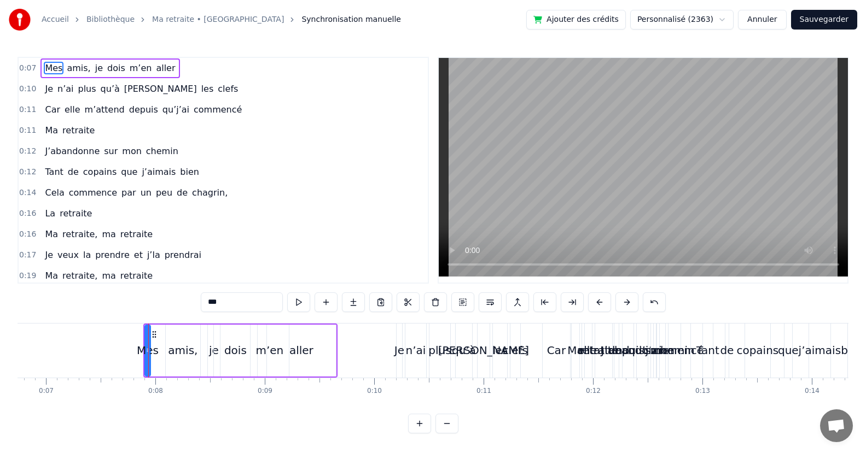
click at [186, 340] on div "amis," at bounding box center [183, 351] width 34 height 52
drag, startPoint x: 176, startPoint y: 332, endPoint x: 186, endPoint y: 330, distance: 11.2
click at [186, 330] on icon at bounding box center [187, 334] width 9 height 9
click at [219, 339] on div "dois" at bounding box center [235, 351] width 43 height 52
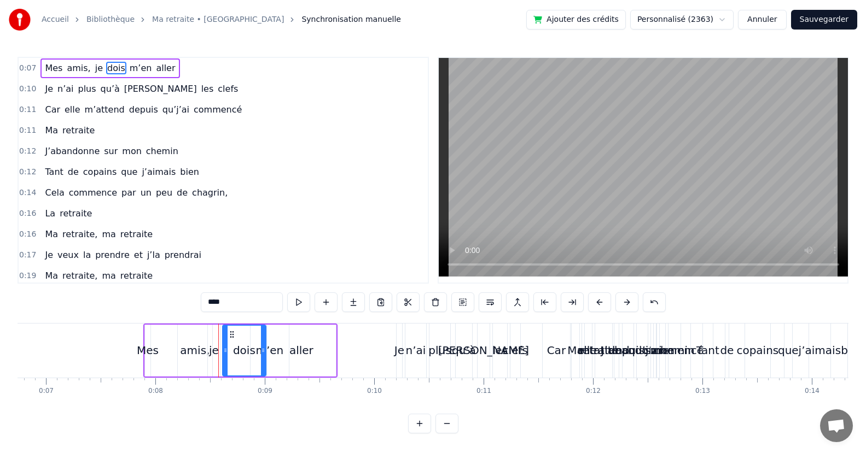
drag, startPoint x: 225, startPoint y: 334, endPoint x: 234, endPoint y: 333, distance: 9.4
click at [234, 333] on icon at bounding box center [232, 334] width 9 height 9
drag, startPoint x: 234, startPoint y: 332, endPoint x: 242, endPoint y: 331, distance: 8.2
click at [242, 331] on icon at bounding box center [240, 334] width 9 height 9
click at [215, 338] on div "je" at bounding box center [214, 351] width 12 height 52
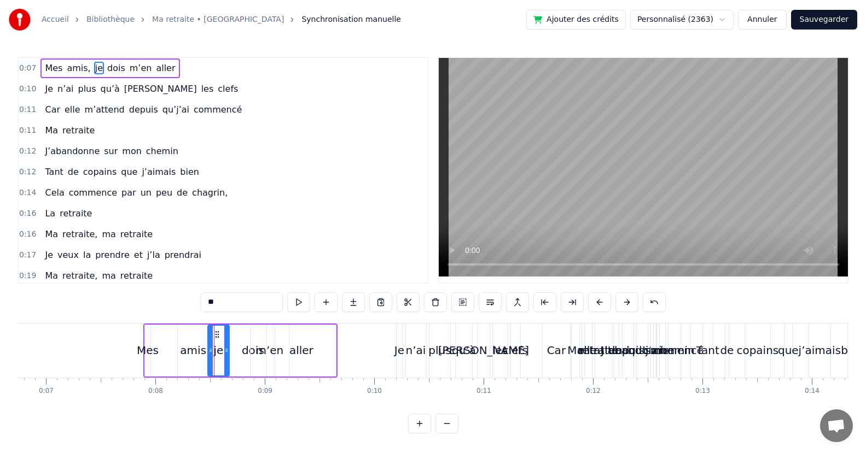
drag, startPoint x: 218, startPoint y: 335, endPoint x: 227, endPoint y: 333, distance: 9.6
click at [227, 333] on div at bounding box center [226, 351] width 4 height 50
drag, startPoint x: 219, startPoint y: 332, endPoint x: 228, endPoint y: 333, distance: 9.3
click at [228, 333] on icon at bounding box center [226, 334] width 9 height 9
click at [270, 347] on div "aller" at bounding box center [301, 351] width 69 height 52
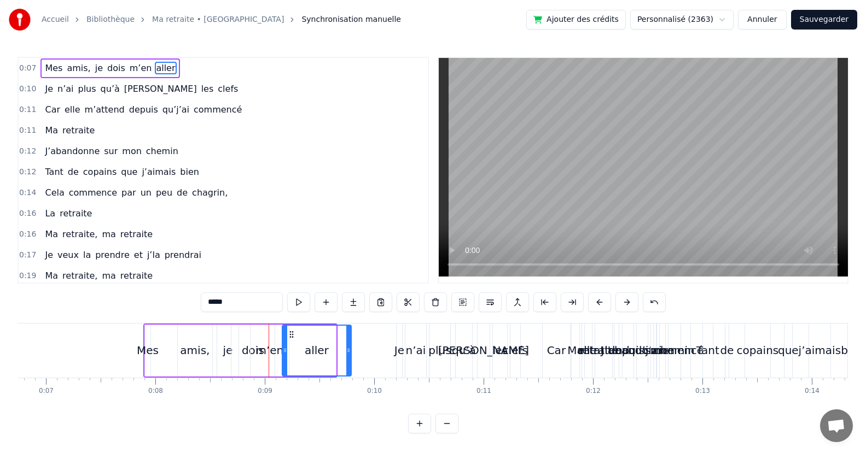
drag, startPoint x: 277, startPoint y: 334, endPoint x: 292, endPoint y: 330, distance: 15.8
click at [292, 330] on icon at bounding box center [291, 334] width 9 height 9
click at [271, 347] on div "m’en" at bounding box center [269, 350] width 28 height 16
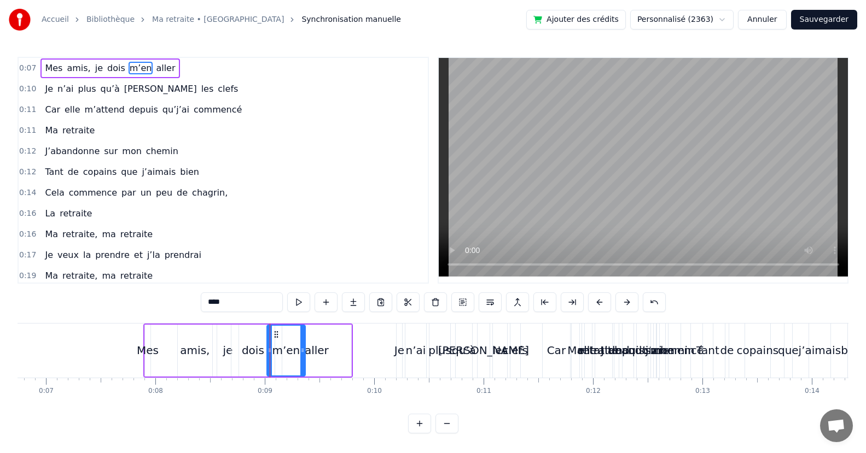
drag, startPoint x: 260, startPoint y: 332, endPoint x: 276, endPoint y: 327, distance: 16.6
click at [276, 327] on div "m’en" at bounding box center [285, 351] width 37 height 50
click at [320, 349] on div "aller" at bounding box center [317, 350] width 24 height 16
type input "*****"
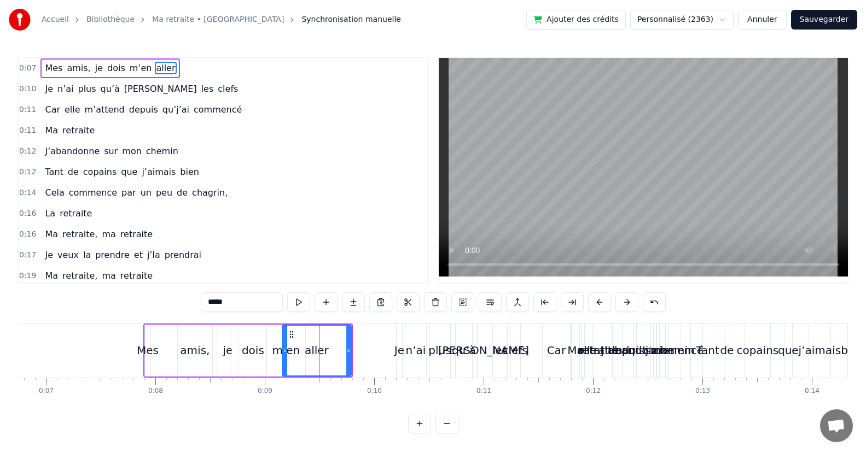
click at [317, 340] on div "aller" at bounding box center [317, 351] width 68 height 50
click at [319, 354] on div "aller" at bounding box center [317, 350] width 24 height 16
click at [155, 65] on span "aller" at bounding box center [165, 68] width 21 height 13
drag, startPoint x: 291, startPoint y: 334, endPoint x: 296, endPoint y: 331, distance: 5.9
click at [296, 331] on icon at bounding box center [297, 334] width 9 height 9
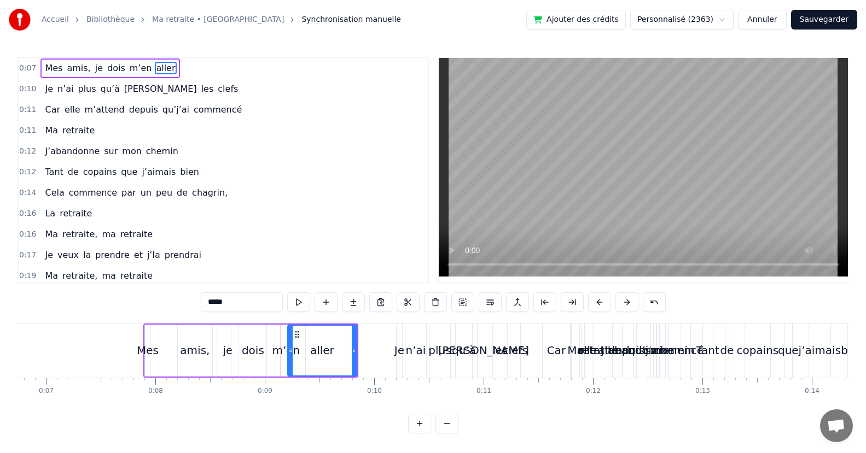
scroll to position [0, 0]
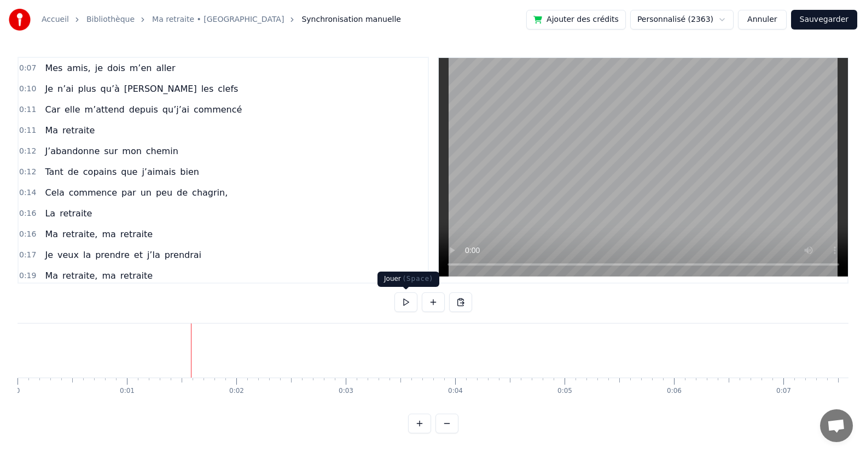
click at [406, 300] on button at bounding box center [405, 303] width 23 height 20
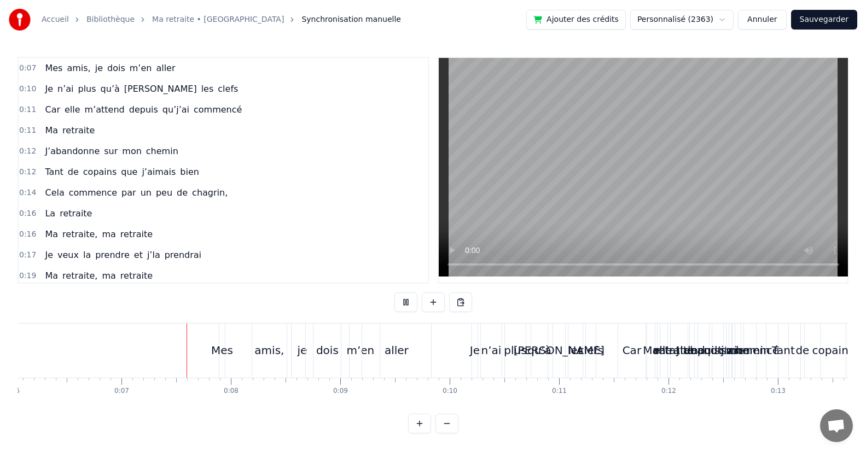
scroll to position [0, 722]
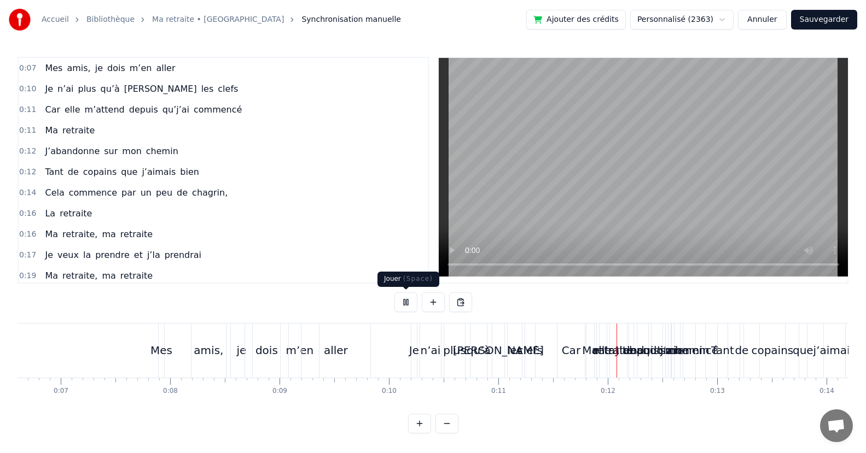
click at [399, 305] on button at bounding box center [405, 303] width 23 height 20
click at [161, 335] on div "Mes" at bounding box center [161, 351] width 5 height 54
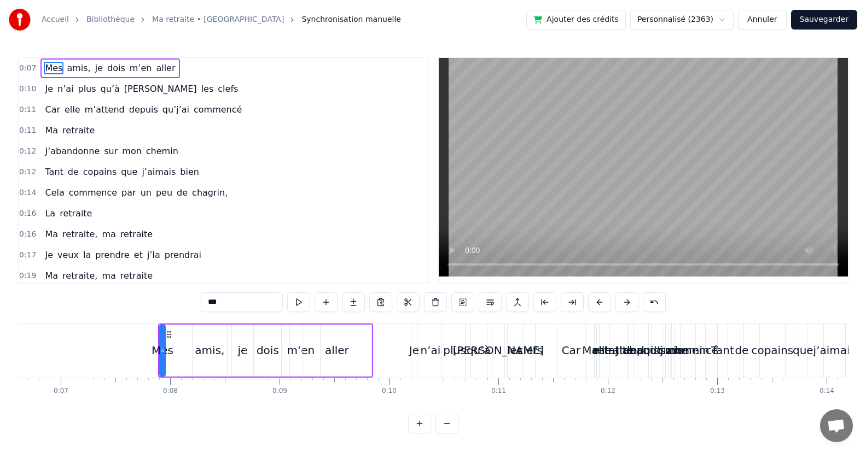
click at [461, 301] on button at bounding box center [462, 303] width 23 height 20
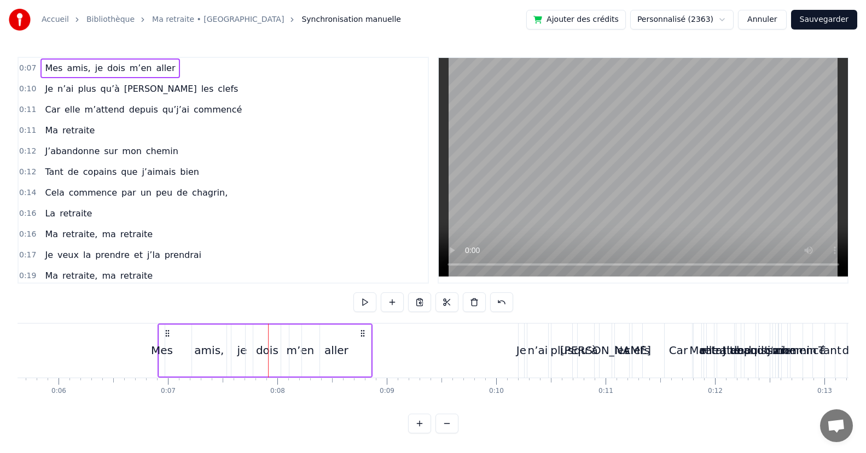
scroll to position [0, 608]
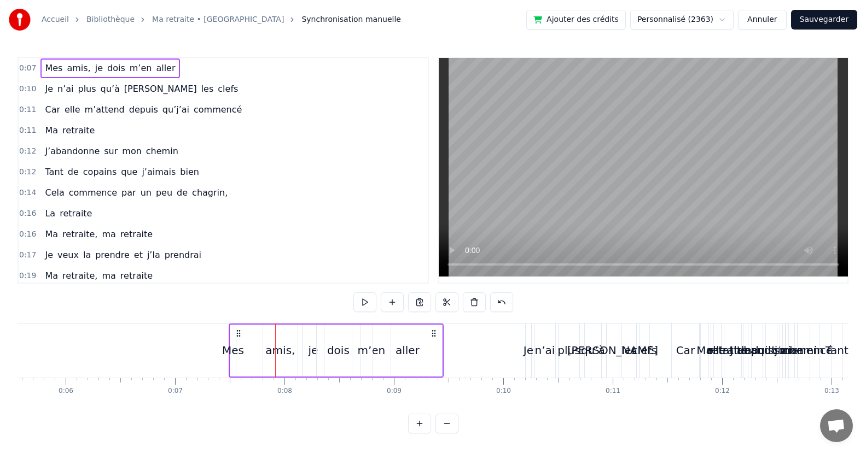
drag, startPoint x: 168, startPoint y: 333, endPoint x: 238, endPoint y: 336, distance: 70.6
click at [238, 336] on icon at bounding box center [238, 333] width 9 height 9
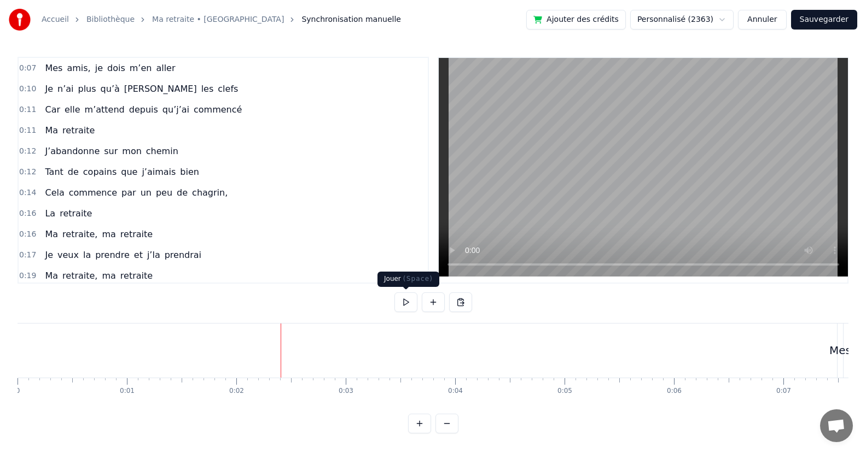
click at [406, 303] on button at bounding box center [405, 303] width 23 height 20
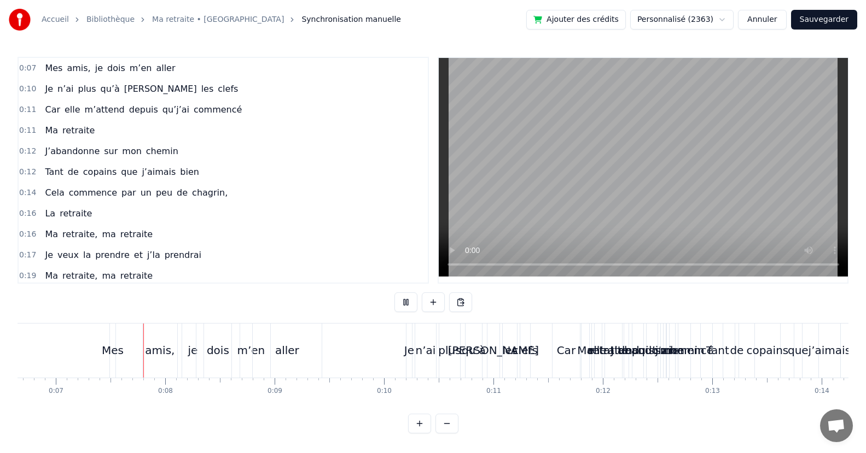
scroll to position [0, 730]
click at [406, 303] on button at bounding box center [405, 303] width 23 height 20
click at [293, 341] on div "aller" at bounding box center [284, 351] width 69 height 54
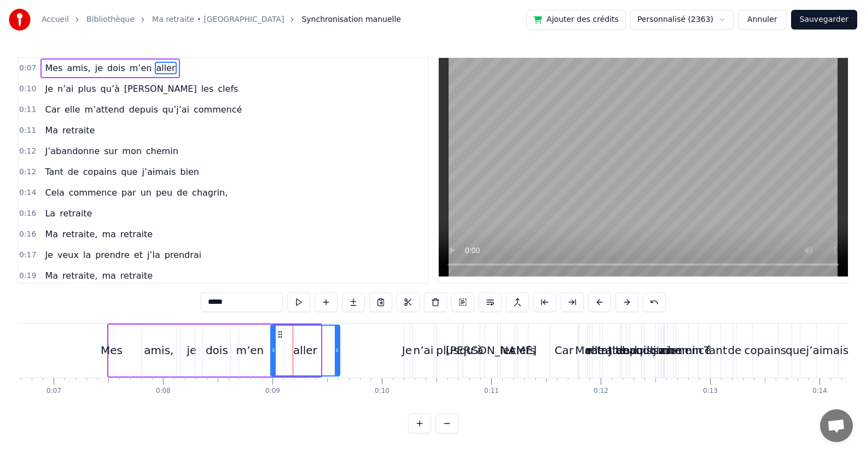
drag, startPoint x: 261, startPoint y: 334, endPoint x: 280, endPoint y: 331, distance: 19.3
click at [280, 331] on icon at bounding box center [280, 334] width 9 height 9
click at [252, 348] on div "m’en" at bounding box center [250, 350] width 28 height 16
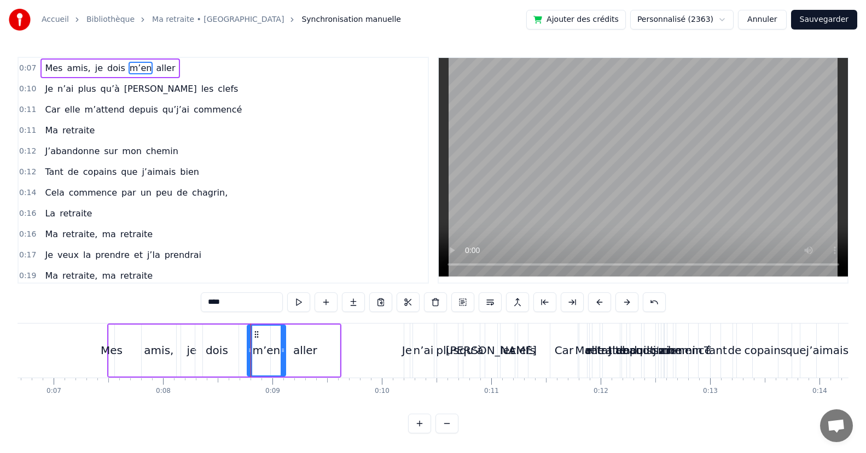
drag, startPoint x: 240, startPoint y: 333, endPoint x: 261, endPoint y: 332, distance: 21.3
click at [261, 332] on icon at bounding box center [256, 334] width 9 height 9
click at [220, 349] on div "dois" at bounding box center [217, 350] width 22 height 16
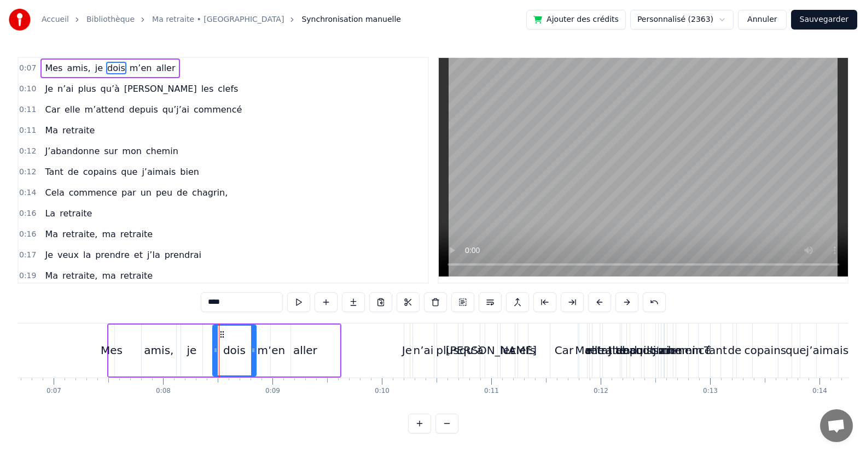
drag, startPoint x: 206, startPoint y: 334, endPoint x: 223, endPoint y: 334, distance: 17.0
click at [225, 333] on icon at bounding box center [222, 334] width 9 height 9
click at [189, 355] on div "je" at bounding box center [191, 350] width 10 height 16
type input "**"
drag, startPoint x: 192, startPoint y: 335, endPoint x: 208, endPoint y: 334, distance: 15.9
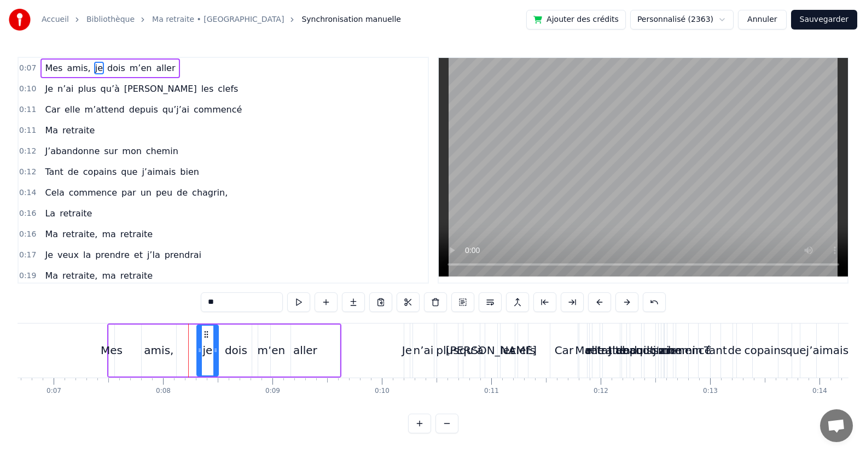
click at [208, 334] on icon at bounding box center [206, 334] width 9 height 9
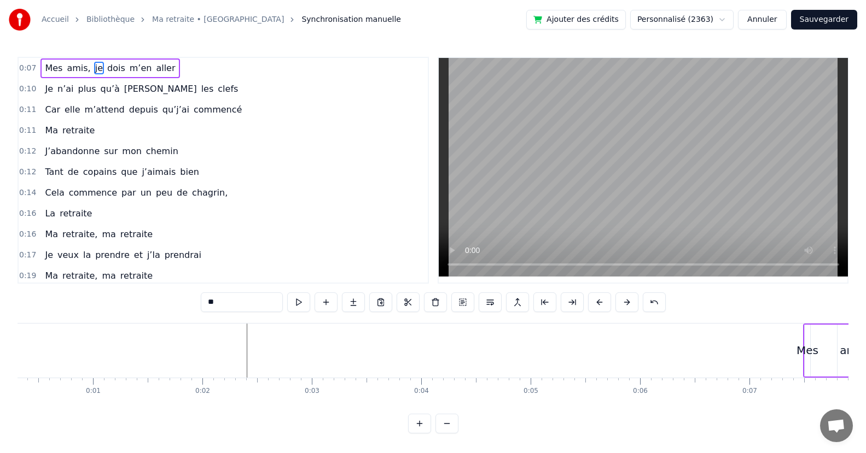
scroll to position [0, 0]
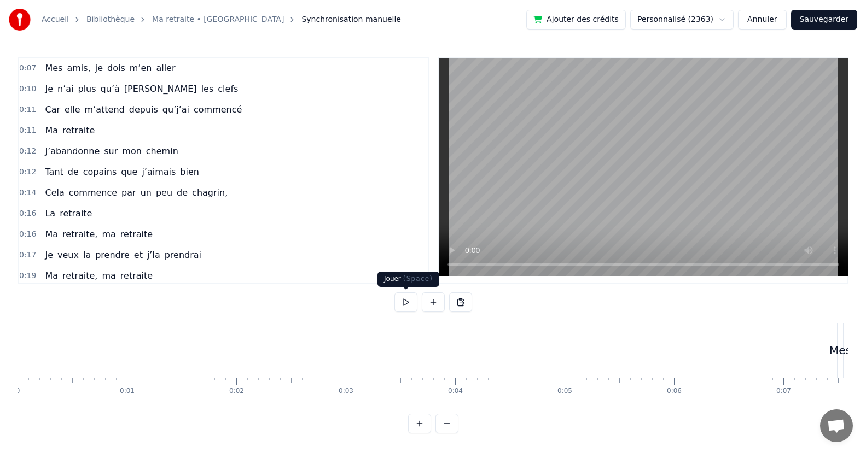
click at [401, 299] on button at bounding box center [405, 303] width 23 height 20
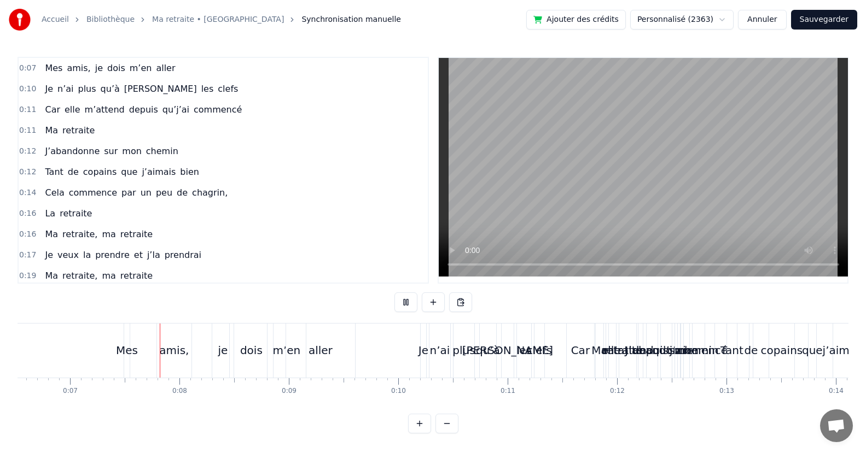
scroll to position [0, 726]
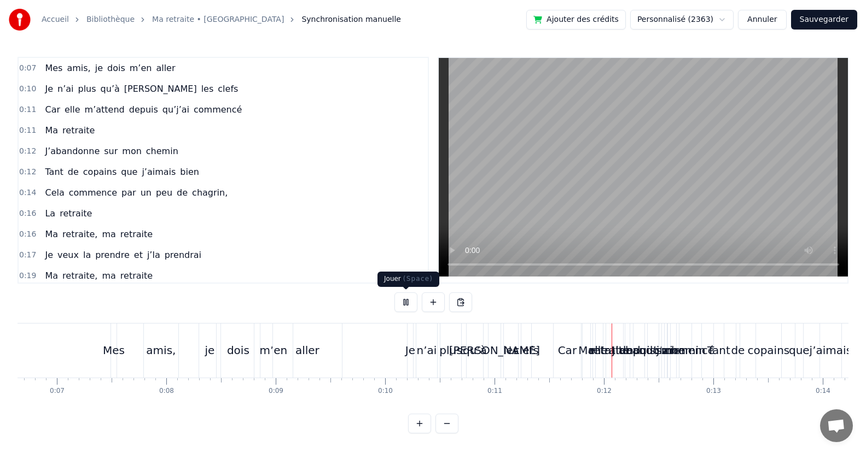
click at [406, 302] on button at bounding box center [405, 303] width 23 height 20
drag, startPoint x: 161, startPoint y: 345, endPoint x: 177, endPoint y: 341, distance: 16.3
click at [177, 341] on div "amis," at bounding box center [161, 351] width 34 height 54
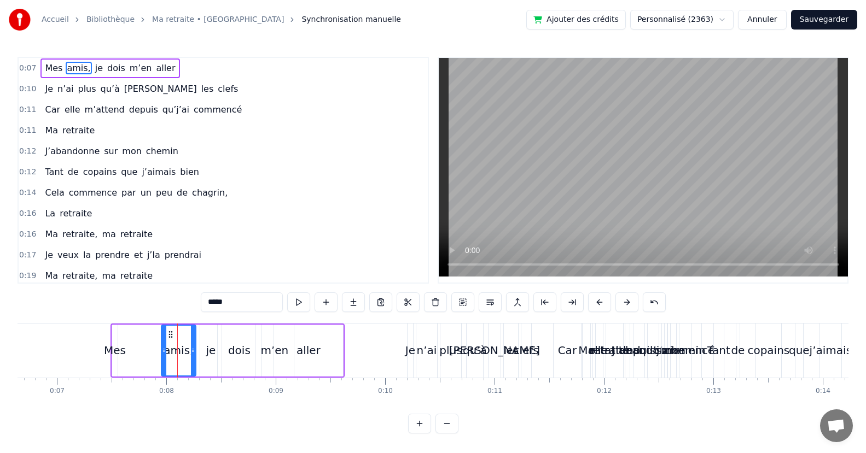
drag, startPoint x: 154, startPoint y: 334, endPoint x: 171, endPoint y: 334, distance: 16.4
click at [171, 334] on icon at bounding box center [170, 334] width 9 height 9
click at [208, 340] on div "je" at bounding box center [210, 351] width 21 height 52
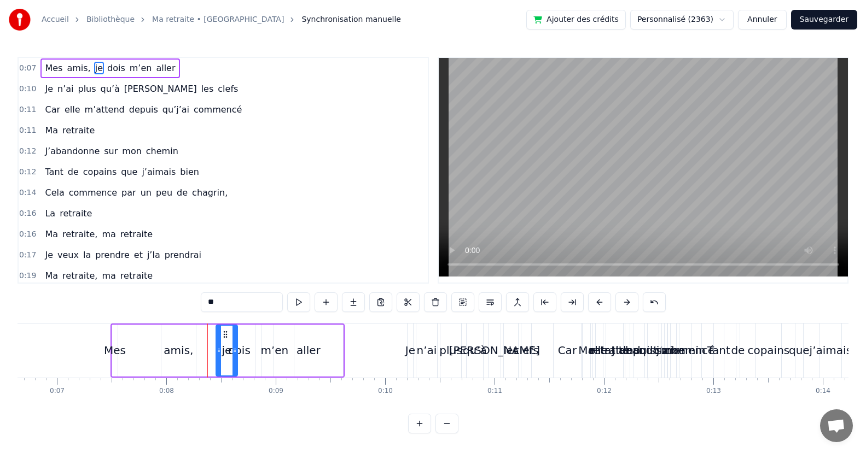
drag, startPoint x: 209, startPoint y: 332, endPoint x: 224, endPoint y: 334, distance: 14.3
click at [246, 346] on div "dois" at bounding box center [239, 350] width 22 height 16
drag, startPoint x: 226, startPoint y: 333, endPoint x: 243, endPoint y: 331, distance: 16.6
click at [282, 347] on div "aller" at bounding box center [308, 351] width 69 height 52
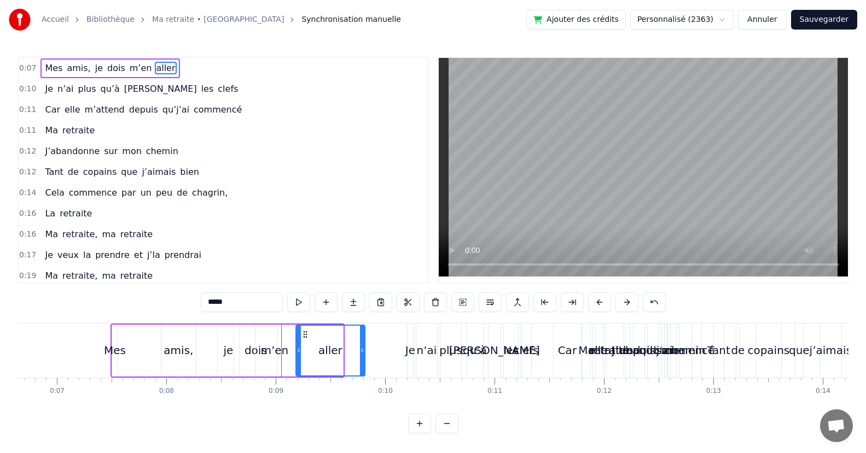
drag, startPoint x: 283, startPoint y: 331, endPoint x: 305, endPoint y: 331, distance: 21.9
click at [305, 331] on icon at bounding box center [305, 334] width 9 height 9
click at [129, 64] on span "m’en" at bounding box center [141, 68] width 25 height 13
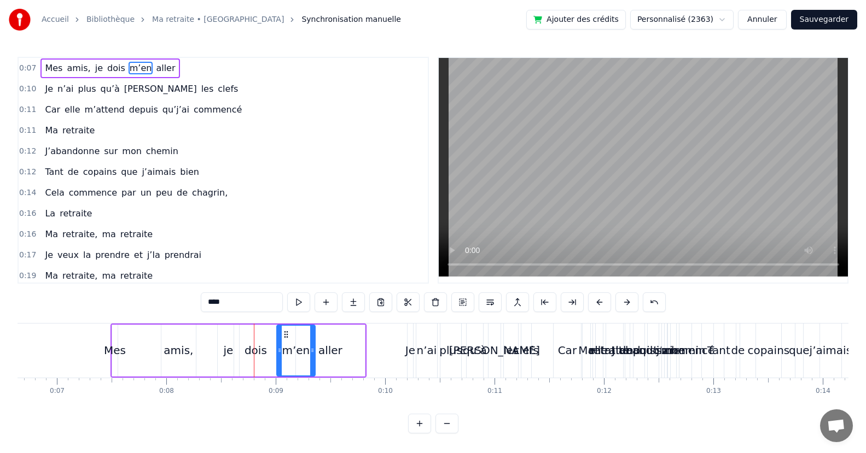
drag, startPoint x: 265, startPoint y: 333, endPoint x: 287, endPoint y: 333, distance: 21.3
click at [287, 333] on icon at bounding box center [286, 334] width 9 height 9
click at [261, 337] on div "dois" at bounding box center [255, 351] width 43 height 52
drag, startPoint x: 244, startPoint y: 331, endPoint x: 256, endPoint y: 331, distance: 12.0
click at [256, 331] on icon at bounding box center [256, 334] width 9 height 9
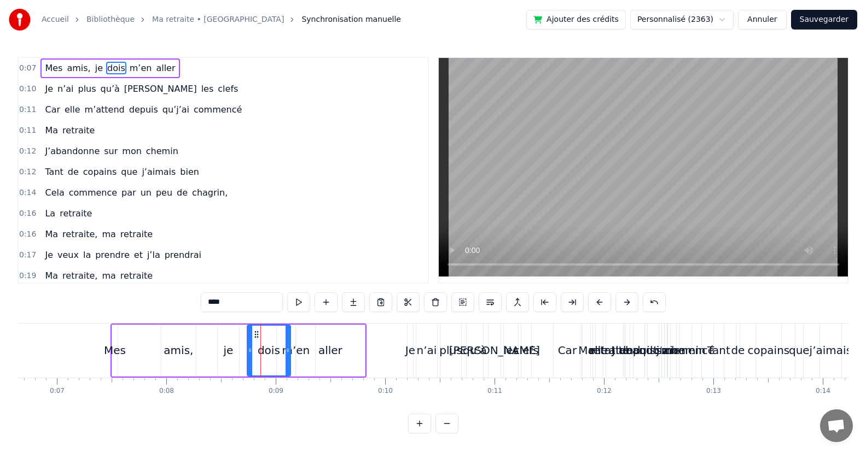
click at [129, 67] on span "m’en" at bounding box center [141, 68] width 25 height 13
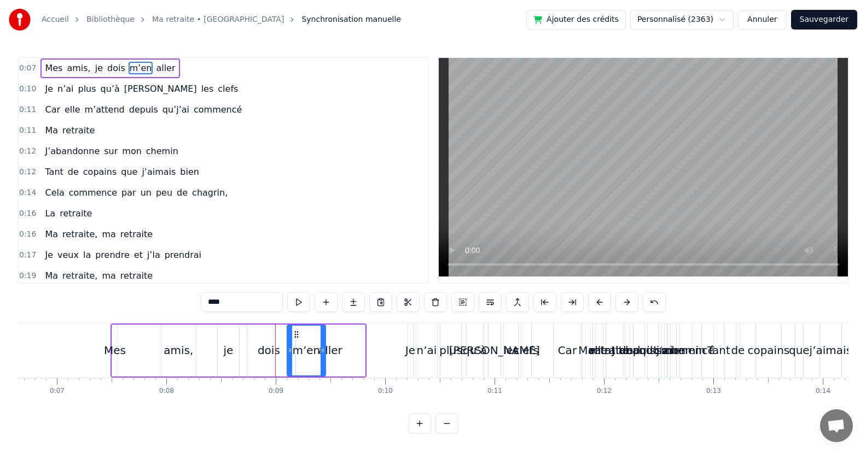
drag, startPoint x: 287, startPoint y: 333, endPoint x: 297, endPoint y: 333, distance: 9.9
click at [297, 333] on icon at bounding box center [296, 334] width 9 height 9
click at [155, 69] on span "aller" at bounding box center [165, 68] width 21 height 13
type input "*****"
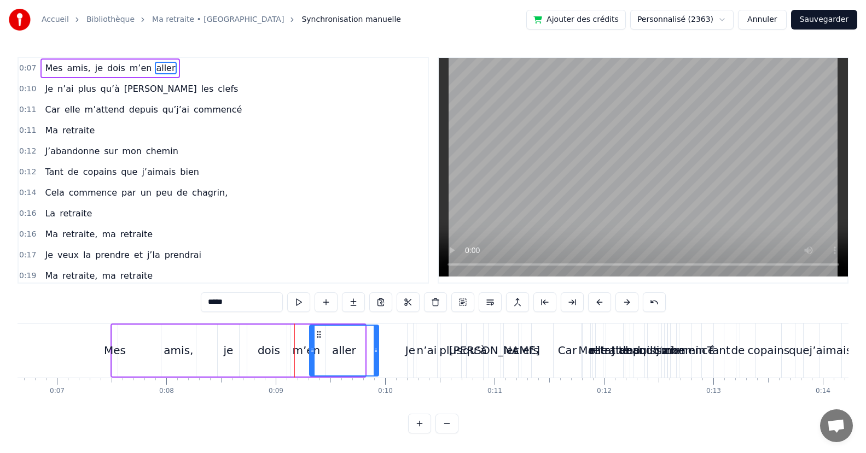
drag, startPoint x: 306, startPoint y: 334, endPoint x: 319, endPoint y: 332, distance: 13.8
click at [319, 332] on icon at bounding box center [318, 334] width 9 height 9
drag, startPoint x: 375, startPoint y: 353, endPoint x: 383, endPoint y: 349, distance: 8.3
click at [383, 349] on icon at bounding box center [383, 350] width 4 height 9
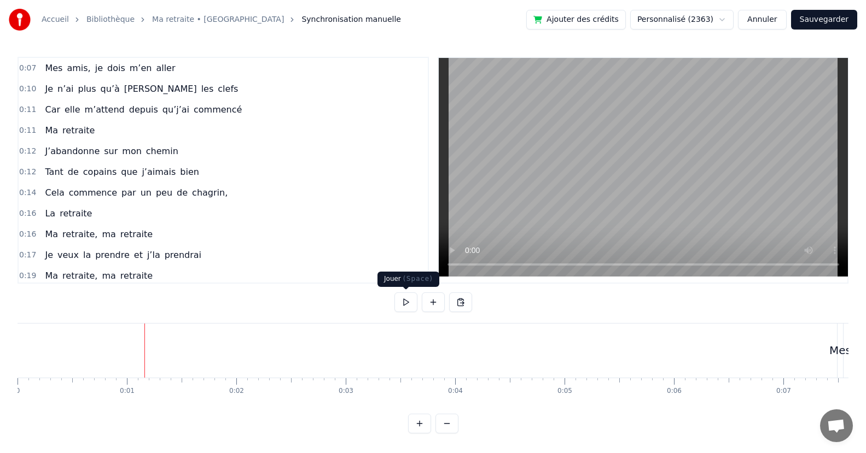
click at [407, 303] on button at bounding box center [405, 303] width 23 height 20
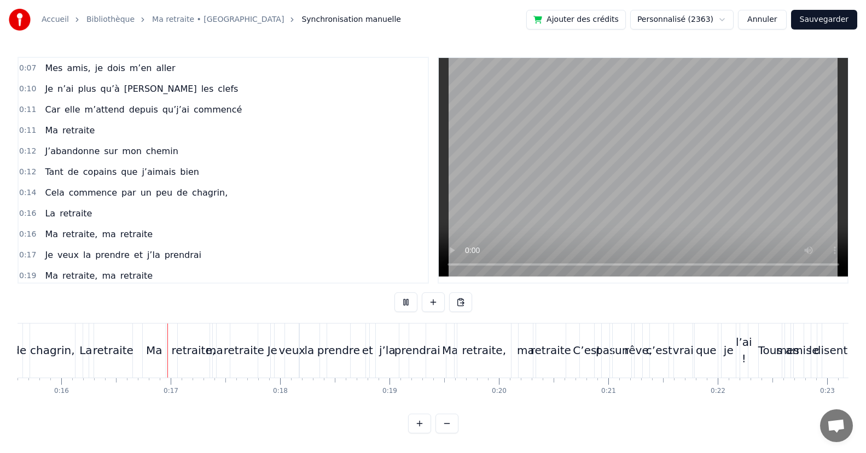
scroll to position [0, 1740]
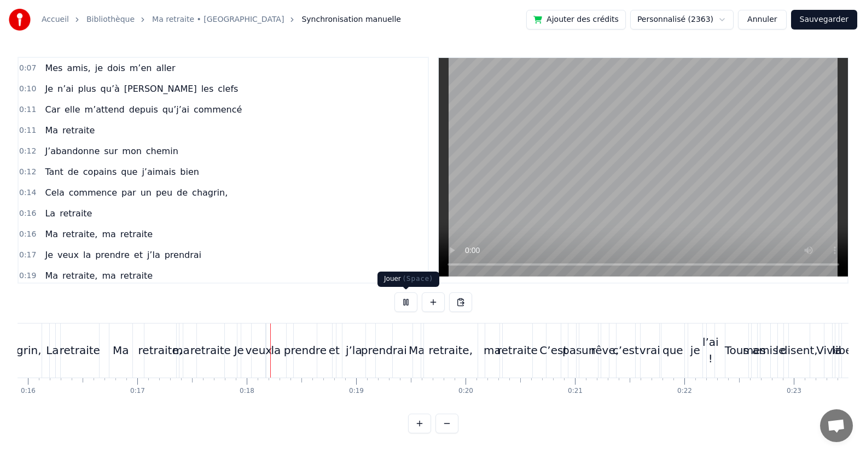
click at [403, 302] on button at bounding box center [405, 303] width 23 height 20
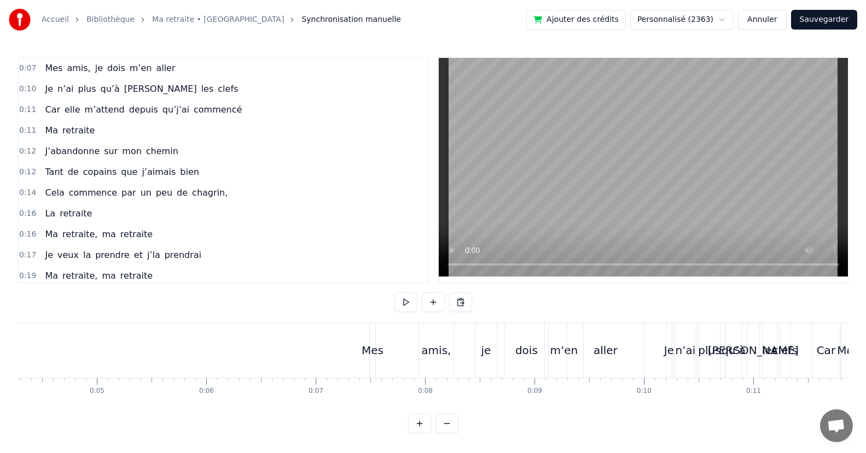
scroll to position [0, 559]
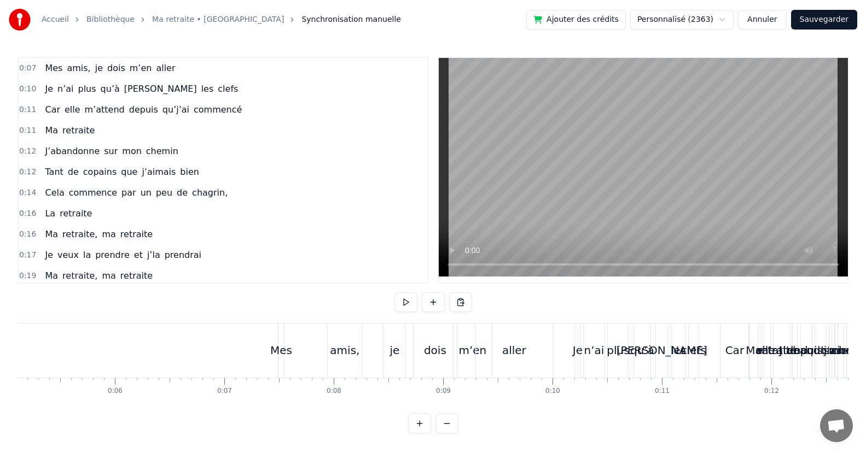
click at [281, 331] on div "Mes" at bounding box center [280, 351] width 5 height 54
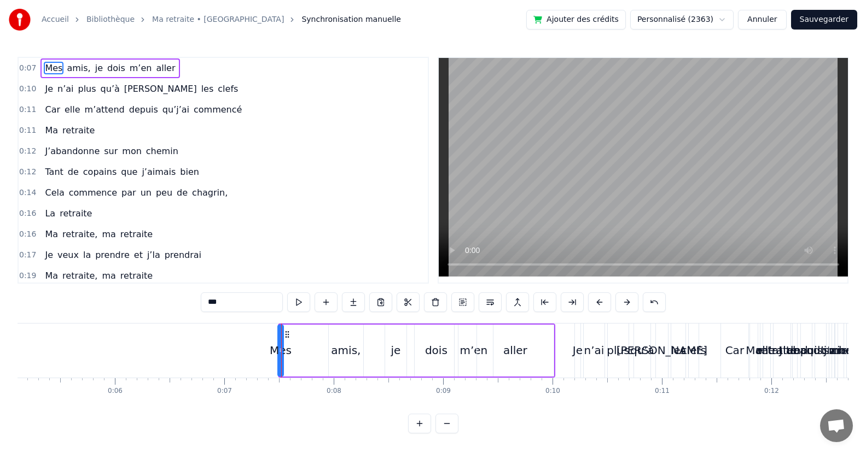
click at [288, 338] on icon at bounding box center [287, 334] width 9 height 9
click at [337, 337] on div "amis," at bounding box center [346, 351] width 34 height 52
type input "*****"
drag, startPoint x: 337, startPoint y: 334, endPoint x: 322, endPoint y: 337, distance: 15.7
click at [322, 337] on icon at bounding box center [322, 334] width 9 height 9
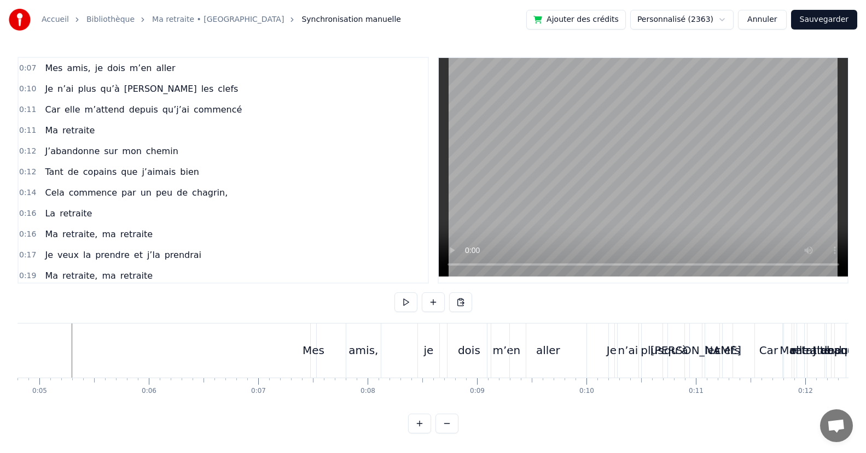
scroll to position [0, 524]
click at [404, 302] on button at bounding box center [405, 303] width 23 height 20
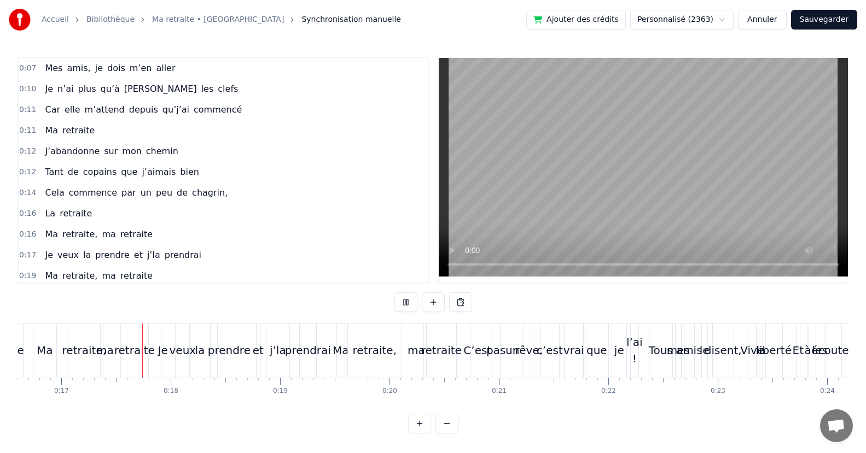
scroll to position [0, 1827]
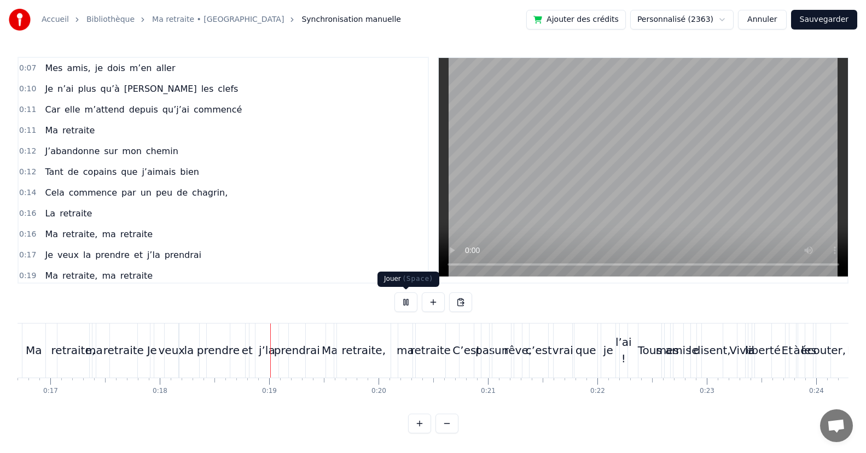
click at [406, 298] on button at bounding box center [405, 303] width 23 height 20
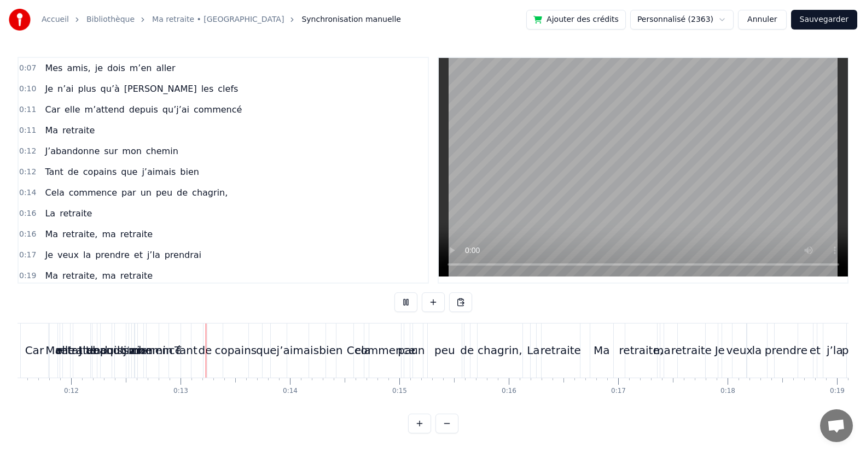
scroll to position [0, 1339]
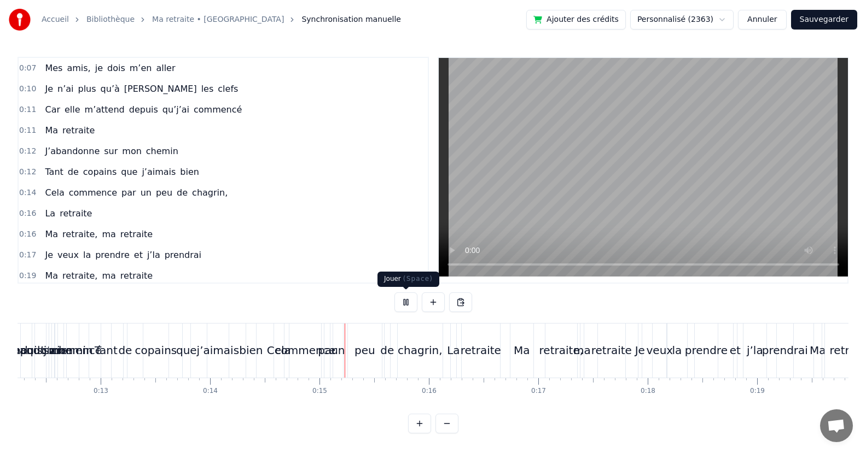
click at [405, 301] on button at bounding box center [405, 303] width 23 height 20
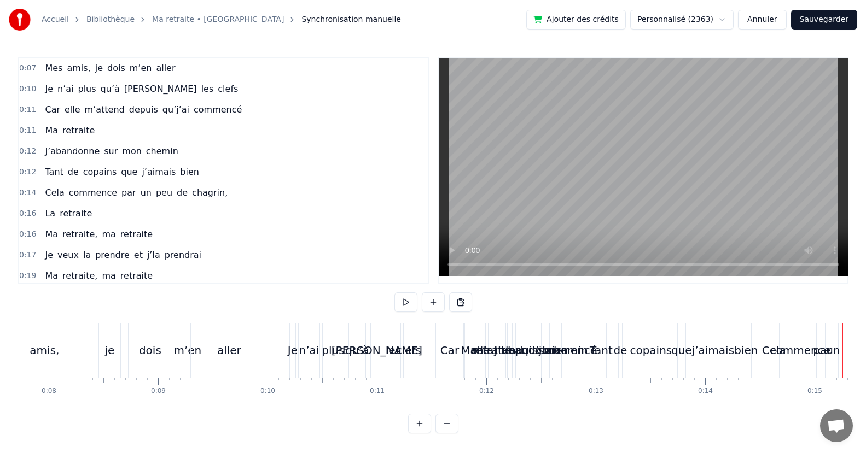
scroll to position [0, 581]
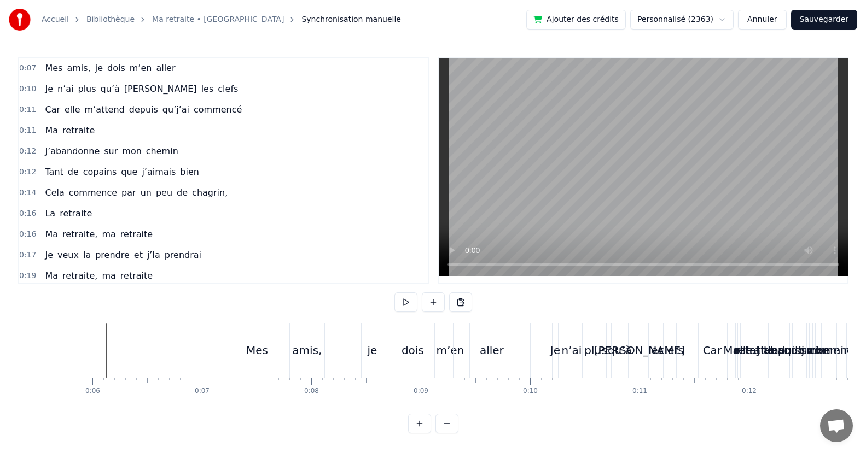
click at [257, 334] on div "Mes" at bounding box center [256, 351] width 5 height 54
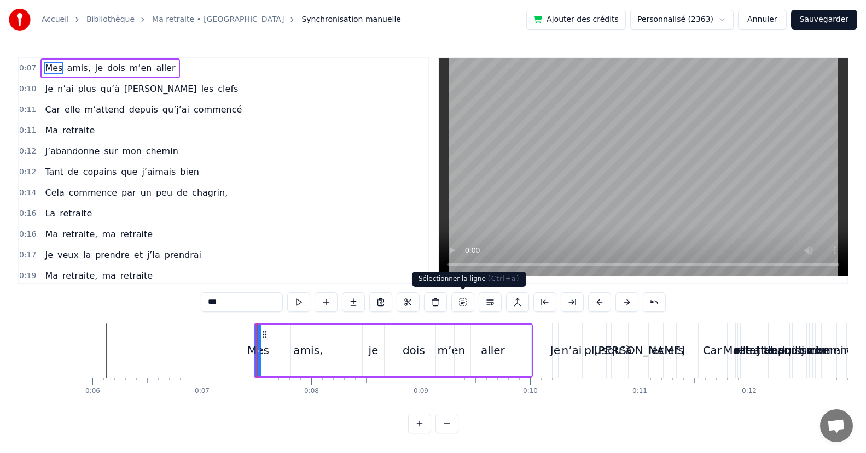
click at [460, 298] on button at bounding box center [462, 303] width 23 height 20
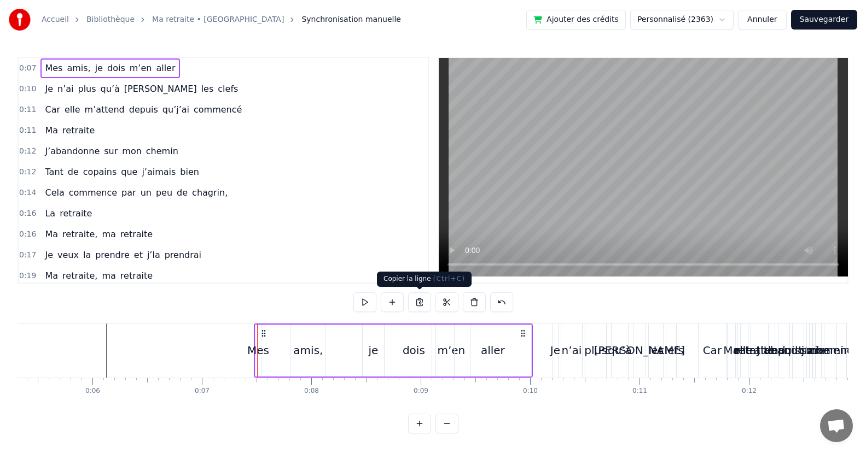
click at [418, 301] on button at bounding box center [419, 303] width 23 height 20
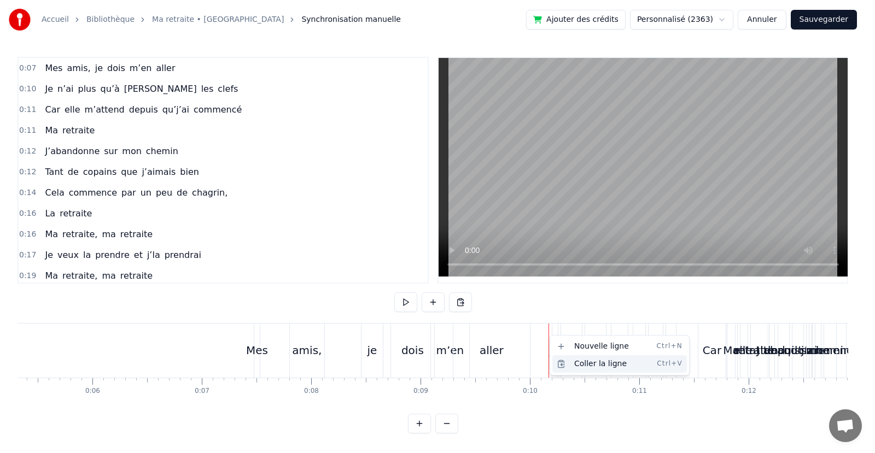
click at [565, 365] on div "[PERSON_NAME] la ligne Ctrl+V" at bounding box center [619, 364] width 135 height 18
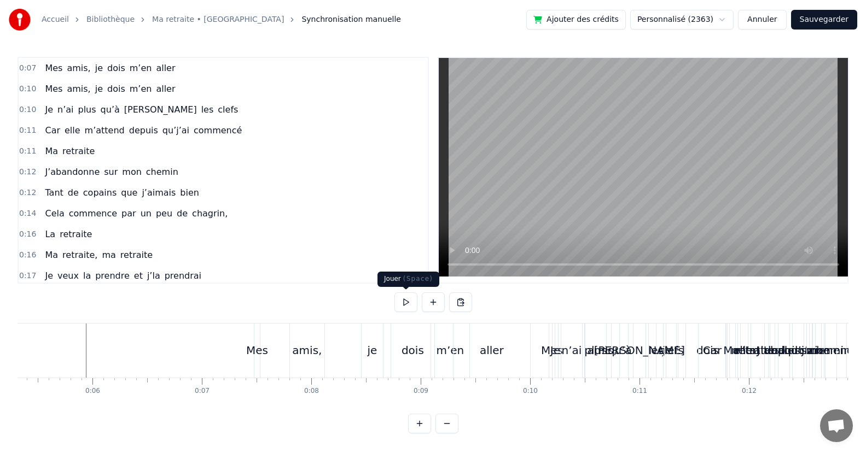
click at [405, 301] on button at bounding box center [405, 303] width 23 height 20
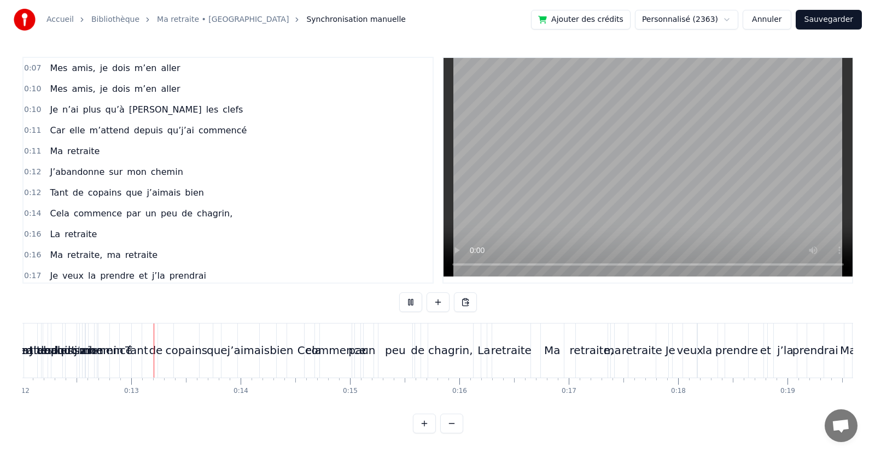
scroll to position [0, 1331]
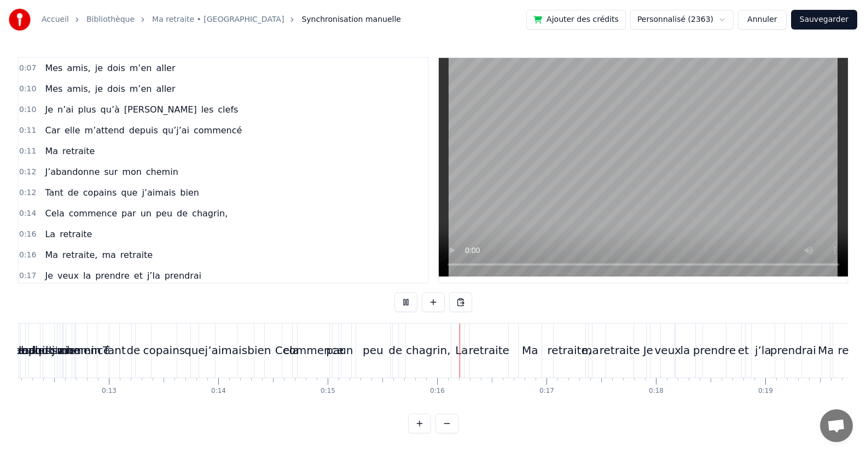
drag, startPoint x: 822, startPoint y: 21, endPoint x: 808, endPoint y: 28, distance: 15.4
click at [822, 21] on button "Sauvegarder" at bounding box center [824, 20] width 66 height 20
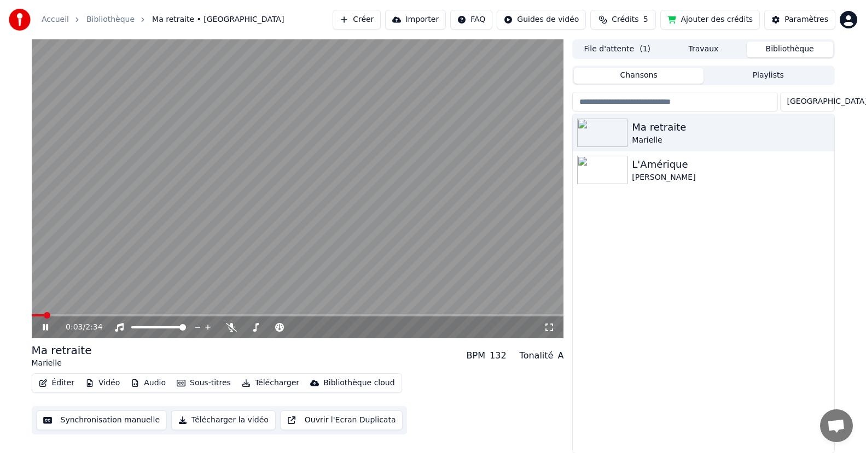
click at [43, 326] on icon at bounding box center [45, 327] width 5 height 7
click at [380, 17] on button "Créer" at bounding box center [357, 20] width 48 height 20
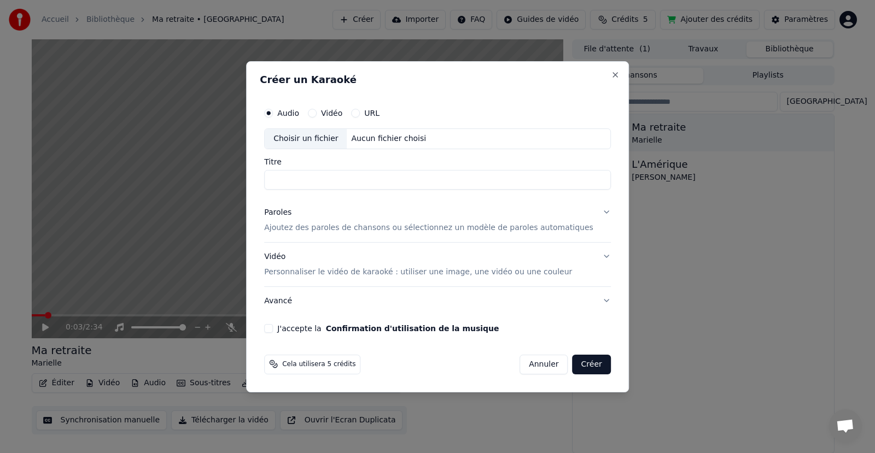
click at [290, 176] on input "Titre" at bounding box center [437, 180] width 347 height 20
click at [314, 138] on div "Choisir un fichier" at bounding box center [306, 139] width 82 height 20
type input "**********"
click at [340, 228] on p "Ajoutez des paroles de chansons ou sélectionnez un modèle de paroles automatiqu…" at bounding box center [428, 228] width 329 height 11
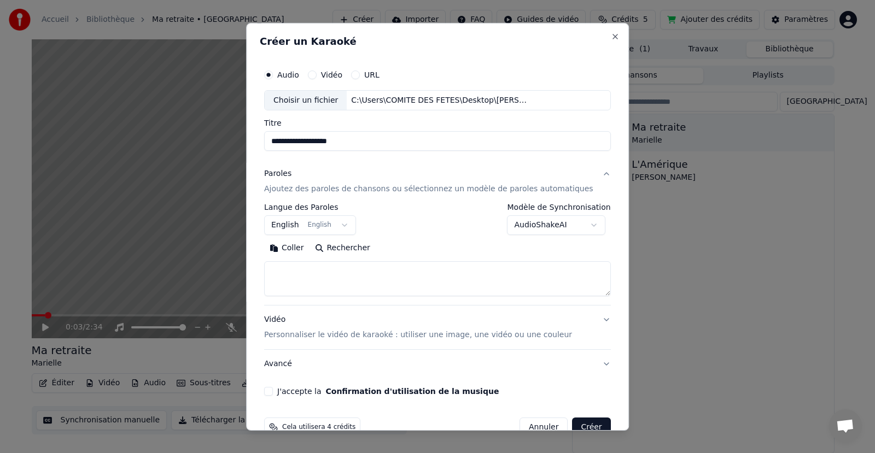
click at [310, 226] on button "English English" at bounding box center [310, 225] width 92 height 20
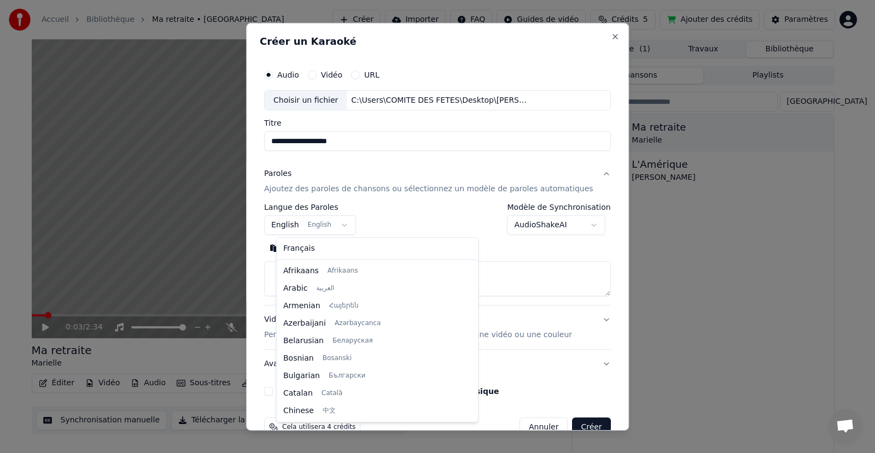
scroll to position [88, 0]
select select "**"
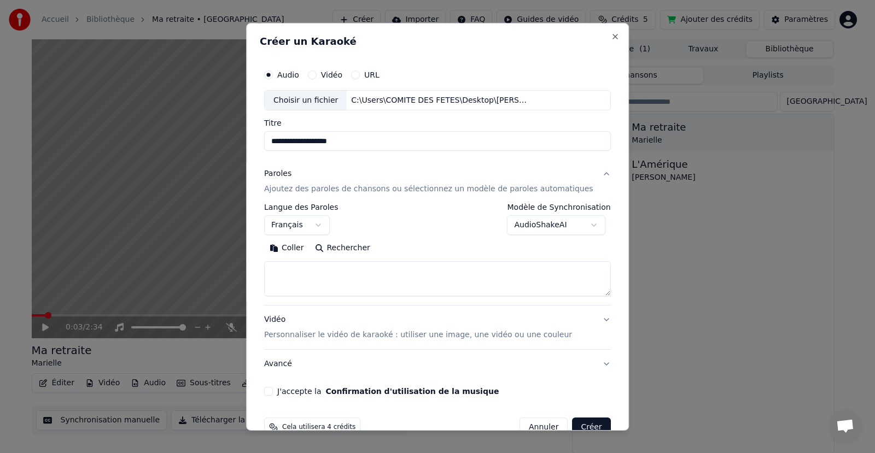
click at [579, 225] on body "**********" at bounding box center [433, 226] width 866 height 453
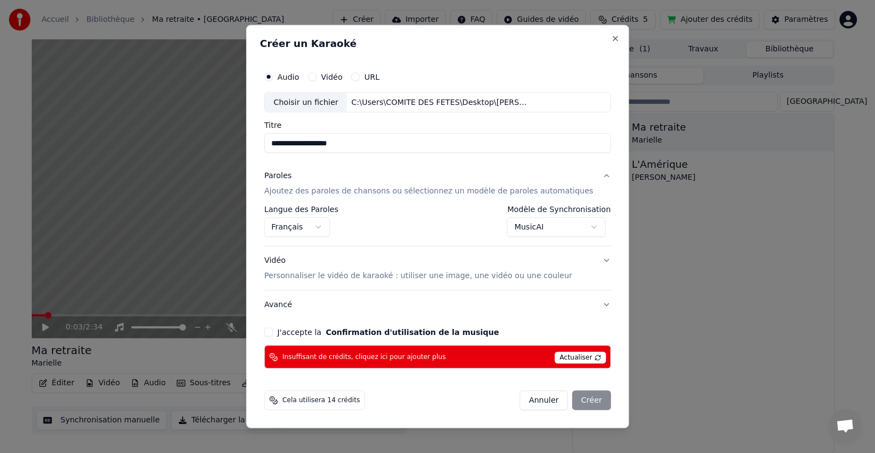
click at [564, 360] on span "Actualiser" at bounding box center [580, 358] width 51 height 12
click at [563, 359] on span "Actualiser" at bounding box center [580, 358] width 51 height 12
click at [317, 398] on span "Cela utilisera 14 crédits" at bounding box center [321, 400] width 78 height 9
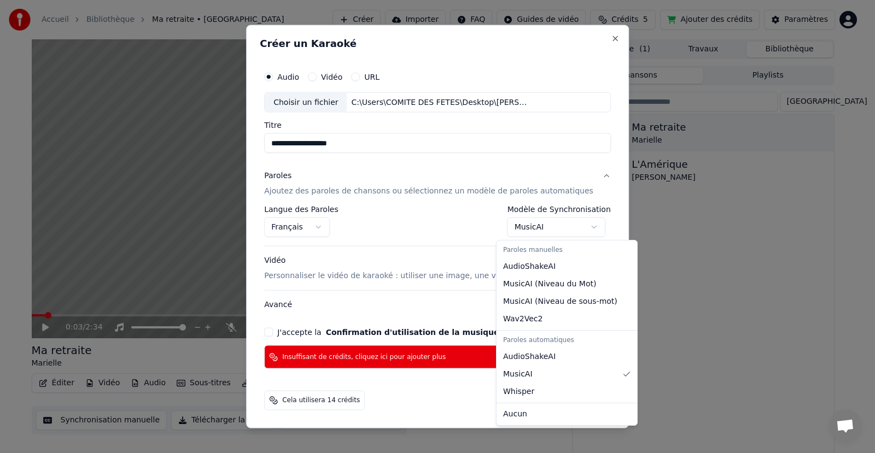
click at [585, 227] on body "**********" at bounding box center [433, 226] width 866 height 453
select select "**********"
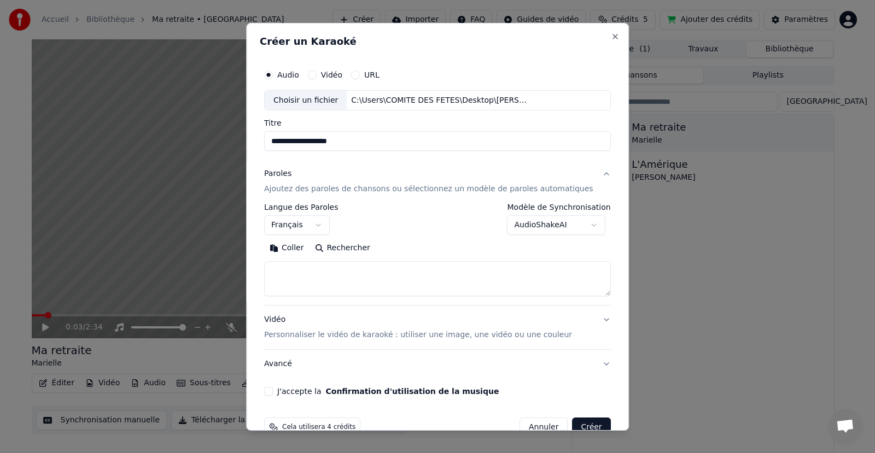
click at [287, 265] on textarea at bounding box center [437, 278] width 347 height 35
paste textarea "**********"
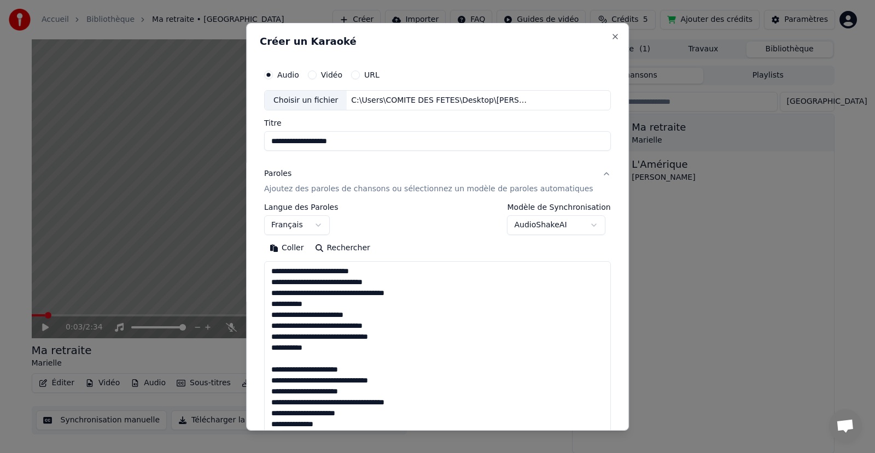
scroll to position [353, 0]
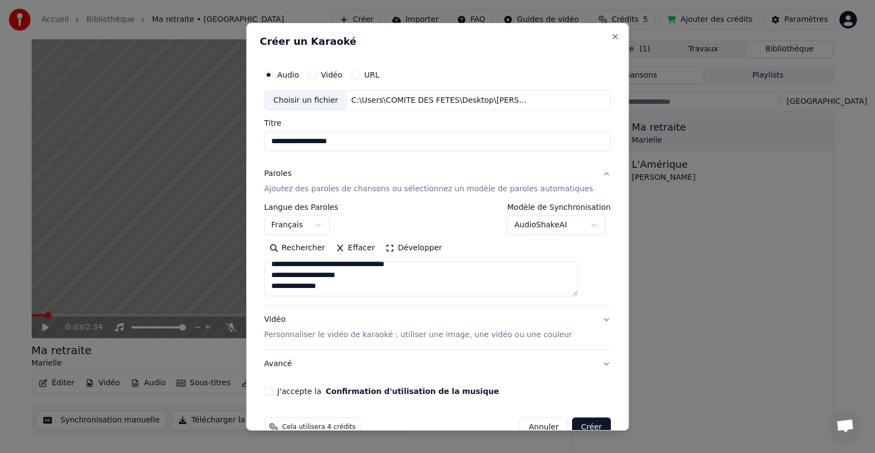
paste textarea "**********"
type textarea "**********"
click at [357, 335] on p "Personnaliser le vidéo de karaoké : utiliser une image, une vidéo ou une couleur" at bounding box center [418, 335] width 308 height 11
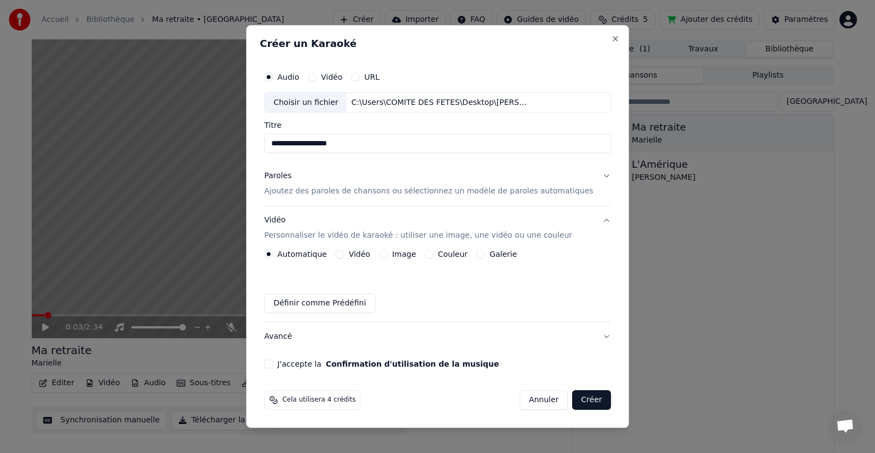
click at [388, 254] on button "Image" at bounding box center [383, 254] width 9 height 9
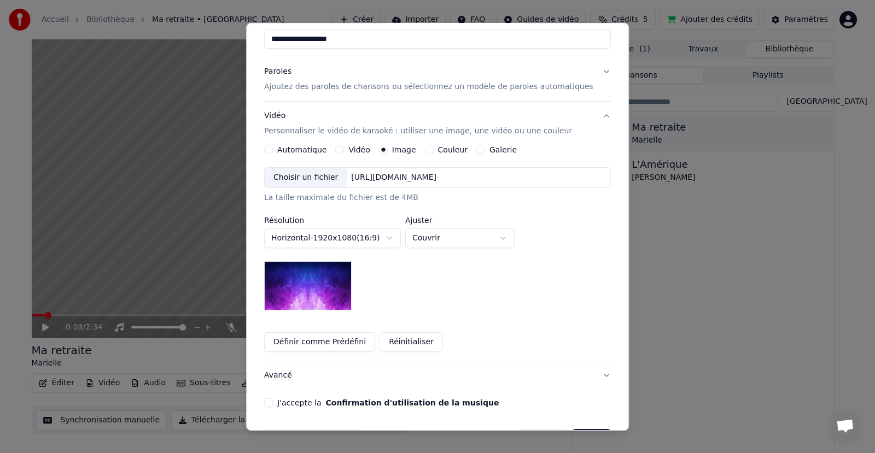
scroll to position [109, 0]
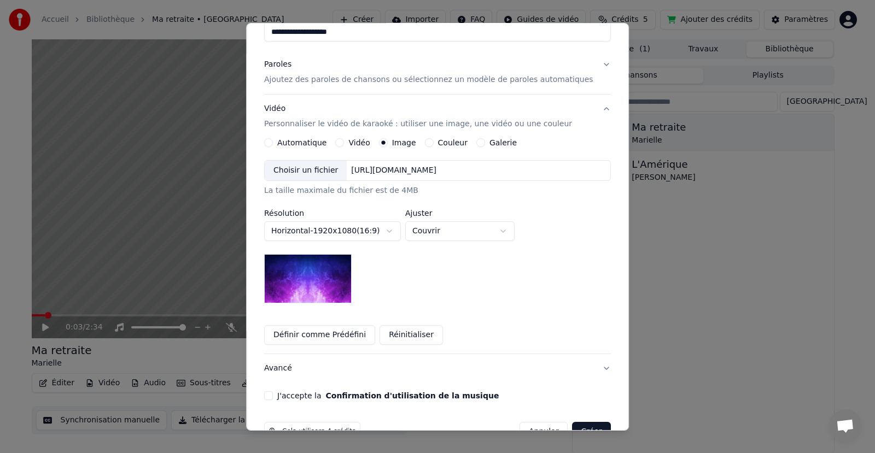
click at [326, 168] on div "Choisir un fichier" at bounding box center [306, 171] width 82 height 20
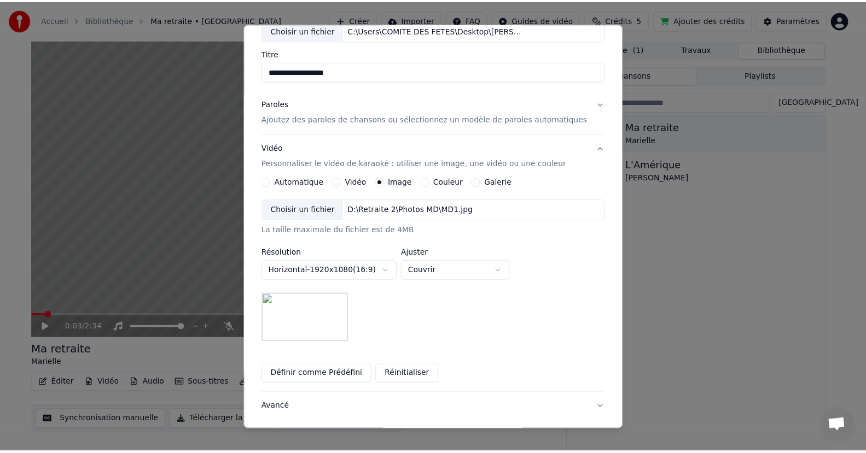
scroll to position [0, 0]
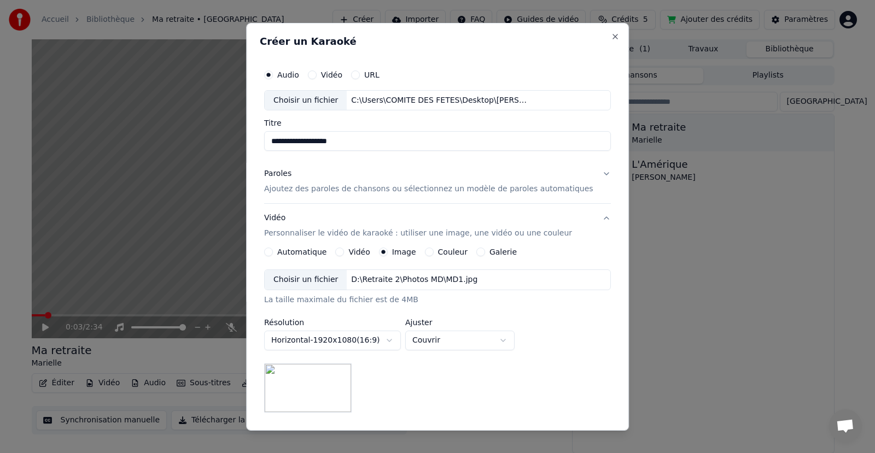
click at [526, 188] on p "Ajoutez des paroles de chansons ou sélectionnez un modèle de paroles automatiqu…" at bounding box center [428, 189] width 329 height 11
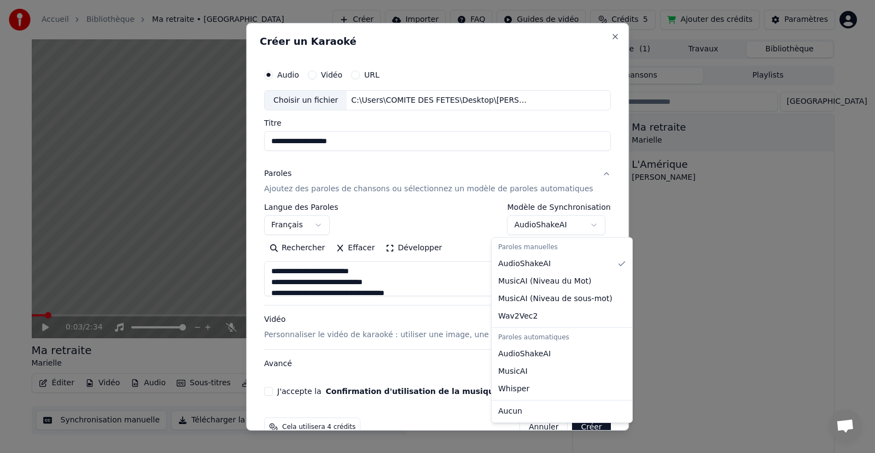
click at [577, 225] on body "**********" at bounding box center [433, 226] width 866 height 453
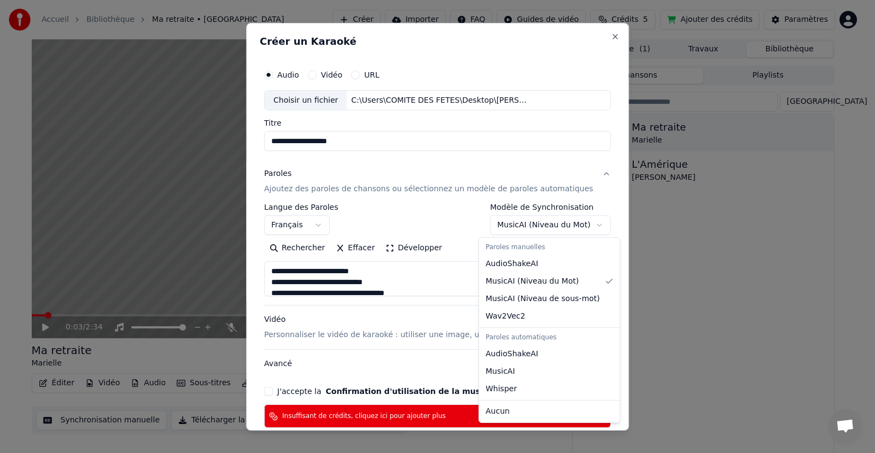
click at [538, 226] on body "**********" at bounding box center [433, 226] width 866 height 453
select select "**********"
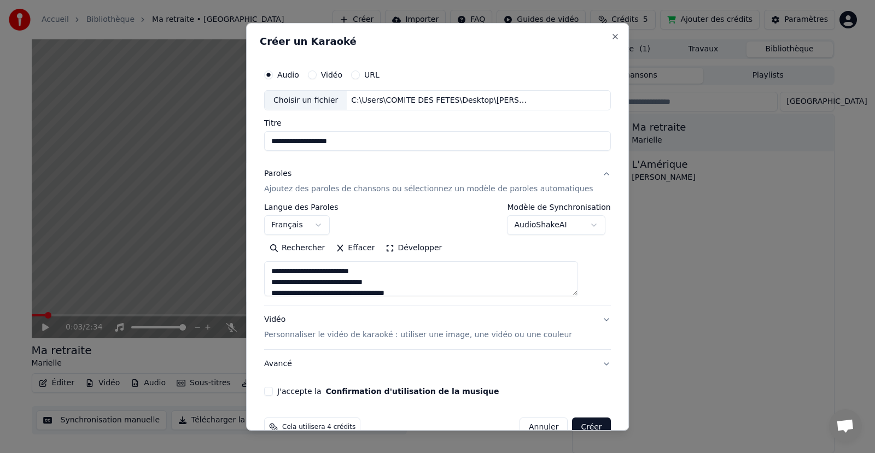
click at [575, 426] on button "Créer" at bounding box center [592, 428] width 38 height 20
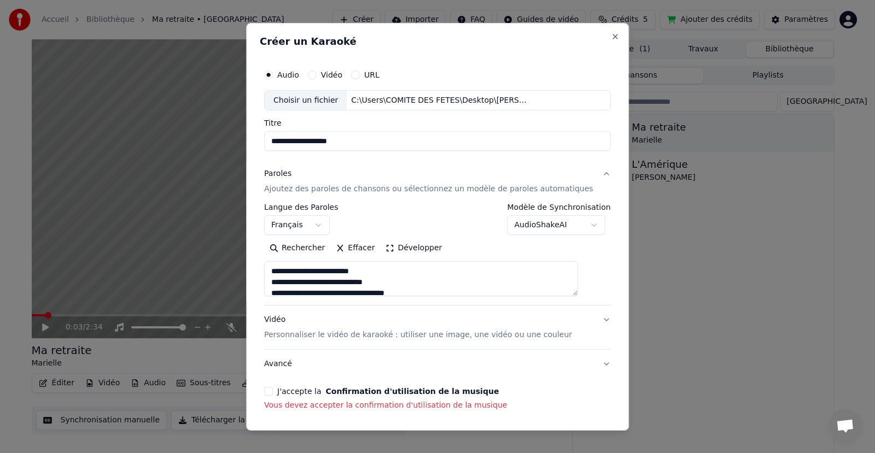
click at [273, 389] on button "J'accepte la Confirmation d'utilisation de la musique" at bounding box center [268, 391] width 9 height 9
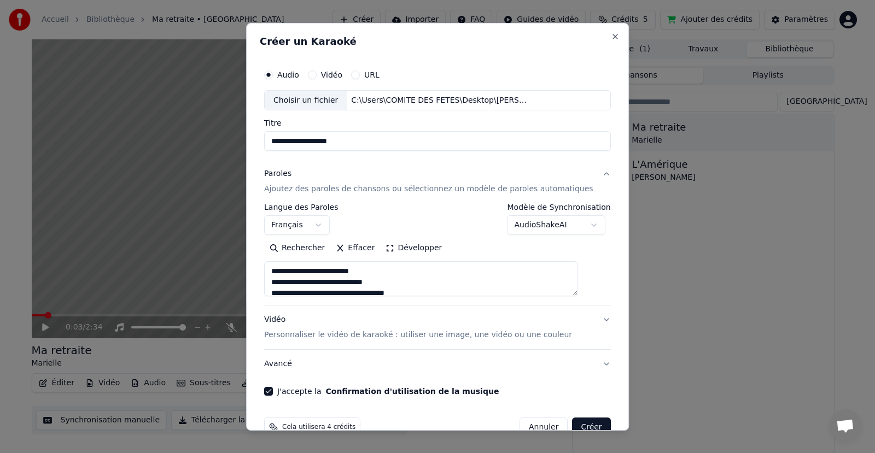
click at [573, 425] on button "Créer" at bounding box center [592, 428] width 38 height 20
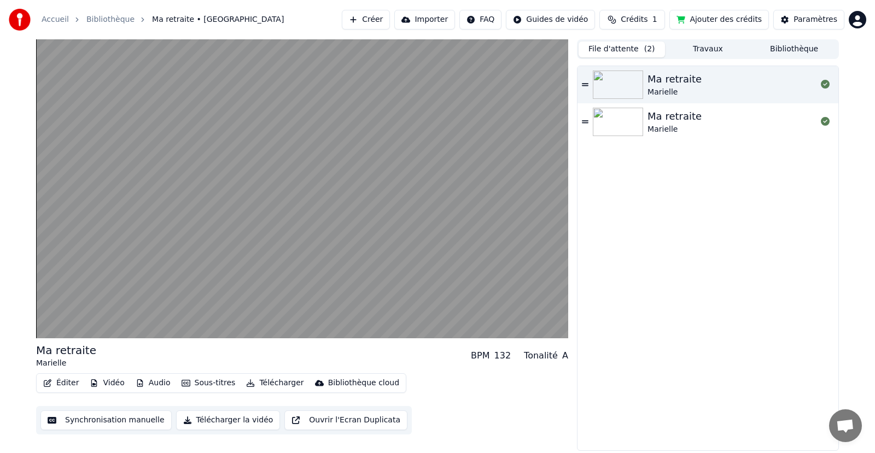
click at [624, 49] on button "File d'attente ( 2 )" at bounding box center [622, 50] width 86 height 16
click at [648, 18] on span "Crédits" at bounding box center [634, 19] width 27 height 11
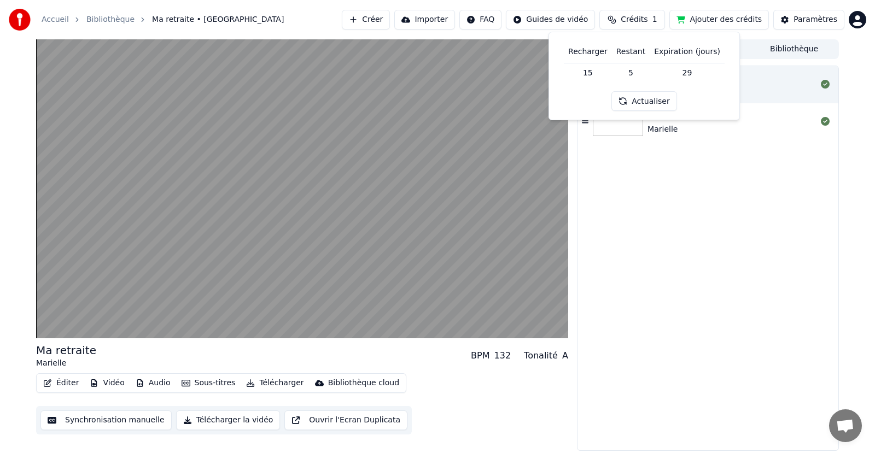
click at [639, 101] on button "Actualiser" at bounding box center [643, 101] width 65 height 20
click at [737, 19] on button "Ajouter des crédits" at bounding box center [719, 20] width 100 height 20
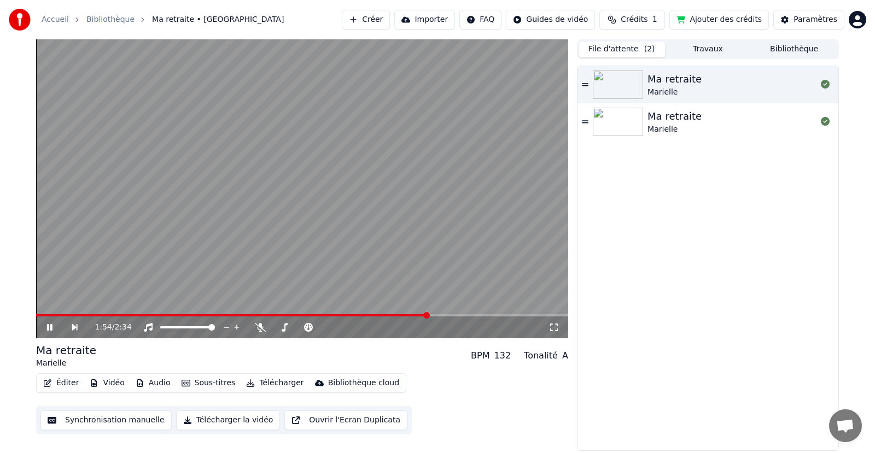
click at [647, 121] on div at bounding box center [620, 122] width 55 height 28
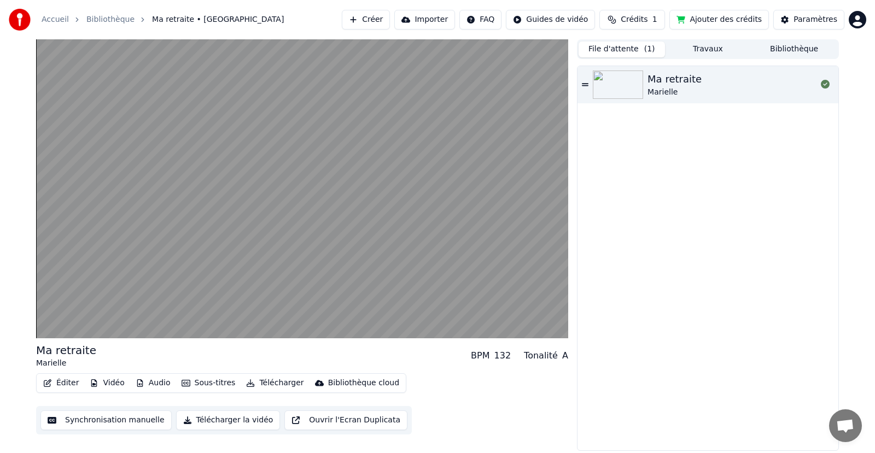
click at [633, 50] on button "File d'attente ( 1 )" at bounding box center [622, 50] width 86 height 16
click at [704, 47] on button "Travaux" at bounding box center [708, 50] width 86 height 16
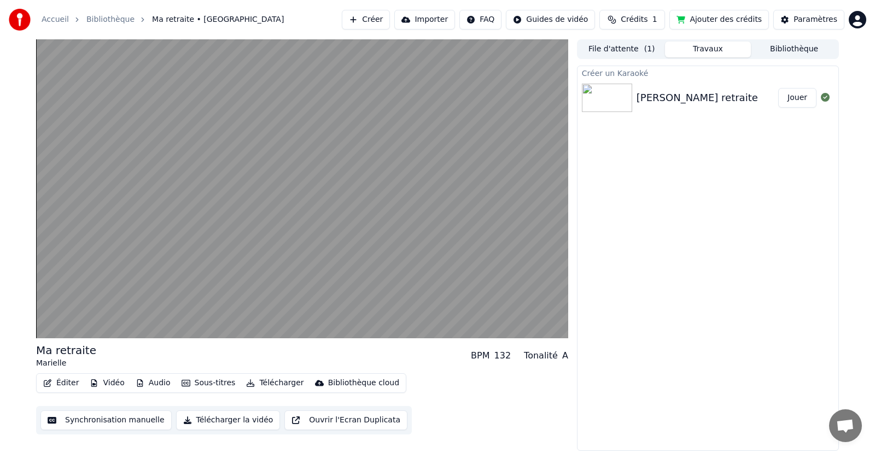
drag, startPoint x: 799, startPoint y: 99, endPoint x: 788, endPoint y: 98, distance: 11.0
click at [799, 102] on button "Jouer" at bounding box center [797, 98] width 38 height 20
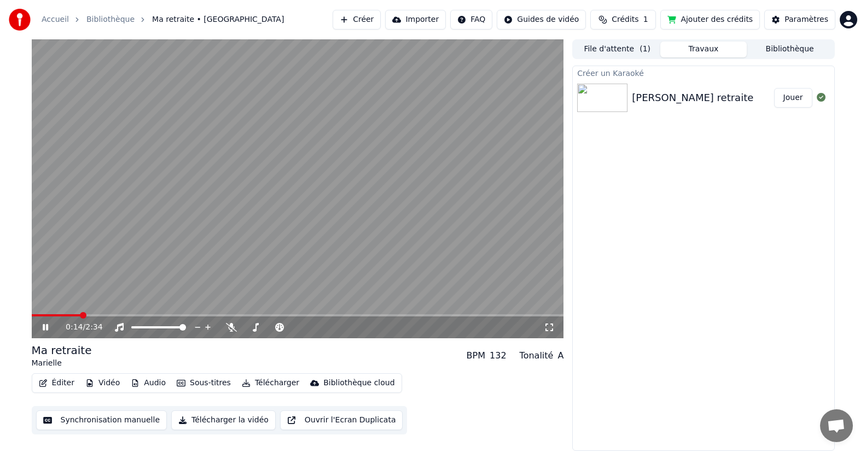
click at [789, 48] on button "Bibliothèque" at bounding box center [789, 50] width 86 height 16
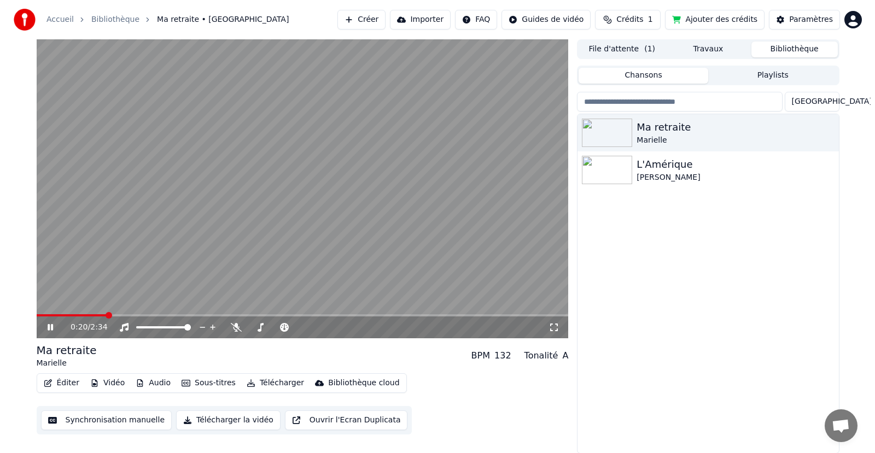
scroll to position [1, 0]
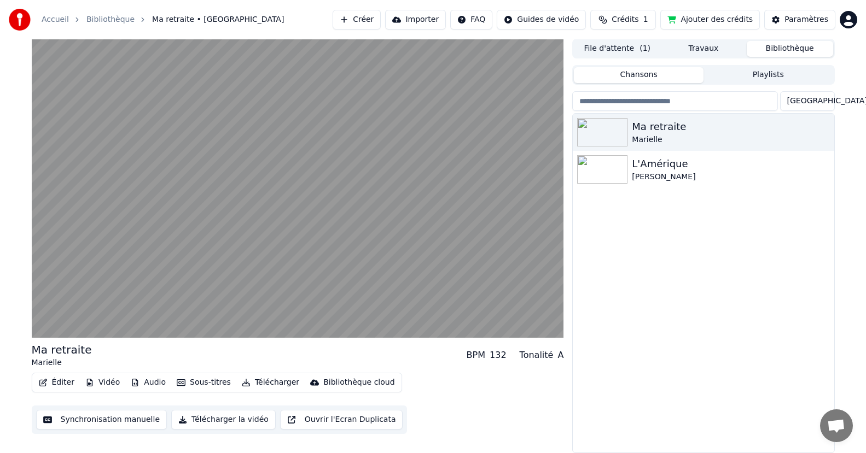
click at [849, 19] on html "Accueil Bibliothèque Ma retraite • [PERSON_NAME] Importer FAQ Guides de vidéo C…" at bounding box center [433, 225] width 866 height 453
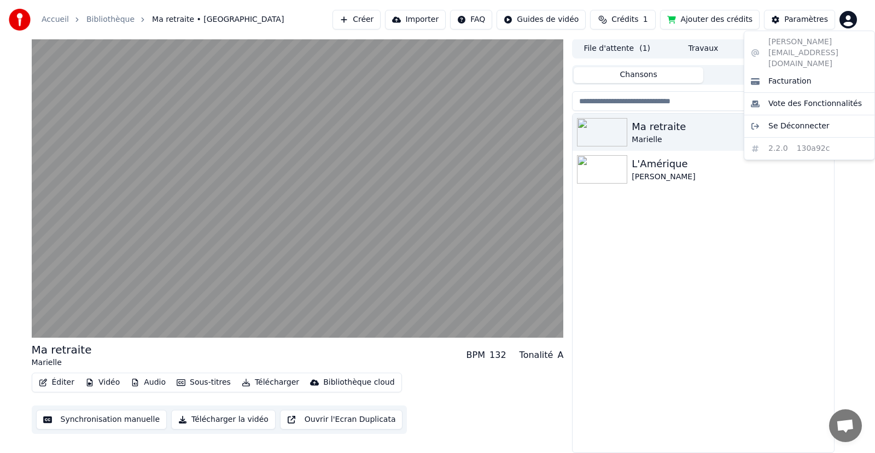
click at [744, 229] on html "Accueil Bibliothèque Ma retraite • [PERSON_NAME] Importer FAQ Guides de vidéo C…" at bounding box center [437, 225] width 875 height 453
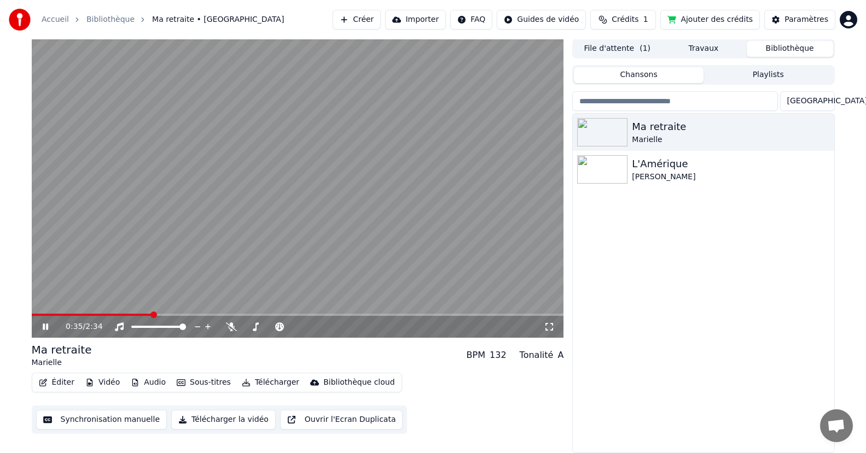
click at [381, 18] on button "Créer" at bounding box center [357, 20] width 48 height 20
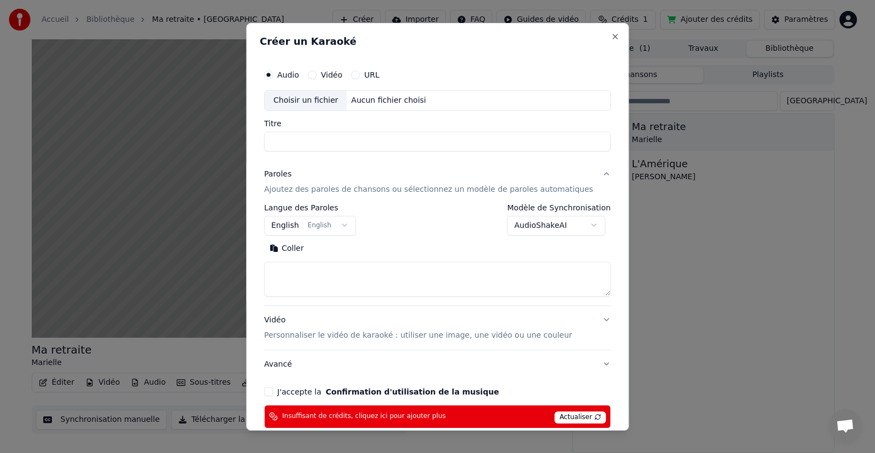
click at [288, 136] on input "Titre" at bounding box center [437, 141] width 347 height 20
type input "**********"
click at [351, 228] on body "**********" at bounding box center [433, 225] width 866 height 453
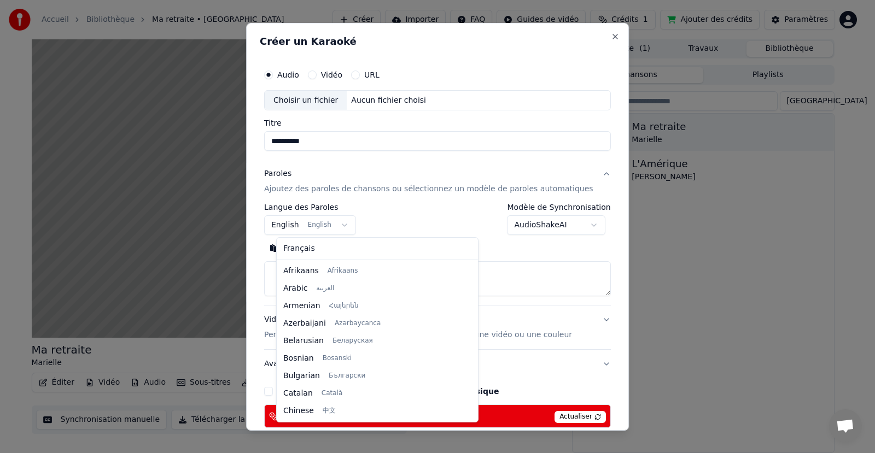
scroll to position [88, 0]
select select "**"
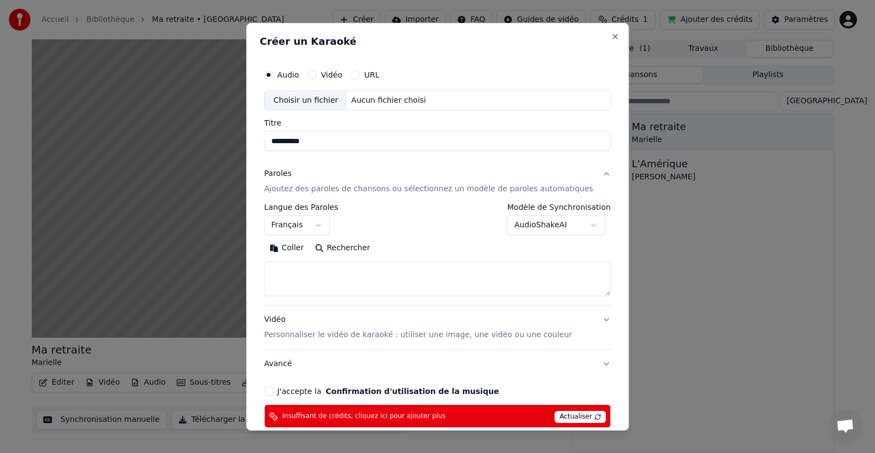
click at [579, 225] on body "**********" at bounding box center [433, 225] width 866 height 453
click at [578, 225] on body "**********" at bounding box center [433, 225] width 866 height 453
click at [579, 224] on body "**********" at bounding box center [433, 225] width 866 height 453
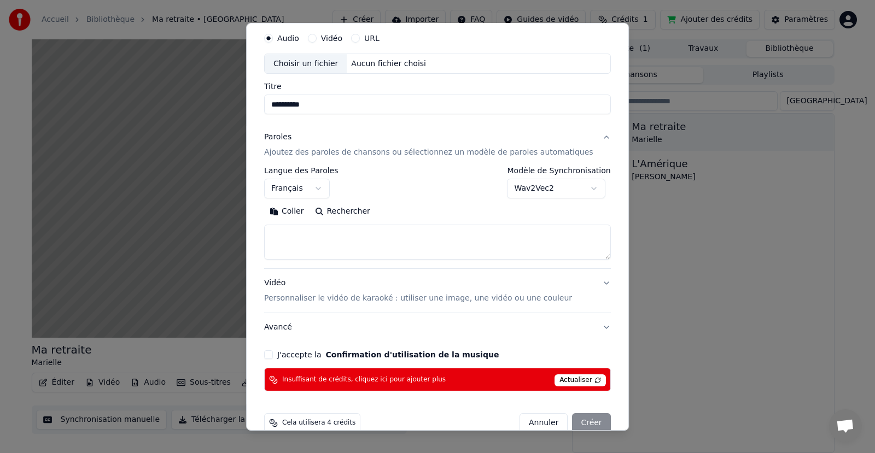
scroll to position [56, 0]
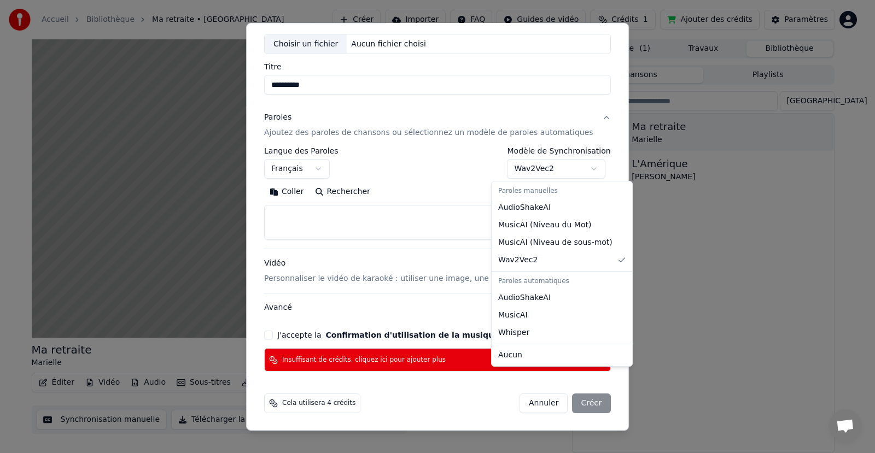
click at [576, 168] on body "**********" at bounding box center [433, 225] width 866 height 453
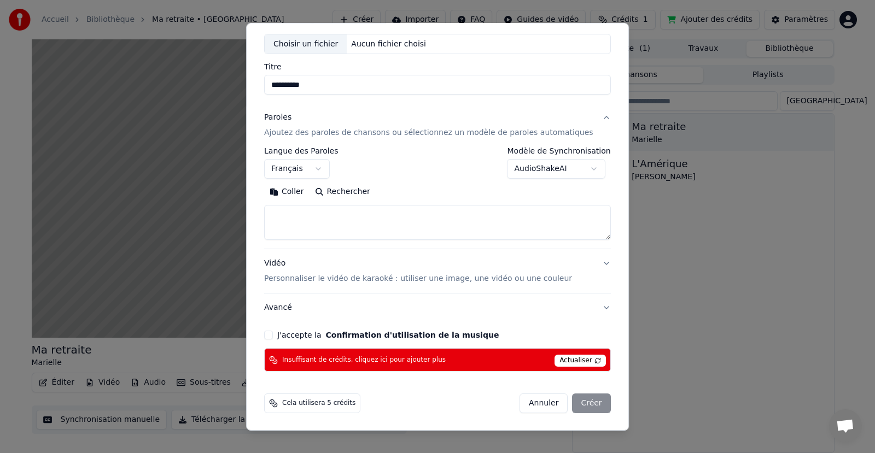
click at [577, 171] on body "**********" at bounding box center [433, 225] width 866 height 453
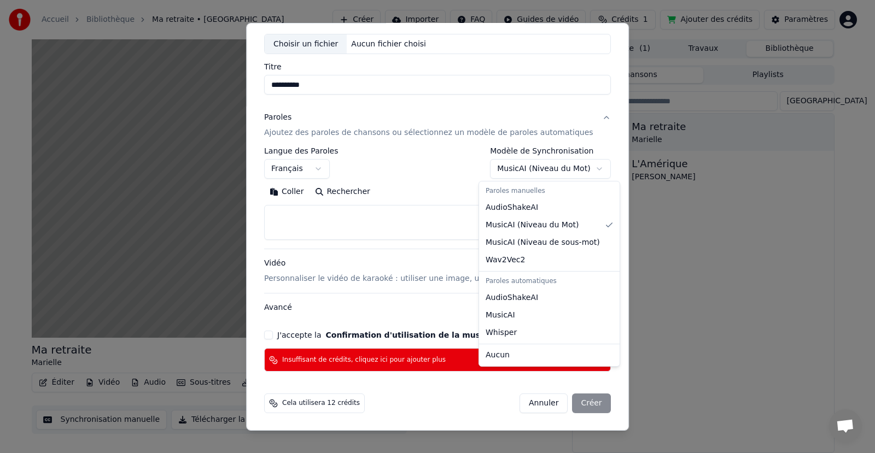
click at [579, 171] on body "**********" at bounding box center [433, 225] width 866 height 453
click at [578, 168] on body "**********" at bounding box center [433, 225] width 866 height 453
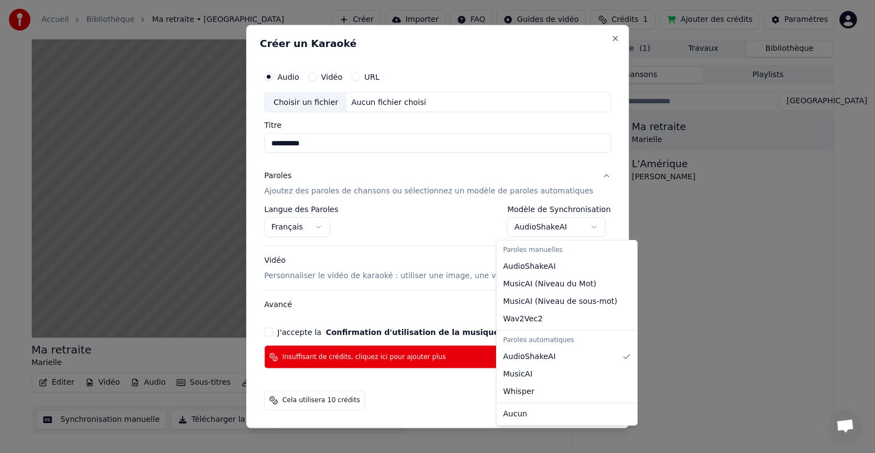
click at [581, 226] on body "**********" at bounding box center [433, 225] width 866 height 453
select select "*******"
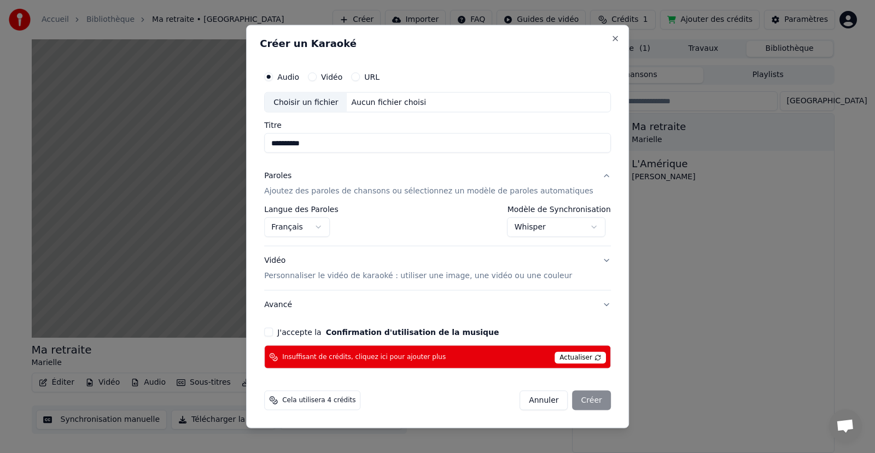
click at [314, 103] on div "Choisir un fichier" at bounding box center [306, 102] width 82 height 20
type input "**********"
click at [350, 278] on p "Personnaliser le vidéo de karaoké : utiliser une image, une vidéo ou une couleur" at bounding box center [418, 276] width 308 height 11
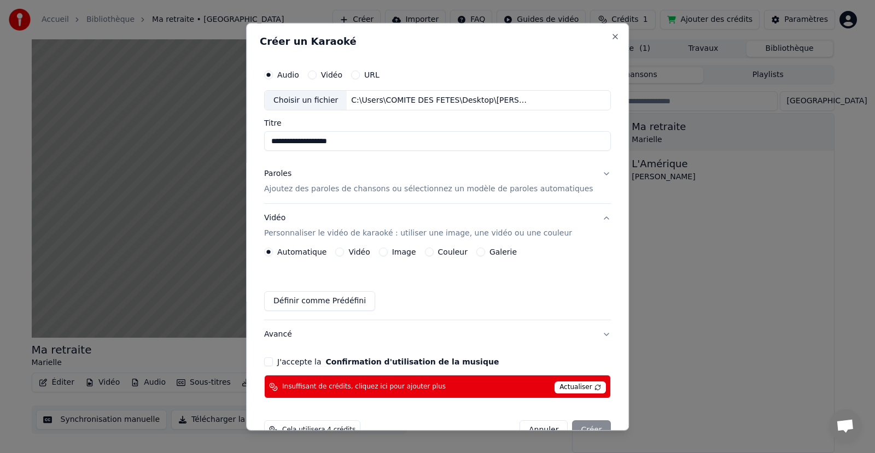
click at [388, 249] on button "Image" at bounding box center [383, 252] width 9 height 9
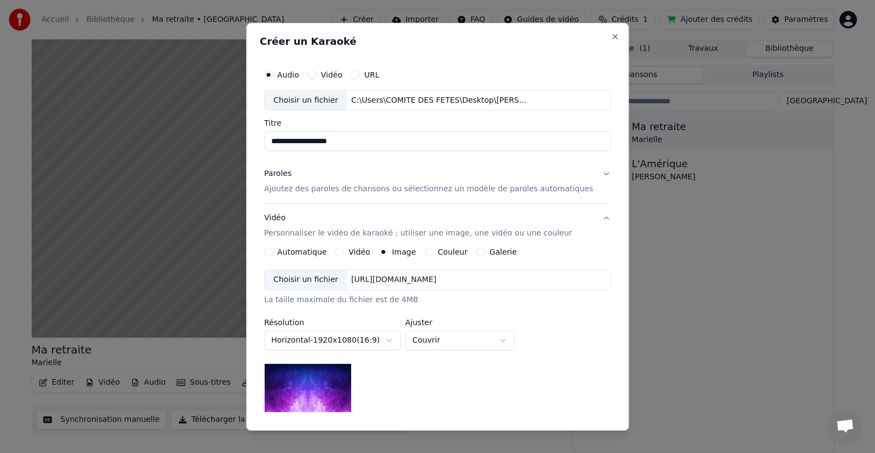
click at [306, 282] on div "Choisir un fichier" at bounding box center [306, 280] width 82 height 20
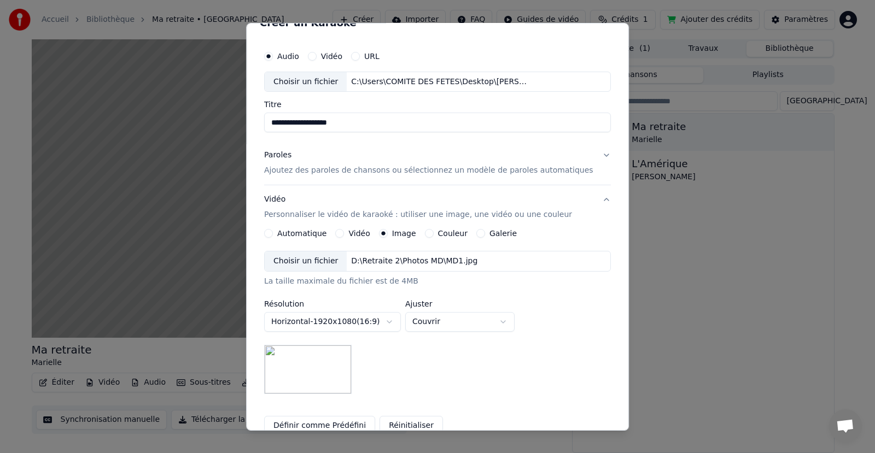
scroll to position [20, 0]
click at [415, 170] on p "Ajoutez des paroles de chansons ou sélectionnez un modèle de paroles automatiqu…" at bounding box center [428, 169] width 329 height 11
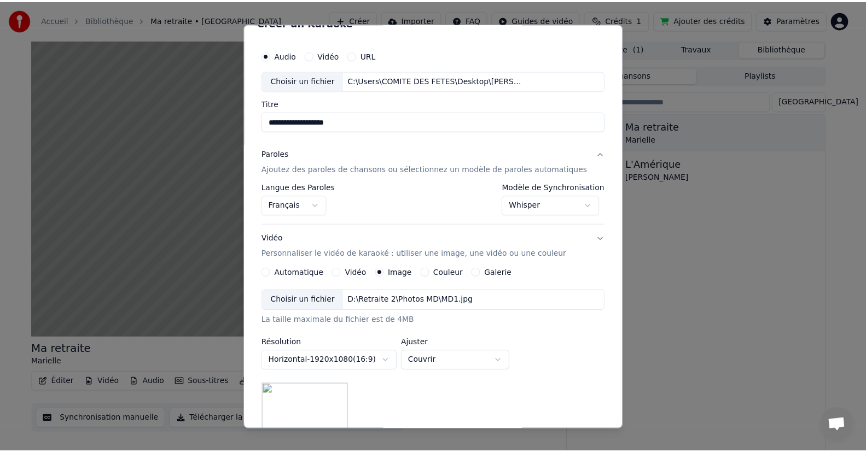
scroll to position [0, 0]
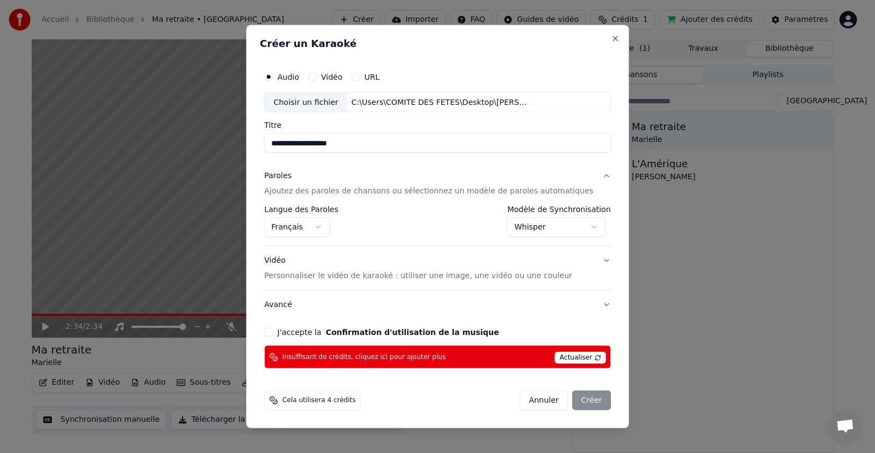
click at [564, 358] on span "Actualiser" at bounding box center [580, 358] width 51 height 12
click at [611, 35] on button "Close" at bounding box center [615, 38] width 9 height 9
select select "**********"
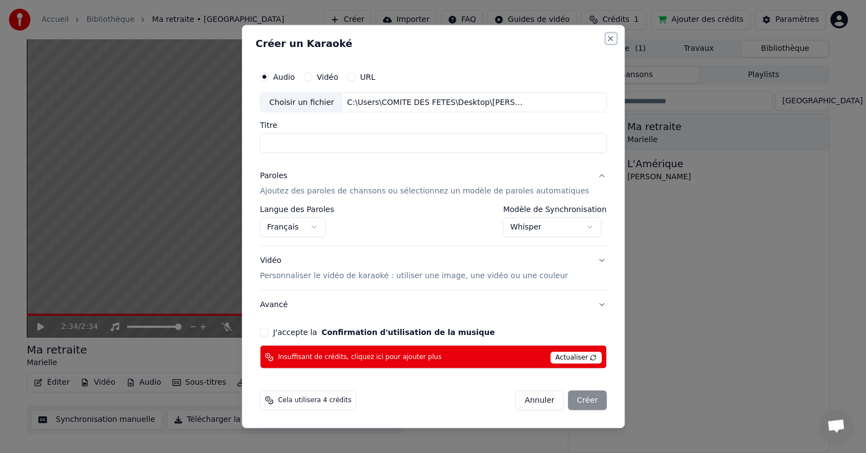
select select
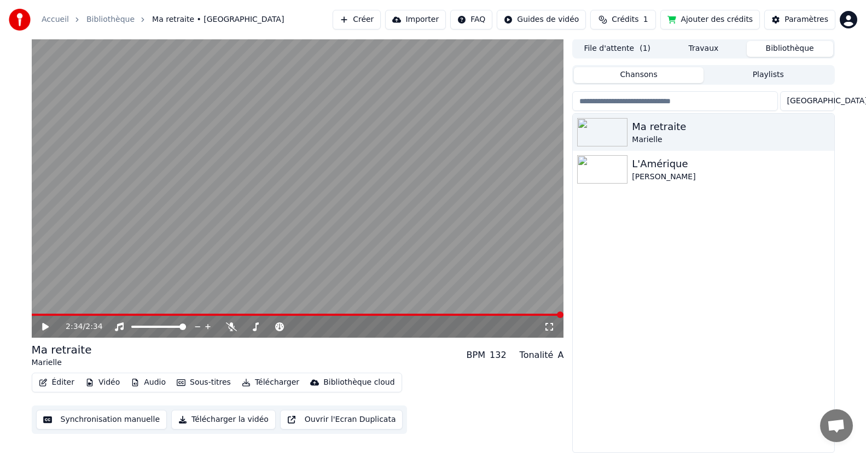
click at [429, 19] on button "Importer" at bounding box center [415, 20] width 61 height 20
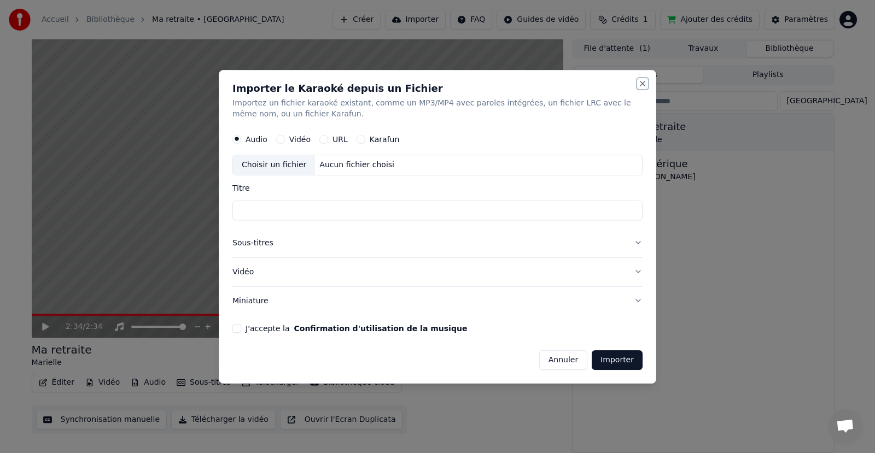
click at [644, 81] on button "Close" at bounding box center [642, 83] width 9 height 9
